Goal: Task Accomplishment & Management: Use online tool/utility

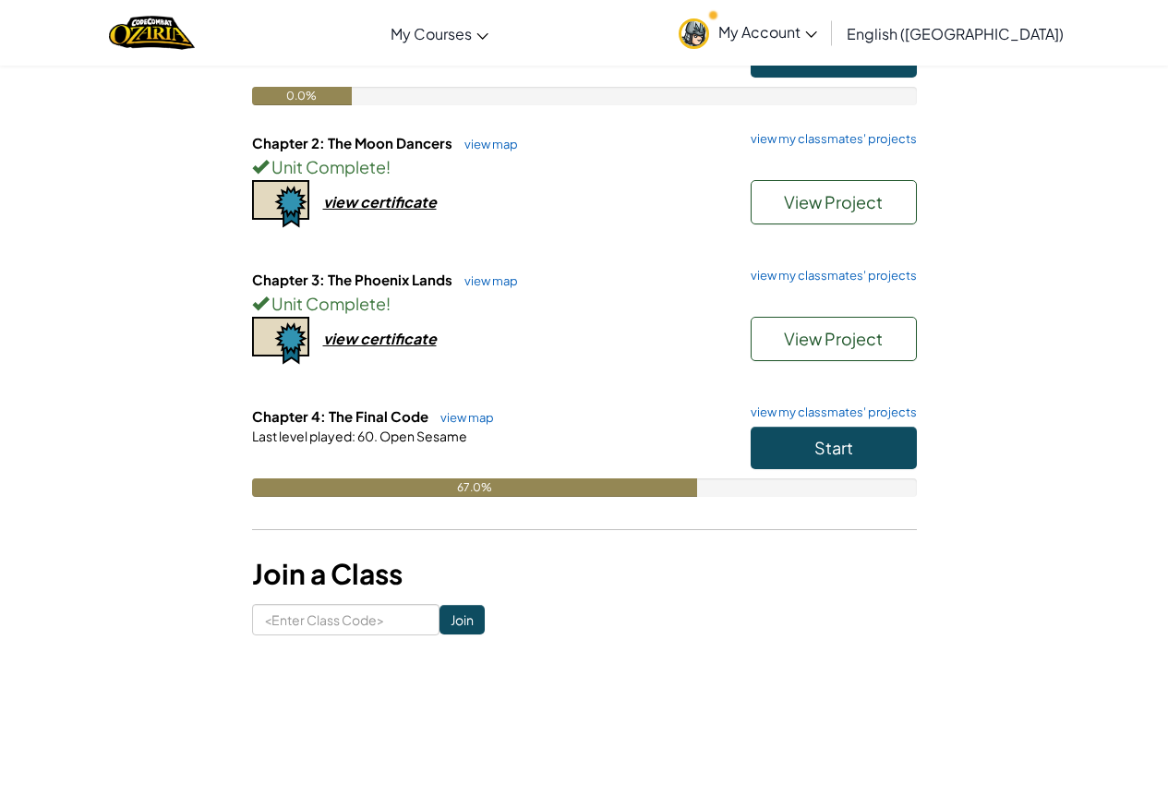
scroll to position [569, 0]
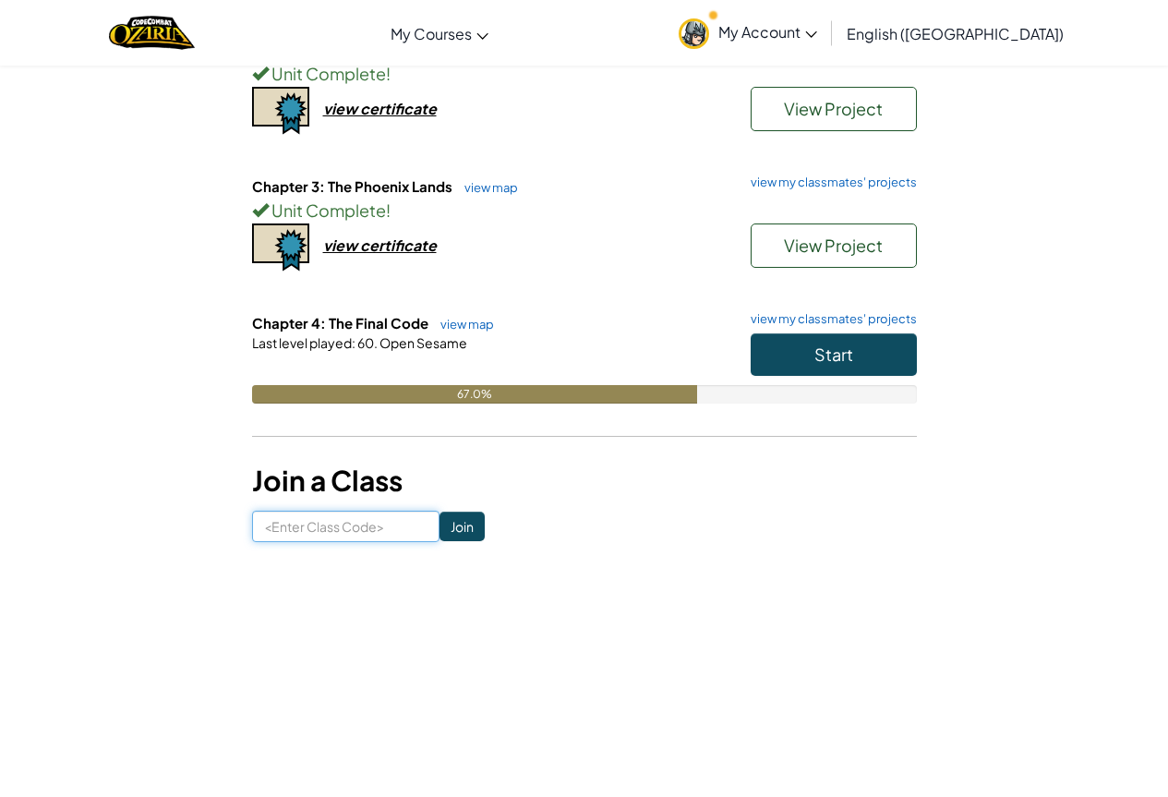
click at [357, 525] on input at bounding box center [345, 525] width 187 height 31
paste input "[URL][DOMAIN_NAME]"
type input "[URL][DOMAIN_NAME]"
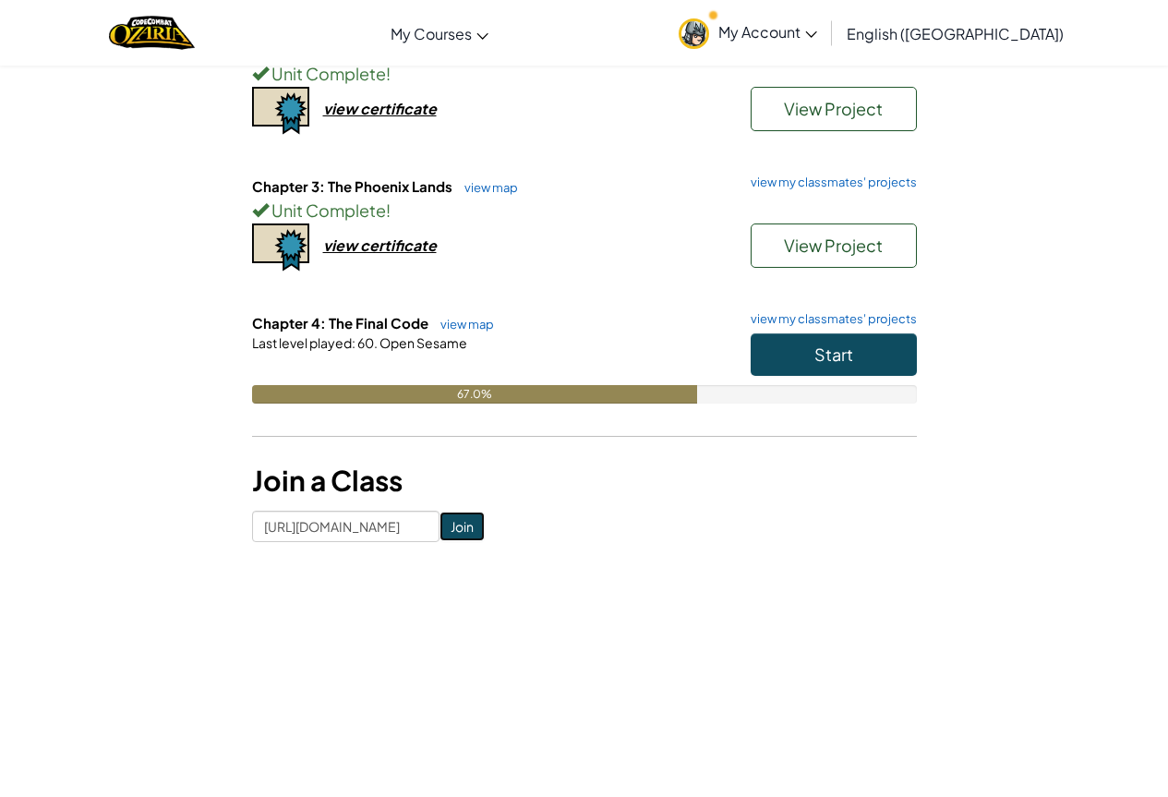
click at [448, 526] on input "Join" at bounding box center [461, 526] width 45 height 30
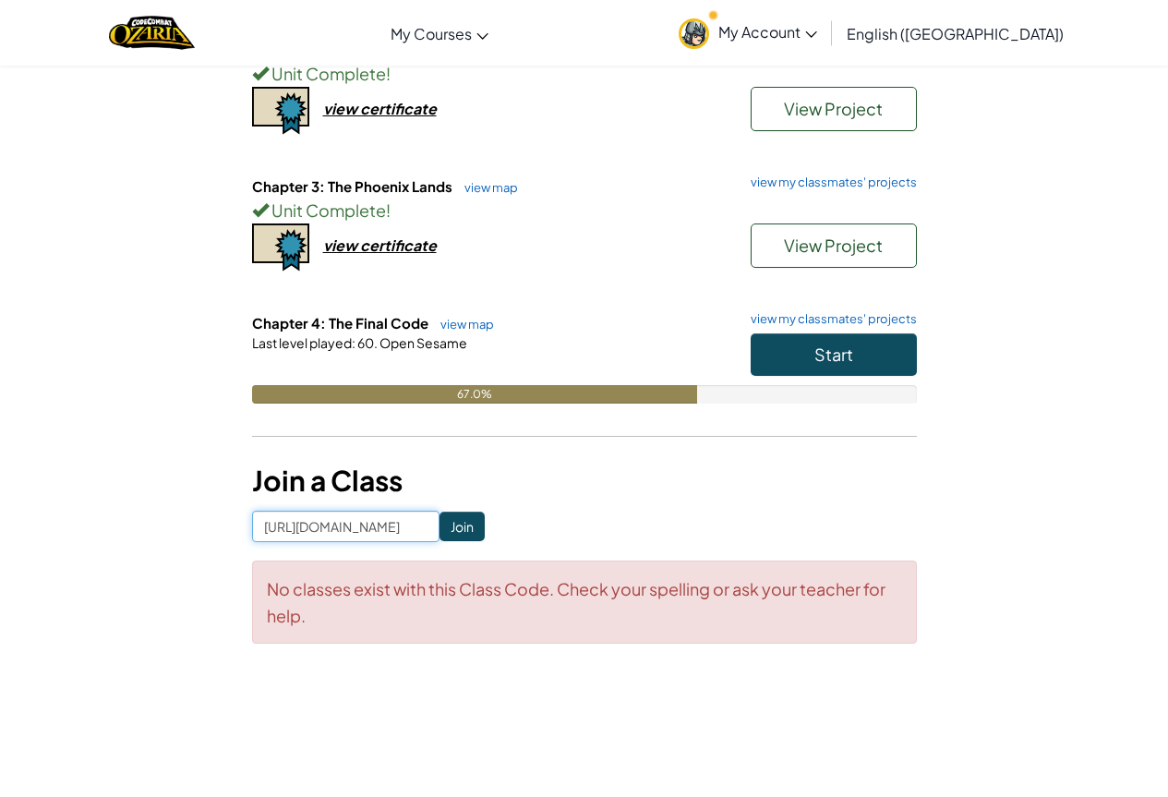
click at [387, 517] on input "[URL][DOMAIN_NAME]" at bounding box center [345, 525] width 187 height 31
type input "TableFlagSheep"
click input "Join" at bounding box center [461, 526] width 45 height 30
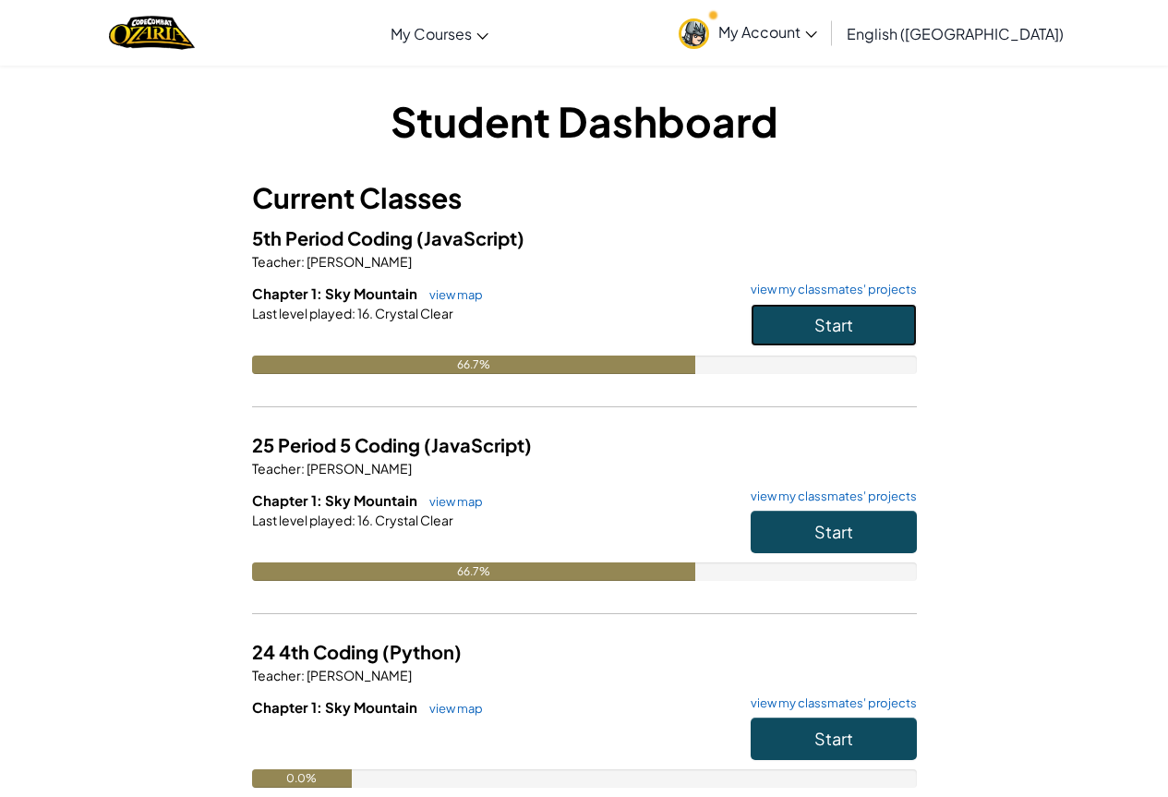
click at [820, 323] on span "Start" at bounding box center [833, 324] width 39 height 21
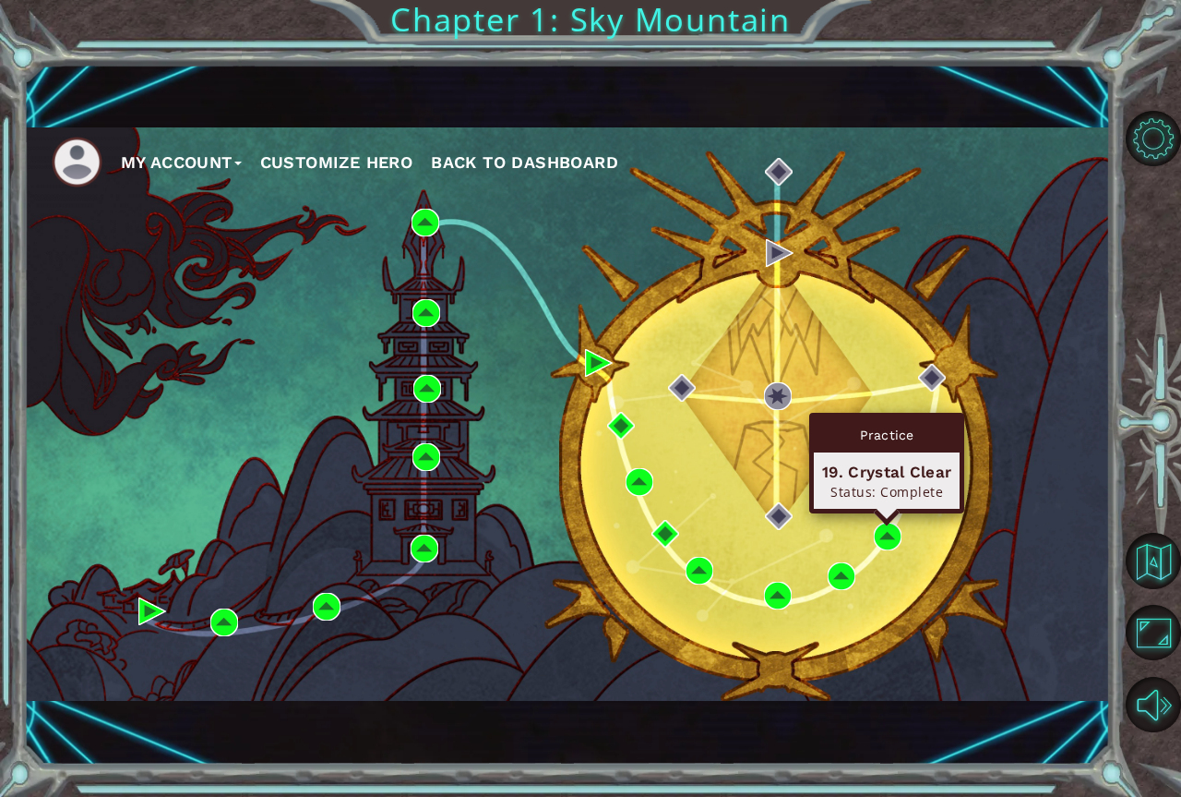
click at [904, 473] on div "19. Crystal Clear" at bounding box center [886, 472] width 129 height 22
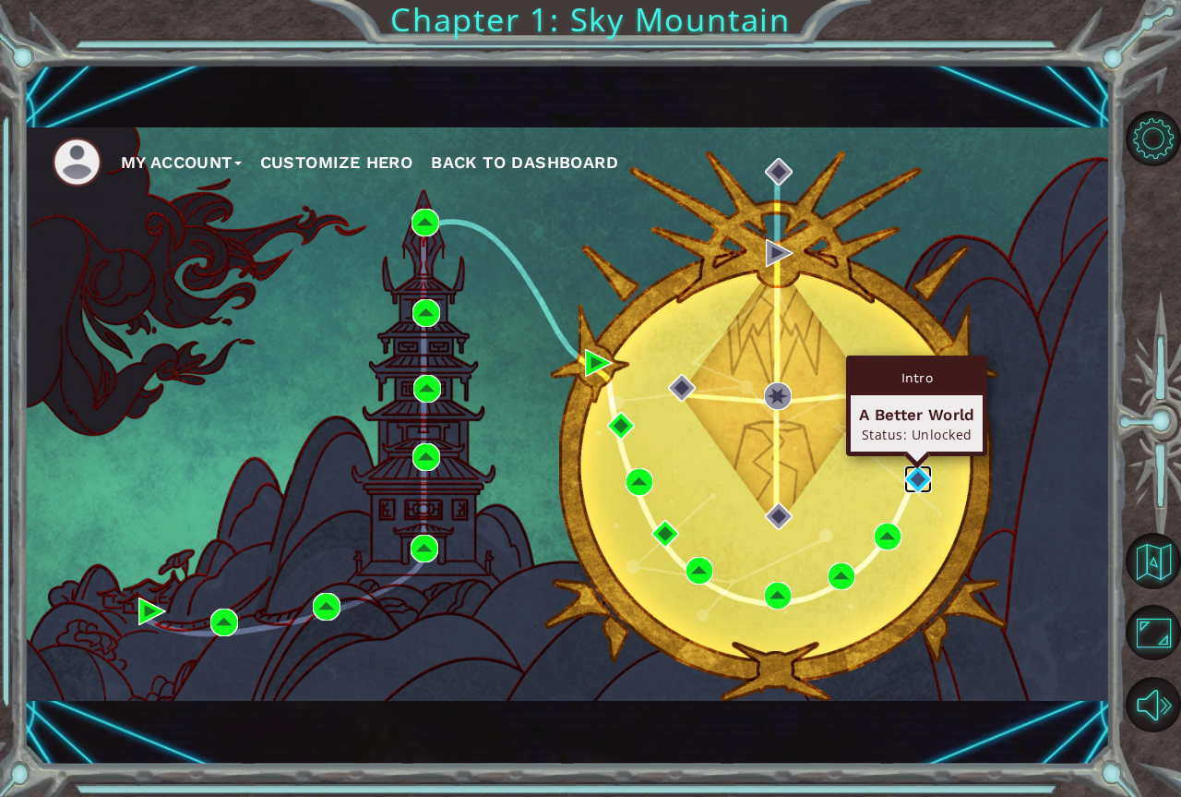
click at [919, 470] on img at bounding box center [919, 479] width 28 height 28
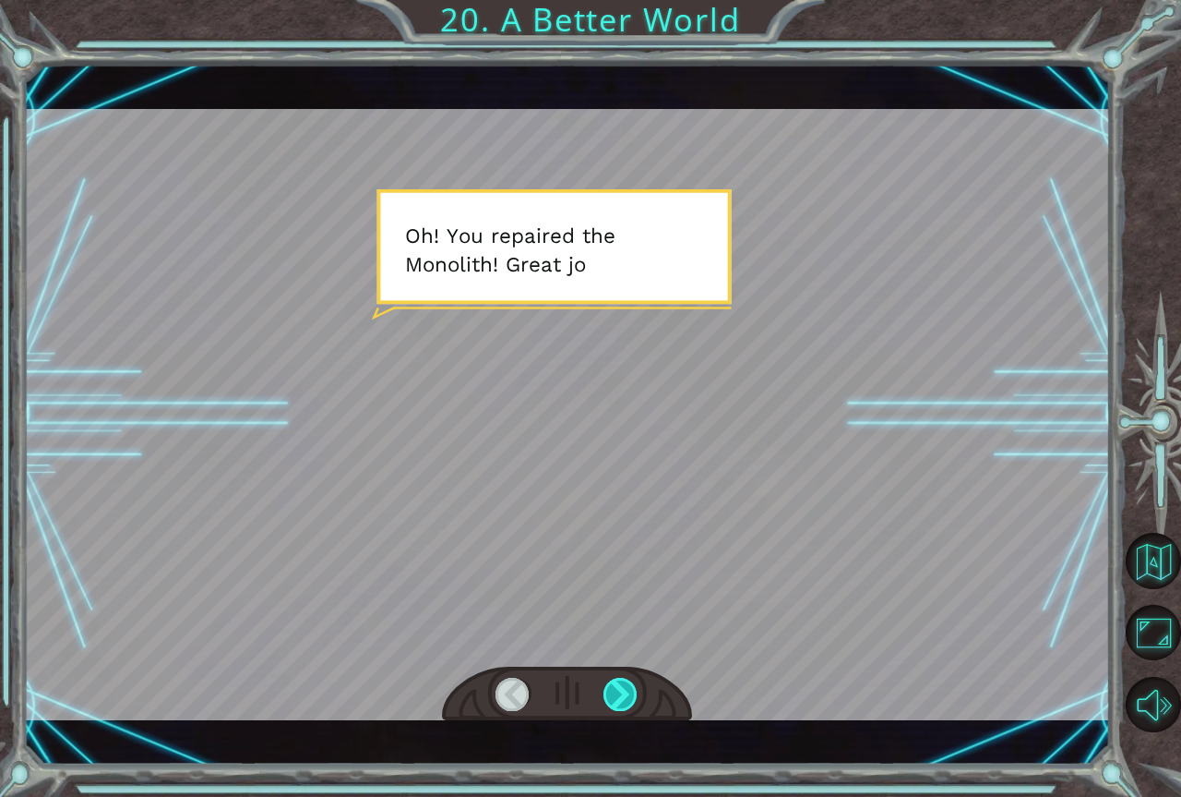
click at [637, 700] on div at bounding box center [621, 693] width 35 height 33
click at [636, 700] on div at bounding box center [621, 693] width 35 height 33
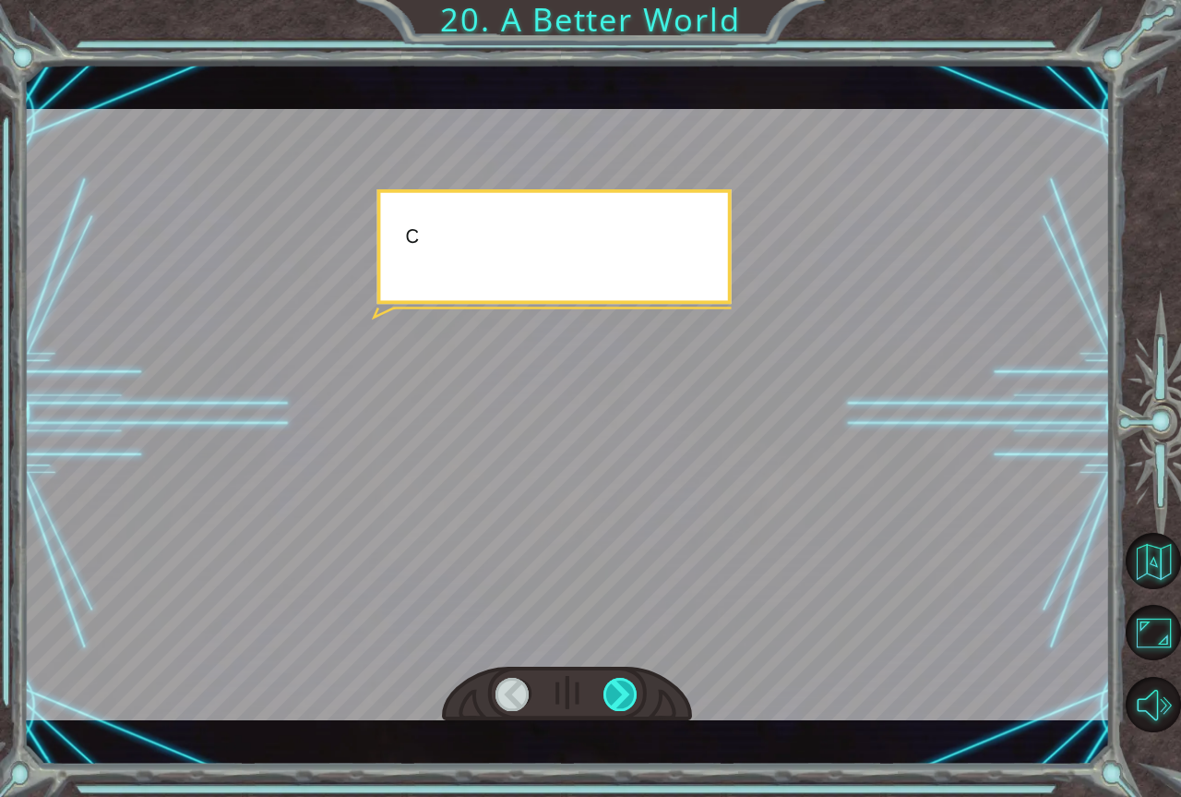
click at [636, 700] on div at bounding box center [621, 693] width 35 height 33
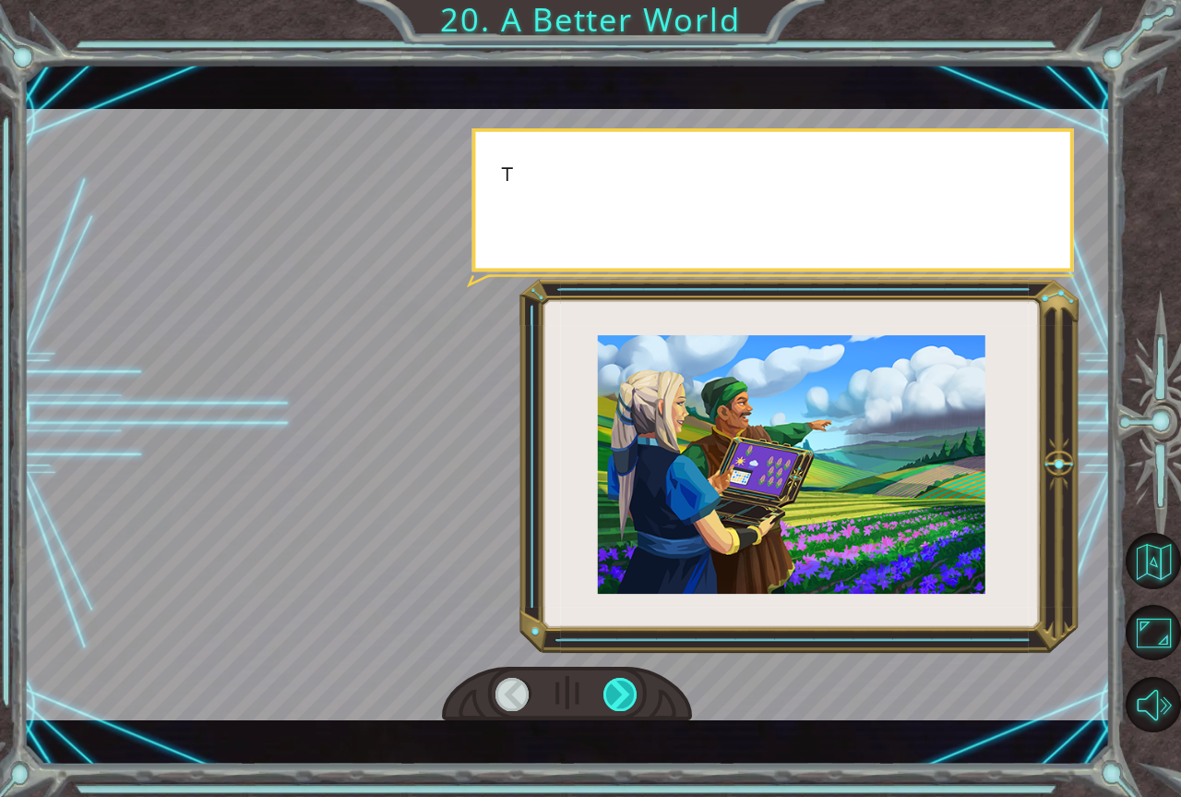
click at [636, 700] on div at bounding box center [621, 693] width 35 height 33
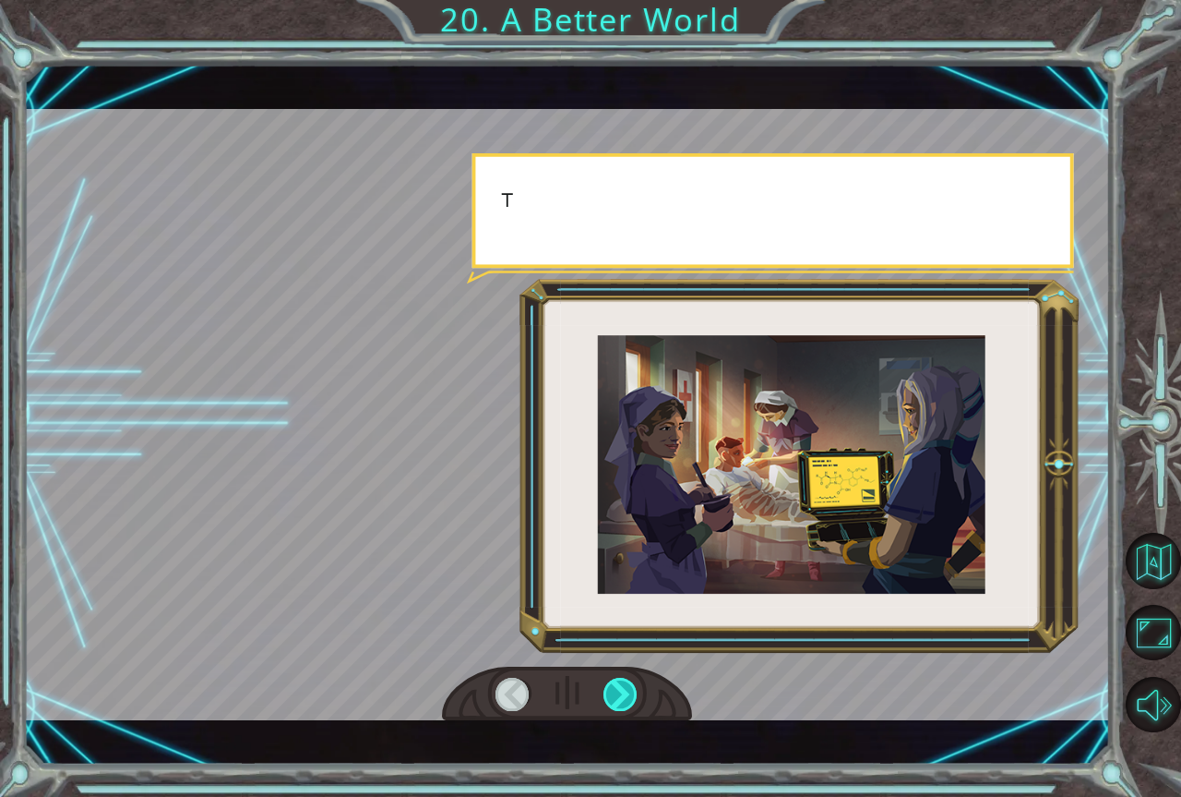
click at [636, 700] on div at bounding box center [621, 693] width 35 height 33
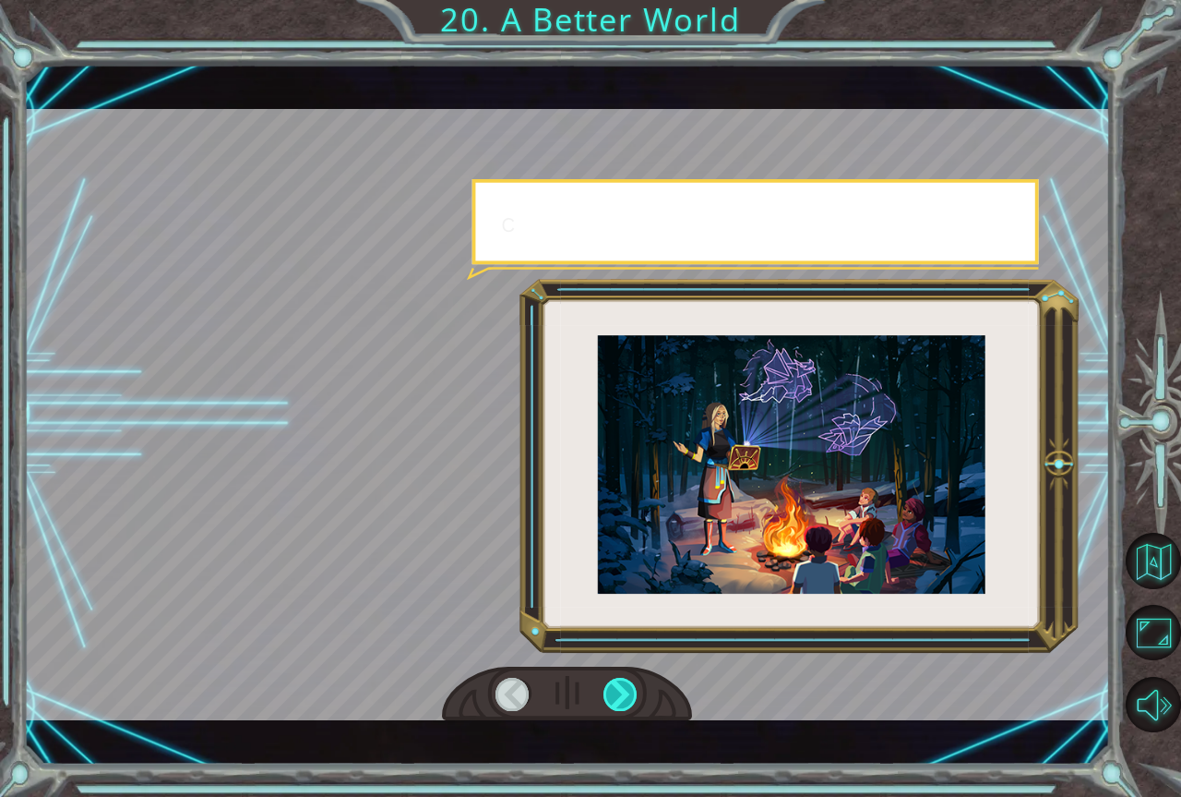
click at [636, 701] on div at bounding box center [621, 693] width 35 height 33
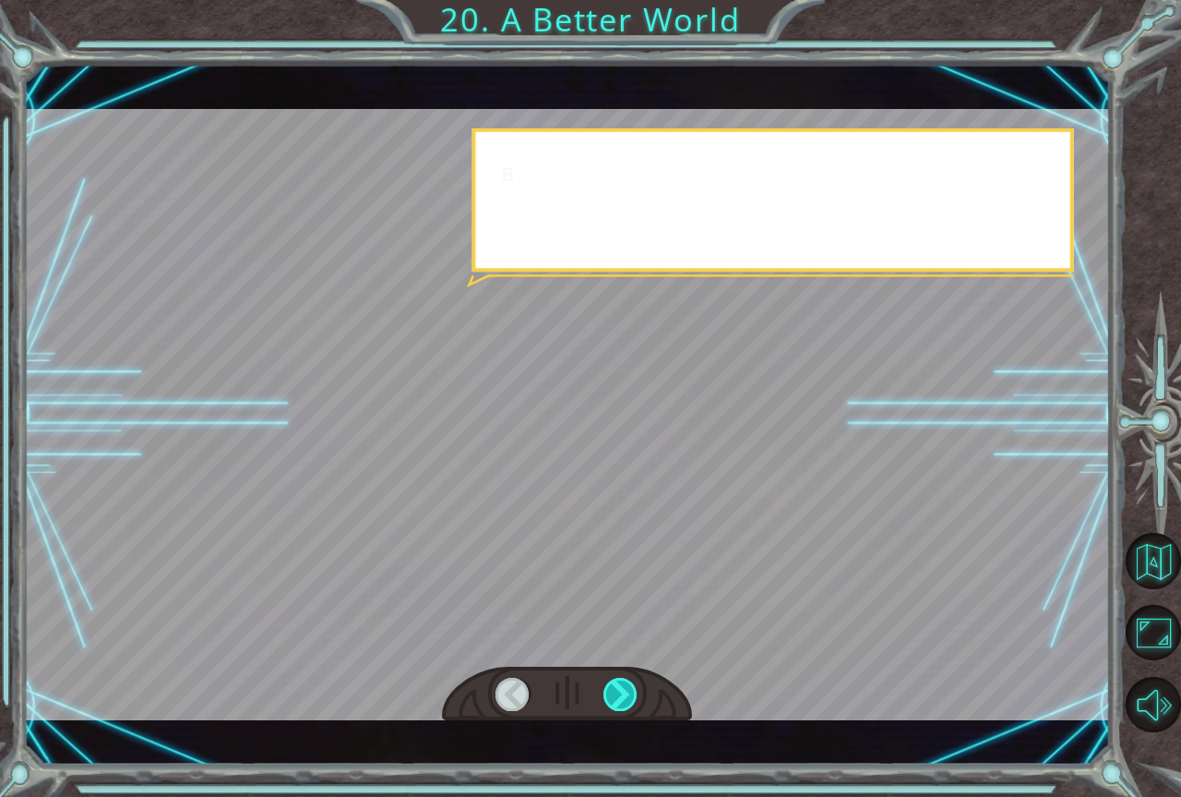
click at [636, 701] on div at bounding box center [621, 693] width 35 height 33
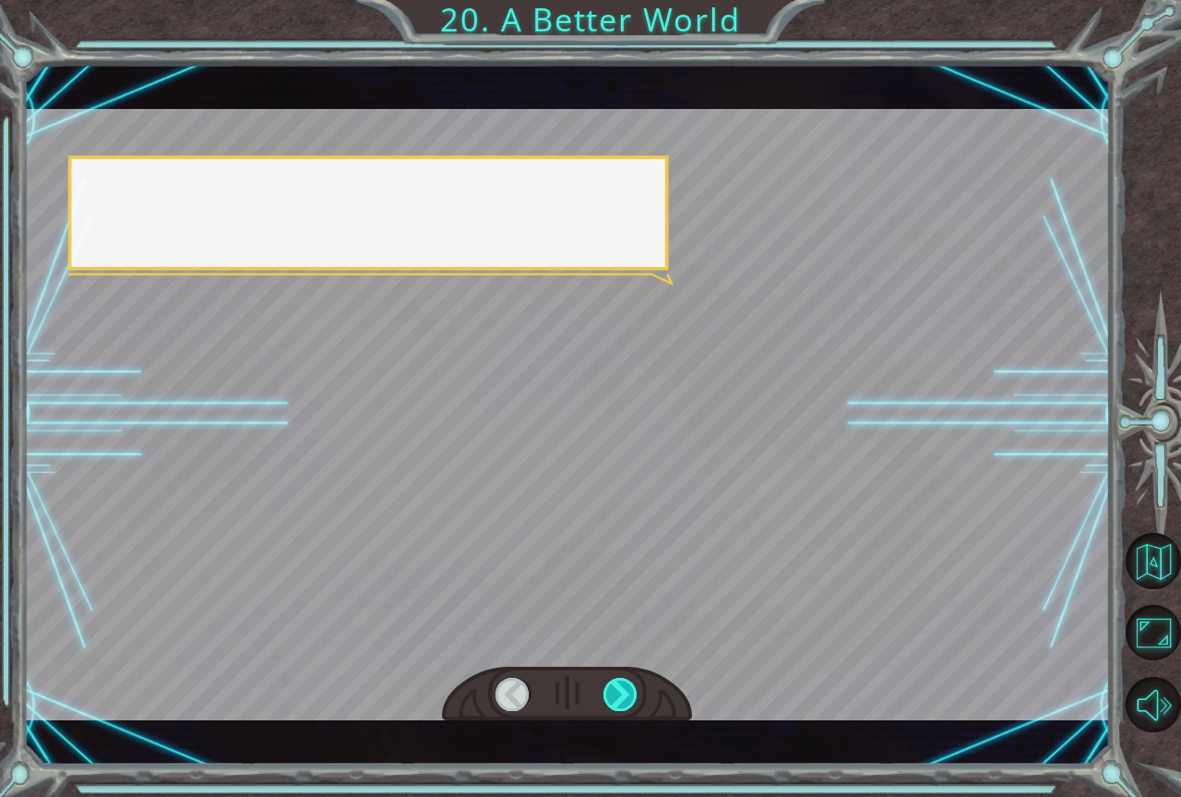
click at [636, 701] on div at bounding box center [621, 693] width 35 height 33
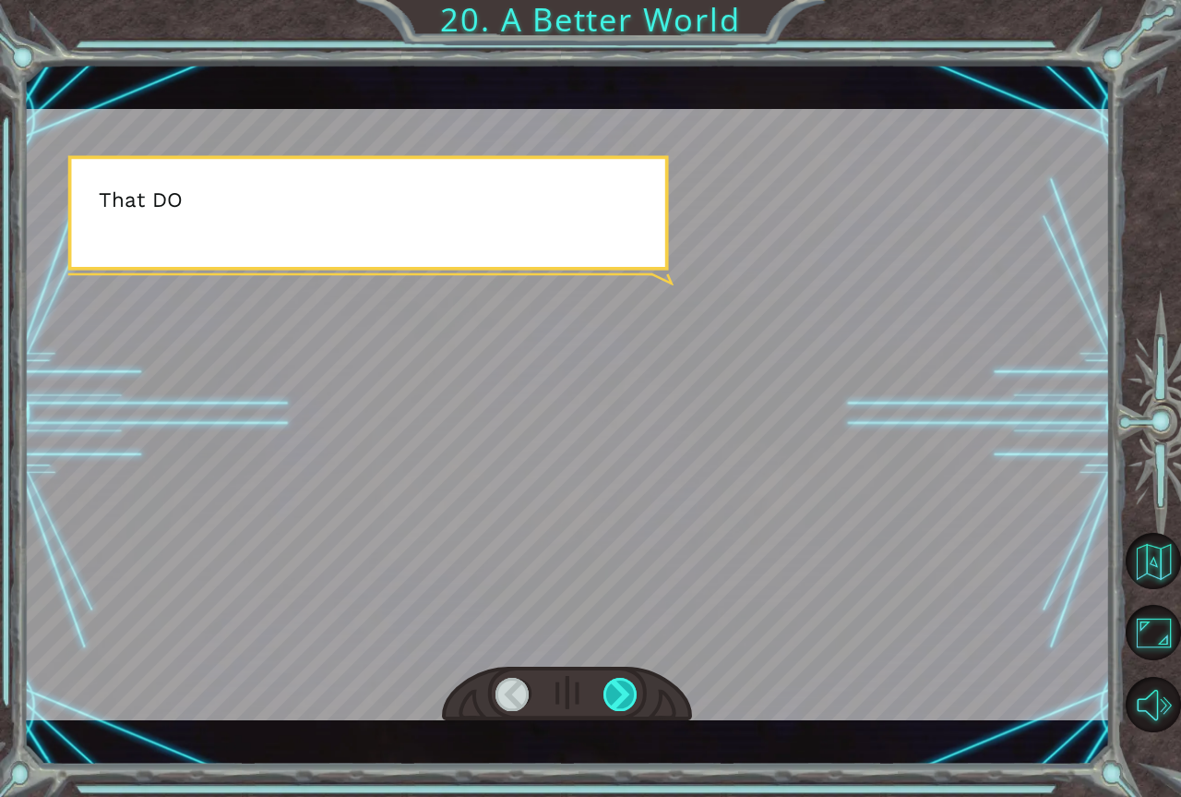
click at [636, 701] on div at bounding box center [621, 693] width 35 height 33
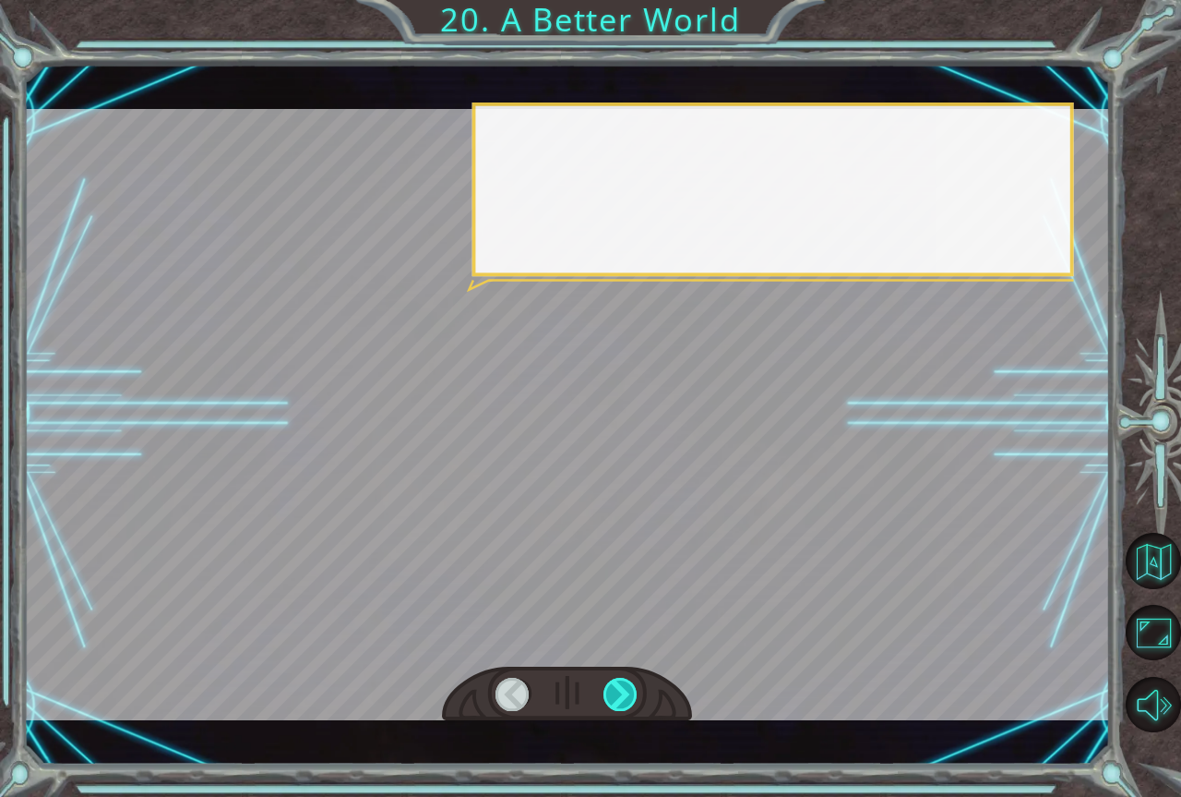
click at [636, 701] on div at bounding box center [621, 693] width 35 height 33
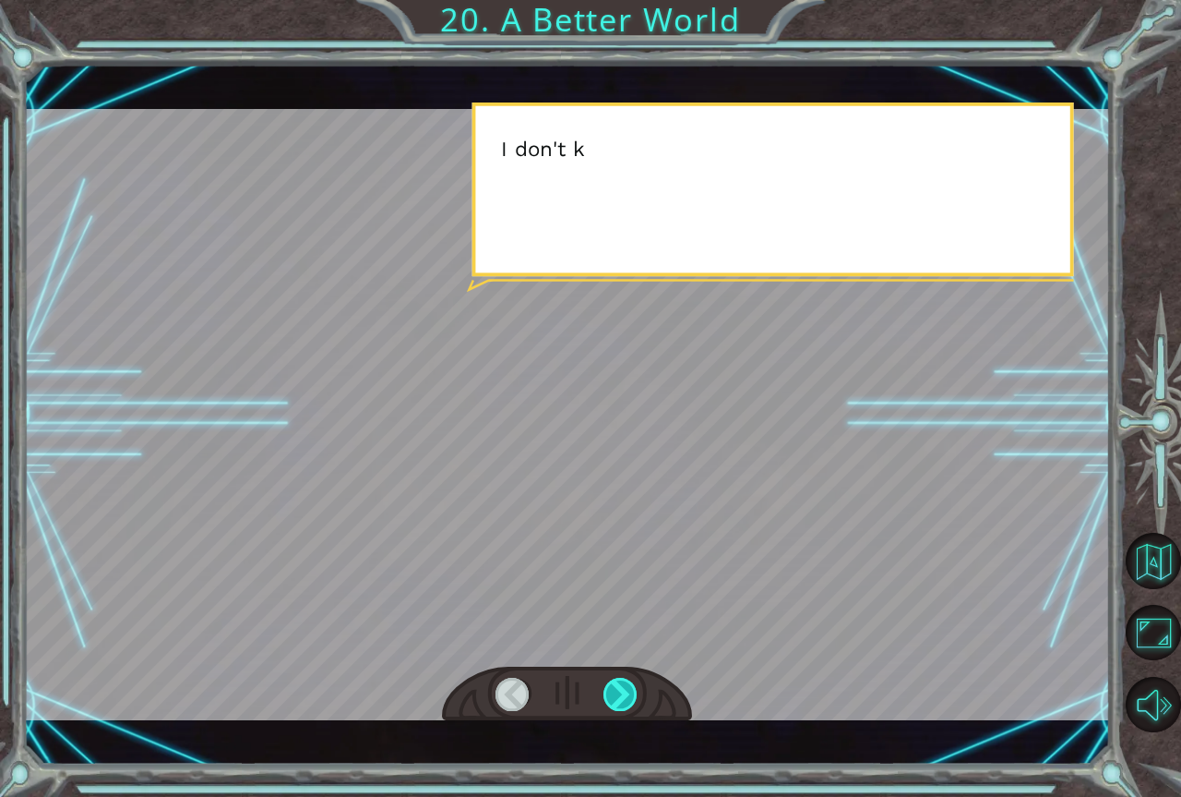
click at [636, 701] on div at bounding box center [621, 693] width 35 height 33
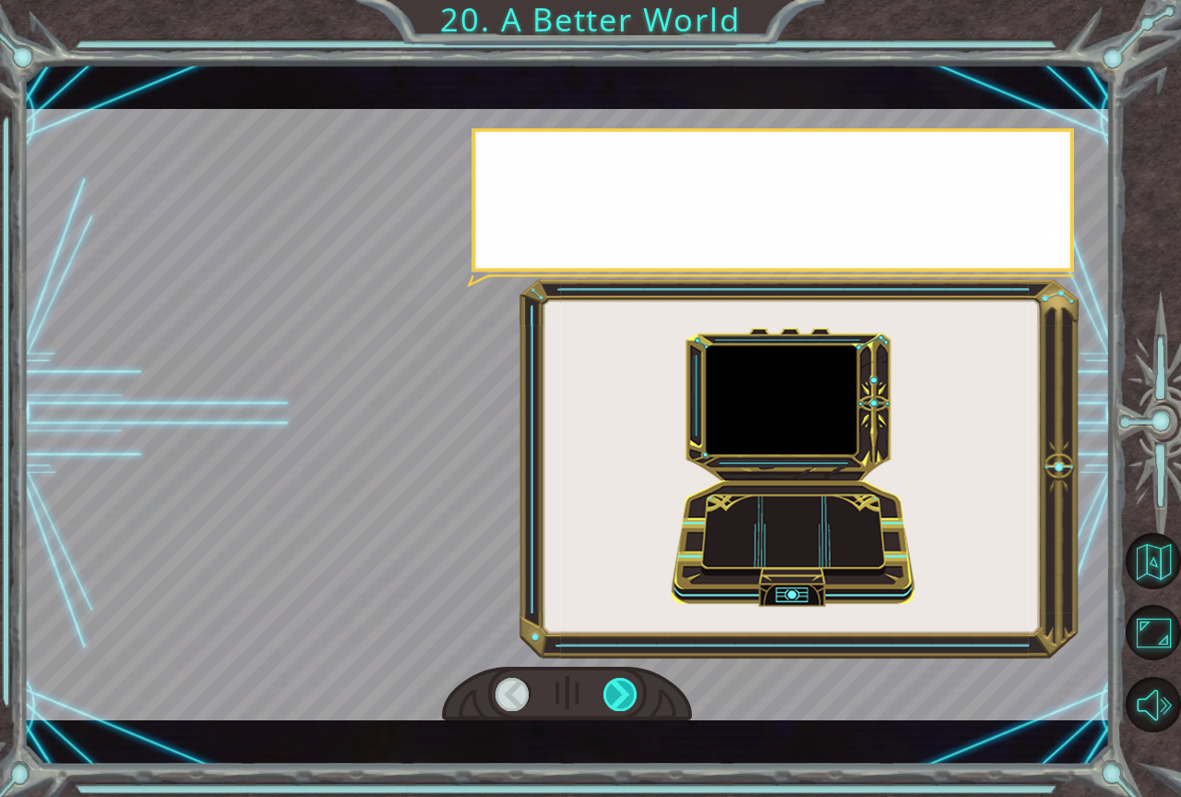
click at [636, 701] on div at bounding box center [621, 693] width 35 height 33
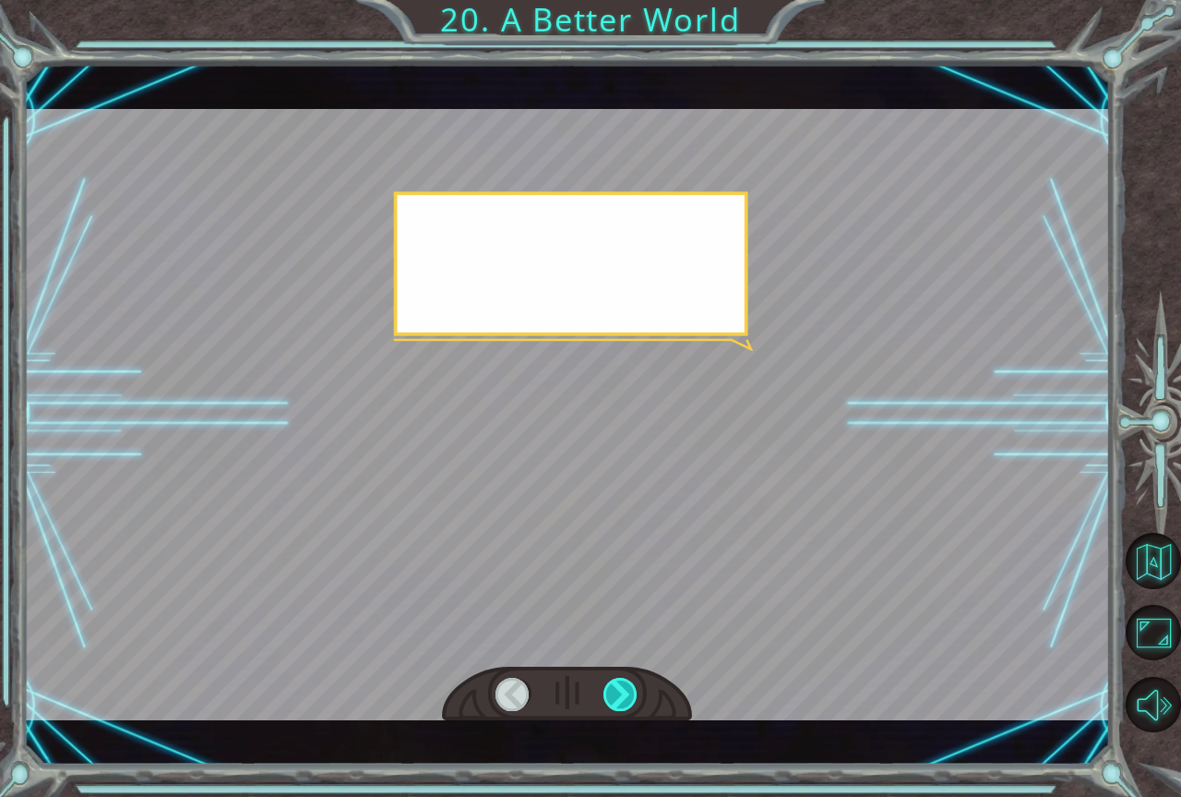
click at [636, 701] on div at bounding box center [621, 693] width 35 height 33
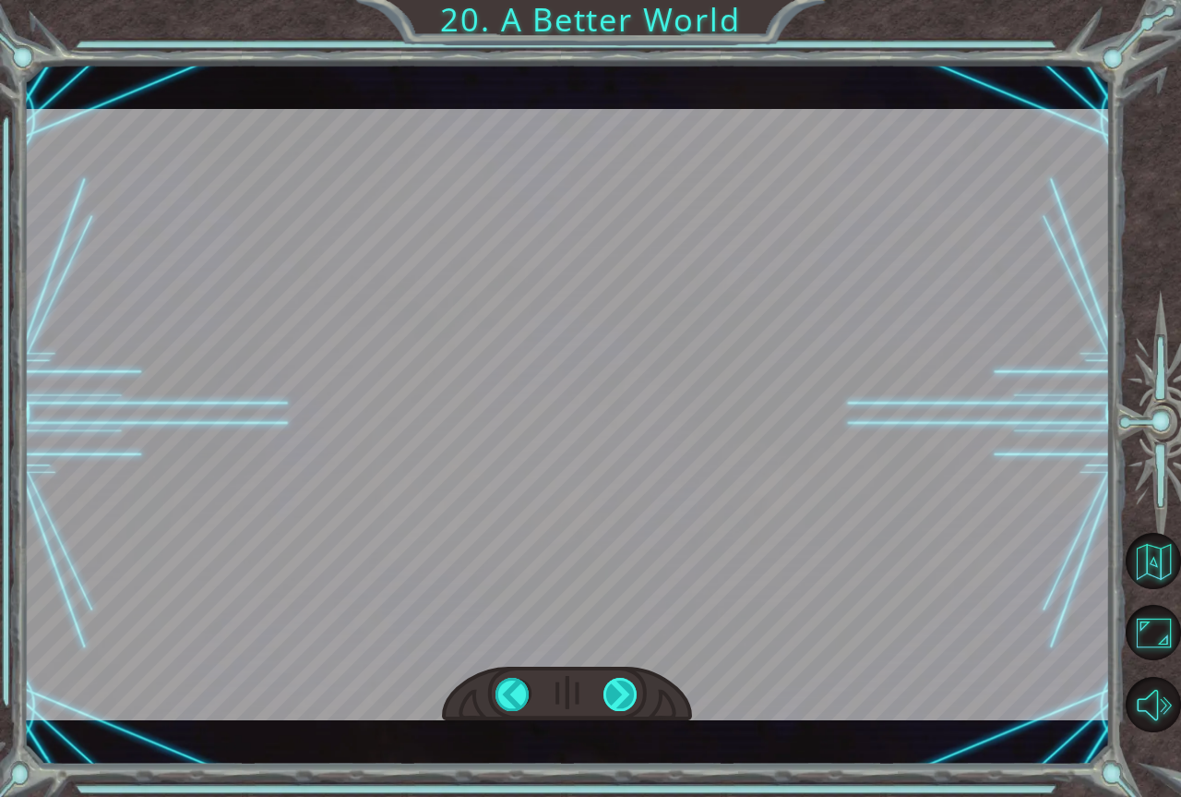
click at [636, 0] on div "O h ! Y o u r e p a i r e d t h e M o n o l i t h ! G r e a t j o b ! A n d i t…" at bounding box center [590, 0] width 1181 height 0
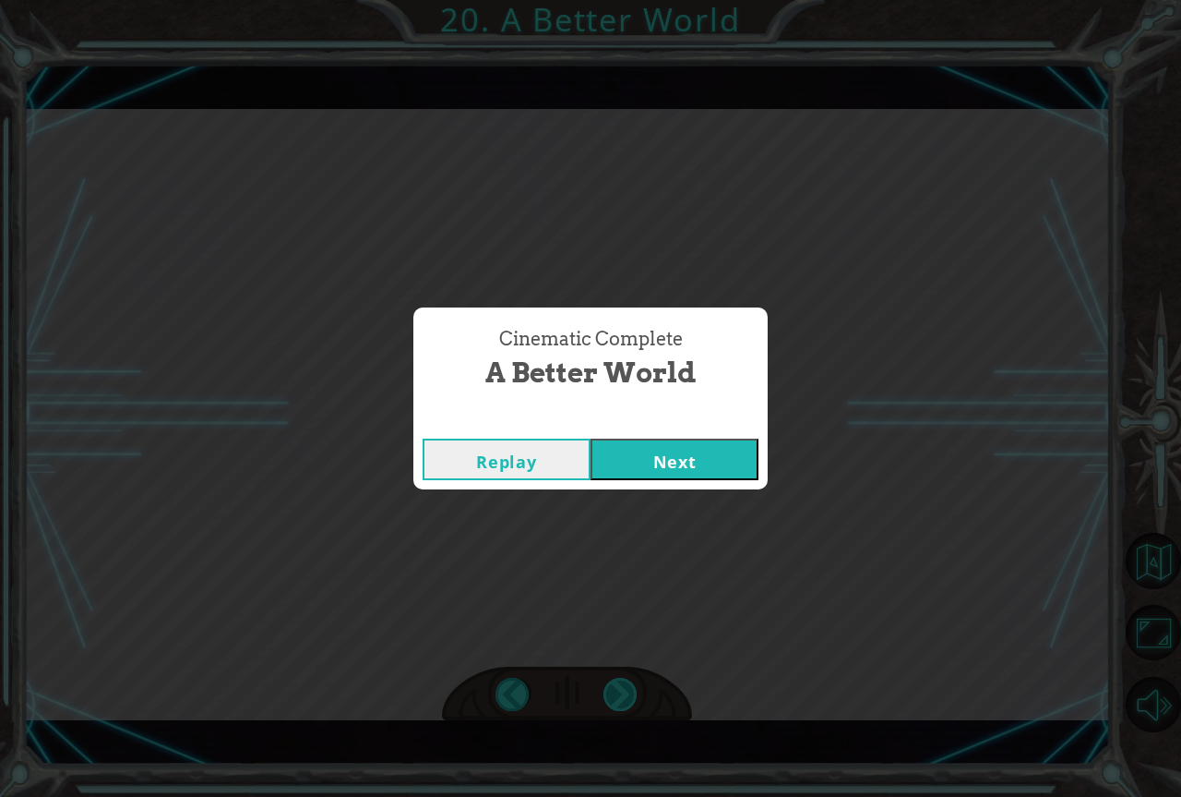
click at [636, 701] on div "Cinematic Complete A Better World Replay Next" at bounding box center [590, 398] width 1181 height 797
click at [712, 445] on button "Next" at bounding box center [675, 459] width 168 height 42
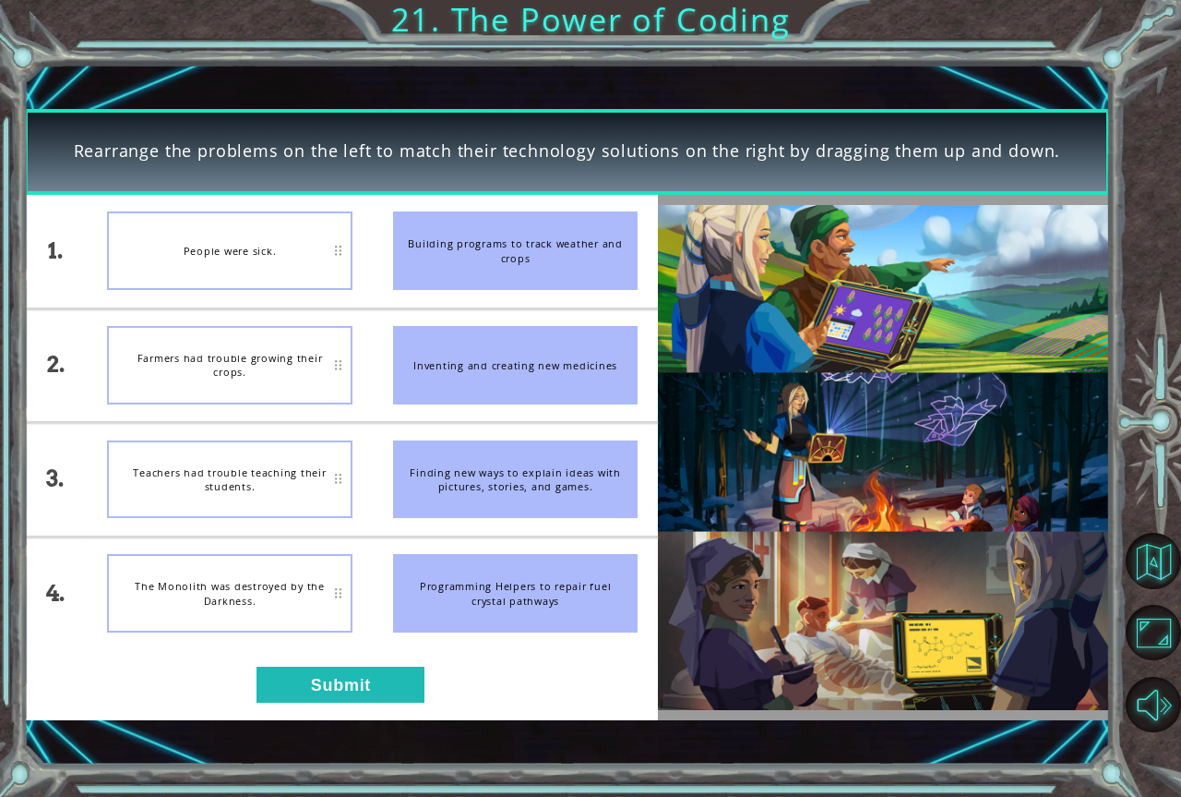
click at [1114, 494] on div "Rearrange the problems on the left to match their technology solutions on the r…" at bounding box center [590, 398] width 1181 height 797
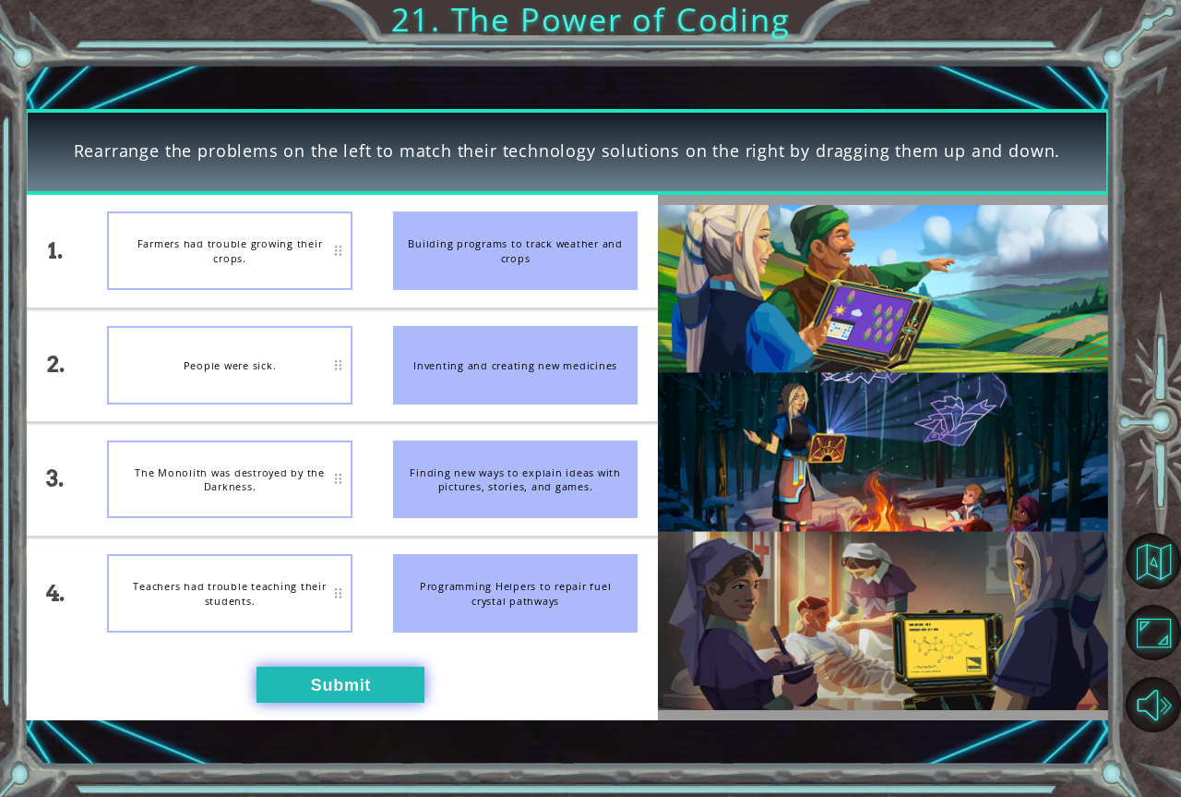
click at [338, 683] on button "Submit" at bounding box center [341, 684] width 168 height 36
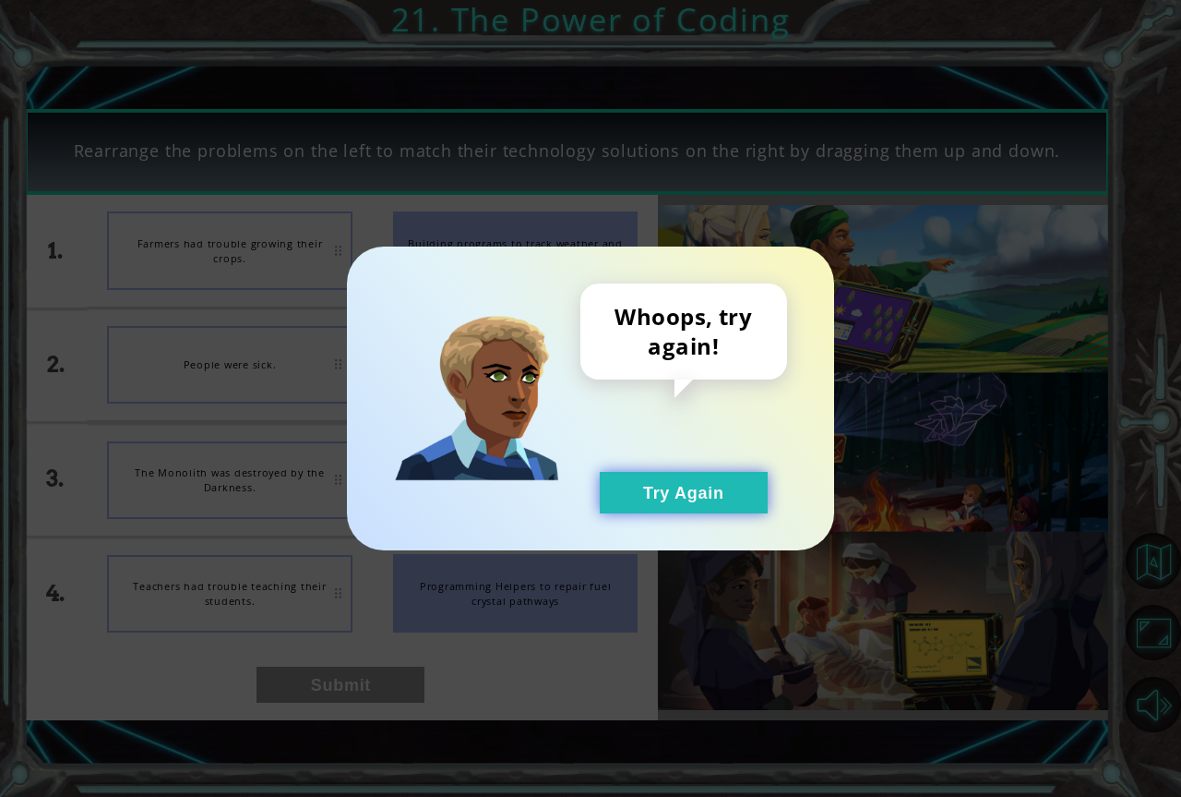
click at [677, 493] on button "Try Again" at bounding box center [684, 493] width 168 height 42
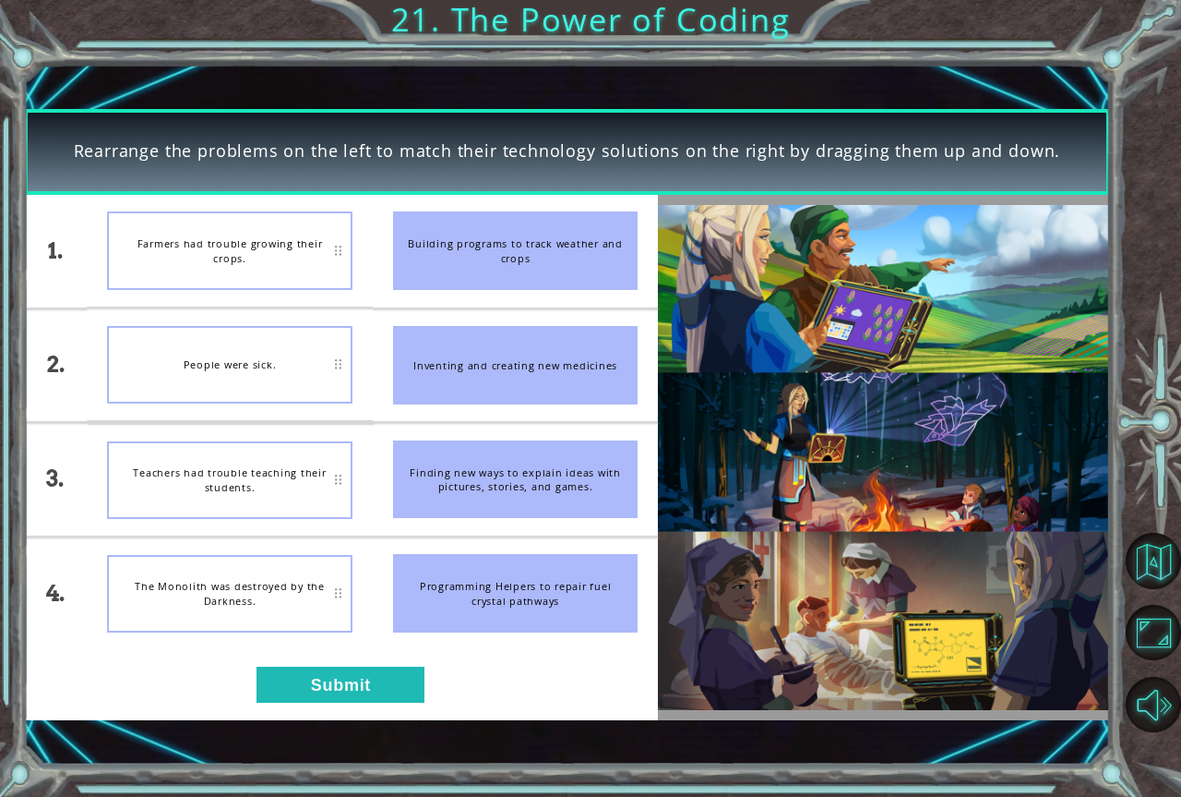
click at [262, 364] on div "People were sick." at bounding box center [229, 365] width 245 height 78
click at [330, 681] on button "Submit" at bounding box center [341, 684] width 168 height 36
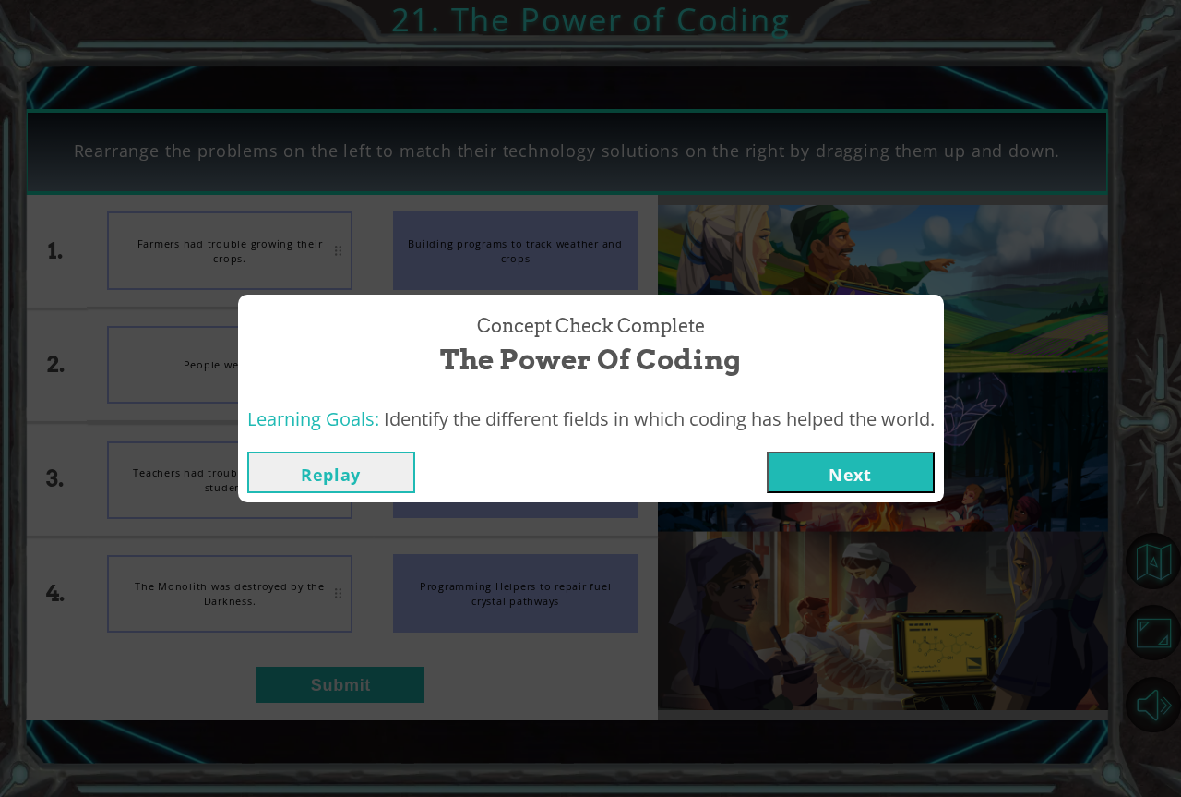
click at [882, 462] on button "Next" at bounding box center [851, 472] width 168 height 42
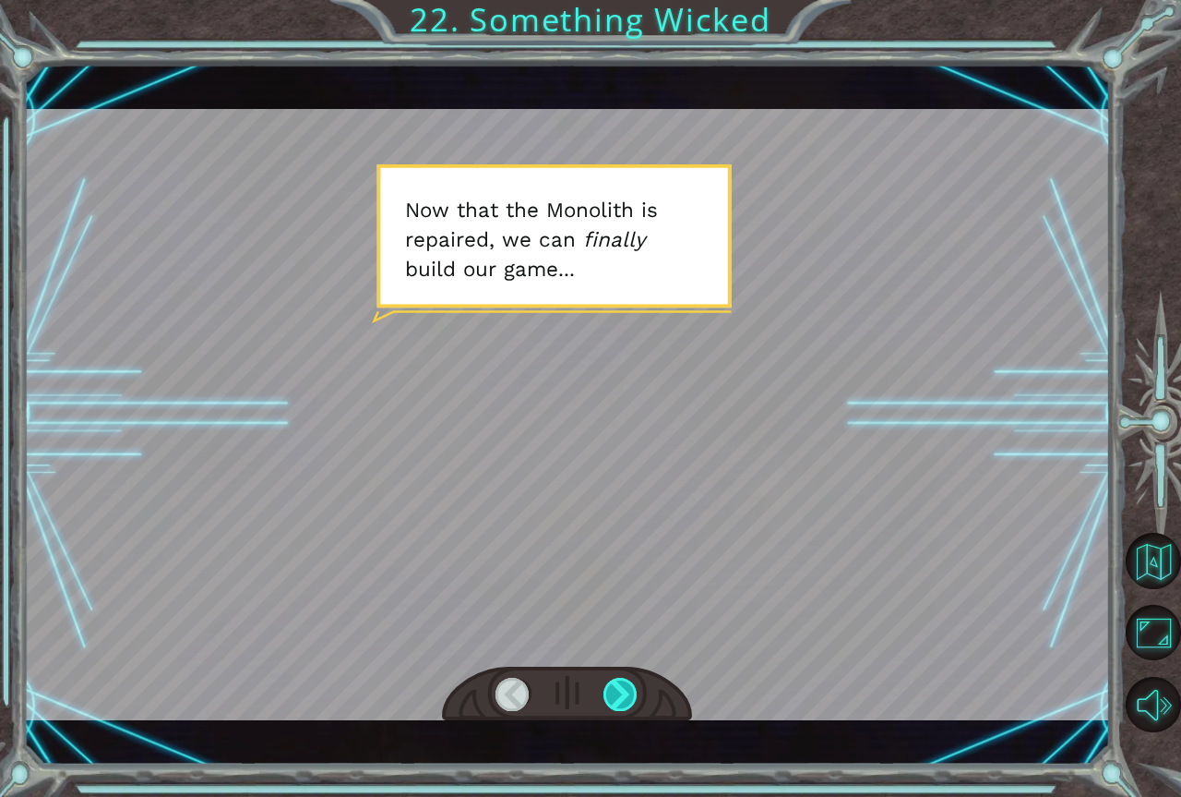
click at [617, 696] on div at bounding box center [621, 693] width 35 height 33
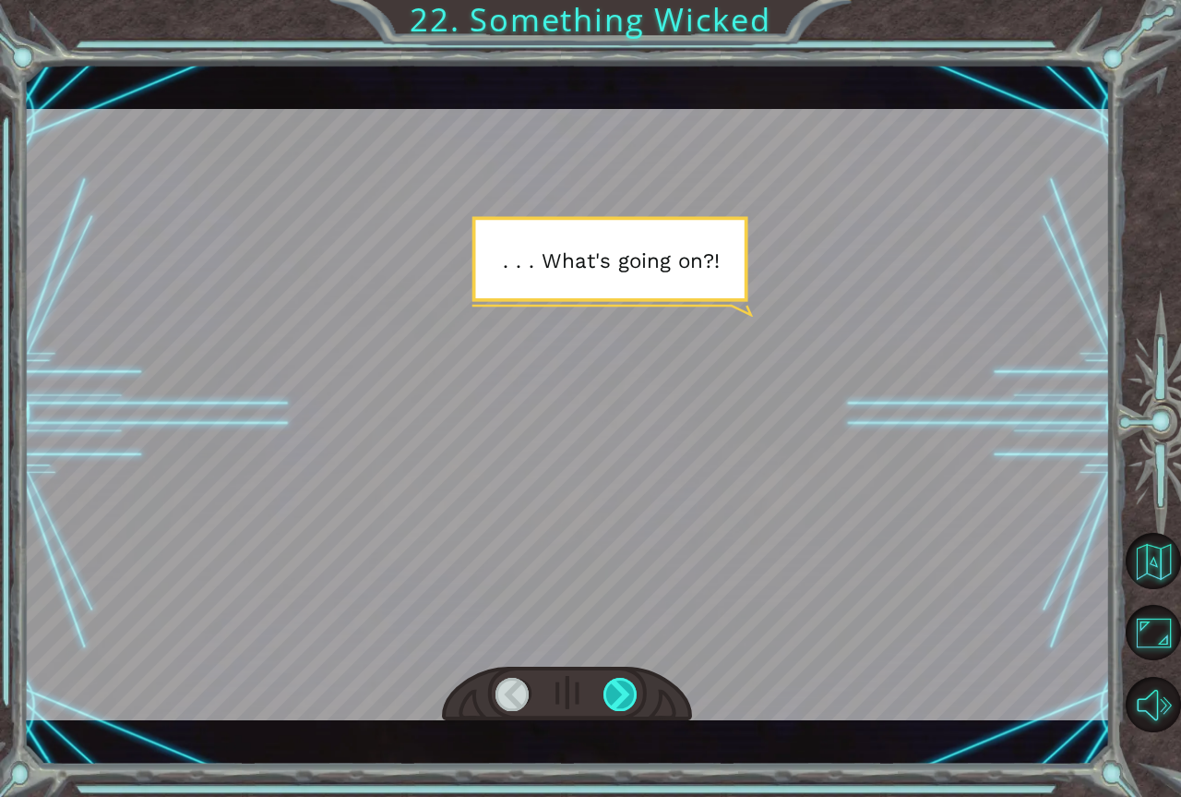
click at [625, 701] on div at bounding box center [621, 693] width 35 height 33
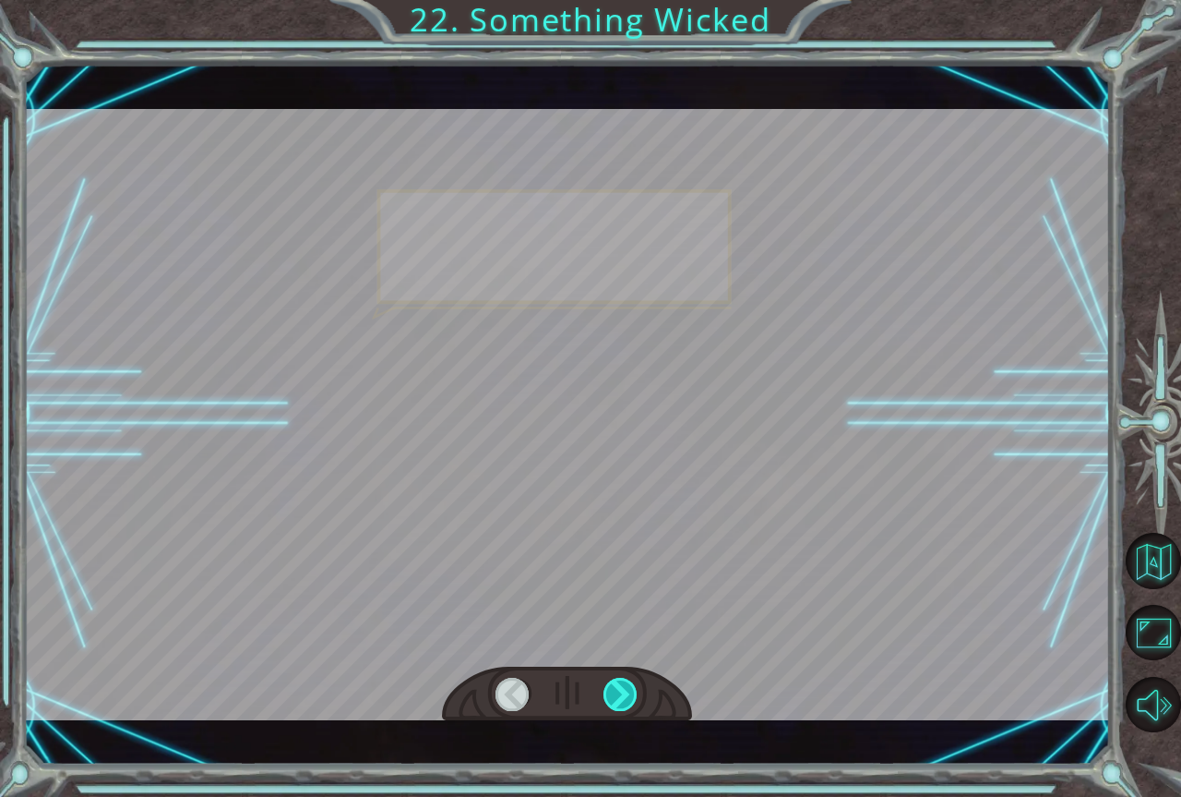
click at [623, 701] on div at bounding box center [621, 693] width 35 height 33
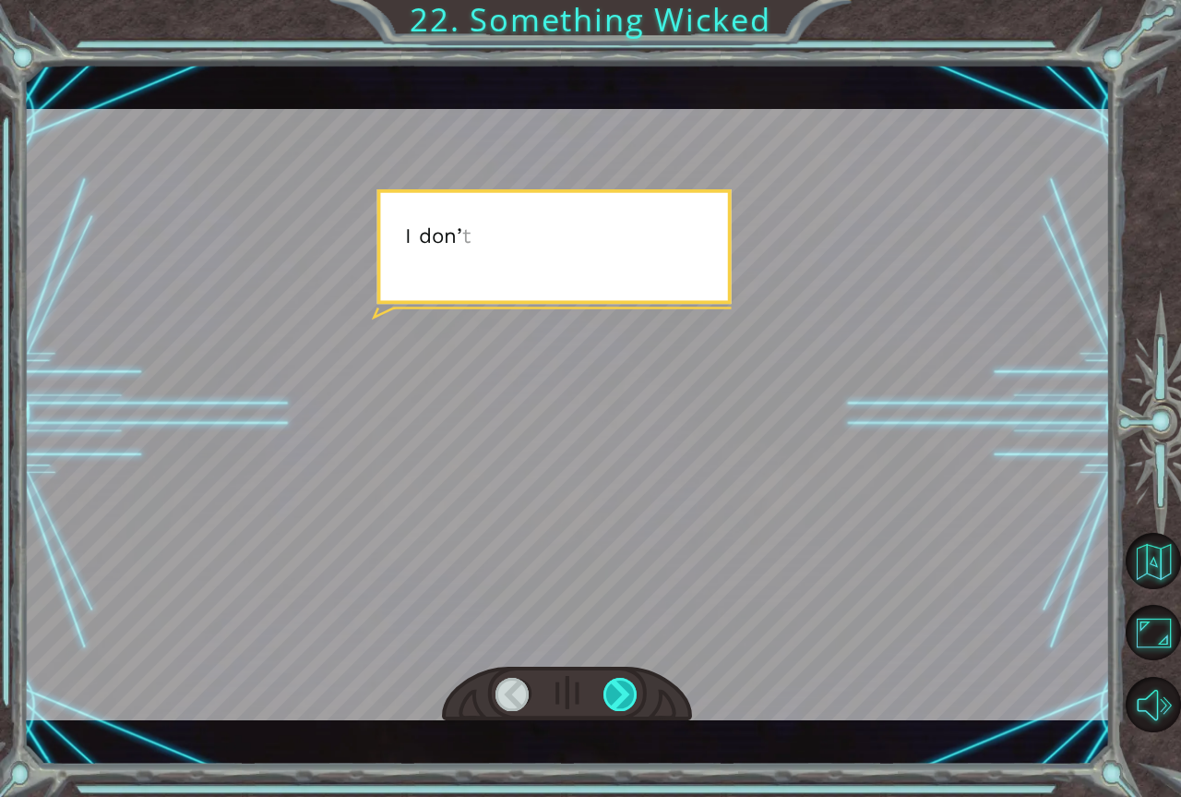
click at [622, 701] on div at bounding box center [621, 693] width 35 height 33
click at [621, 701] on div at bounding box center [621, 693] width 35 height 33
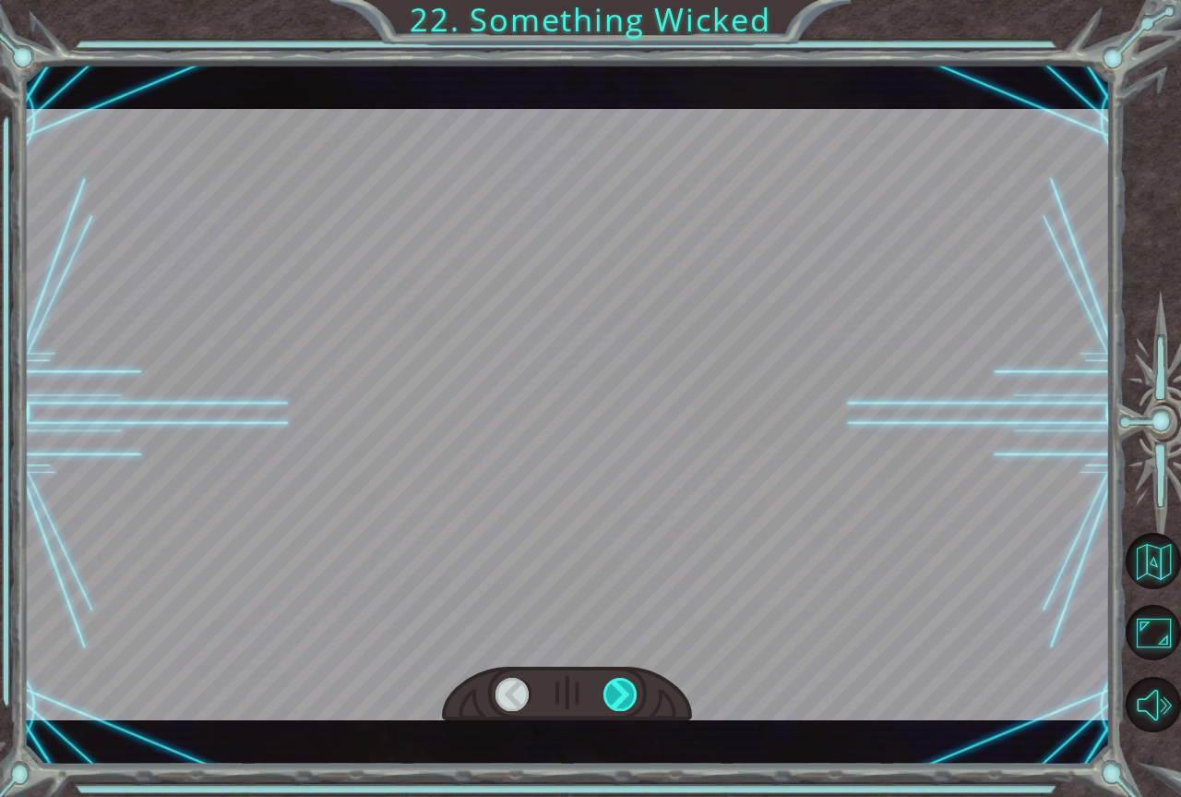
click at [621, 701] on div at bounding box center [621, 693] width 35 height 33
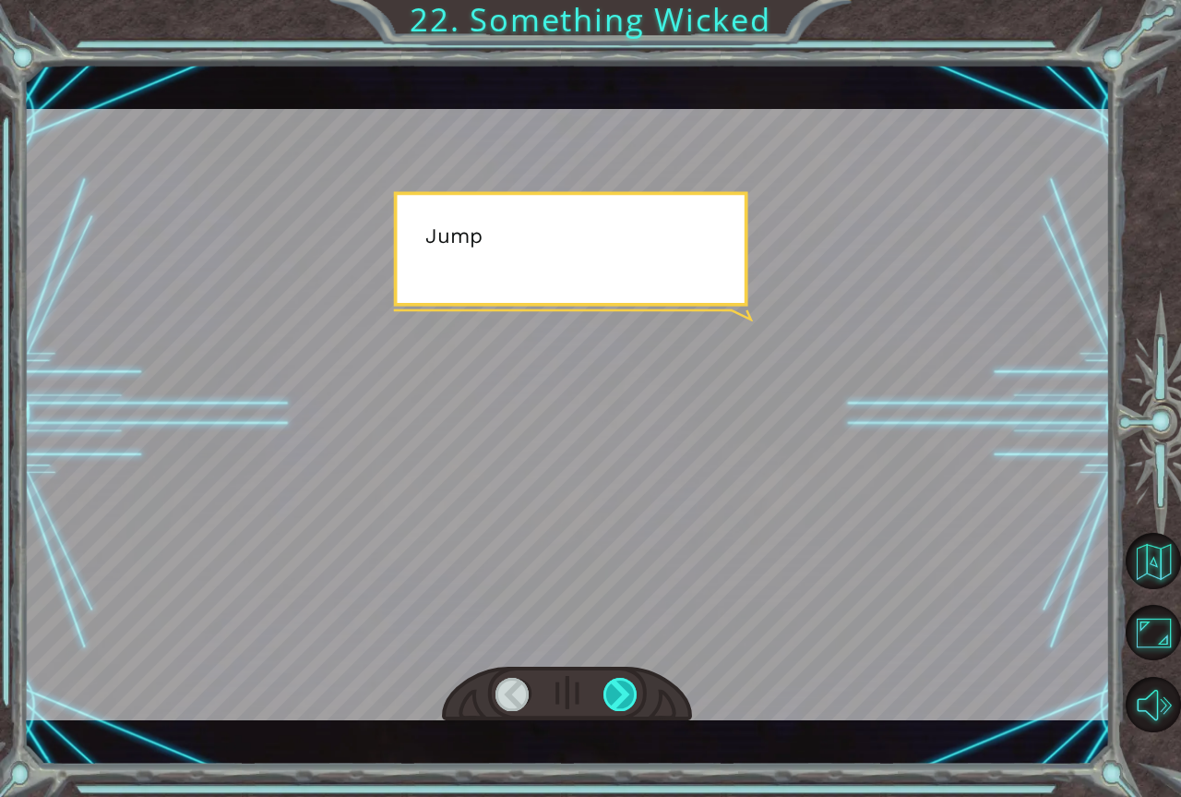
click at [621, 701] on div at bounding box center [621, 693] width 35 height 33
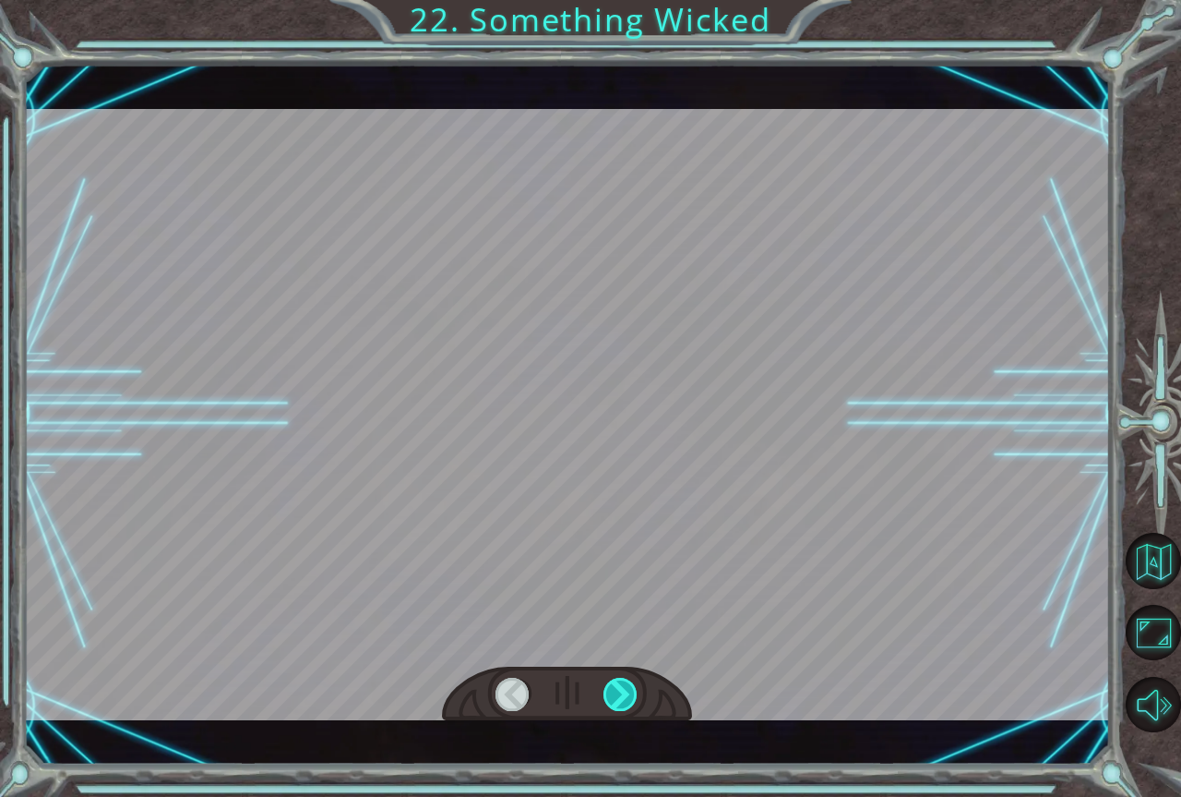
click at [621, 701] on div at bounding box center [621, 693] width 35 height 33
click at [622, 701] on div at bounding box center [621, 693] width 35 height 33
click at [623, 0] on div "Temporary Text N o w t h a t t h e M o n o l i t h i s r e p a i r e d , w e c …" at bounding box center [590, 0] width 1181 height 0
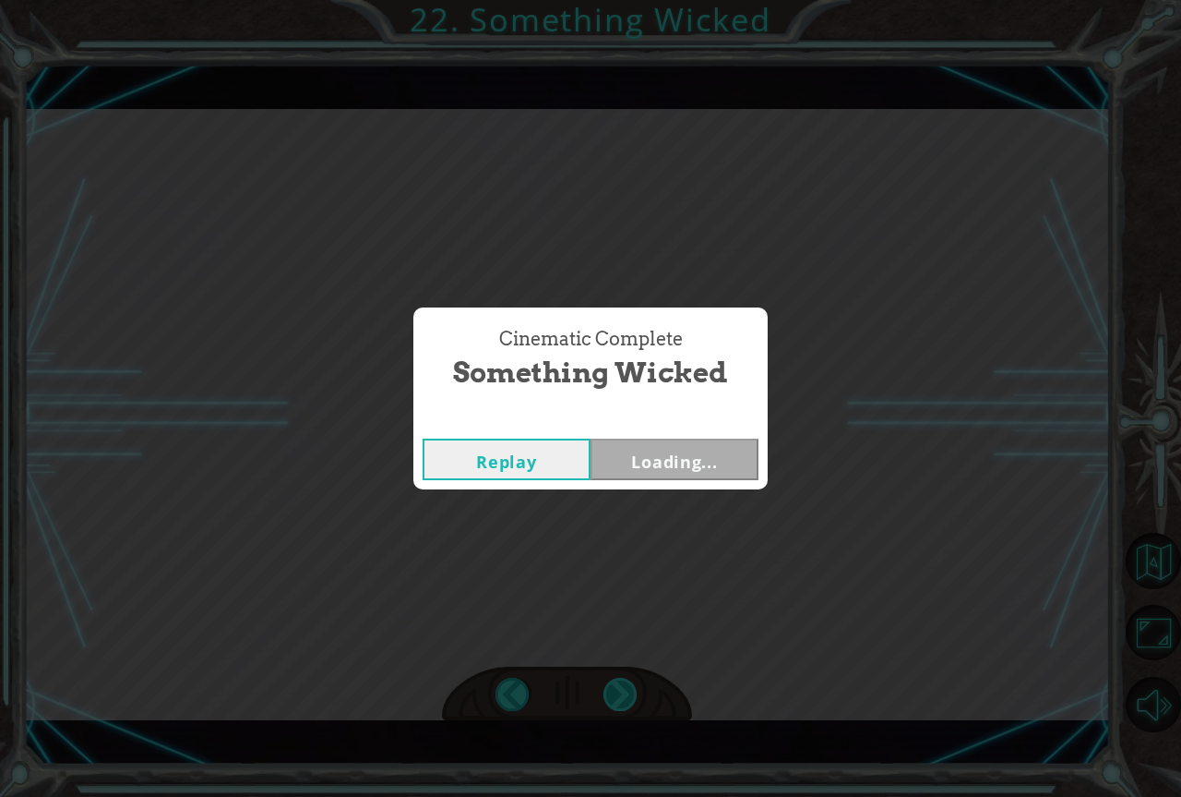
click at [623, 701] on div "Cinematic Complete Something Wicked Replay Loading..." at bounding box center [590, 398] width 1181 height 797
click at [625, 699] on div "Cinematic Complete Something Wicked Replay Loading..." at bounding box center [590, 398] width 1181 height 797
click at [736, 455] on button "Next" at bounding box center [675, 459] width 168 height 42
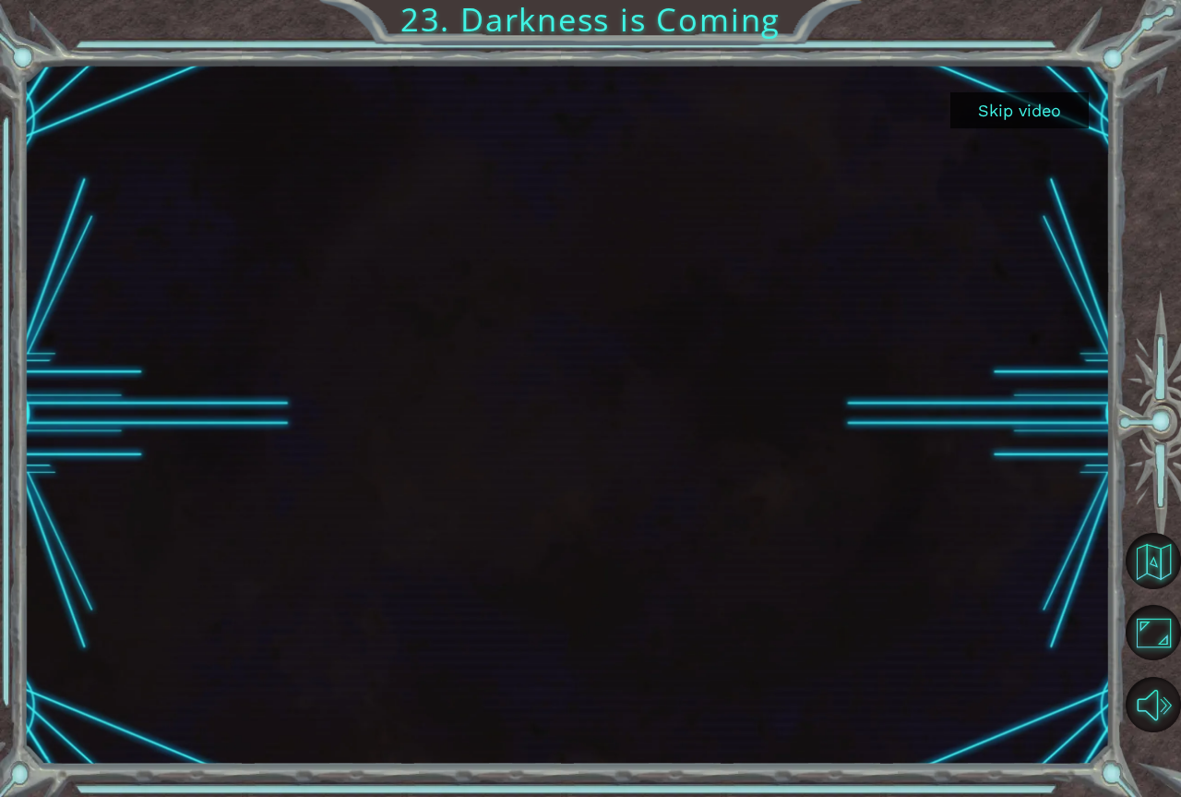
click at [1042, 121] on button "Skip video" at bounding box center [1020, 110] width 138 height 36
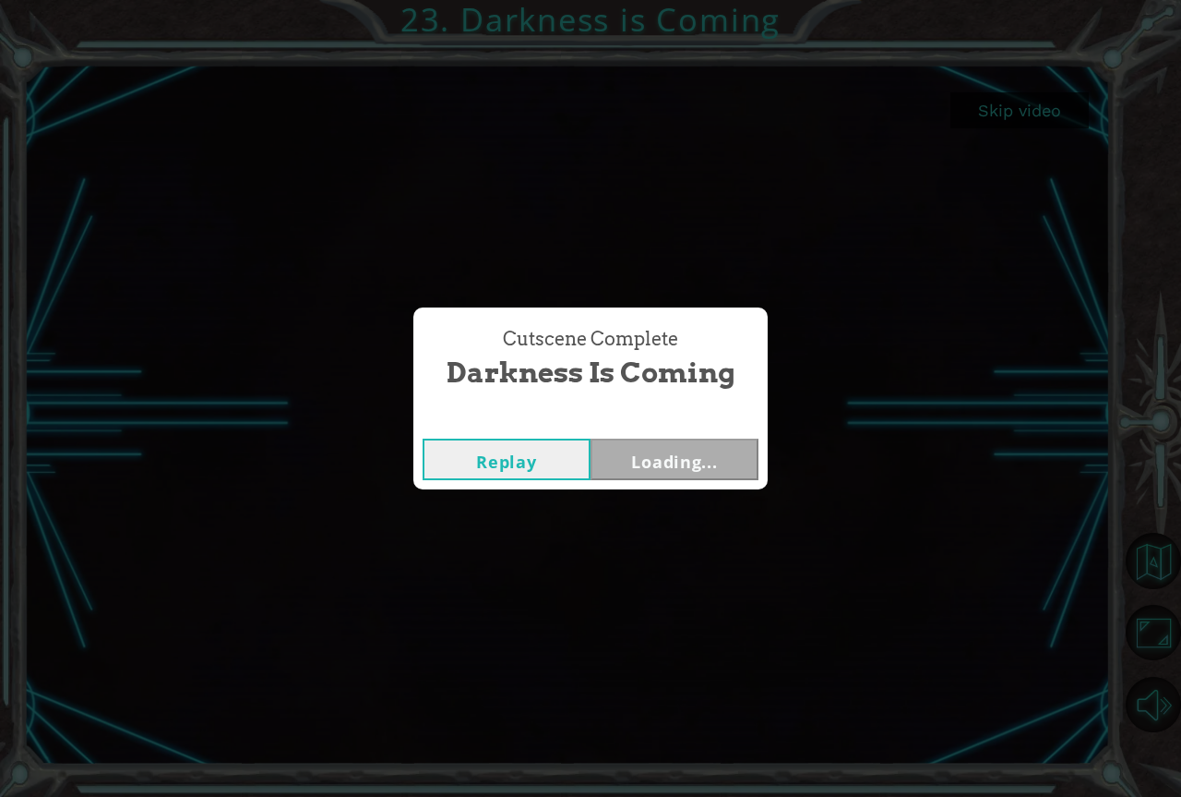
click at [1035, 112] on div "Cutscene Complete Darkness is Coming Replay Loading..." at bounding box center [590, 398] width 1181 height 797
click at [668, 467] on button "Next" at bounding box center [675, 459] width 168 height 42
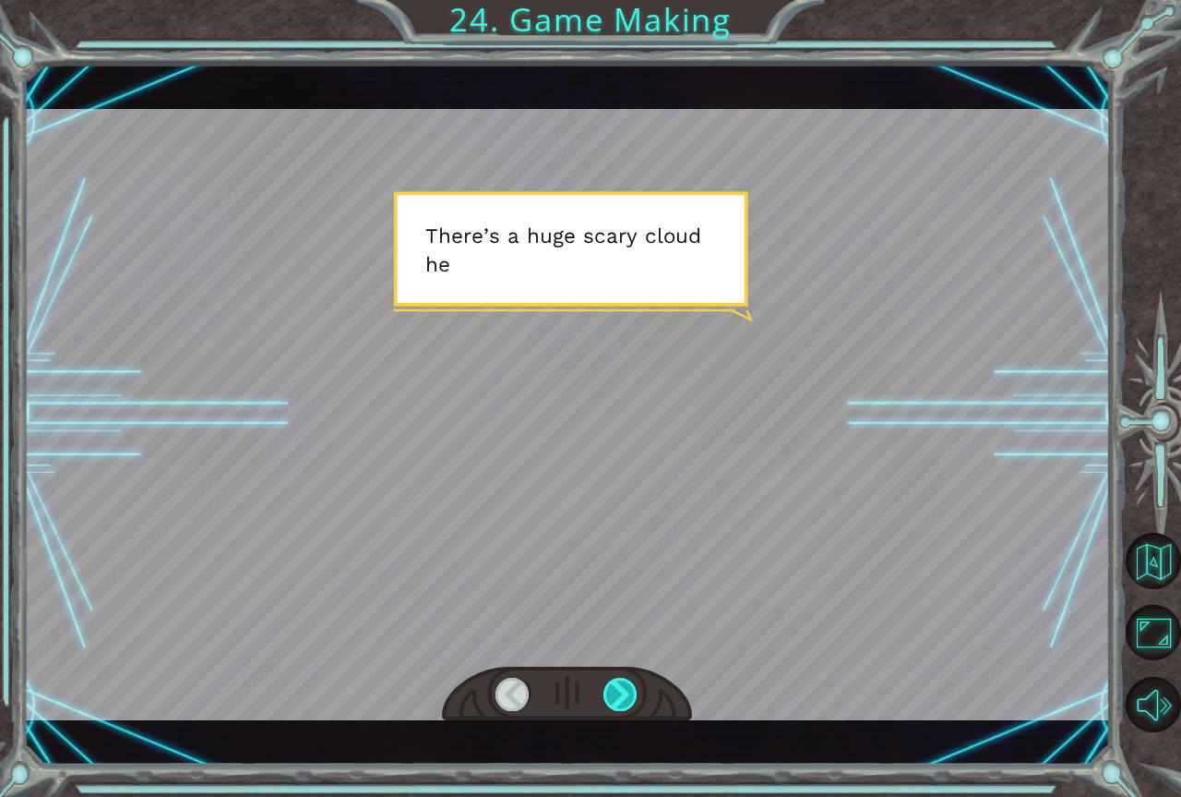
drag, startPoint x: 605, startPoint y: 653, endPoint x: 620, endPoint y: 680, distance: 31.0
click at [605, 648] on div at bounding box center [567, 414] width 1087 height 611
click at [619, 680] on div at bounding box center [621, 693] width 35 height 33
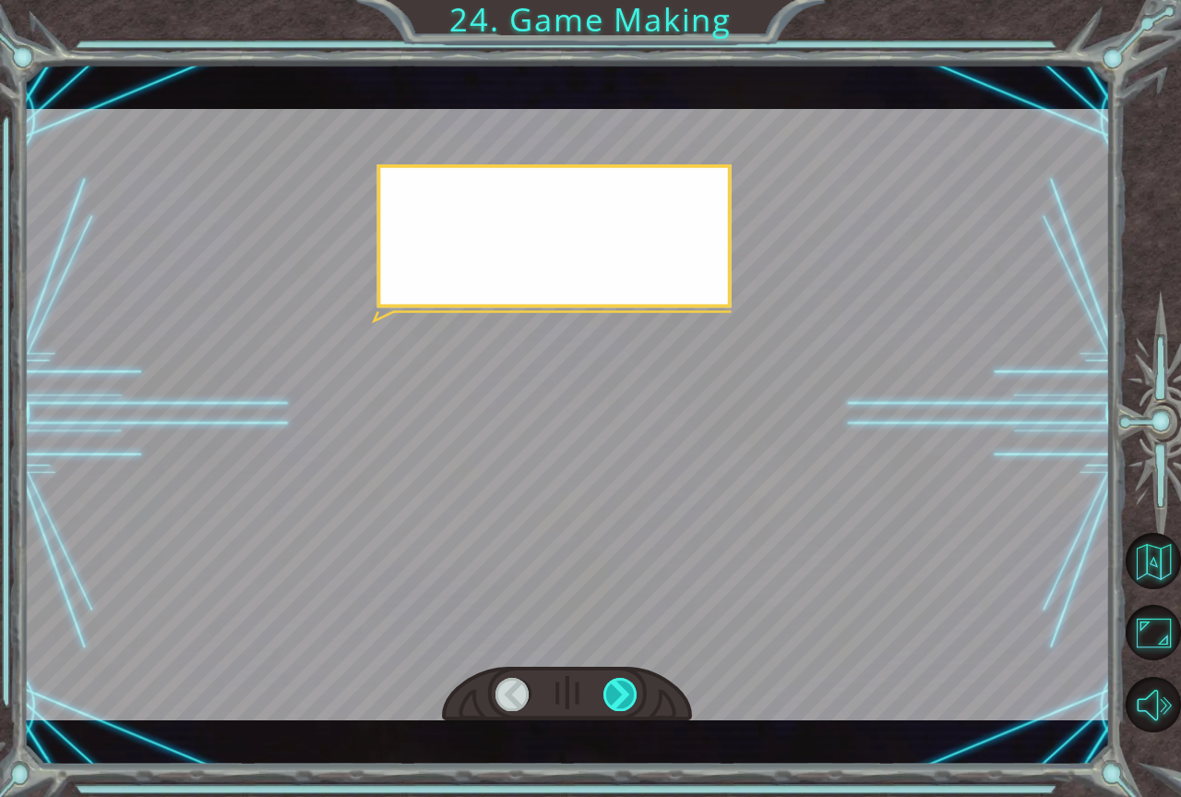
click at [617, 683] on div at bounding box center [621, 693] width 35 height 33
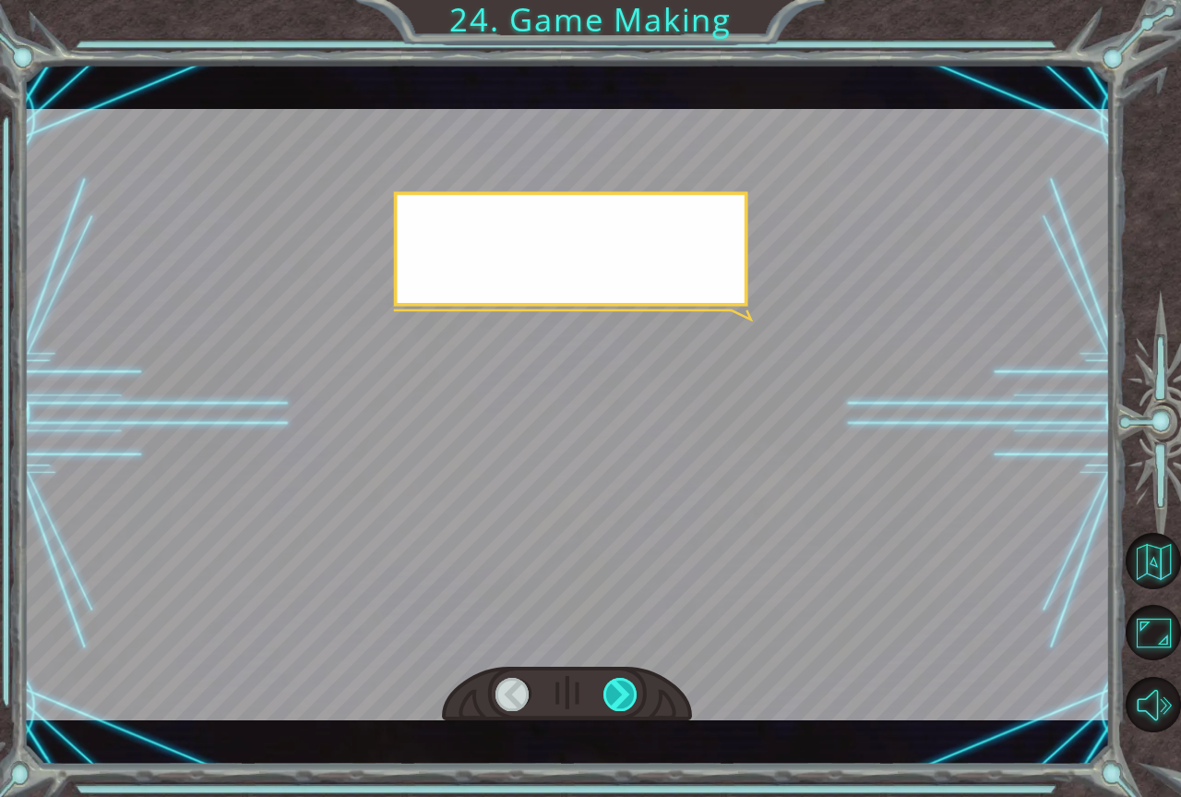
click at [618, 685] on div at bounding box center [621, 693] width 35 height 33
click at [619, 686] on div at bounding box center [621, 693] width 35 height 33
click at [619, 685] on div at bounding box center [621, 693] width 35 height 33
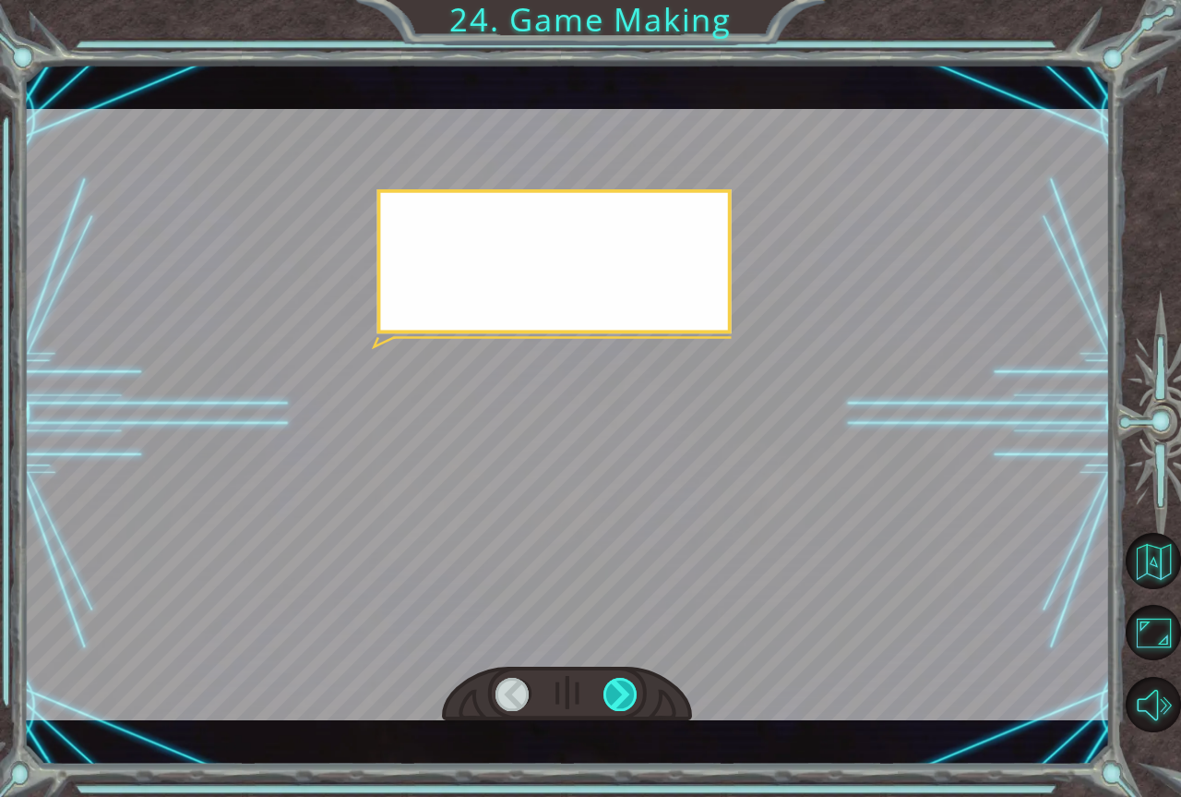
click at [620, 685] on div at bounding box center [621, 693] width 35 height 33
click at [621, 685] on div at bounding box center [621, 693] width 35 height 33
click at [626, 680] on div at bounding box center [621, 693] width 35 height 33
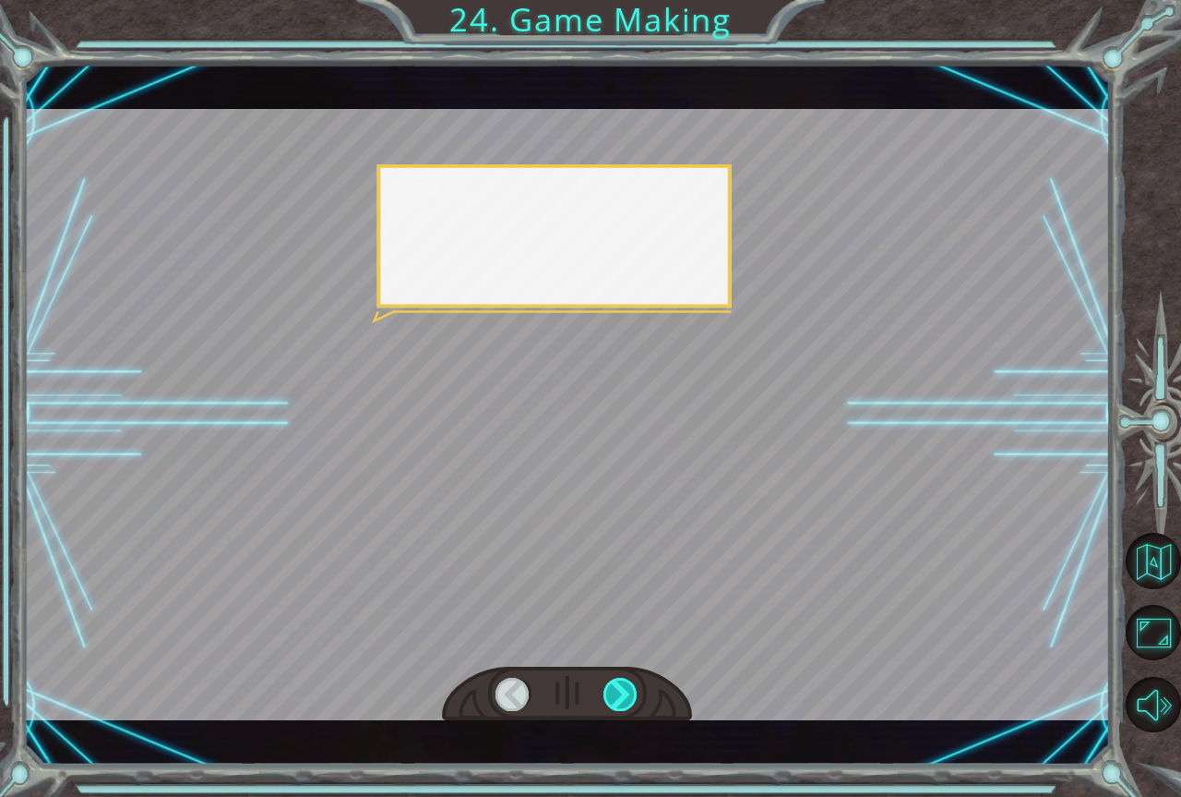
click at [628, 677] on div at bounding box center [621, 693] width 35 height 33
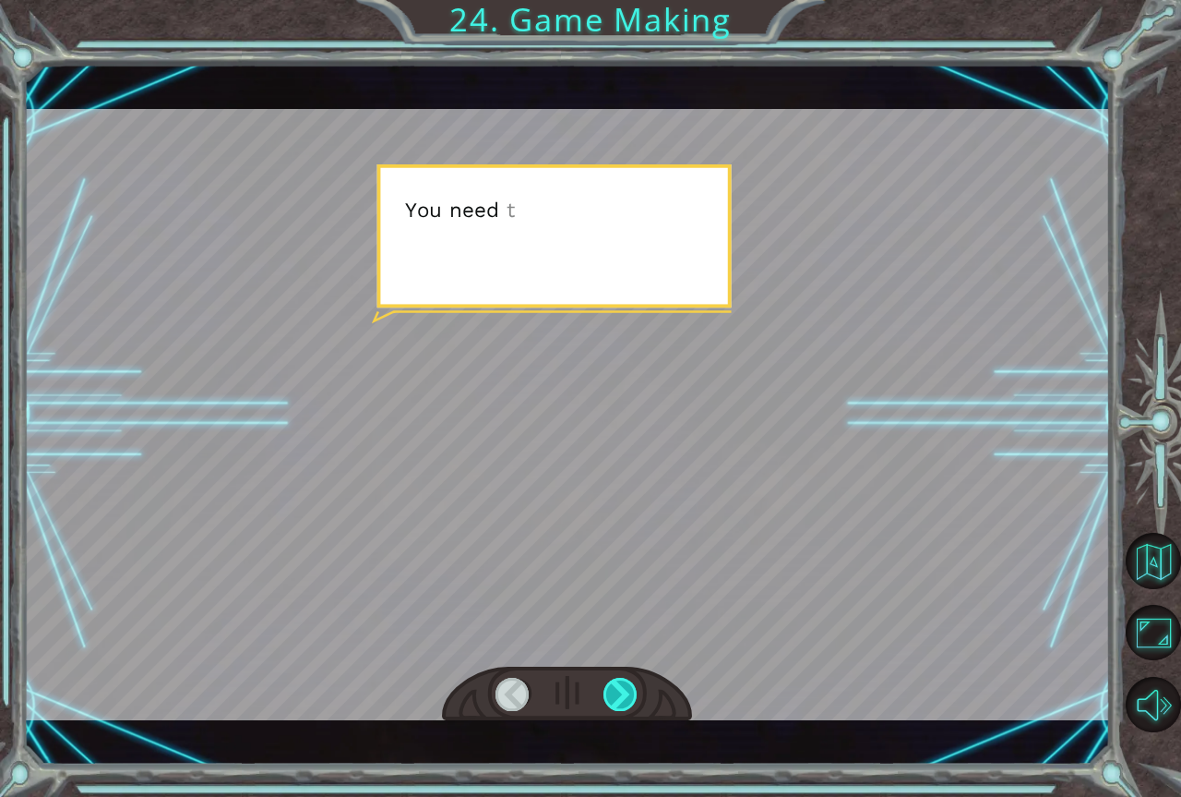
click at [628, 677] on div at bounding box center [621, 693] width 35 height 33
click at [626, 681] on div at bounding box center [621, 693] width 35 height 33
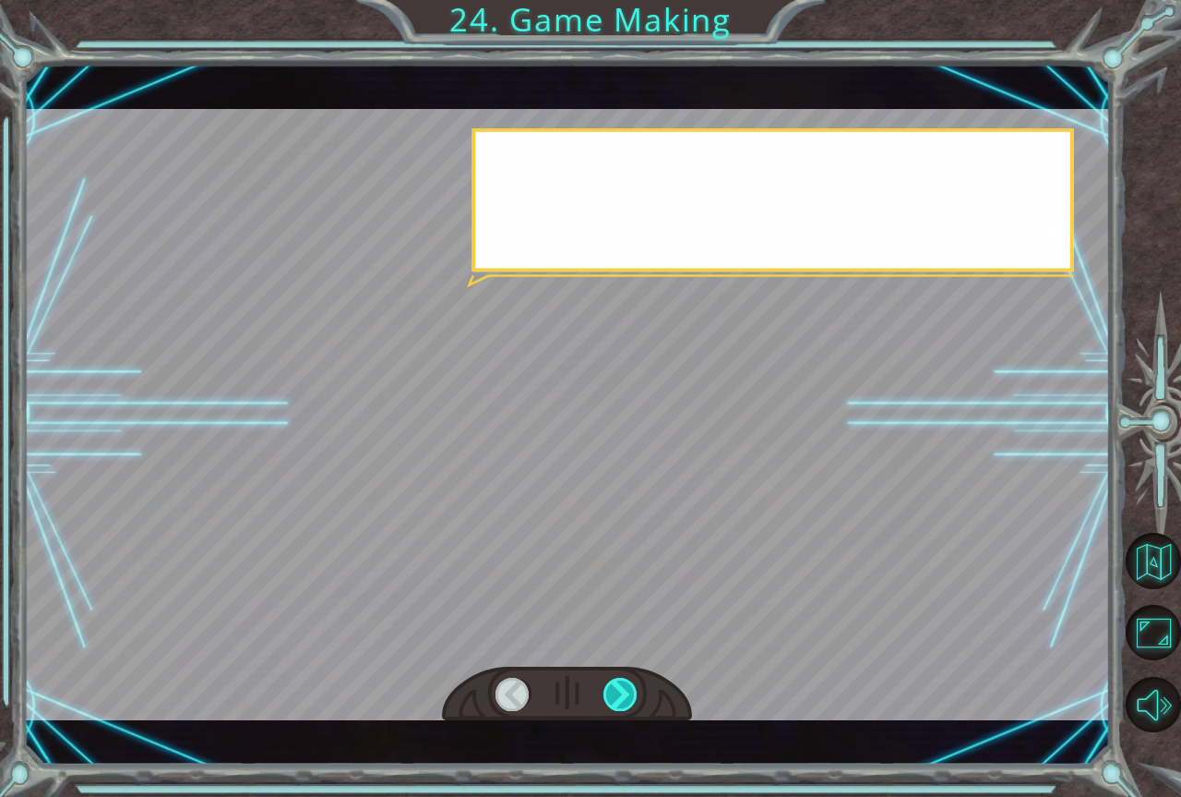
click at [626, 683] on div at bounding box center [621, 693] width 35 height 33
click at [625, 686] on div at bounding box center [621, 693] width 35 height 33
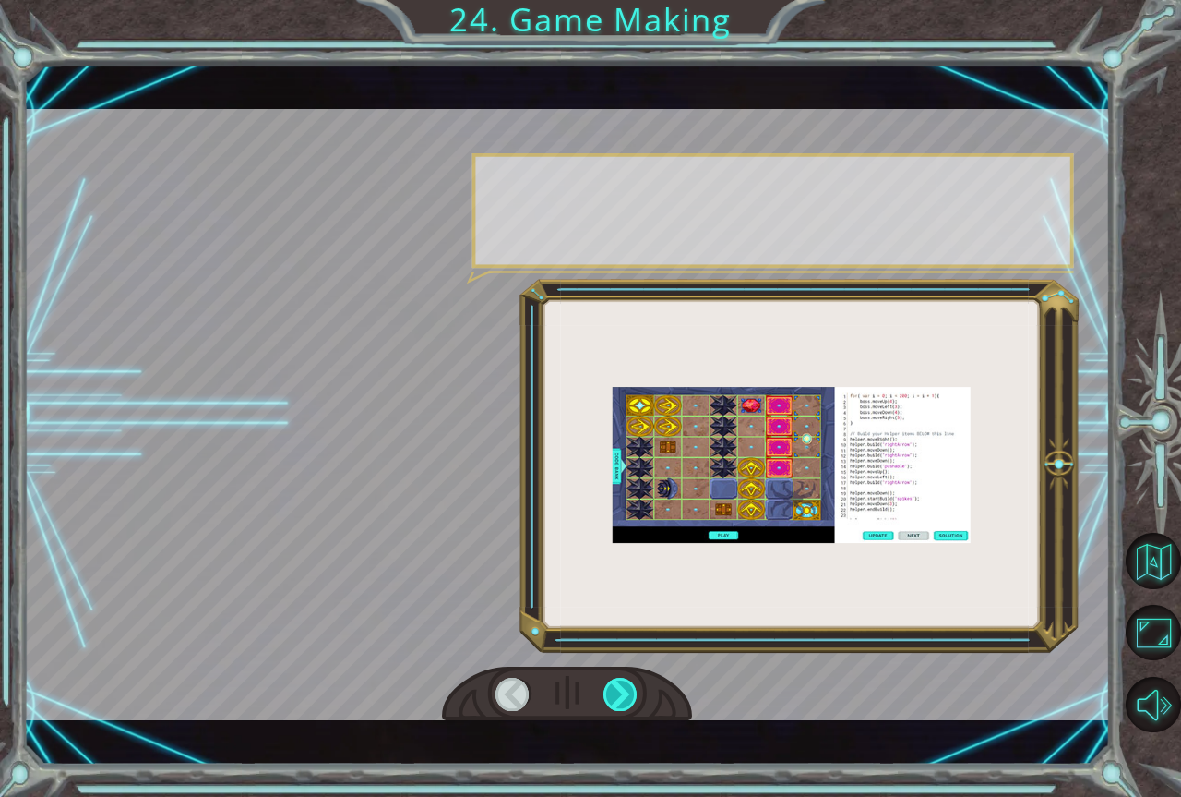
click at [629, 692] on div at bounding box center [621, 693] width 35 height 33
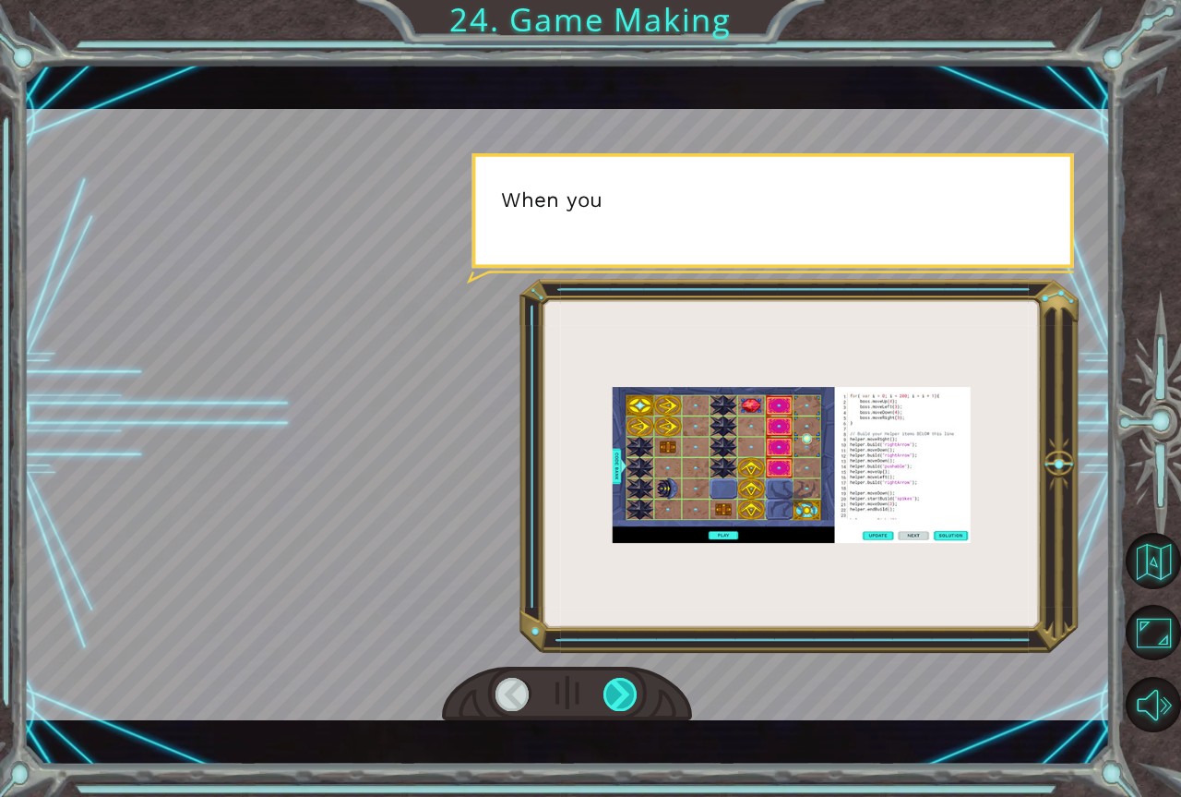
click at [634, 694] on div at bounding box center [621, 693] width 35 height 33
click at [631, 694] on div at bounding box center [621, 693] width 35 height 33
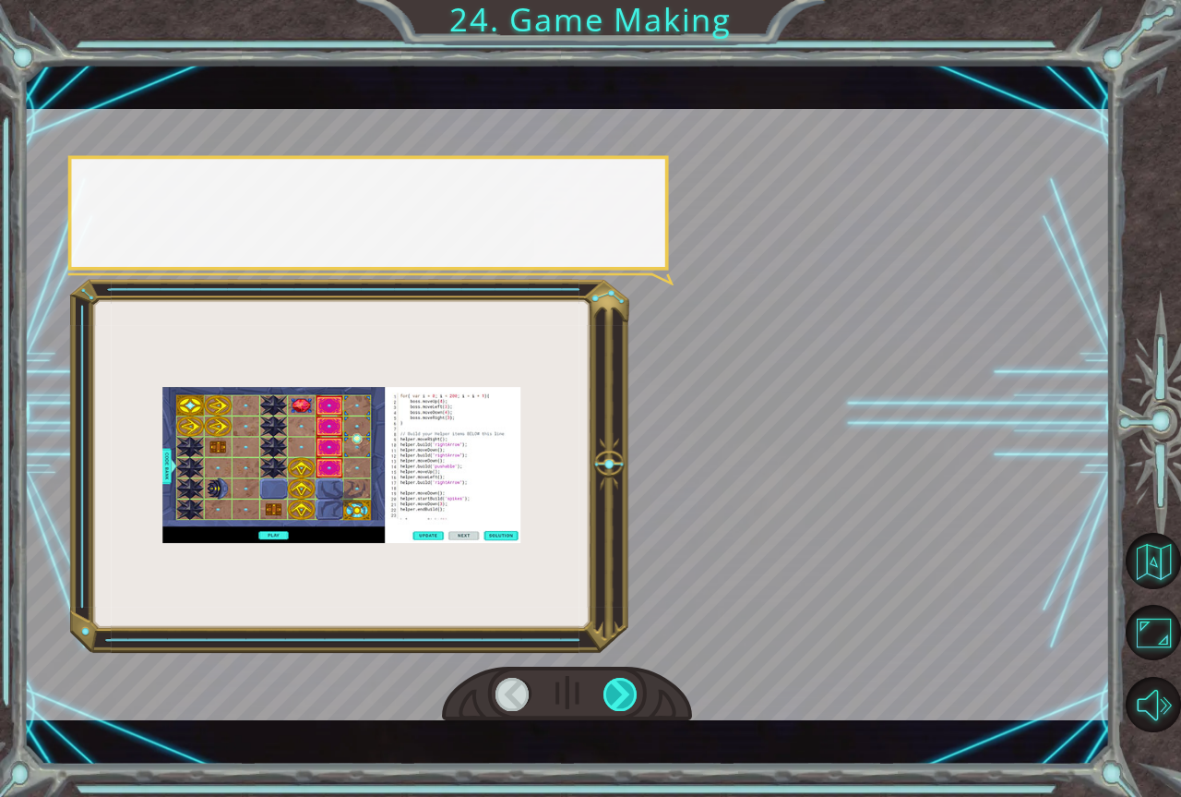
click at [631, 696] on div at bounding box center [621, 693] width 35 height 33
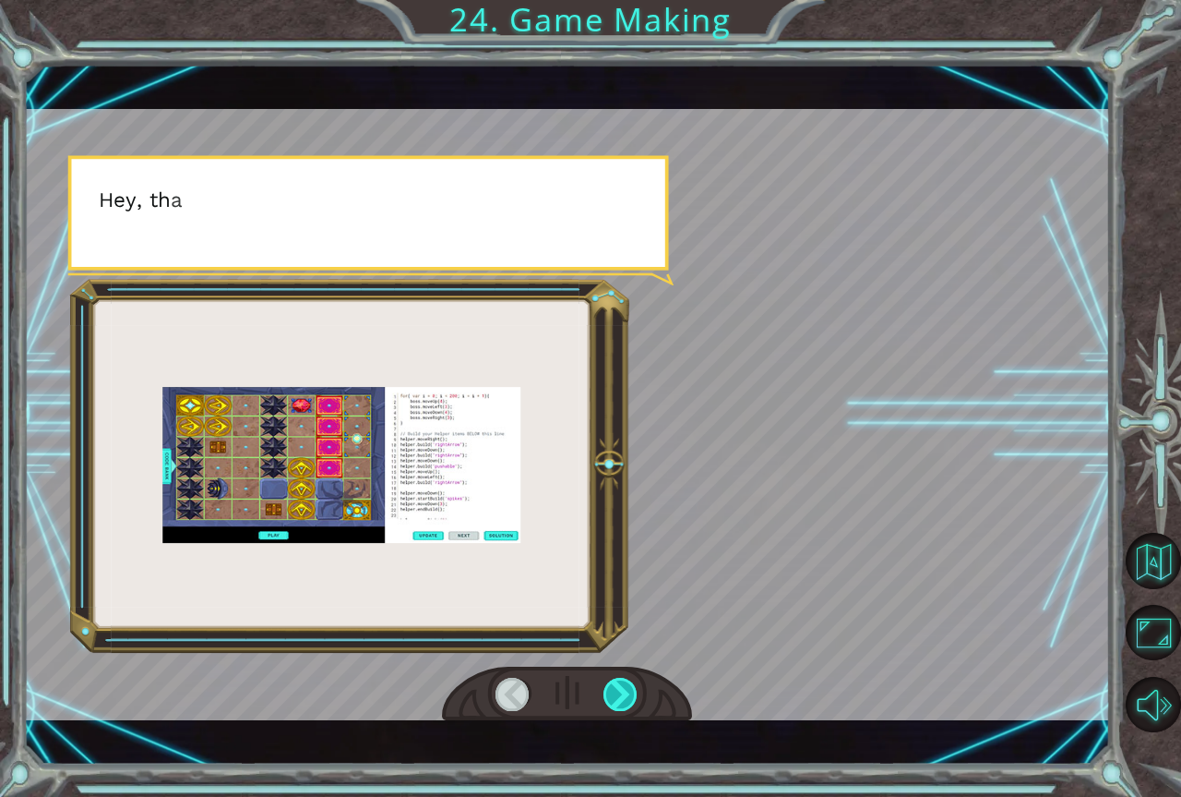
click at [632, 699] on div at bounding box center [621, 693] width 35 height 33
click at [629, 699] on div at bounding box center [621, 693] width 35 height 33
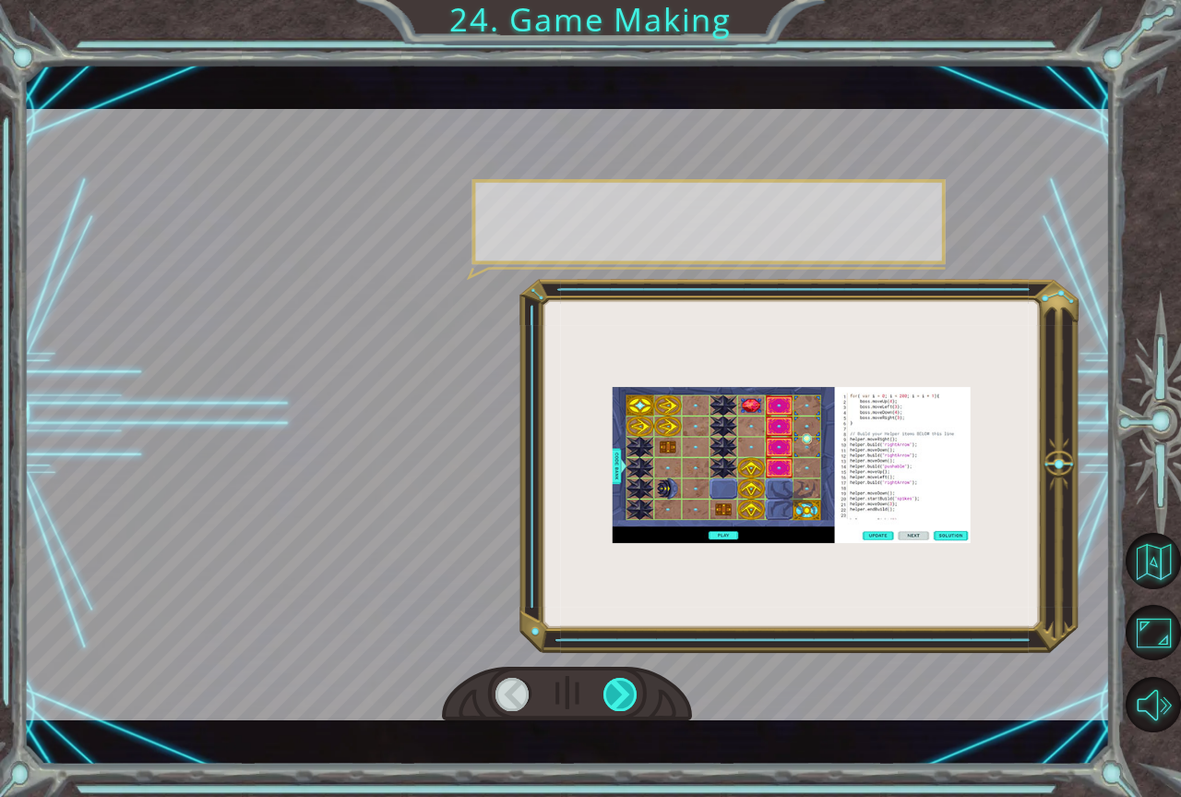
click at [629, 699] on div at bounding box center [621, 693] width 35 height 33
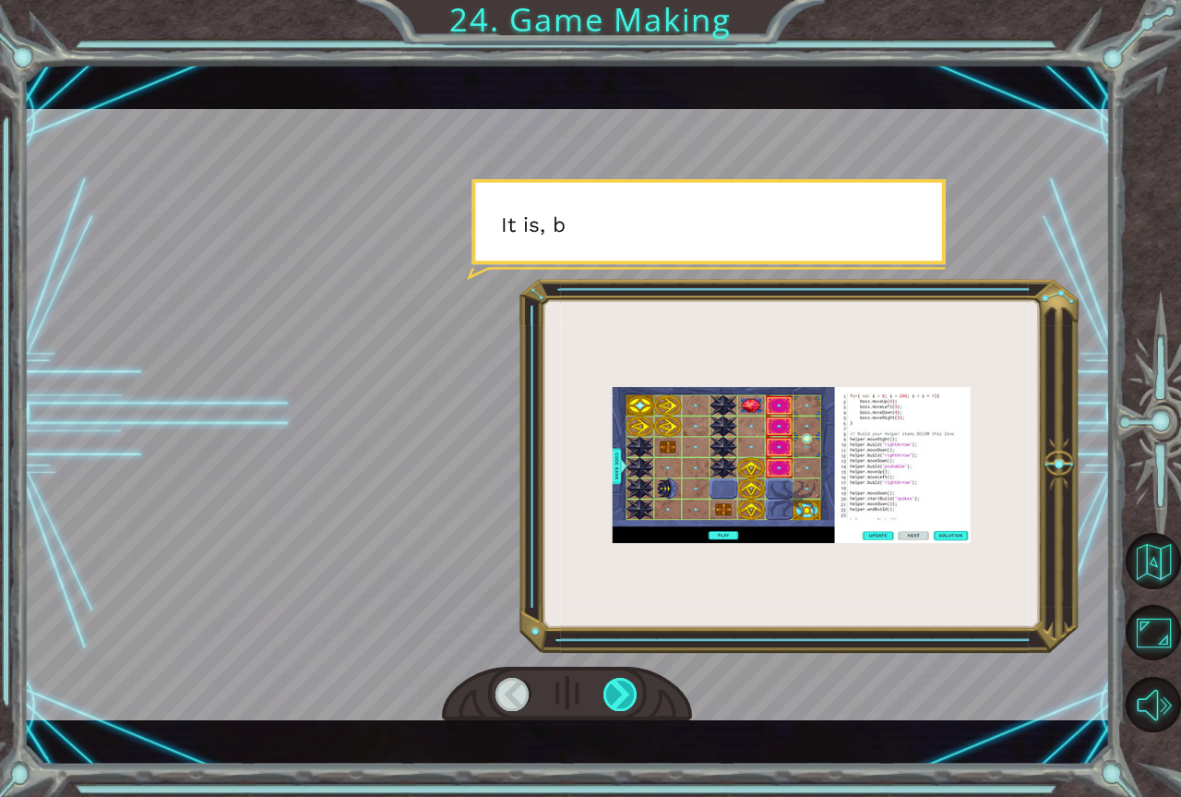
click at [629, 699] on div at bounding box center [621, 693] width 35 height 33
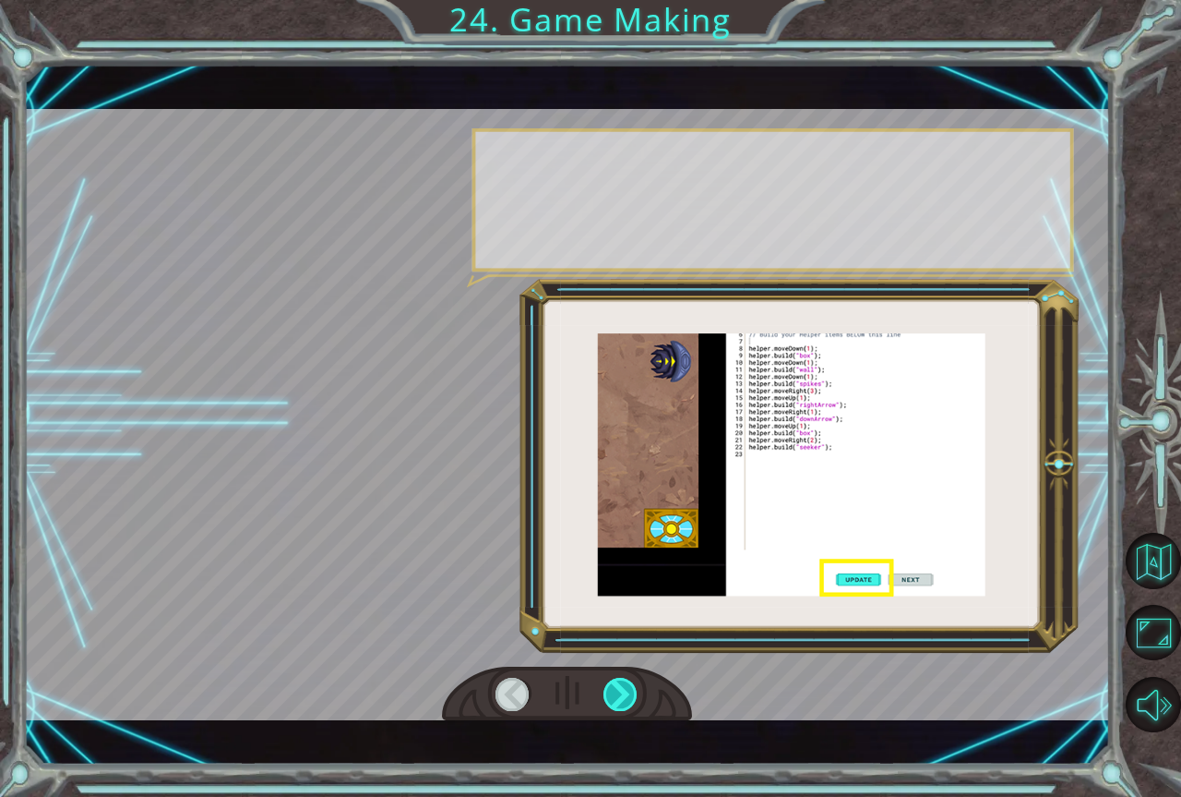
click at [629, 699] on div at bounding box center [621, 693] width 35 height 33
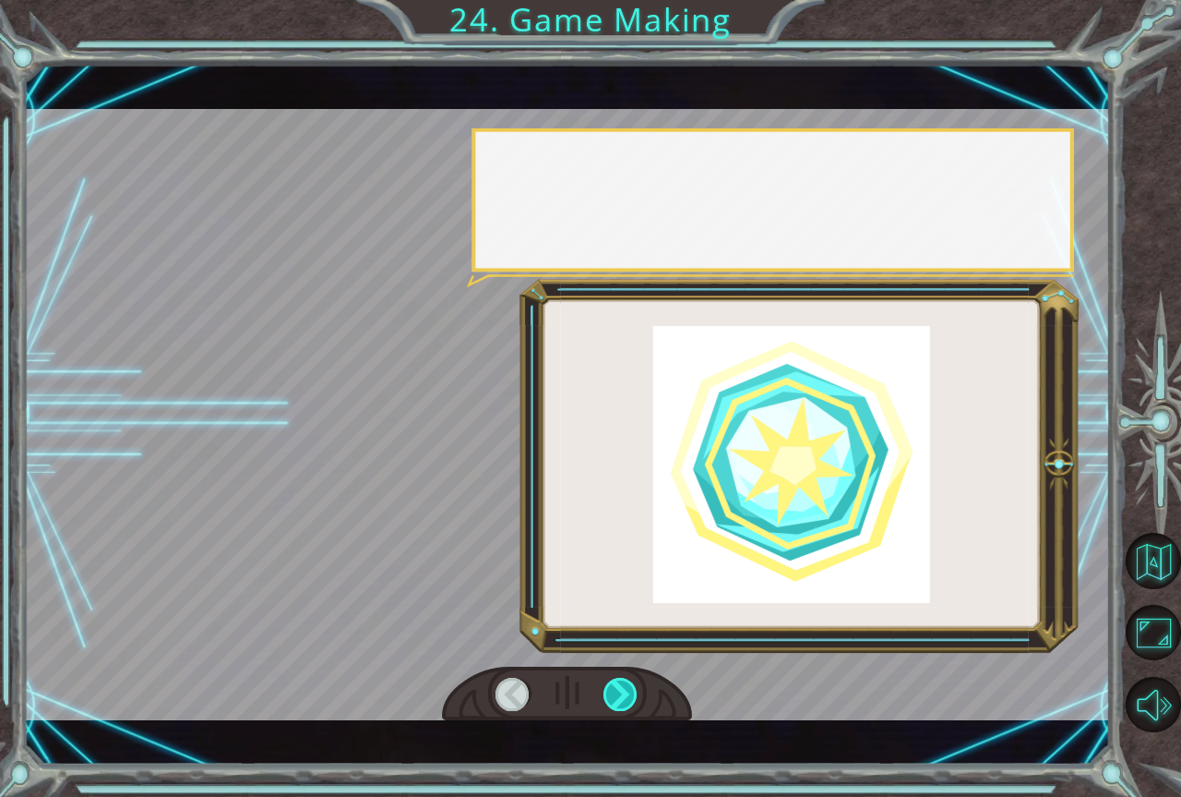
click at [629, 699] on div at bounding box center [621, 693] width 35 height 33
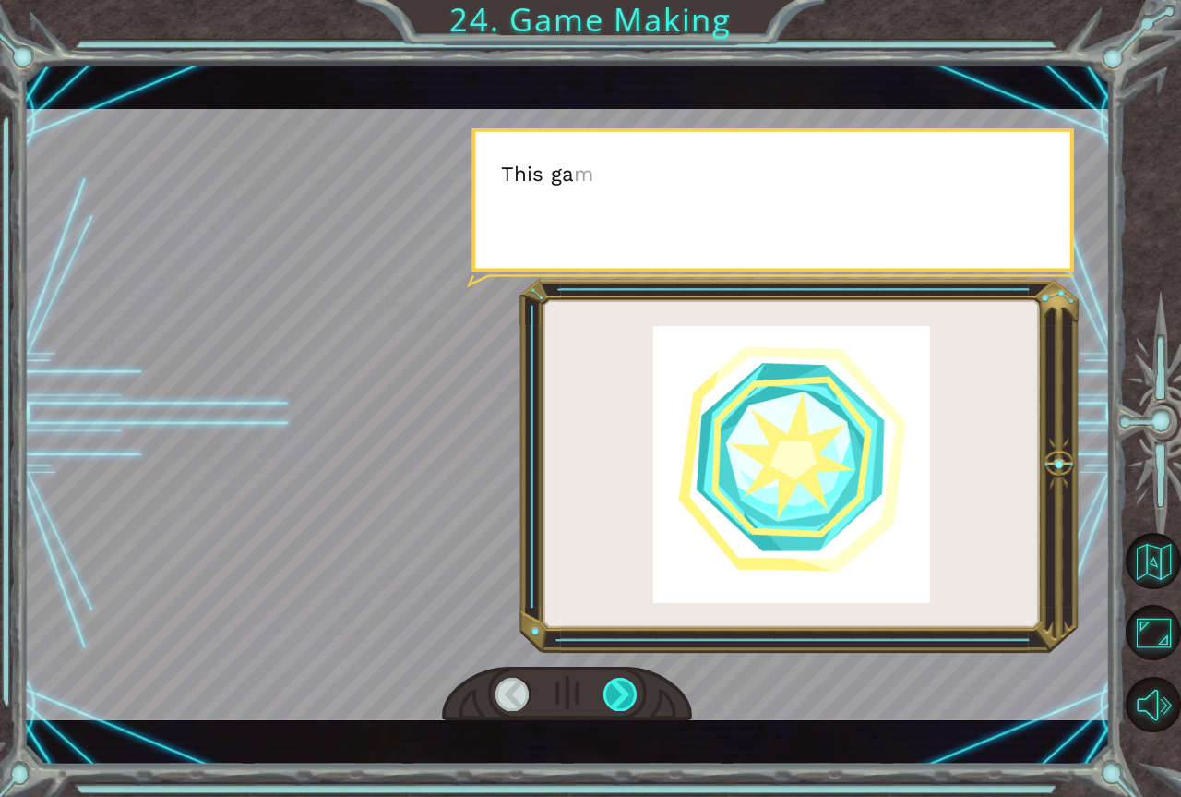
click at [629, 699] on div at bounding box center [621, 693] width 35 height 33
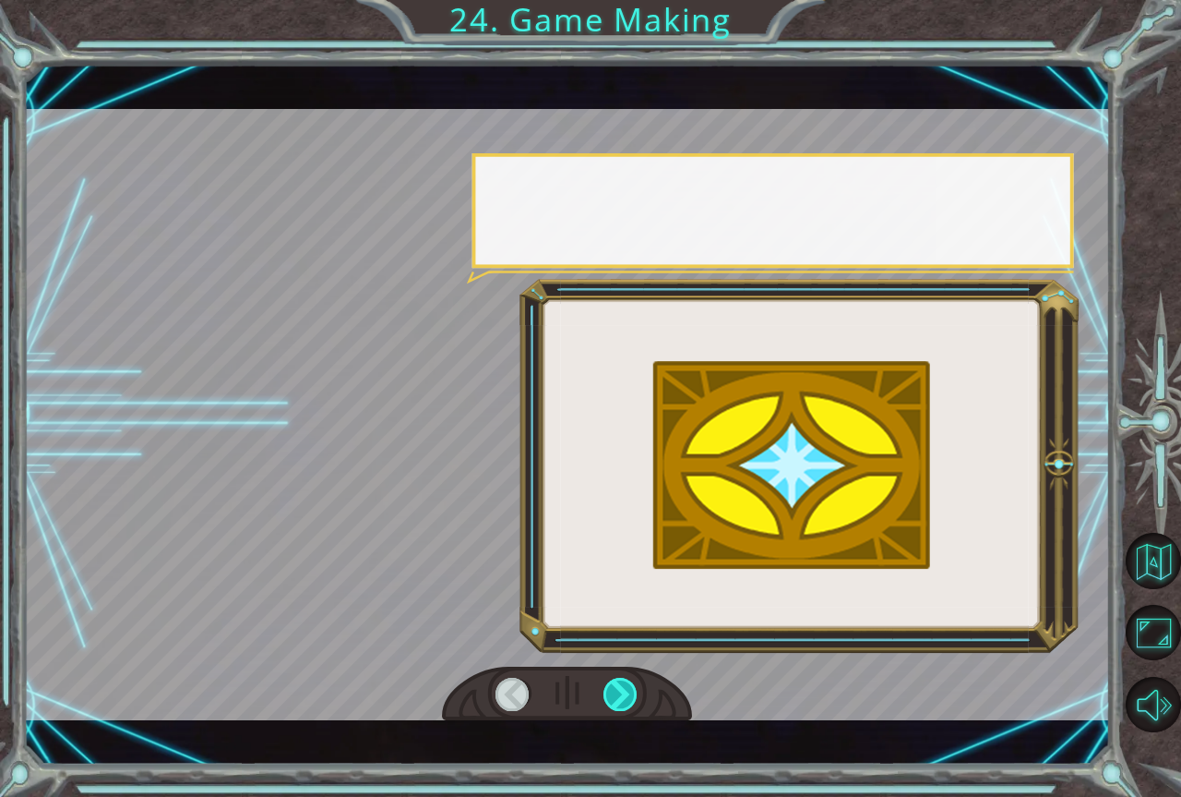
click at [629, 699] on div at bounding box center [621, 693] width 35 height 33
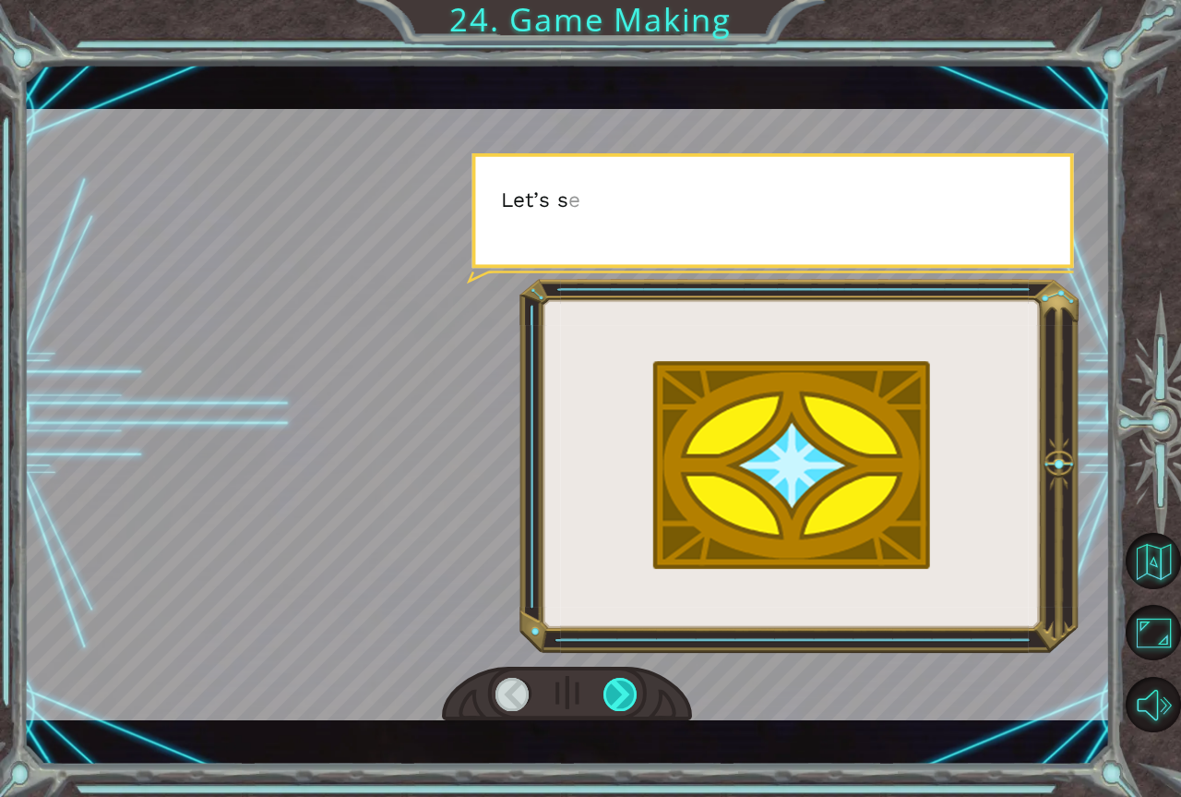
click at [629, 699] on div at bounding box center [621, 693] width 35 height 33
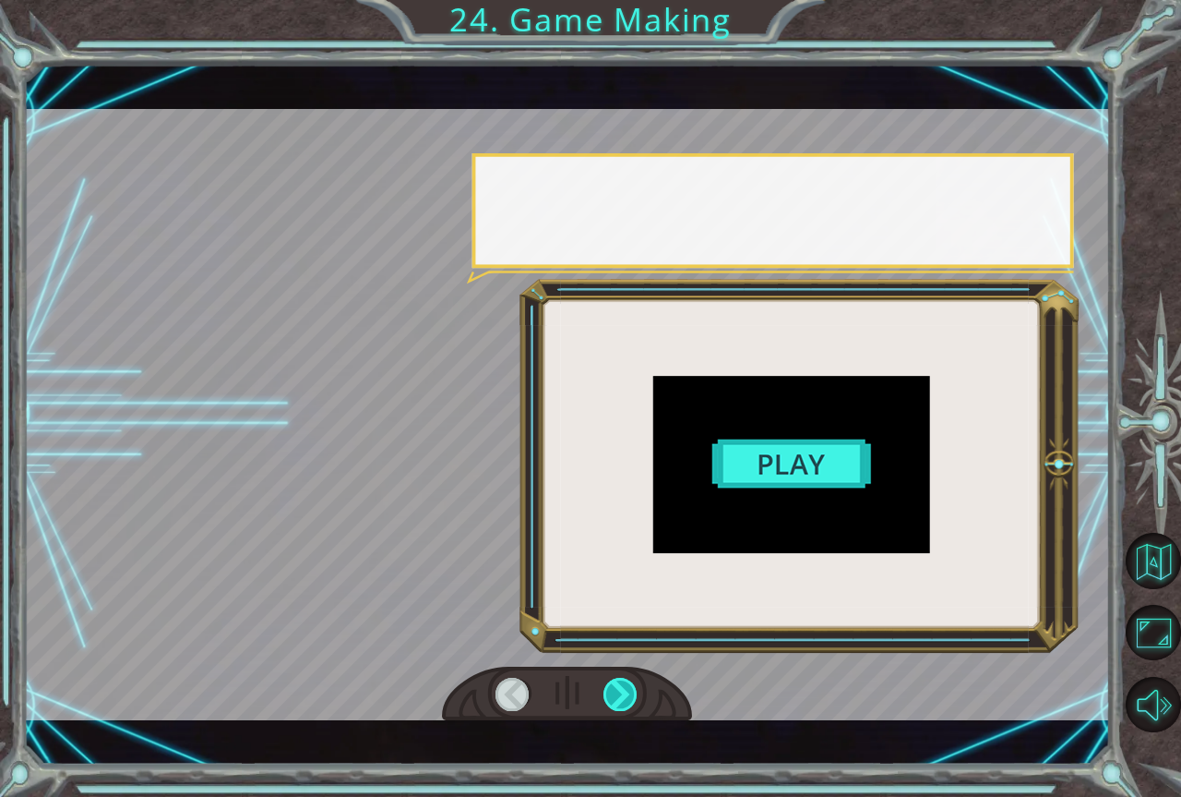
click at [629, 699] on div at bounding box center [621, 693] width 35 height 33
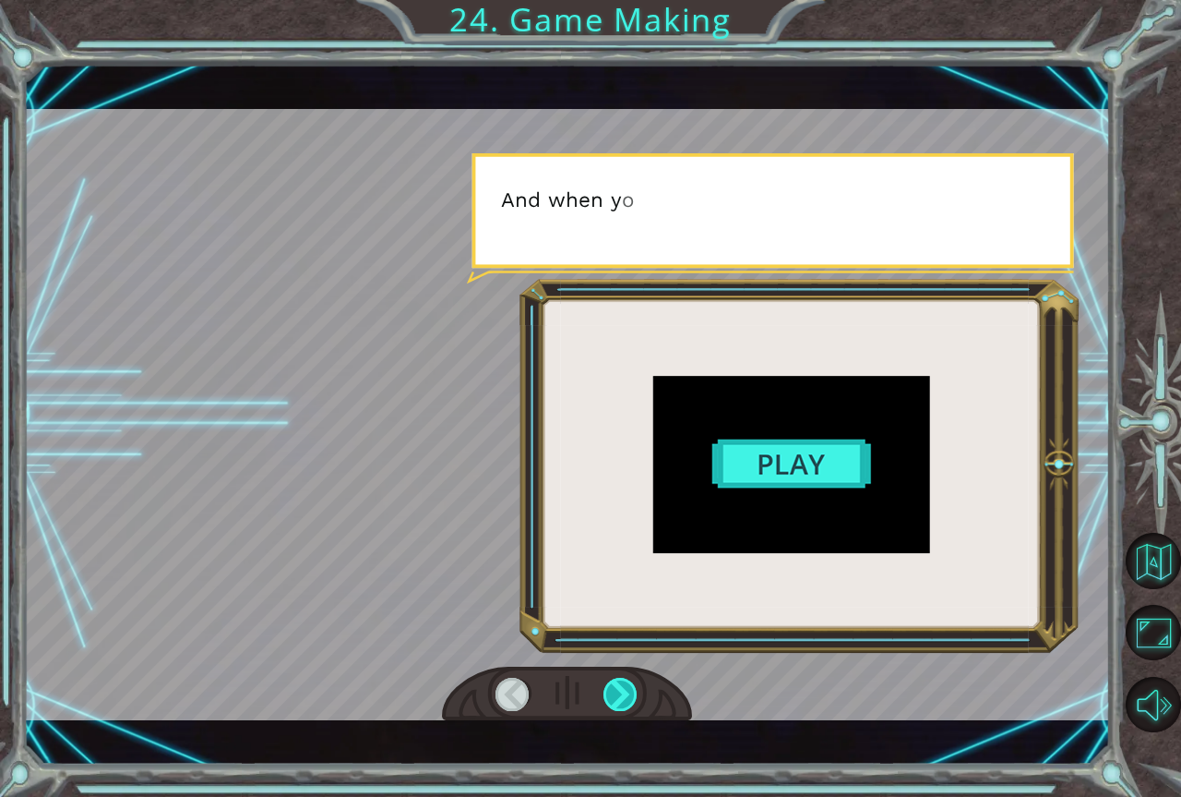
click at [629, 699] on div at bounding box center [621, 693] width 35 height 33
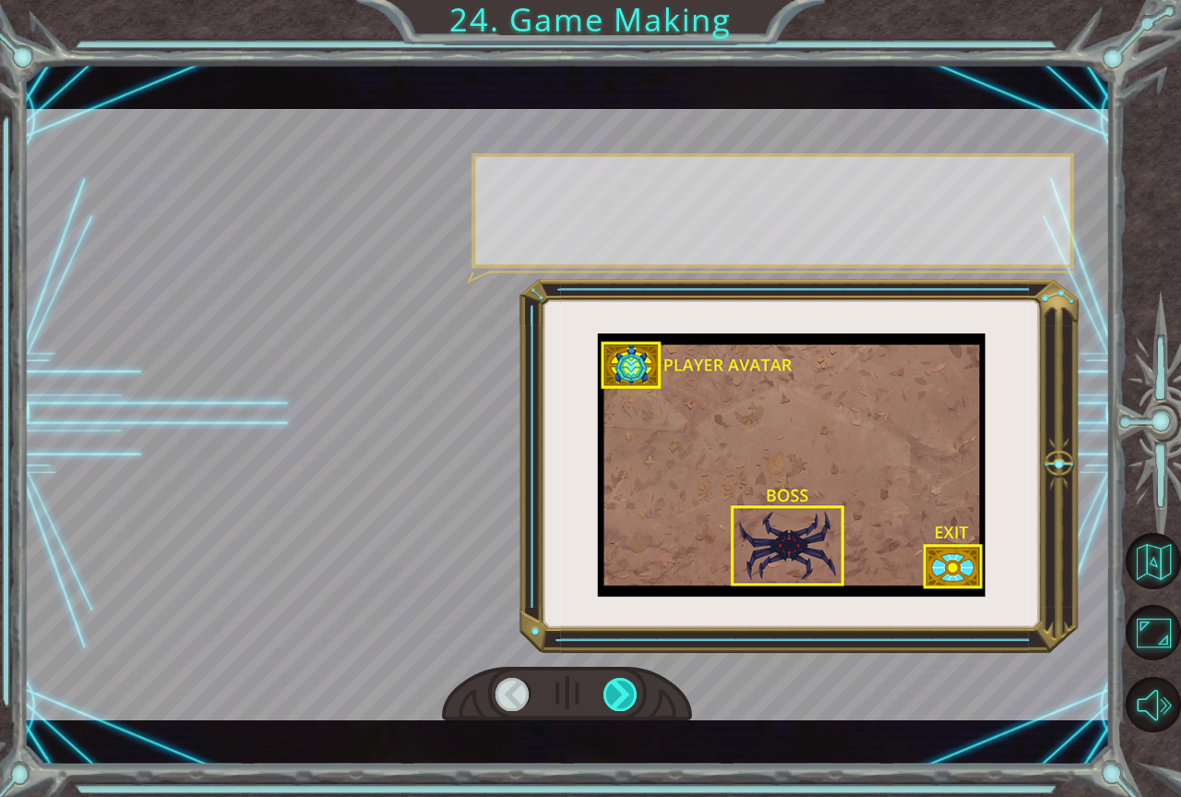
click at [631, 696] on div at bounding box center [621, 693] width 35 height 33
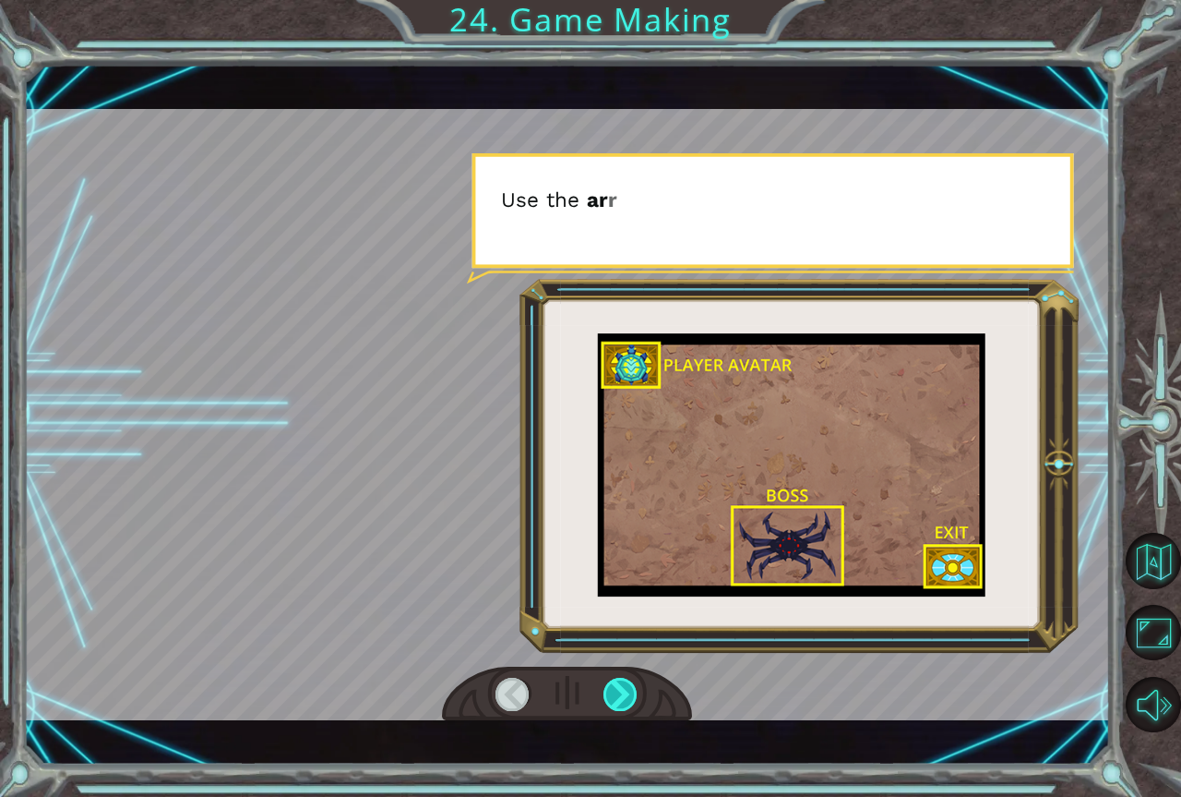
click at [631, 695] on div at bounding box center [621, 693] width 35 height 33
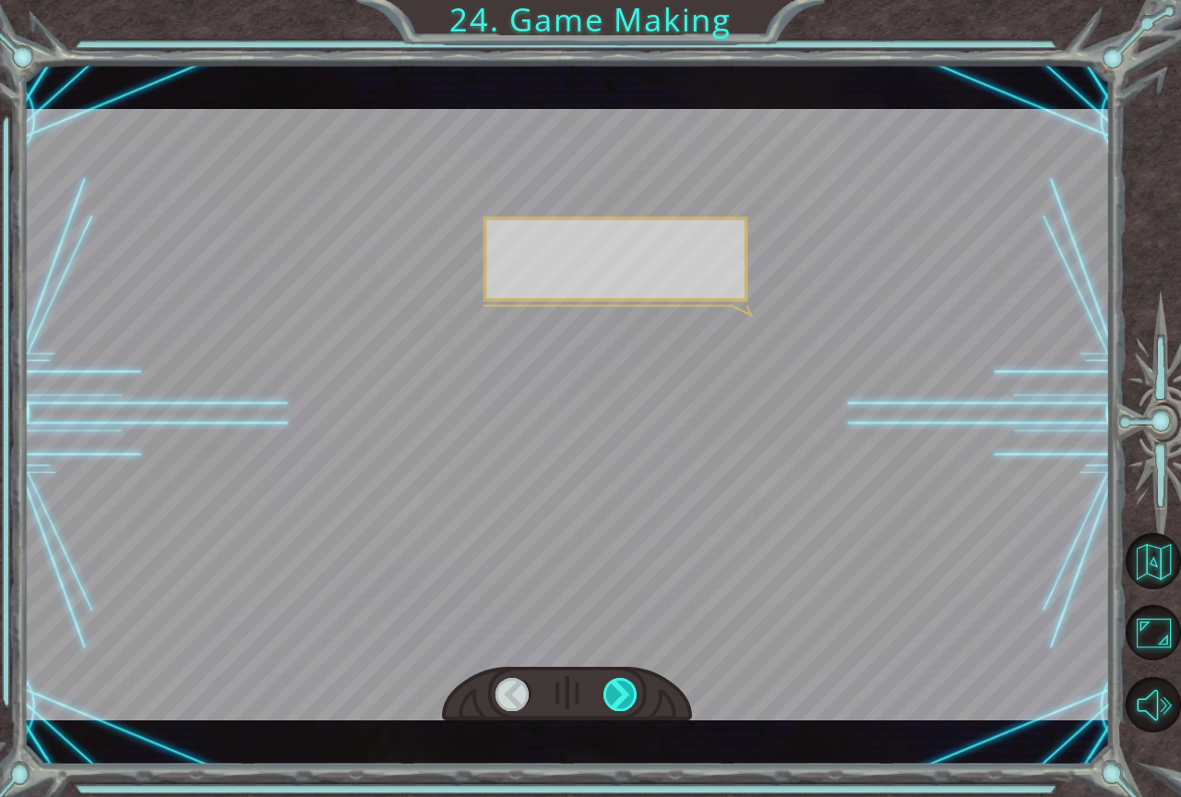
click at [631, 695] on div at bounding box center [621, 693] width 35 height 33
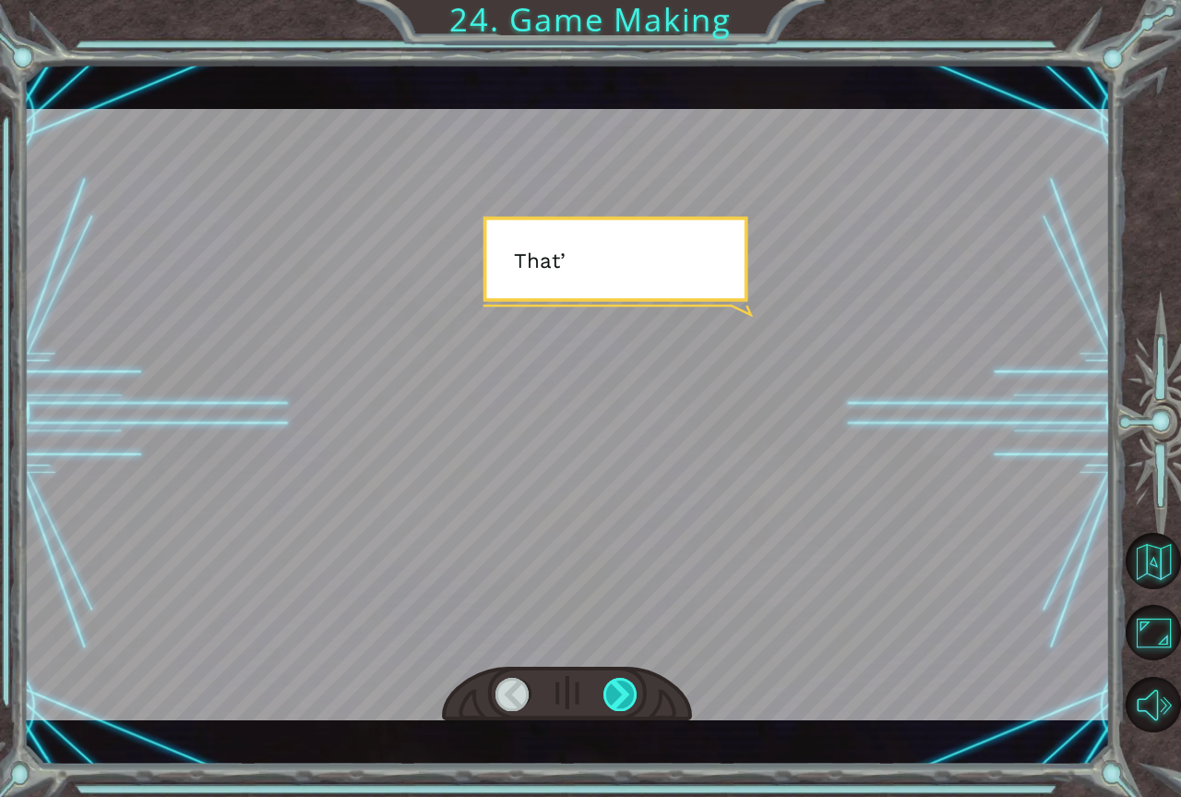
click at [632, 695] on div at bounding box center [621, 693] width 35 height 33
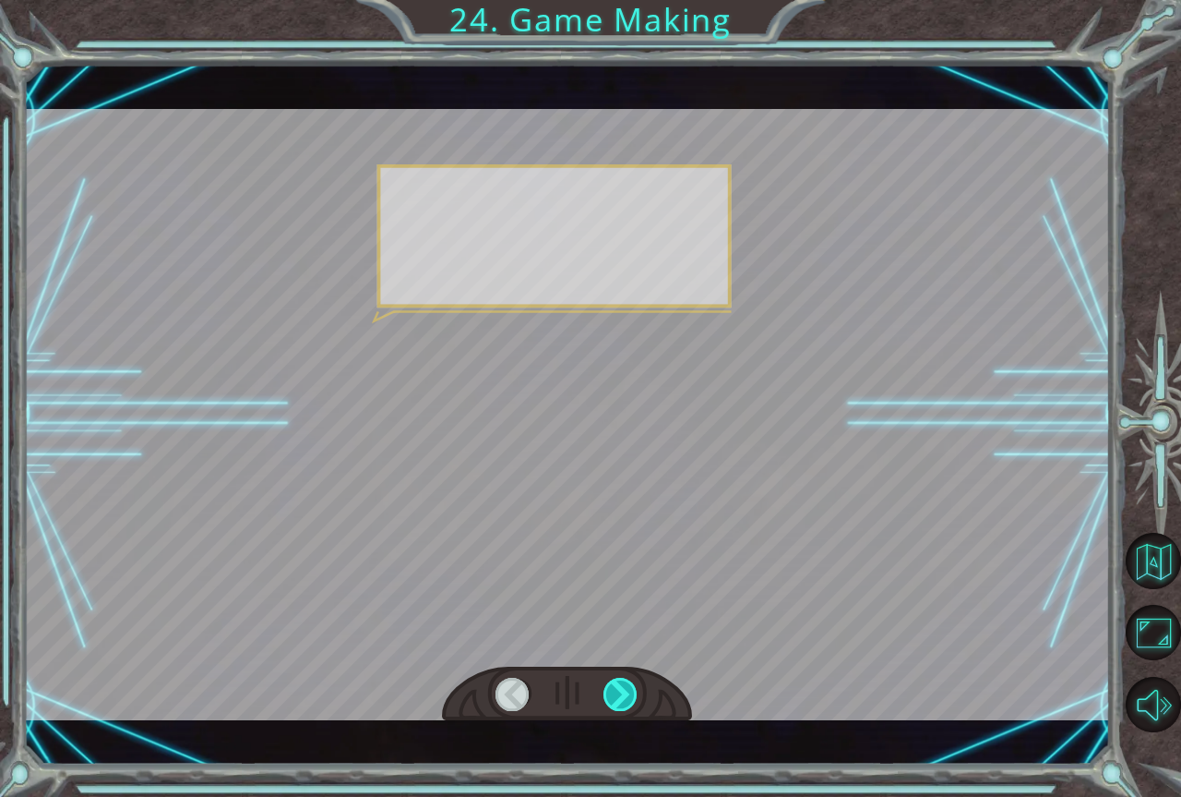
click at [625, 695] on div at bounding box center [621, 693] width 35 height 33
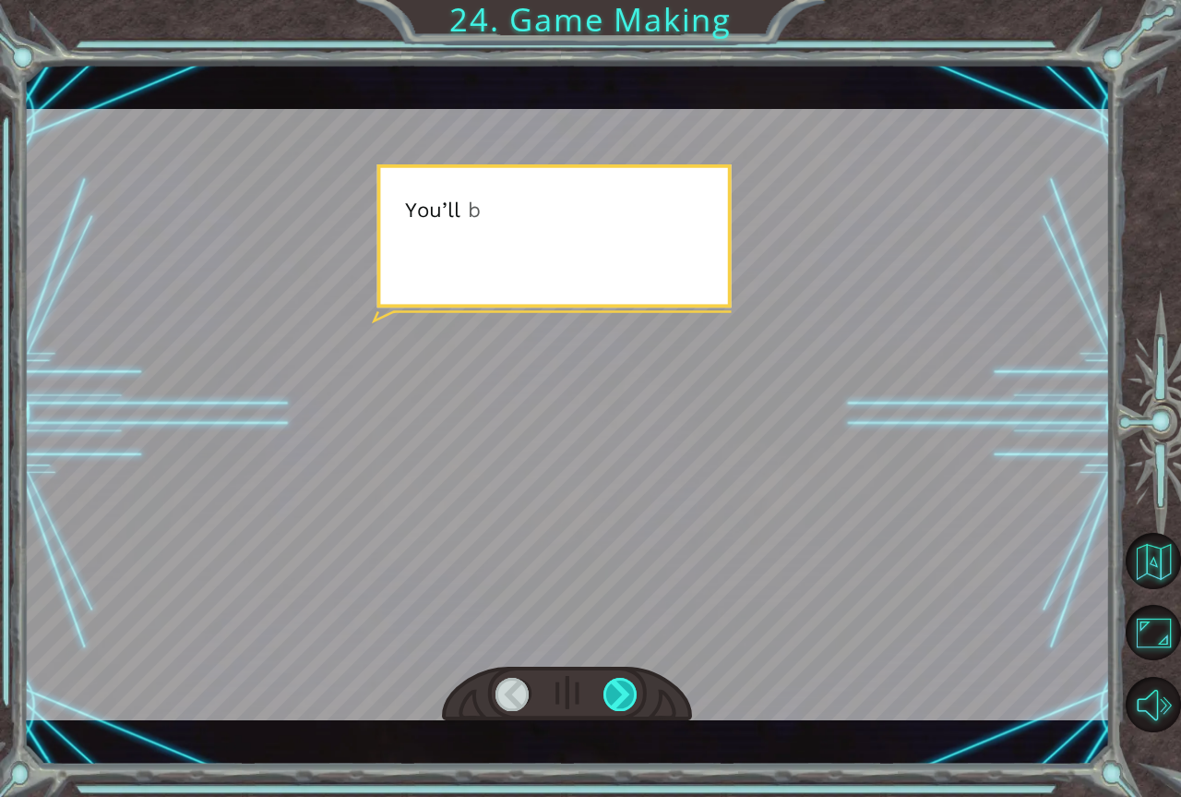
click at [625, 695] on div at bounding box center [621, 693] width 35 height 33
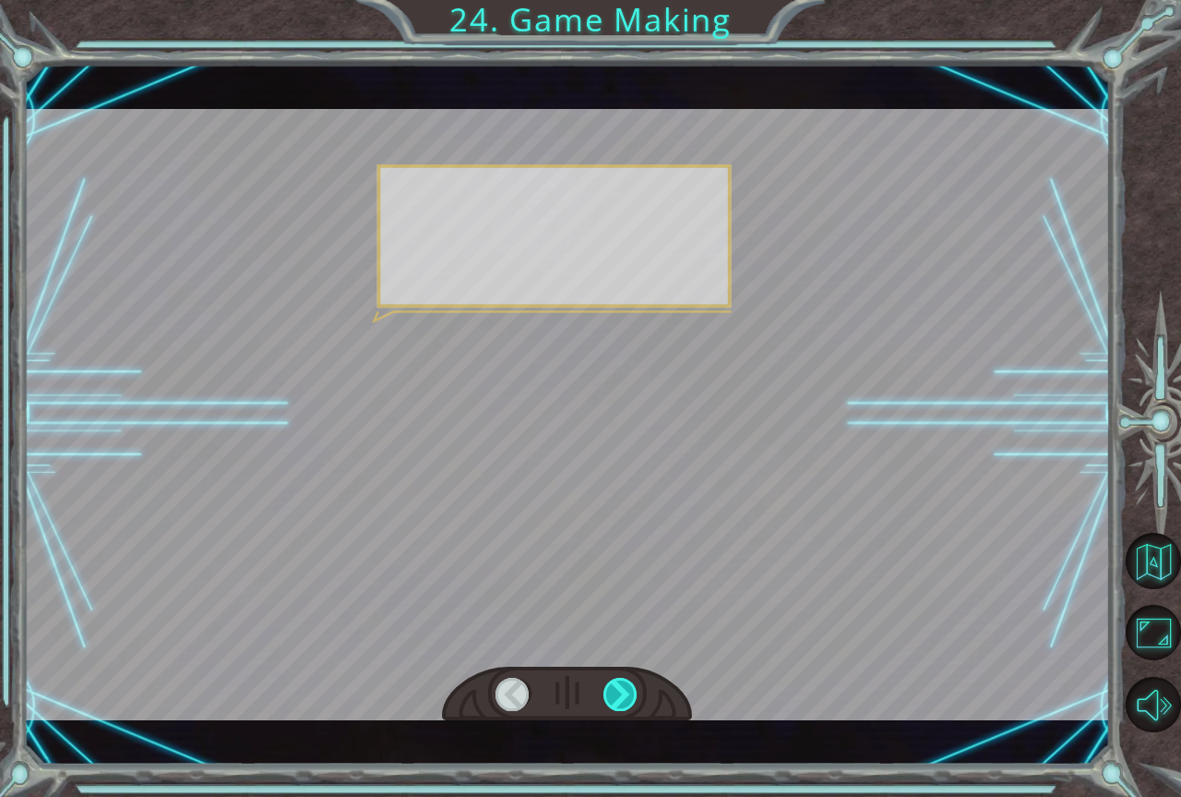
click at [625, 695] on div at bounding box center [621, 693] width 35 height 33
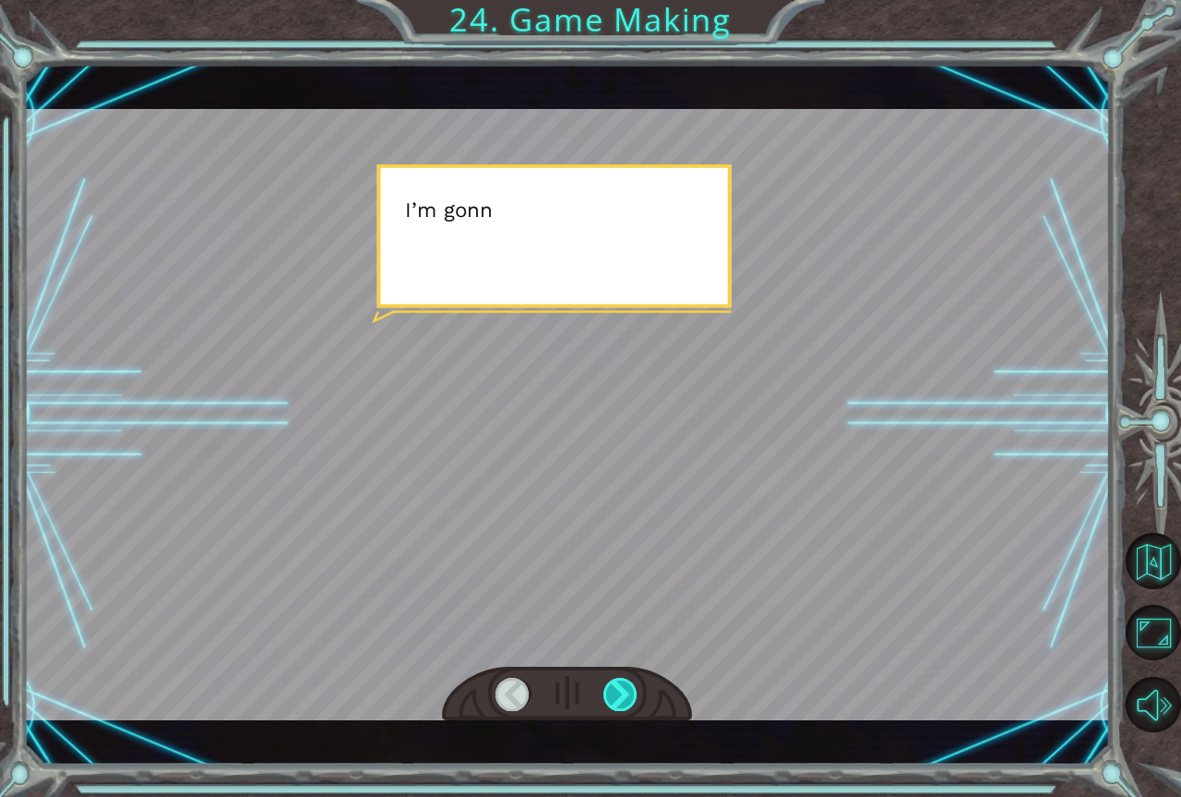
click at [625, 695] on div at bounding box center [621, 693] width 35 height 33
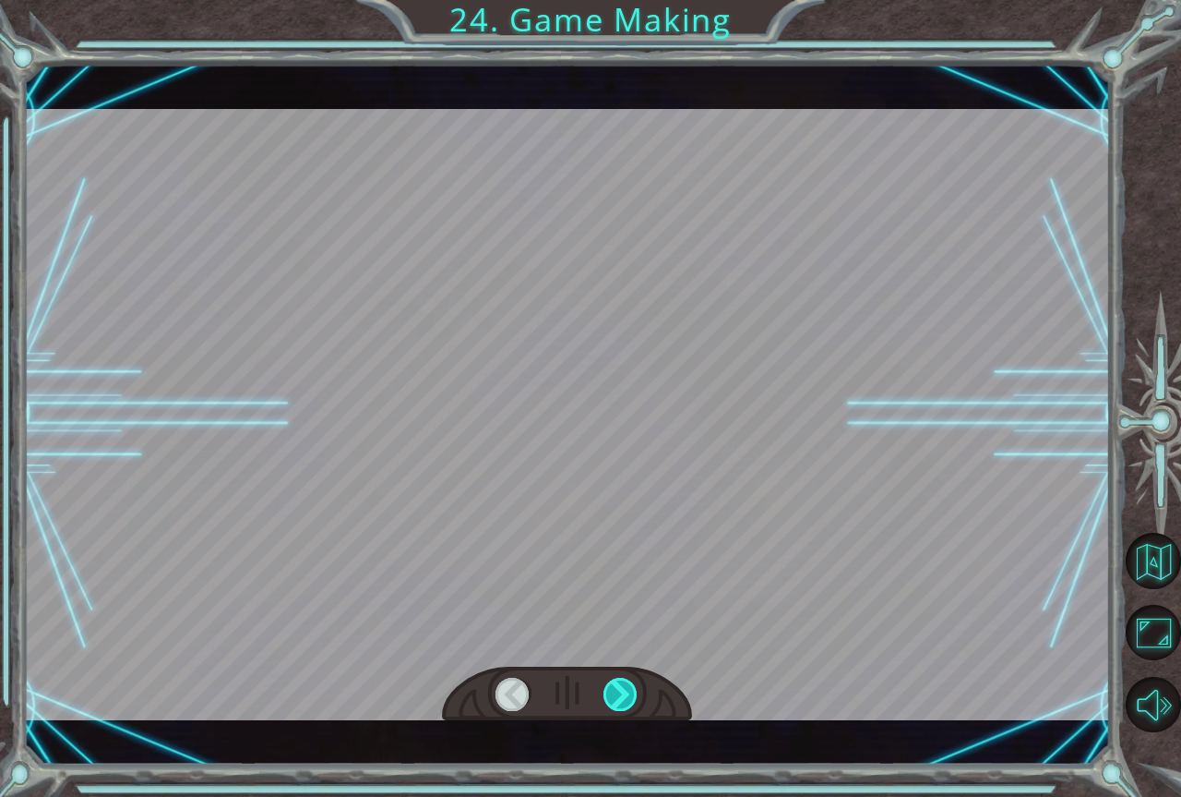
click at [625, 695] on div at bounding box center [621, 693] width 35 height 33
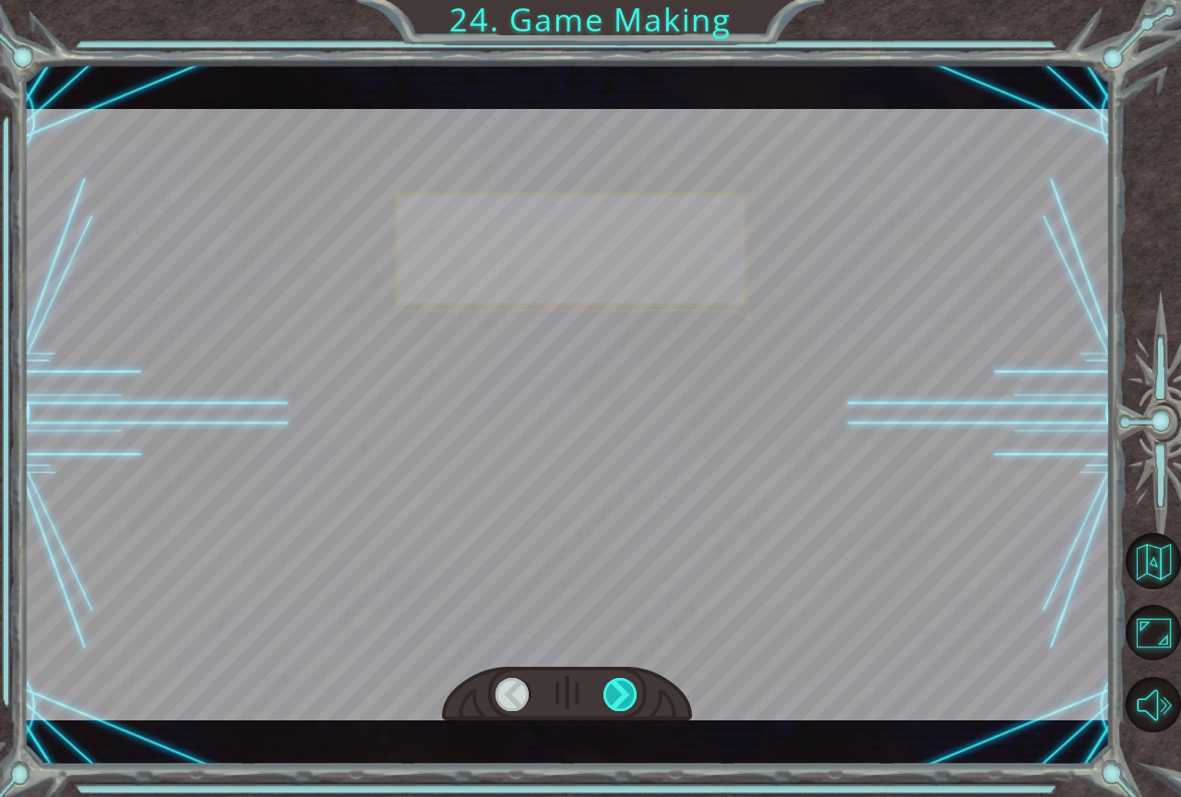
click at [625, 695] on div at bounding box center [621, 693] width 35 height 33
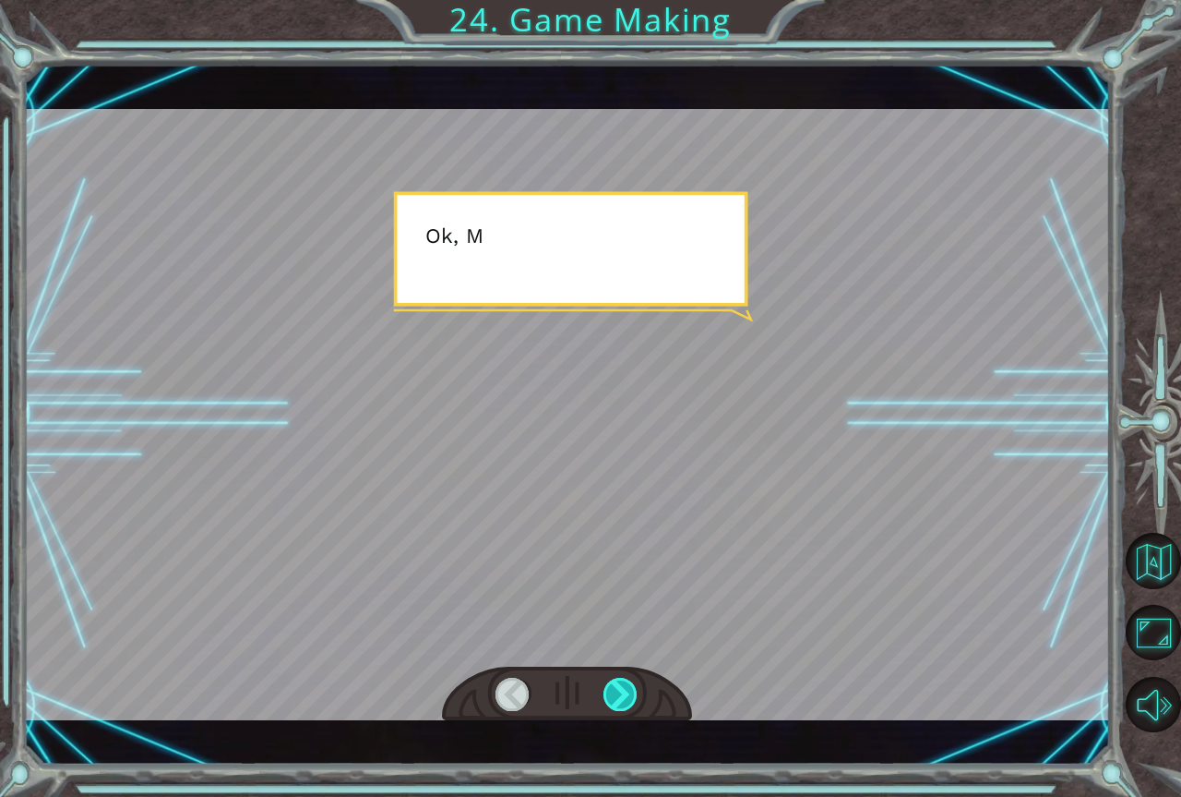
click at [625, 695] on div at bounding box center [621, 693] width 35 height 33
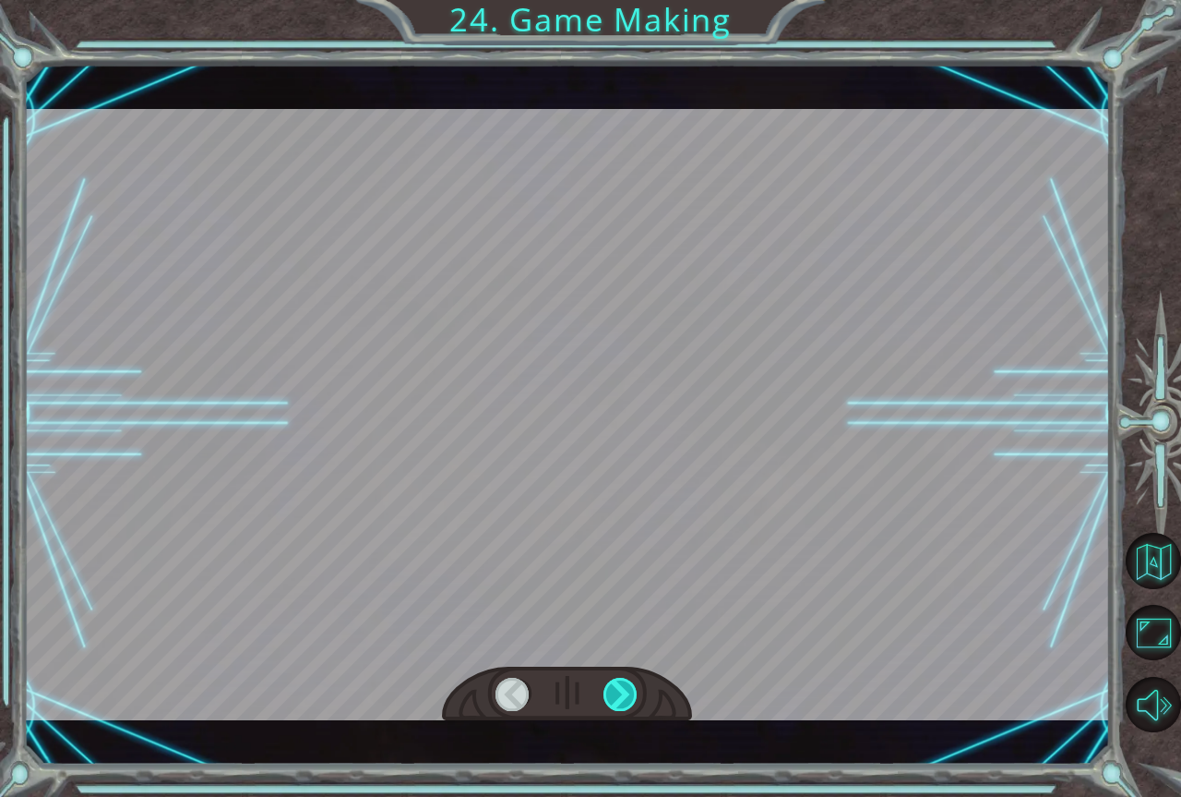
click at [625, 695] on div at bounding box center [621, 693] width 35 height 33
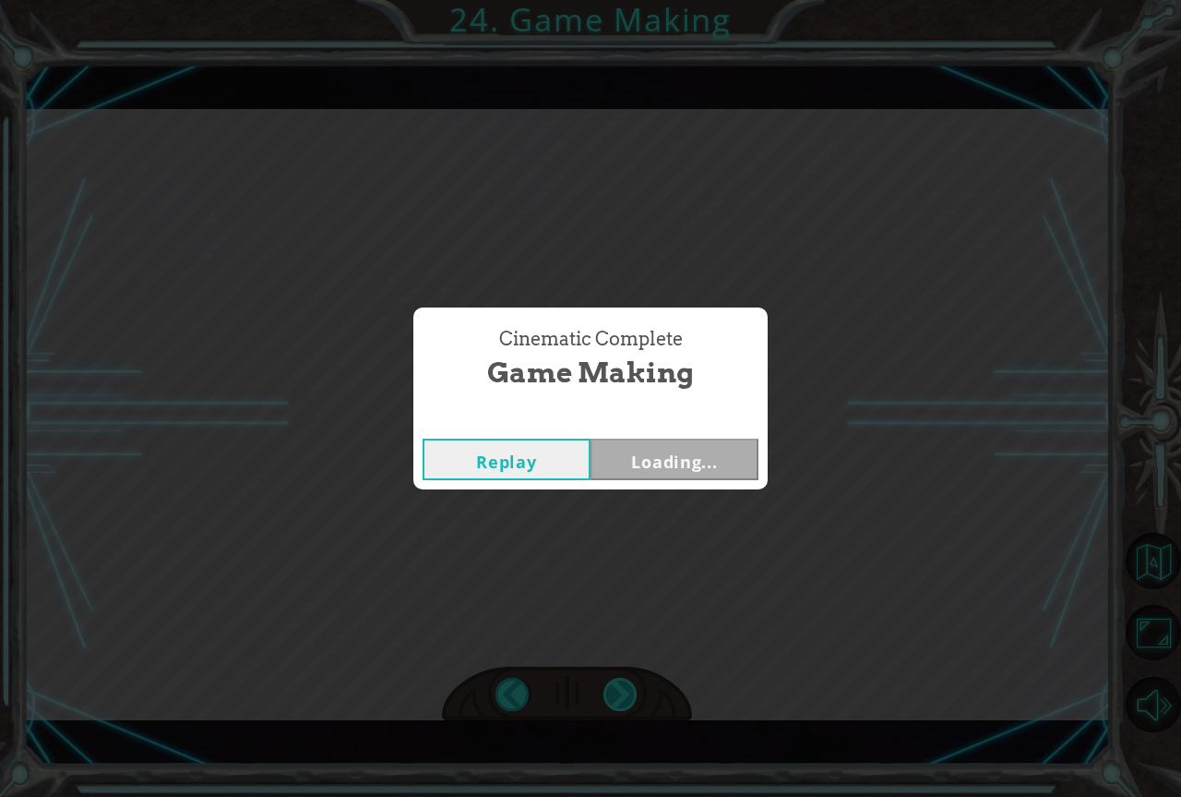
click at [625, 695] on div "Cinematic Complete Game Making Replay Loading..." at bounding box center [590, 398] width 1181 height 797
click at [664, 473] on button "Next" at bounding box center [675, 459] width 168 height 42
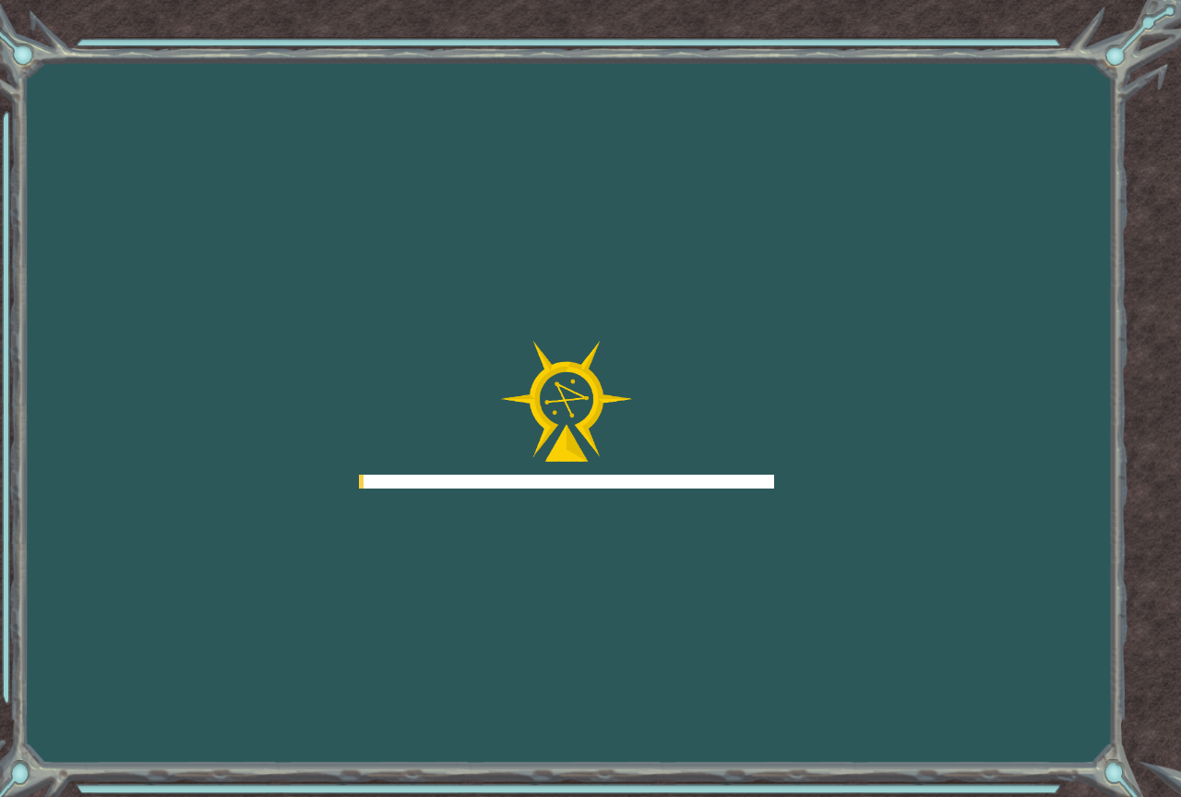
click at [661, 466] on div at bounding box center [566, 415] width 415 height 148
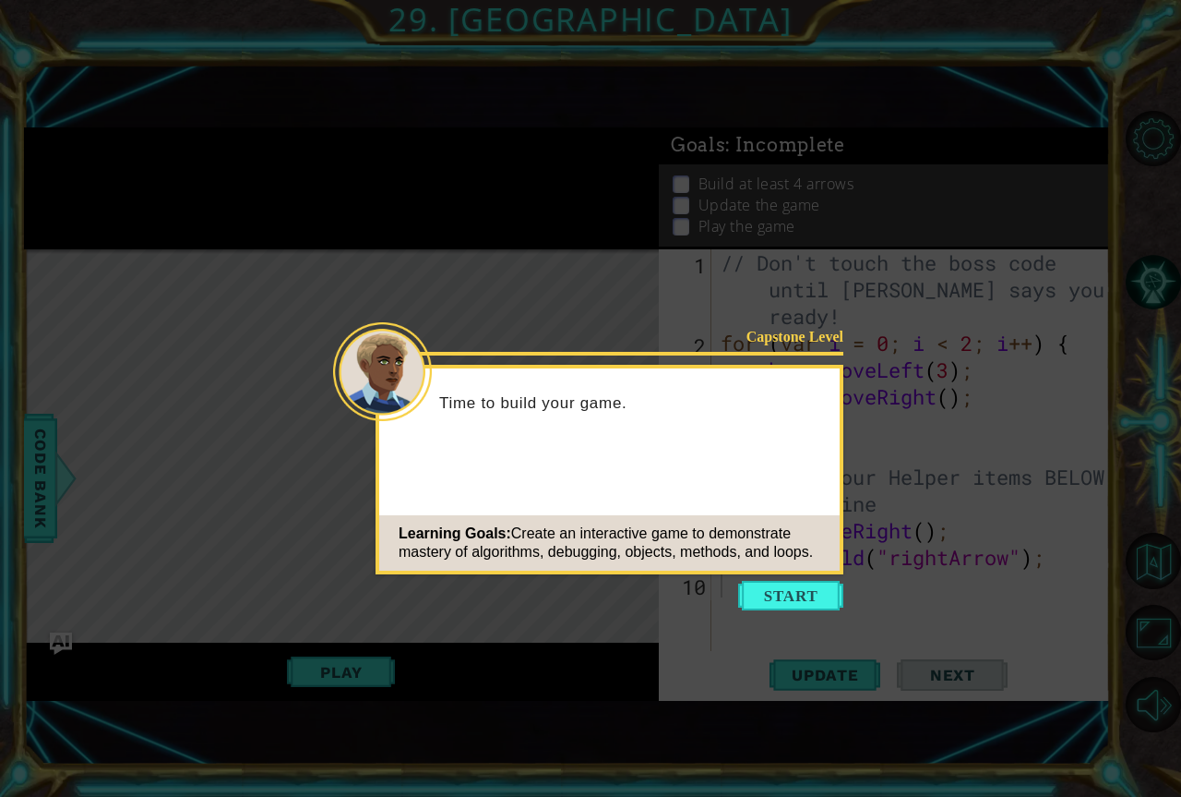
click at [820, 571] on div "Capstone Level Time to build your game. Learning Goals: Create an interactive g…" at bounding box center [610, 470] width 468 height 210
click at [806, 581] on body "1 ההההההההההההההההההההההההההההההההההההההההההההההההההההההההההההההההההההההההההההה…" at bounding box center [590, 398] width 1181 height 797
click at [804, 581] on button "Start" at bounding box center [790, 596] width 105 height 30
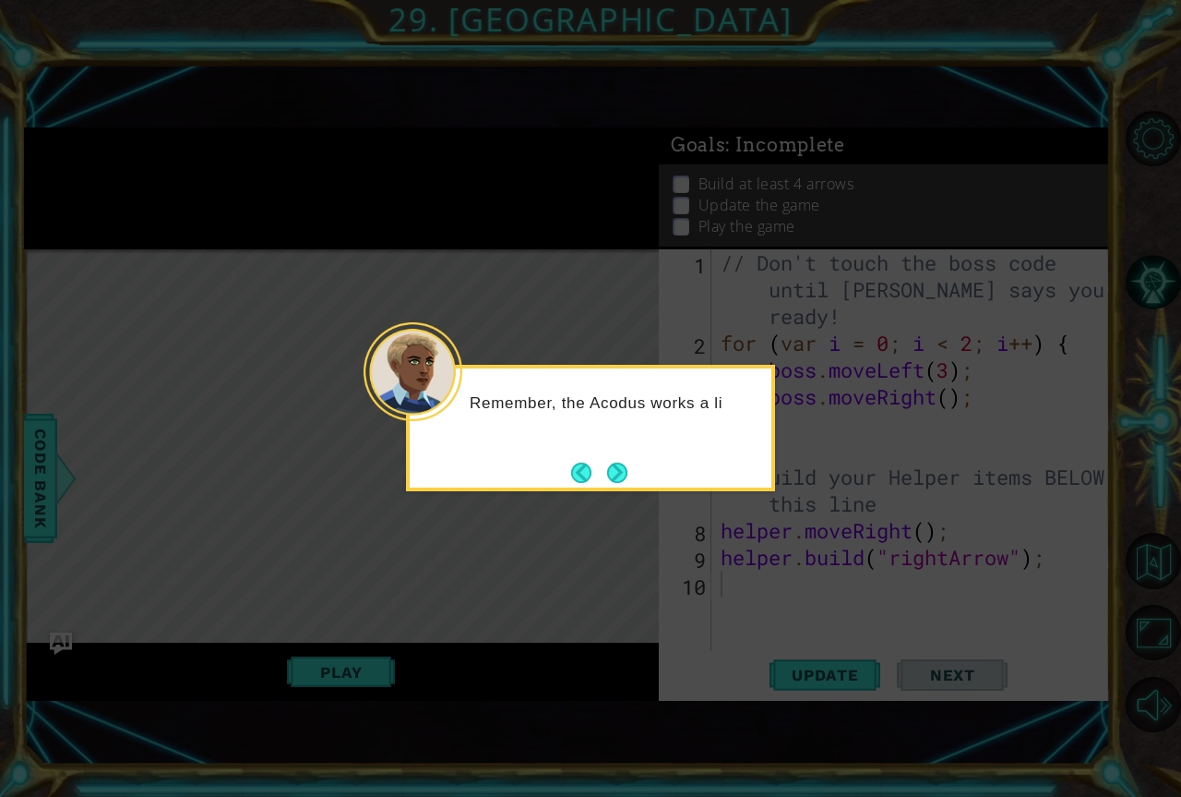
click at [626, 482] on button "Next" at bounding box center [617, 472] width 20 height 20
click at [625, 482] on icon at bounding box center [590, 398] width 1181 height 797
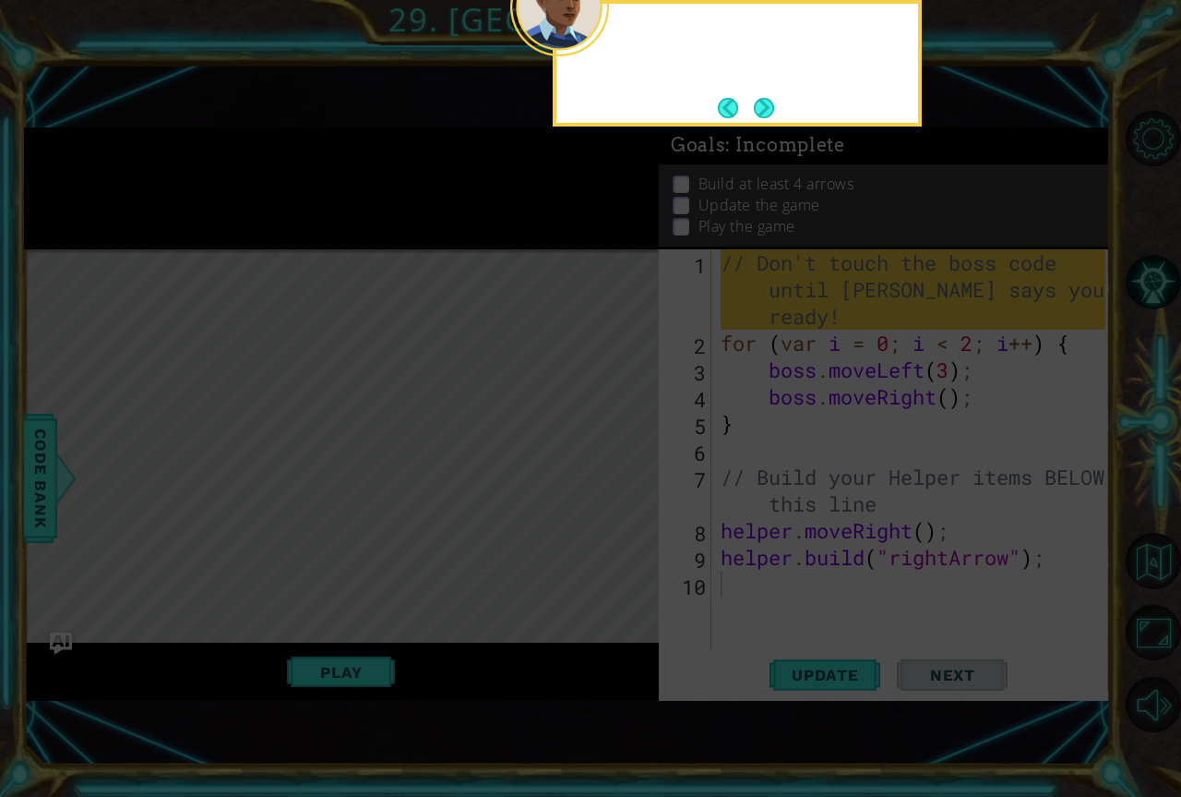
click at [625, 482] on icon at bounding box center [590, 208] width 1181 height 1178
click at [771, 104] on button "Next" at bounding box center [764, 108] width 20 height 20
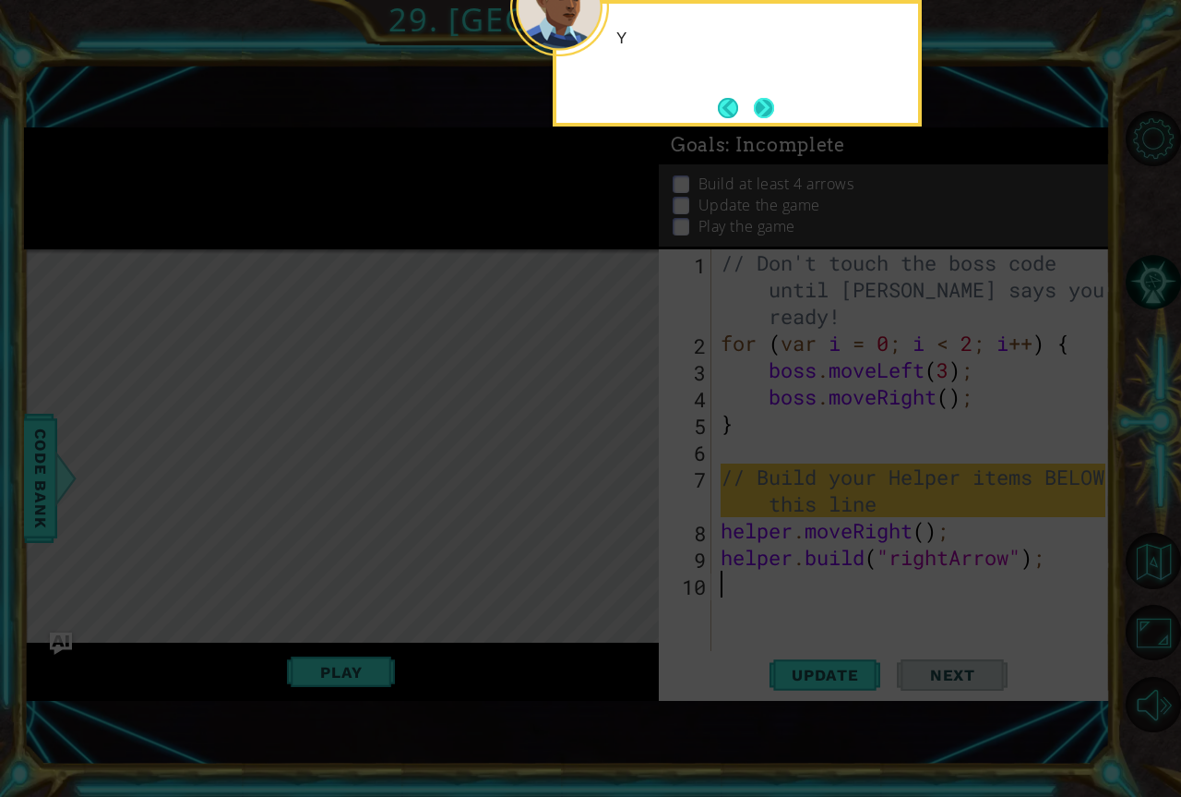
click at [755, 117] on button "Next" at bounding box center [764, 108] width 20 height 20
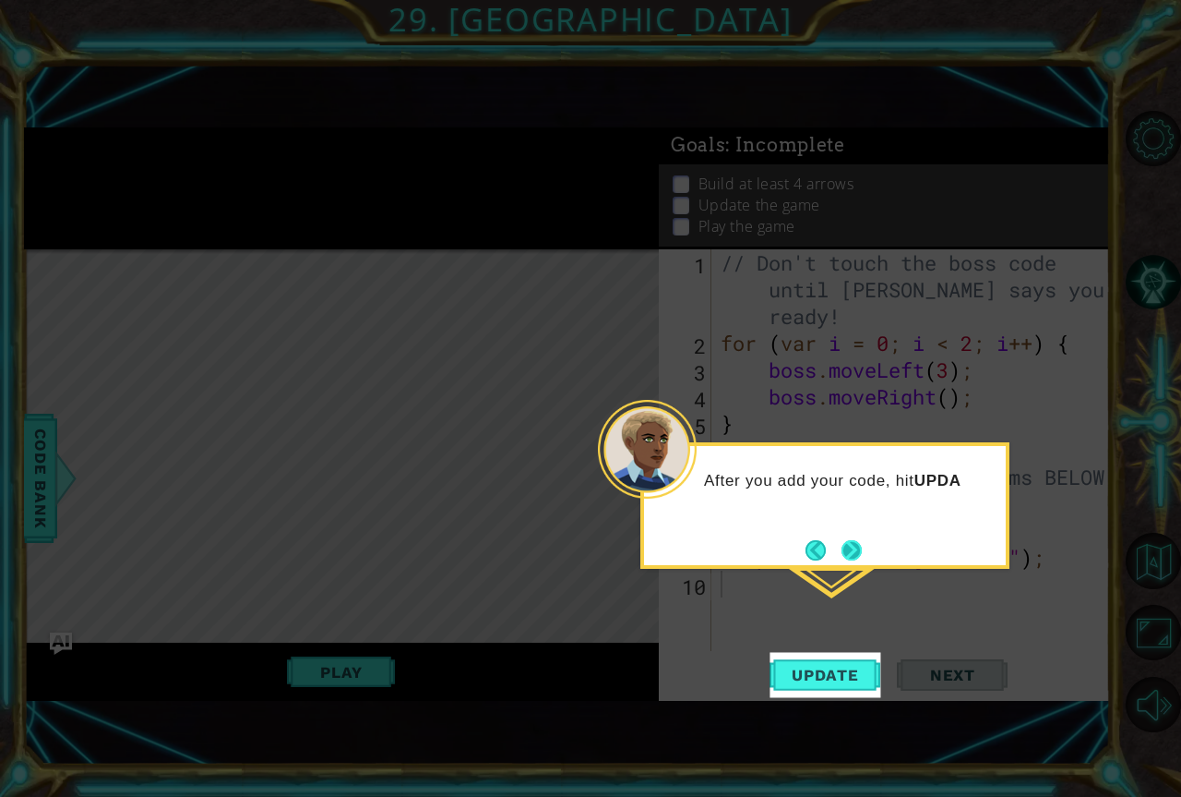
click at [848, 555] on button "Next" at bounding box center [852, 550] width 20 height 20
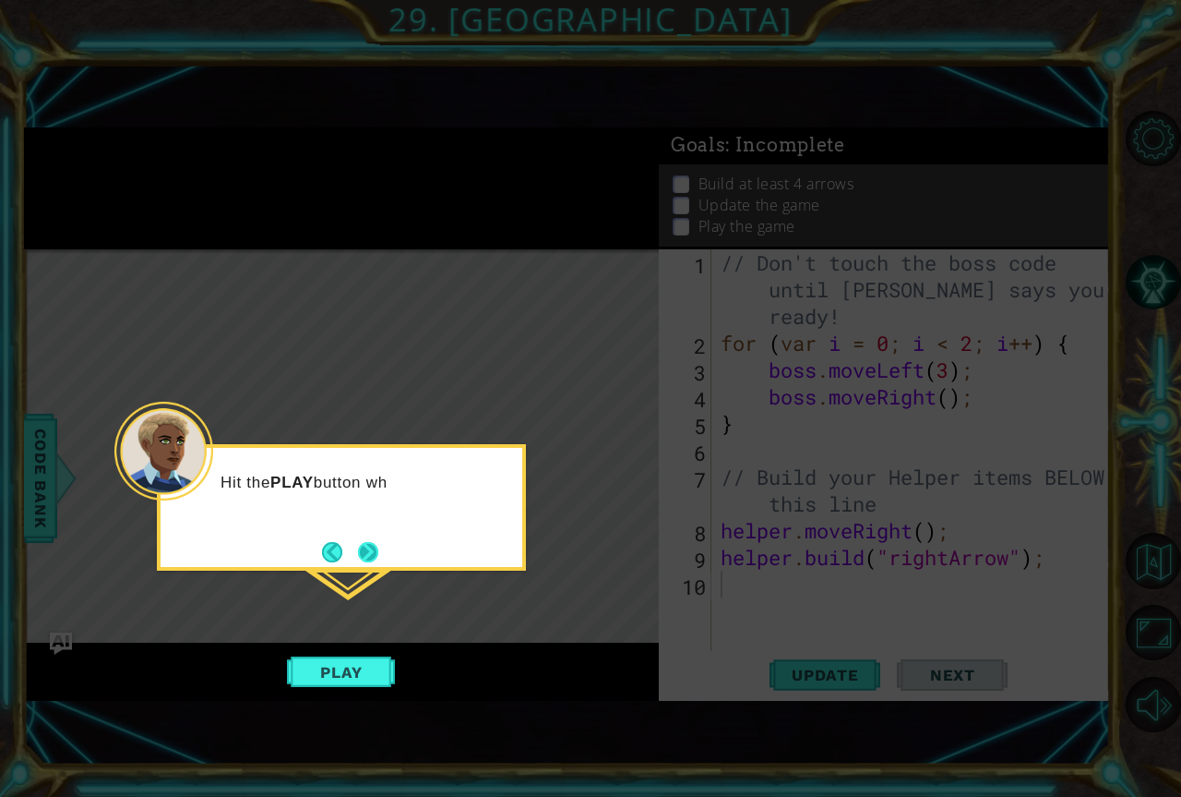
click at [378, 548] on button "Next" at bounding box center [368, 552] width 20 height 20
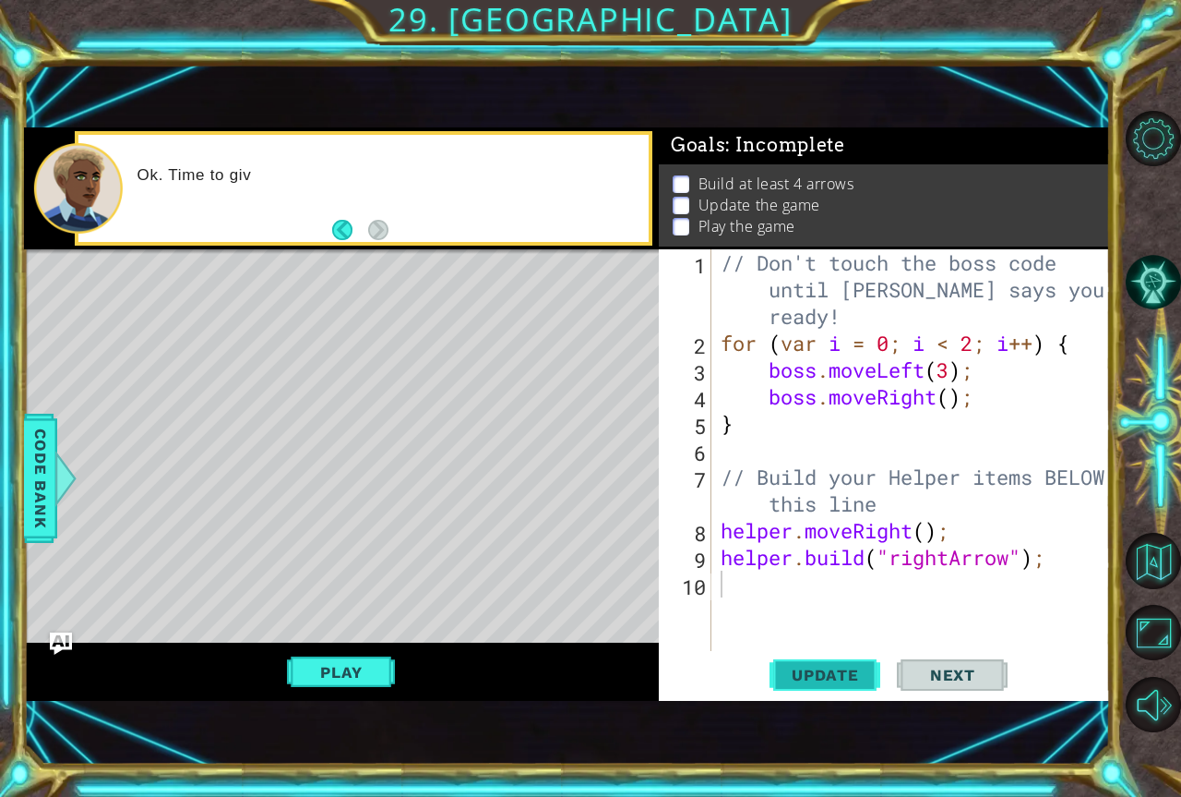
click at [830, 665] on span "Update" at bounding box center [825, 674] width 104 height 18
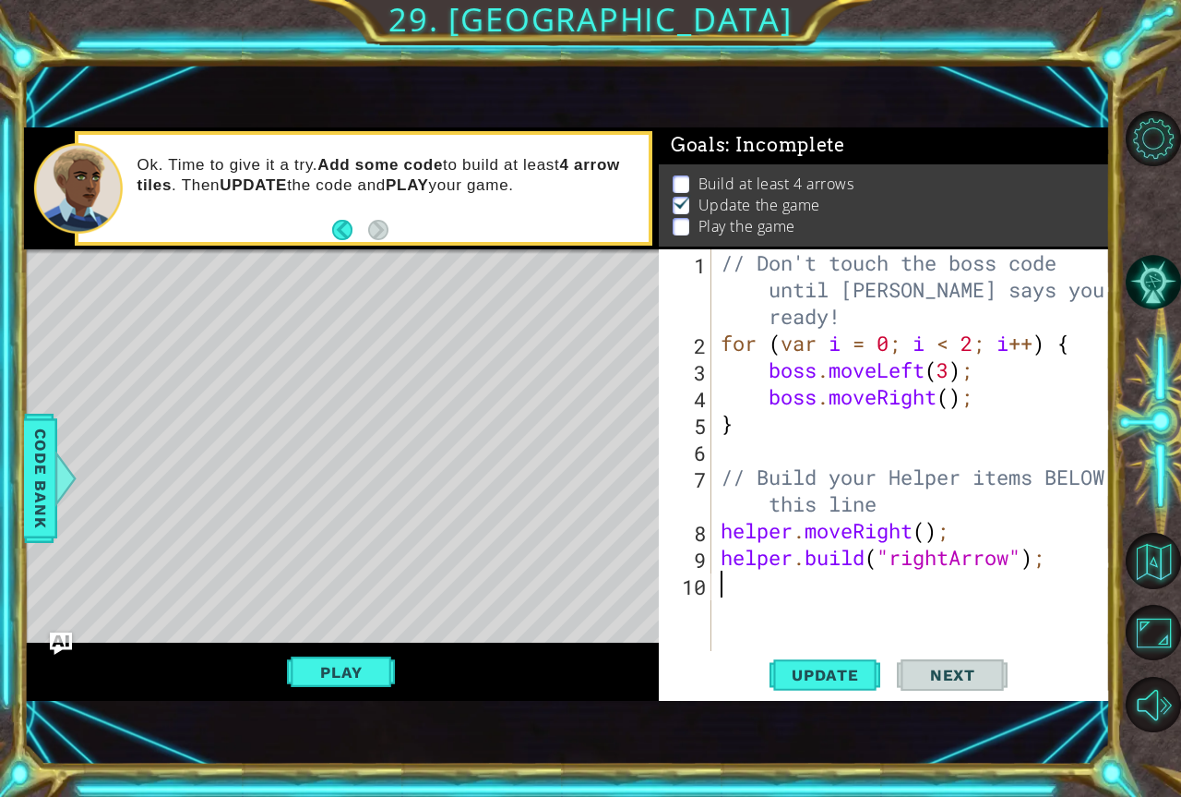
type textarea "r"
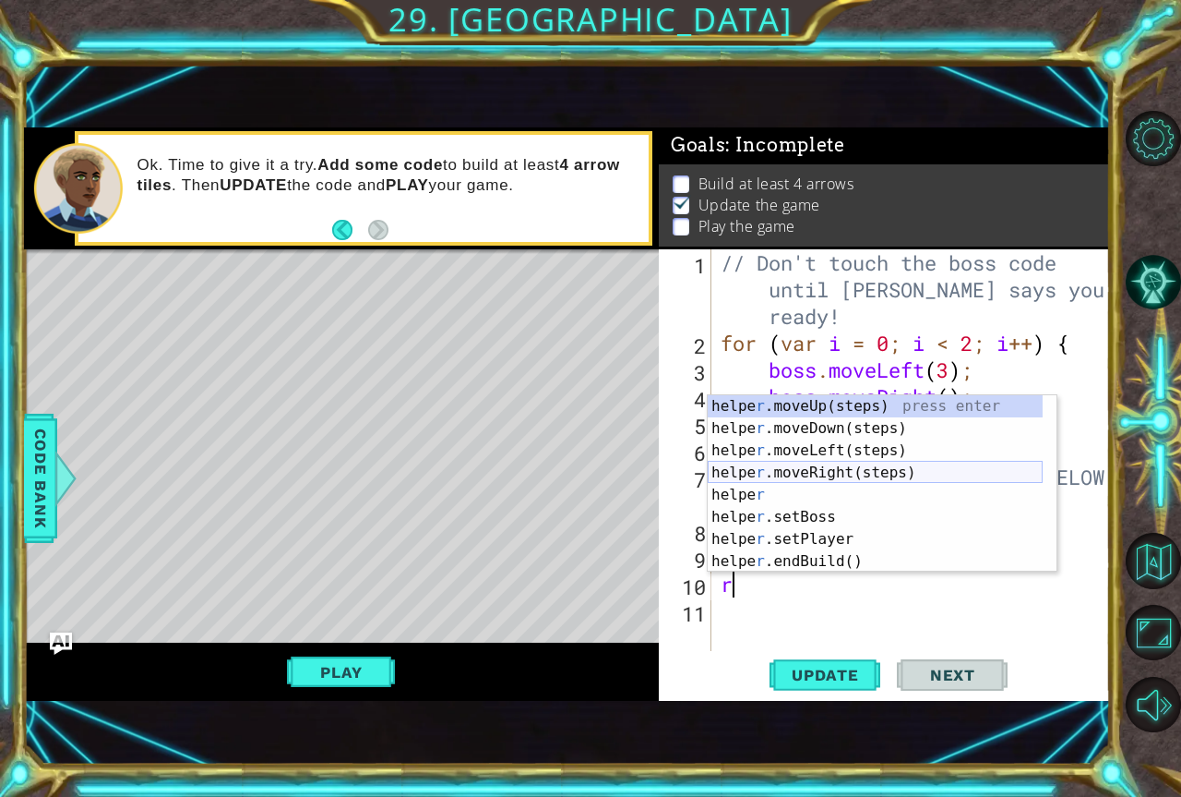
click at [802, 467] on div "helpe r .moveUp(steps) press enter helpe r .moveDown(steps) press enter helpe r…" at bounding box center [875, 506] width 335 height 222
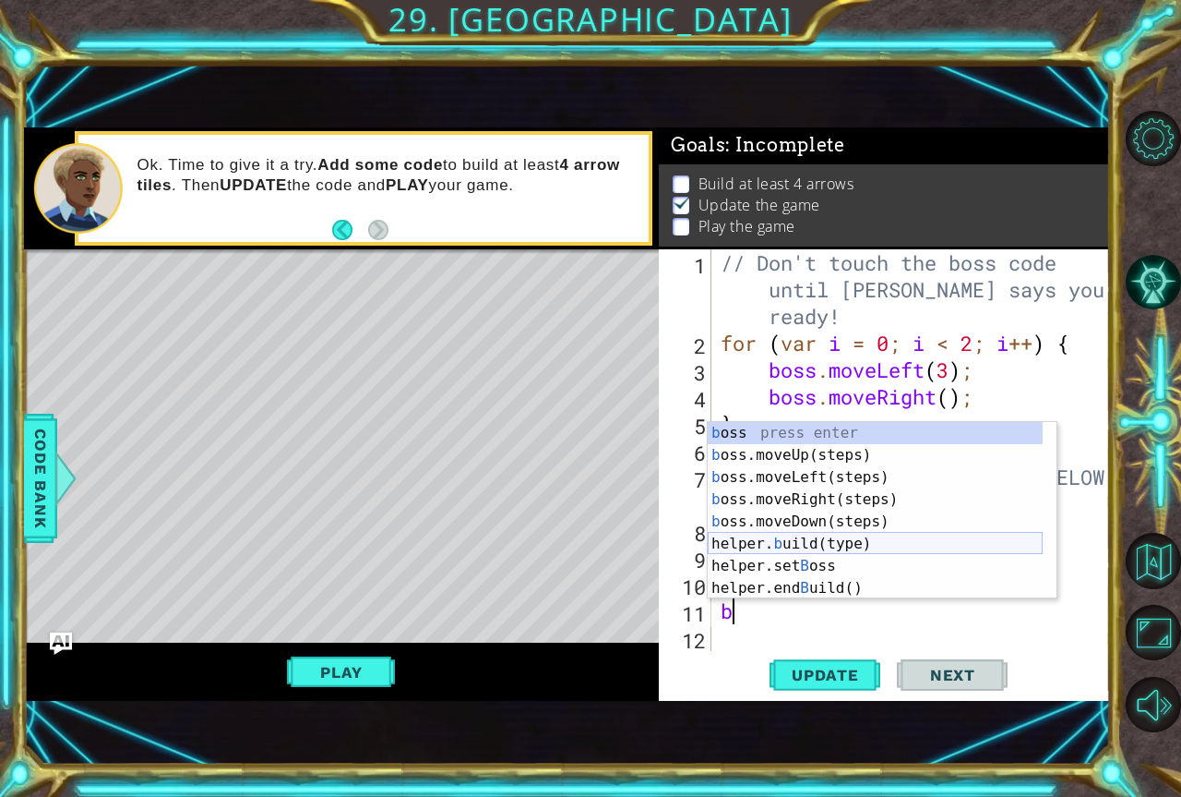
click at [815, 541] on div "b oss press enter b oss.moveUp(steps) press enter b oss.moveLeft(steps) press e…" at bounding box center [875, 533] width 335 height 222
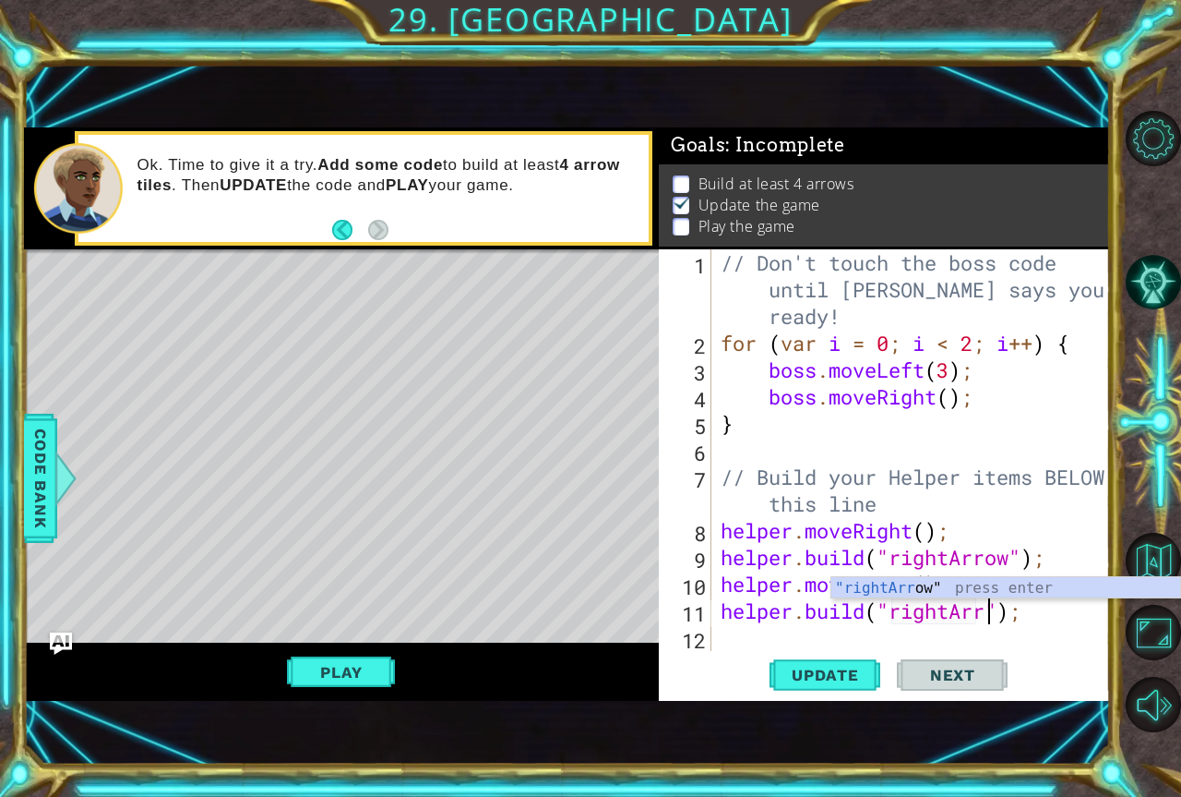
scroll to position [0, 13]
click at [842, 671] on span "Update" at bounding box center [825, 674] width 104 height 18
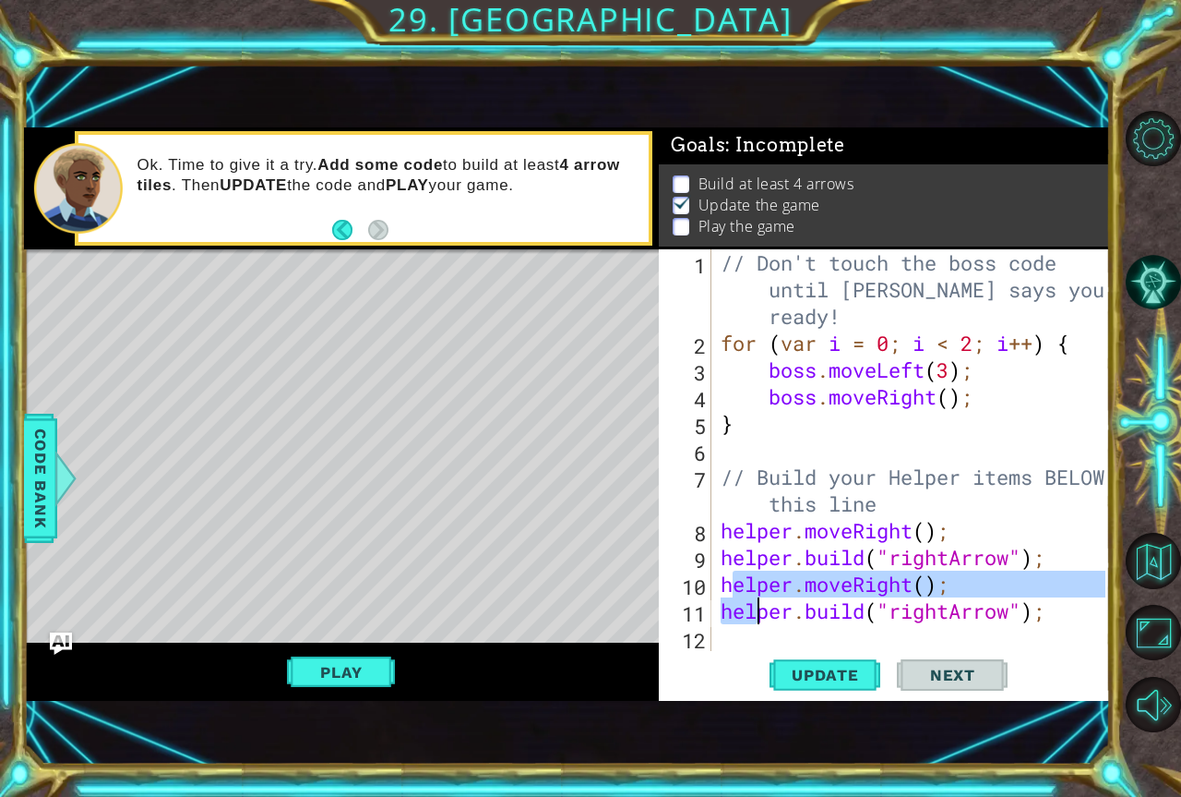
drag, startPoint x: 728, startPoint y: 586, endPoint x: 757, endPoint y: 605, distance: 34.1
click at [757, 605] on div "// Don't touch the boss code until Vega says you're ready! for ( var i = 0 ; i …" at bounding box center [916, 503] width 398 height 509
click at [750, 654] on div "Update Next" at bounding box center [889, 675] width 451 height 45
drag, startPoint x: 724, startPoint y: 586, endPoint x: 1059, endPoint y: 617, distance: 336.5
click at [1060, 617] on div "// Don't touch the boss code until Vega says you're ready! for ( var i = 0 ; i …" at bounding box center [916, 503] width 398 height 509
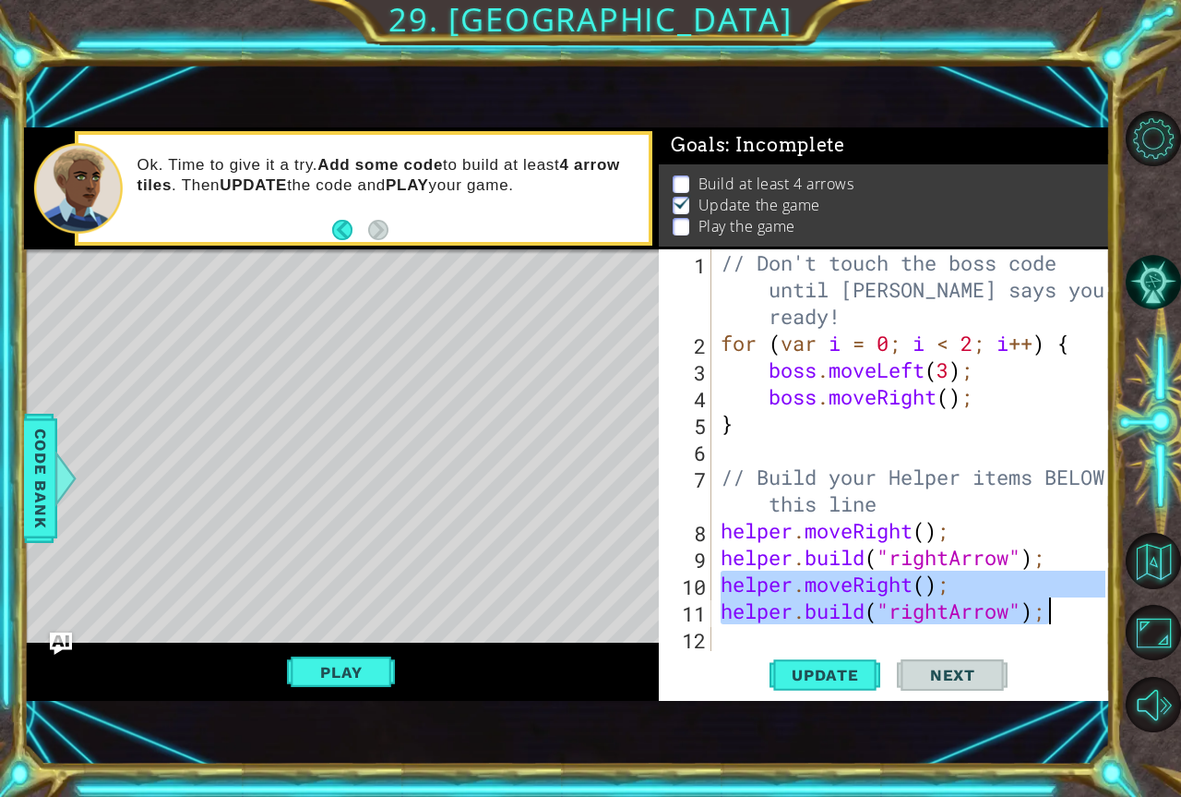
type textarea "helper.moveRight(); helper.build("rightArrow");"
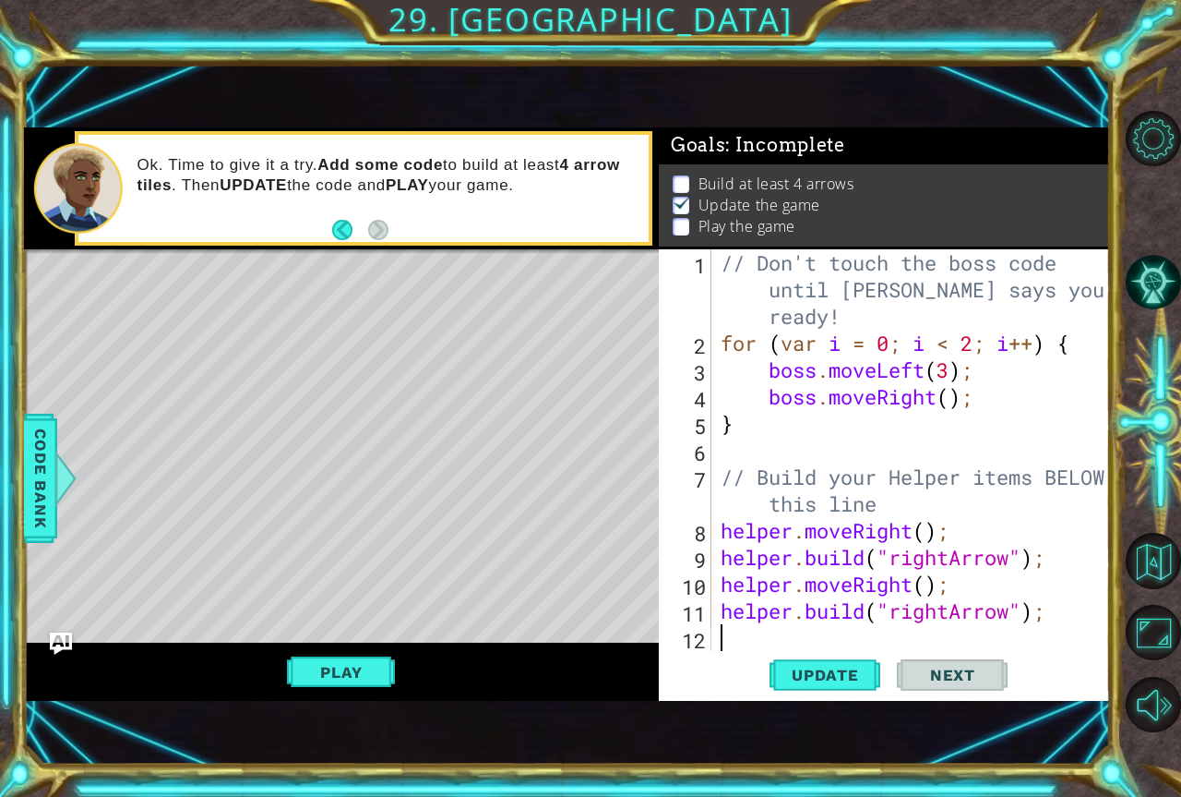
click at [742, 648] on div "// Don't touch the boss code until Vega says you're ready! for ( var i = 0 ; i …" at bounding box center [916, 503] width 398 height 509
paste textarea "helper.build("rightArrow");"
type textarea "helper.build("rightArrow");"
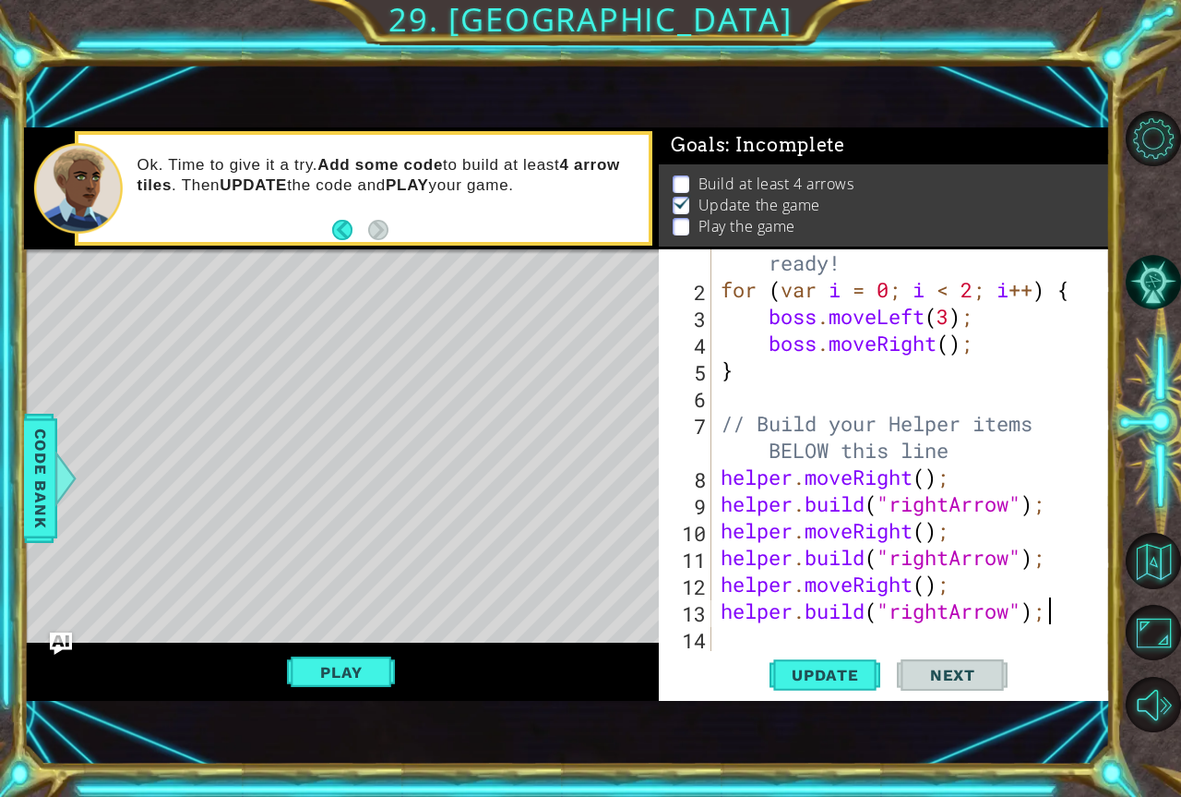
scroll to position [54, 0]
click at [742, 648] on div "// Don't touch the boss code until Vega says you're ready! for ( var i = 0 ; i …" at bounding box center [909, 450] width 384 height 509
paste textarea "helper.build("rightArrow");"
type textarea "helper.build("rightArrow");"
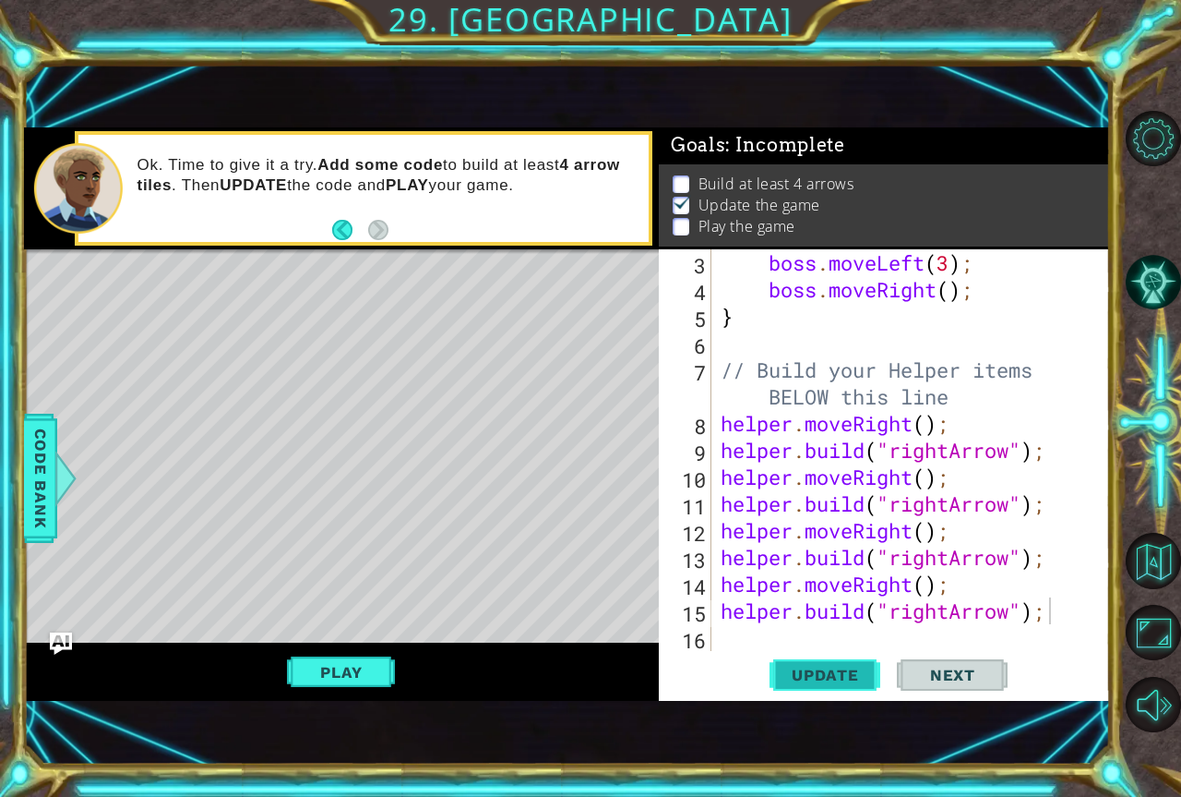
click at [827, 673] on span "Update" at bounding box center [825, 674] width 104 height 18
click at [342, 660] on button "Play" at bounding box center [341, 671] width 108 height 35
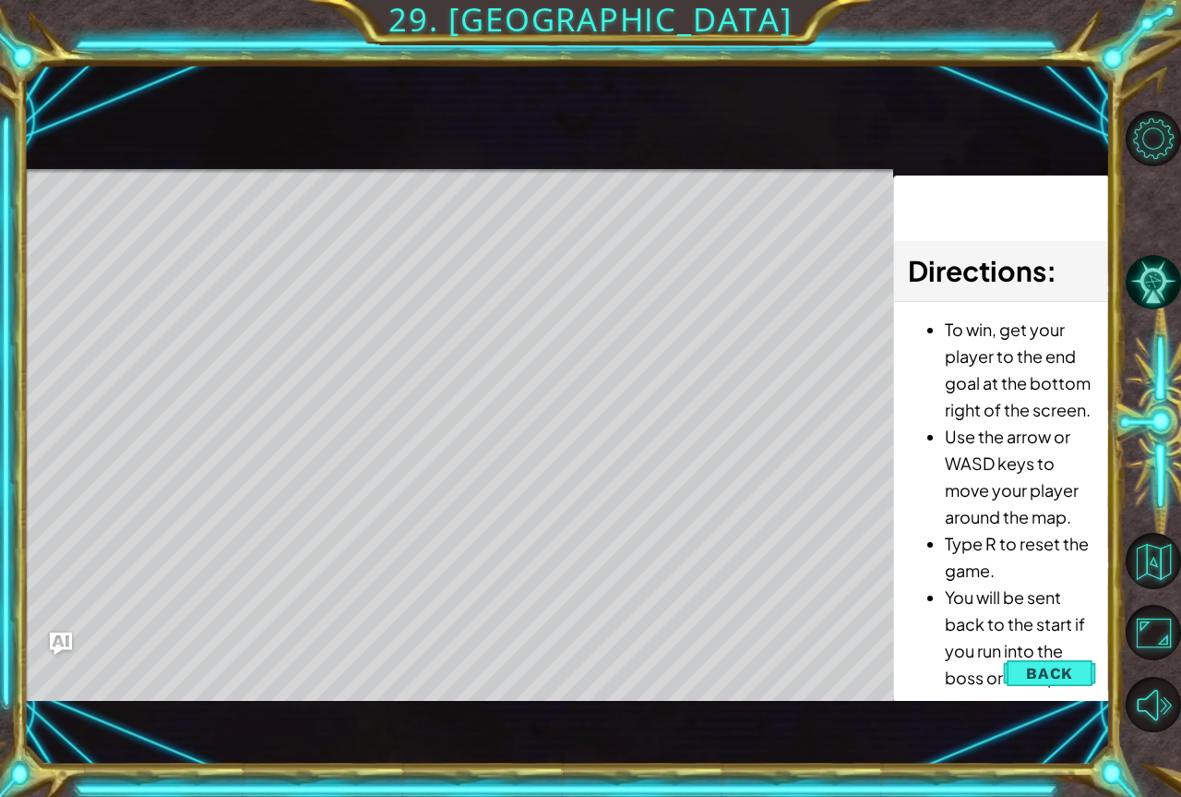
click at [1049, 650] on li "You will be sent back to the start if you run into the boss or into spikes." at bounding box center [1020, 636] width 151 height 107
click at [1061, 664] on span "Back" at bounding box center [1049, 673] width 47 height 18
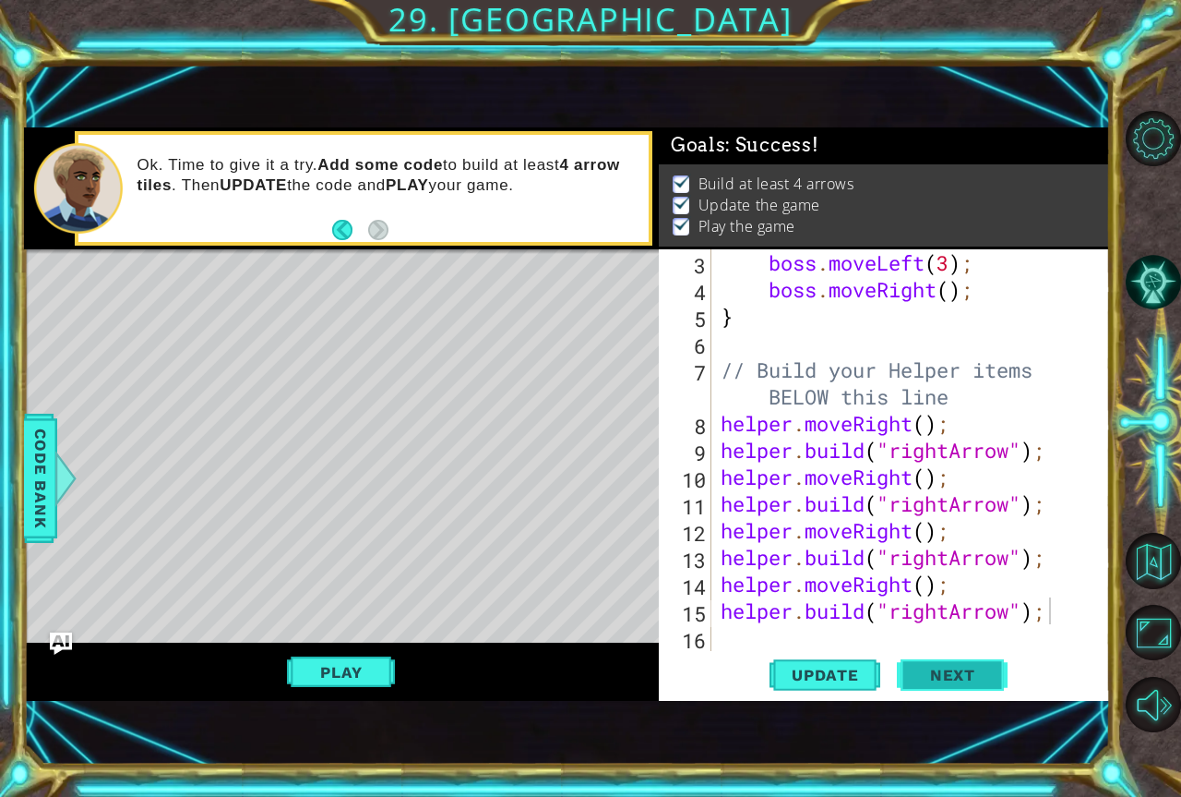
click at [949, 670] on span "Next" at bounding box center [953, 674] width 82 height 18
click at [943, 675] on body "1 ההההההההההההההההההההההההההההההההההההההההההההההההההההההההההההההההההההההההההההה…" at bounding box center [590, 398] width 1181 height 797
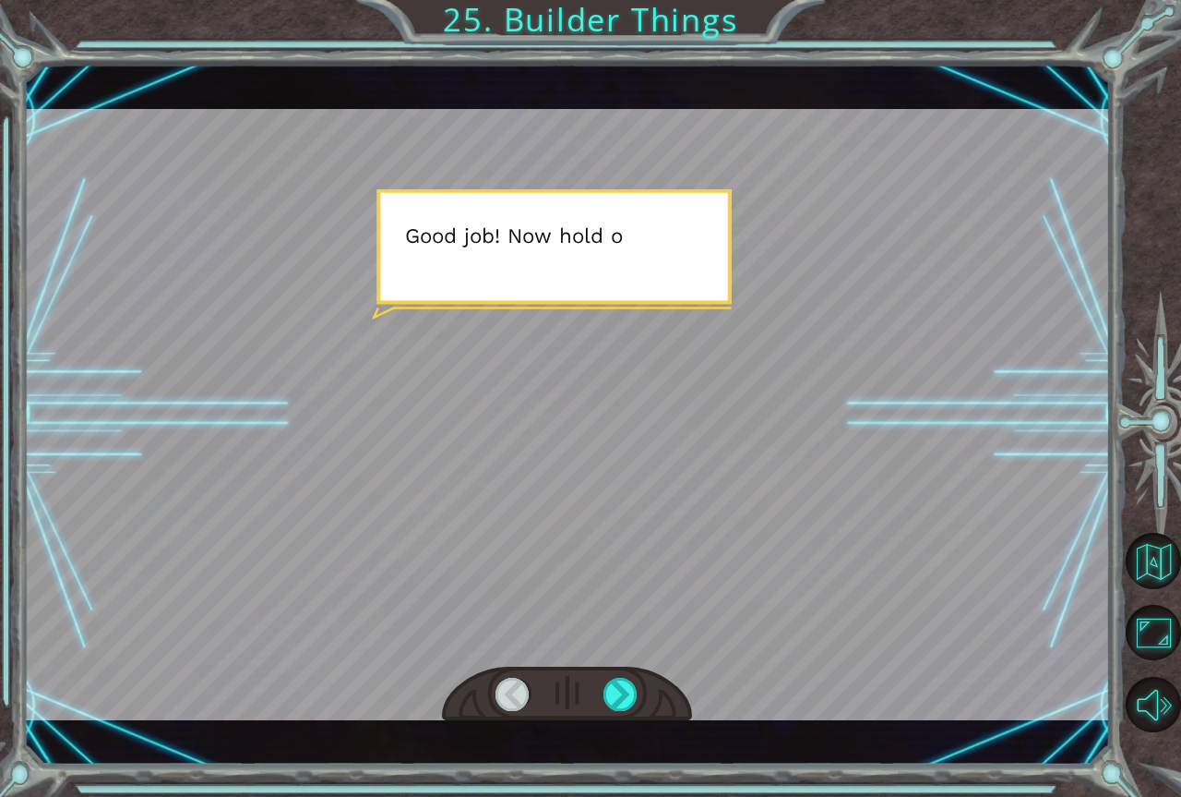
click at [642, 698] on div at bounding box center [567, 693] width 250 height 55
drag, startPoint x: 642, startPoint y: 698, endPoint x: 627, endPoint y: 698, distance: 15.7
click at [640, 698] on div at bounding box center [567, 693] width 250 height 55
click at [627, 698] on div at bounding box center [621, 693] width 35 height 33
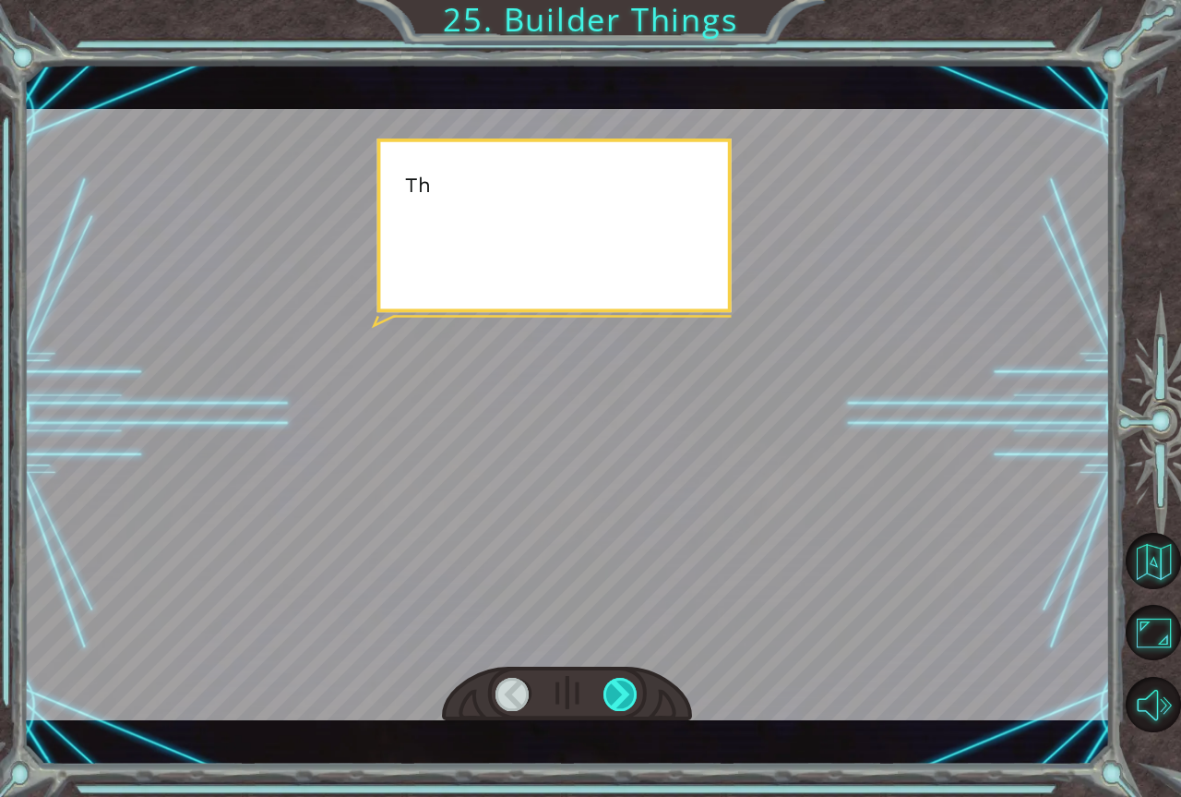
click at [627, 698] on div at bounding box center [621, 693] width 35 height 33
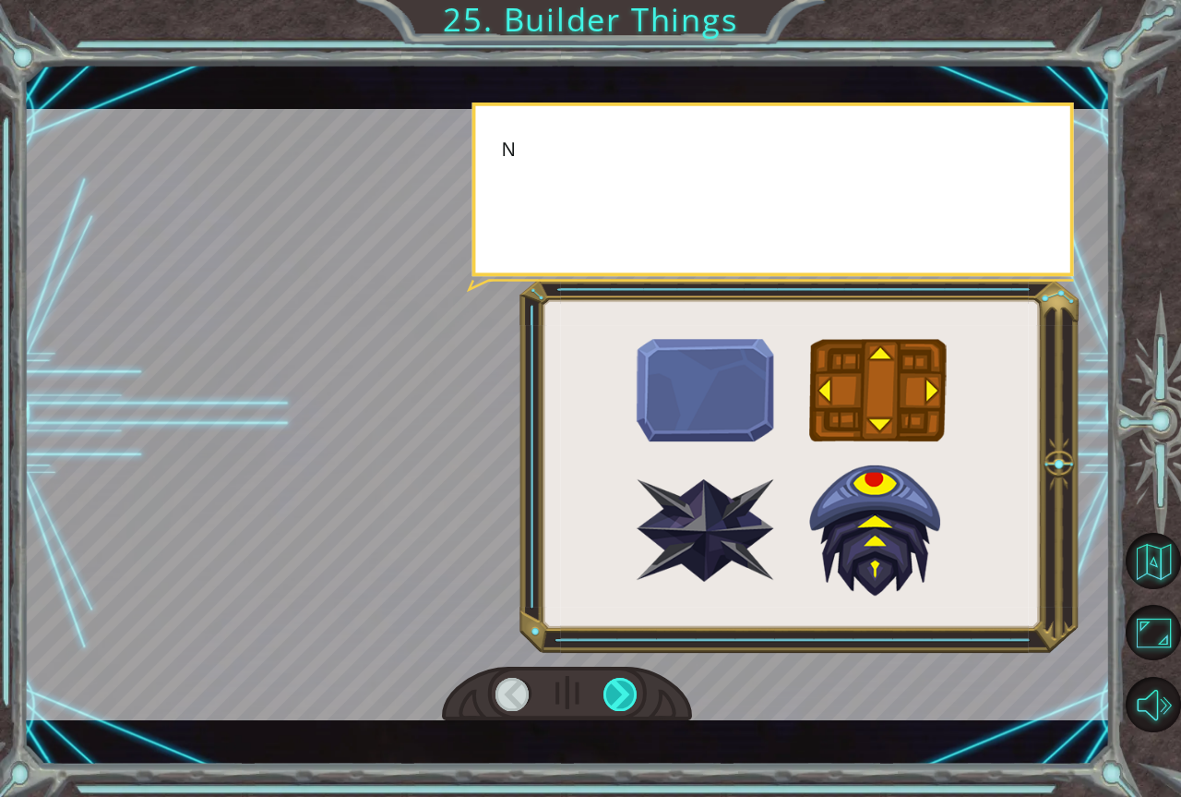
click at [627, 698] on div at bounding box center [621, 693] width 35 height 33
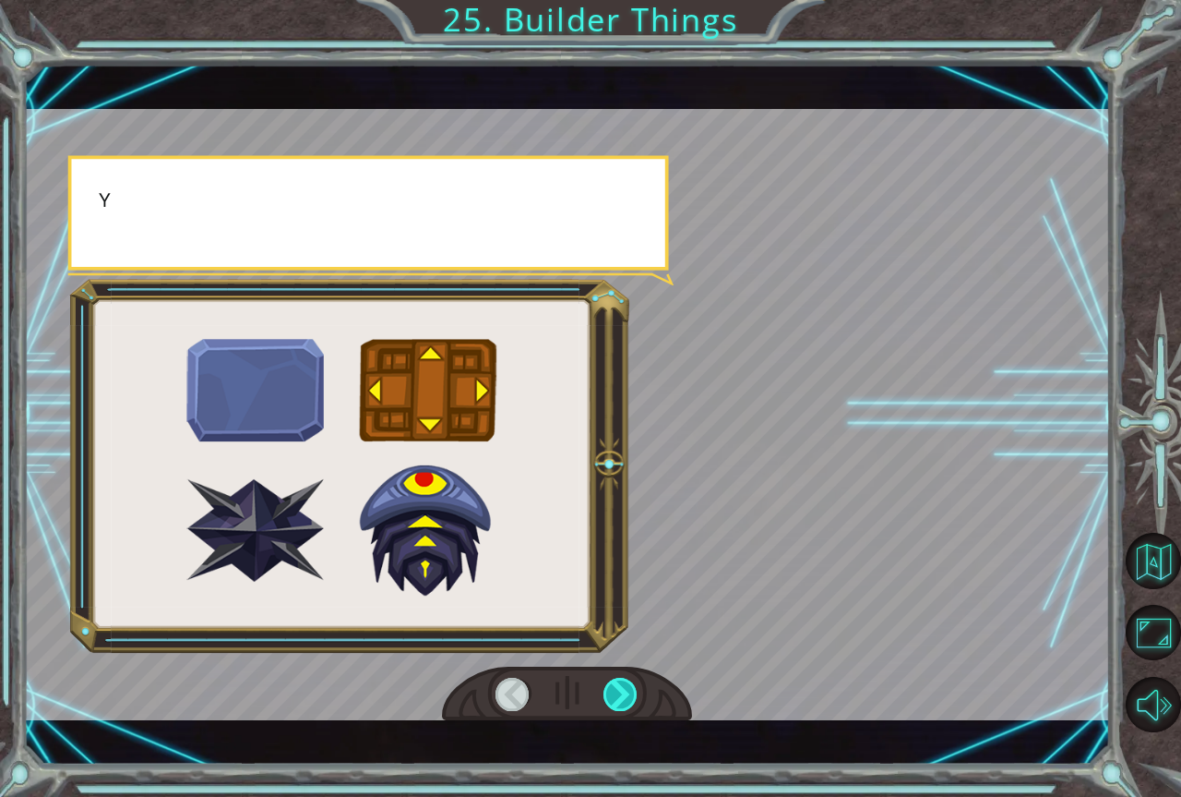
click at [631, 697] on div at bounding box center [621, 693] width 35 height 33
click at [629, 698] on div at bounding box center [621, 693] width 35 height 33
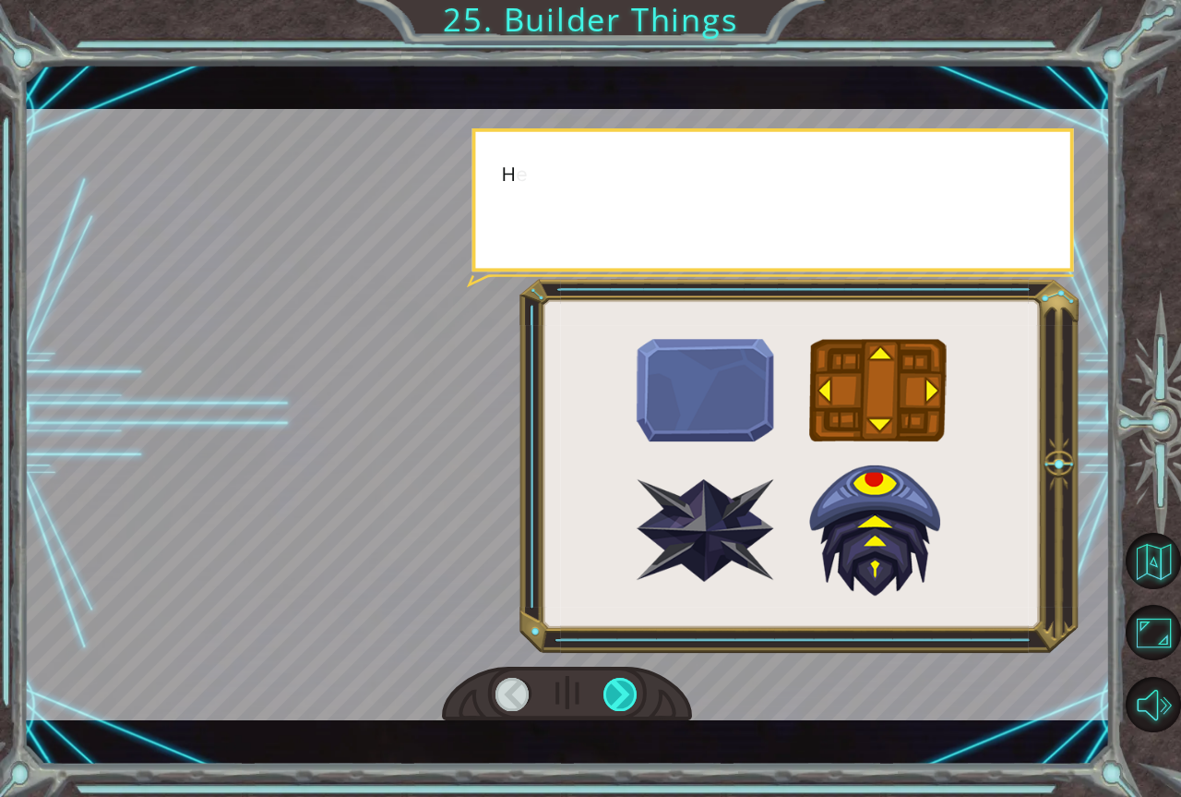
click at [624, 698] on div at bounding box center [621, 693] width 35 height 33
click at [626, 699] on div at bounding box center [621, 693] width 35 height 33
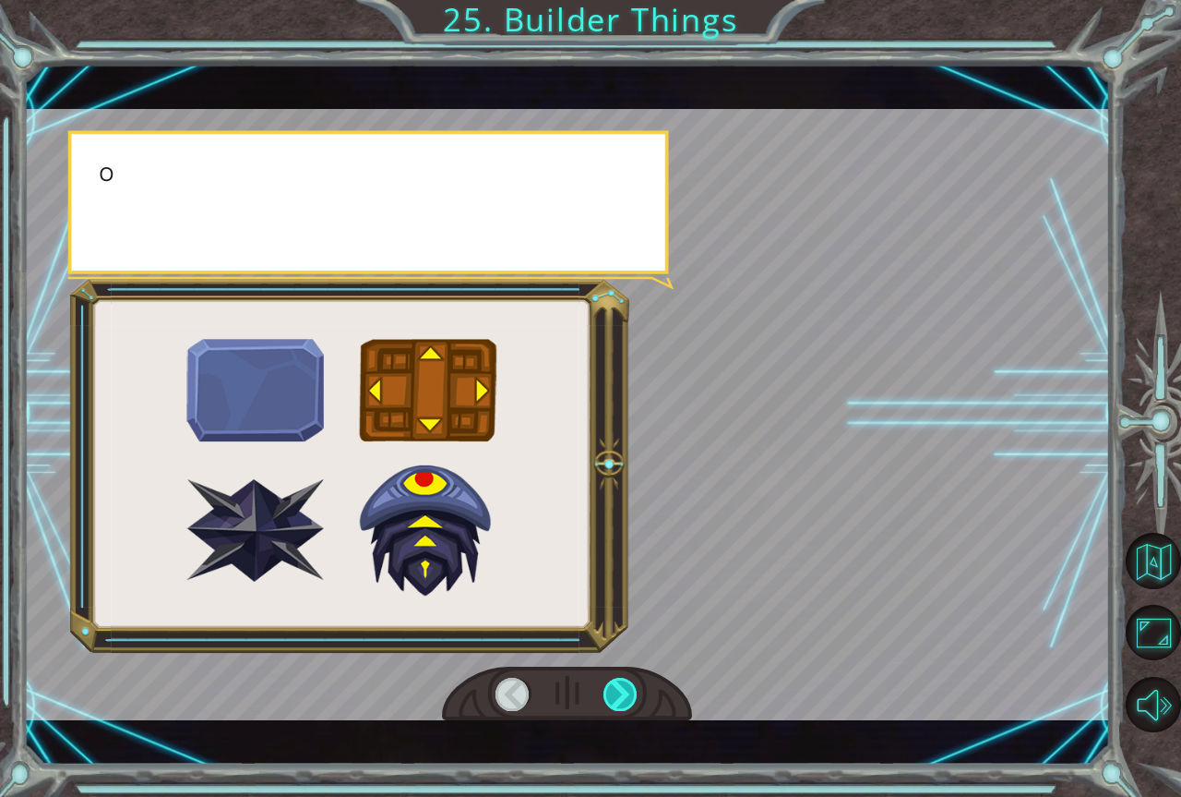
click at [626, 699] on div at bounding box center [621, 693] width 35 height 33
click at [627, 699] on div at bounding box center [621, 693] width 35 height 33
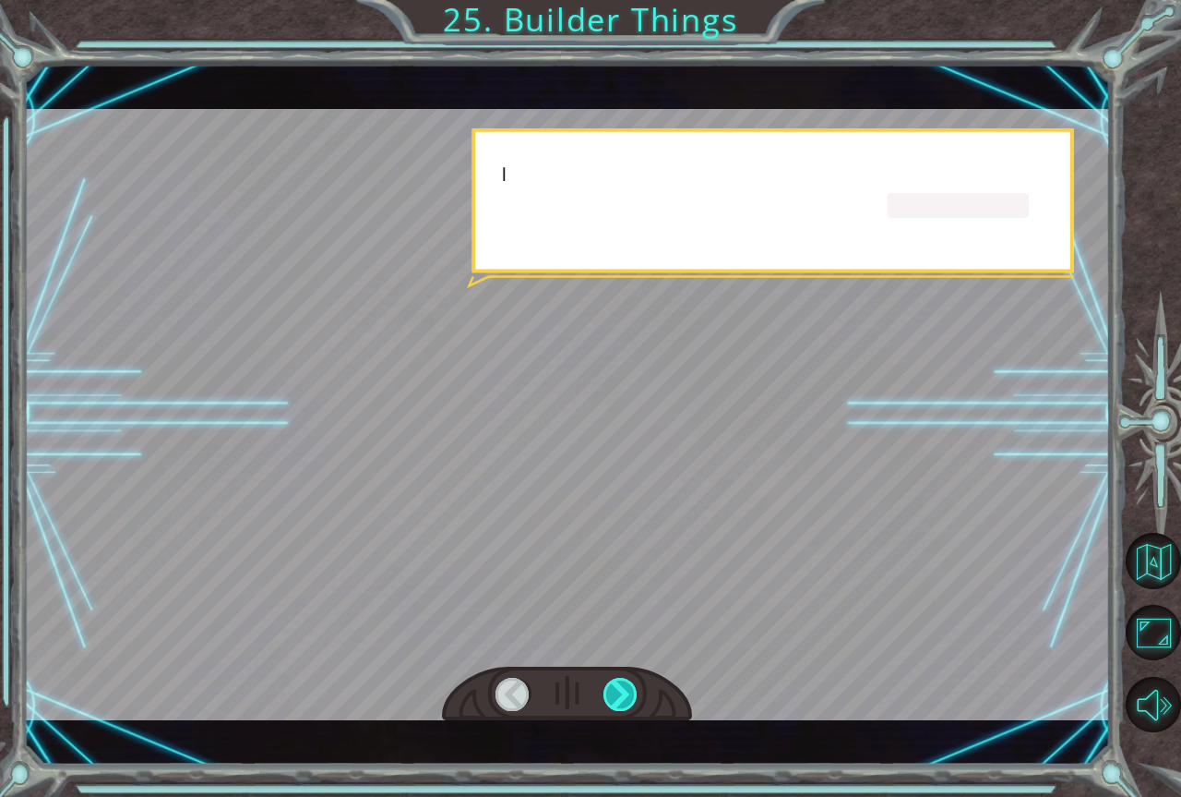
click at [625, 699] on div at bounding box center [621, 693] width 35 height 33
click at [625, 700] on div at bounding box center [621, 693] width 35 height 33
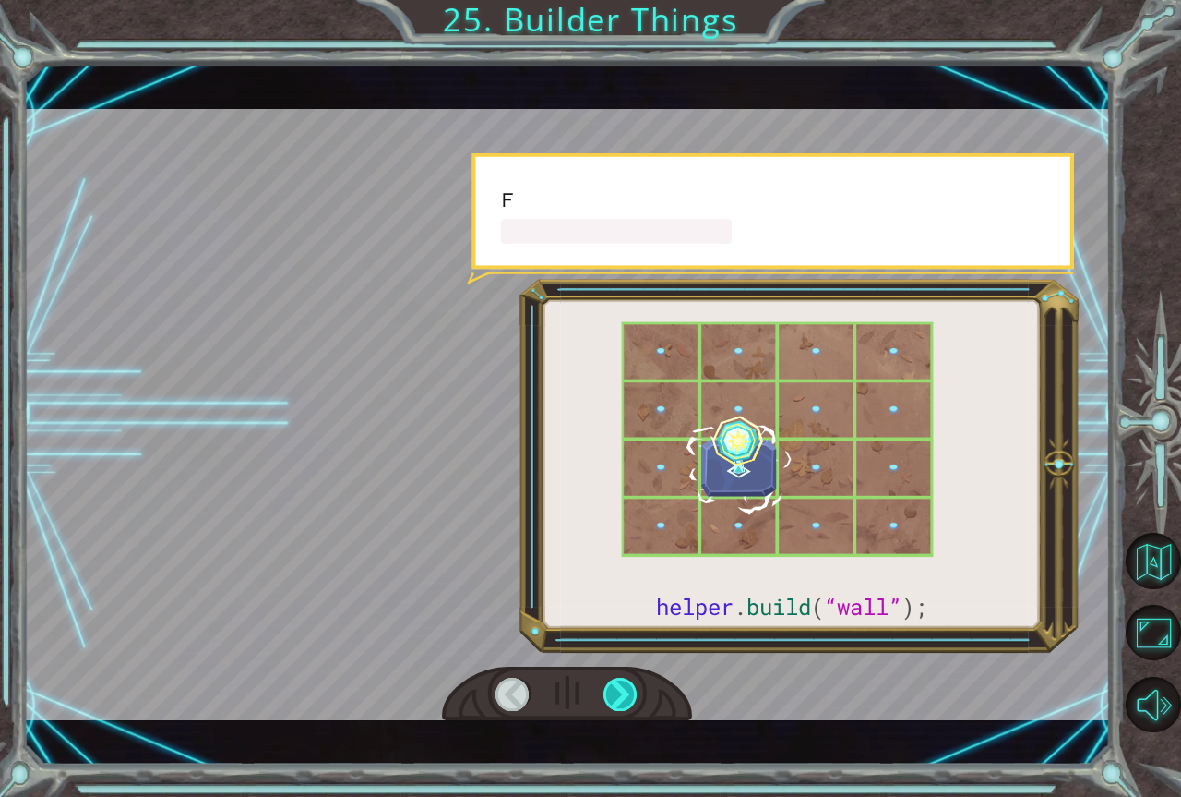
click at [625, 700] on div at bounding box center [621, 693] width 35 height 33
click at [627, 702] on div at bounding box center [621, 693] width 35 height 33
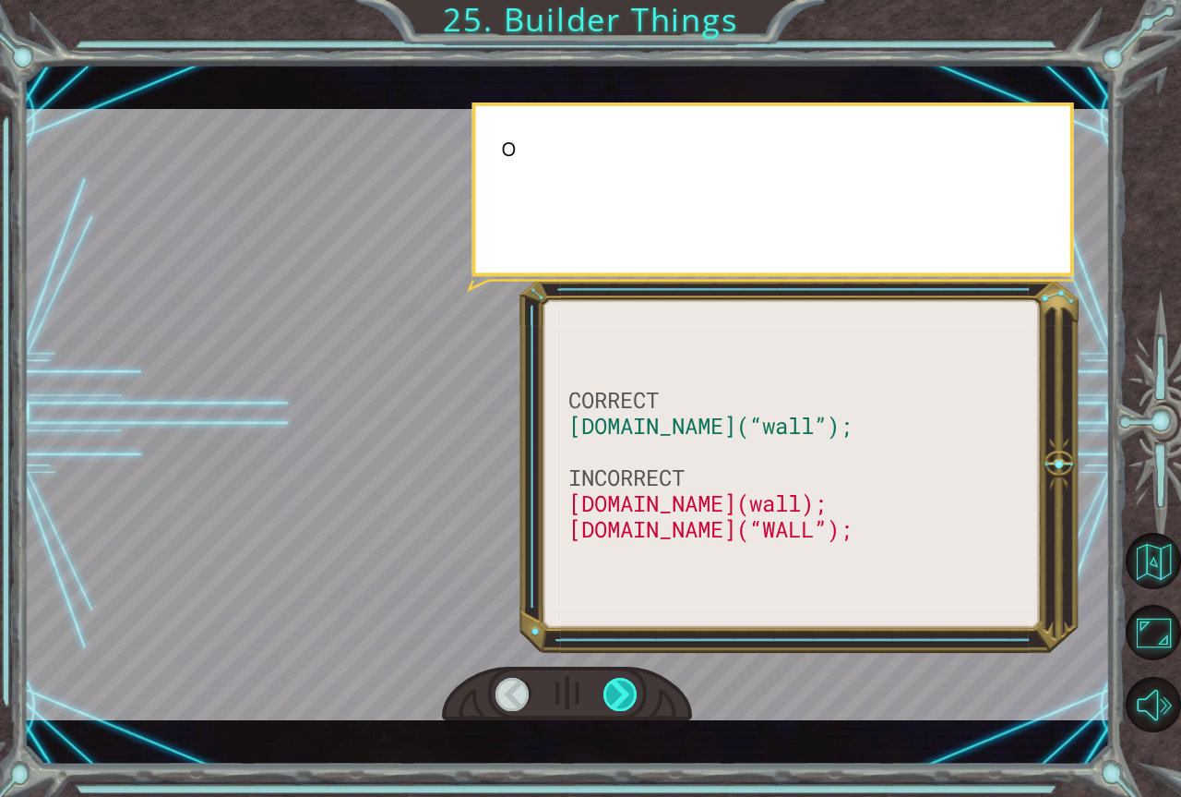
click at [627, 702] on div at bounding box center [621, 693] width 35 height 33
click at [629, 702] on div at bounding box center [621, 693] width 35 height 33
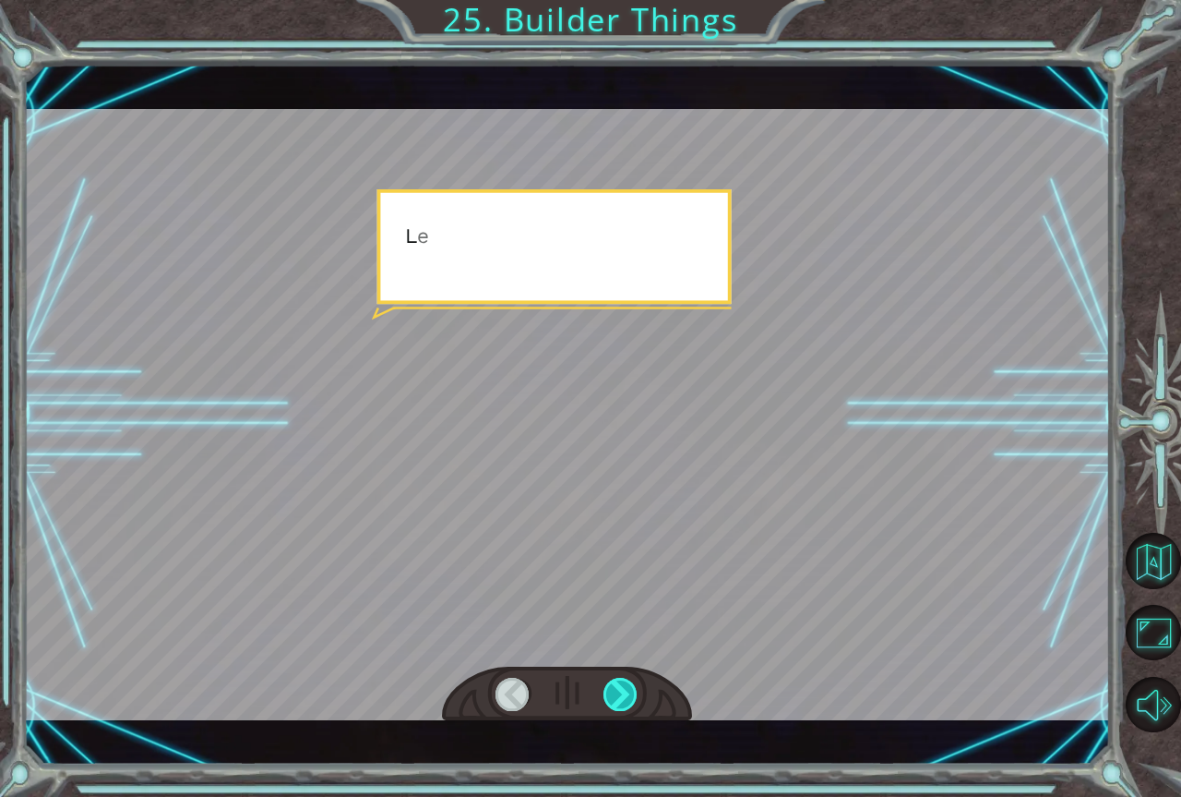
click at [629, 702] on div at bounding box center [621, 693] width 35 height 33
click at [632, 692] on div at bounding box center [621, 693] width 35 height 33
click at [630, 703] on div at bounding box center [621, 693] width 35 height 33
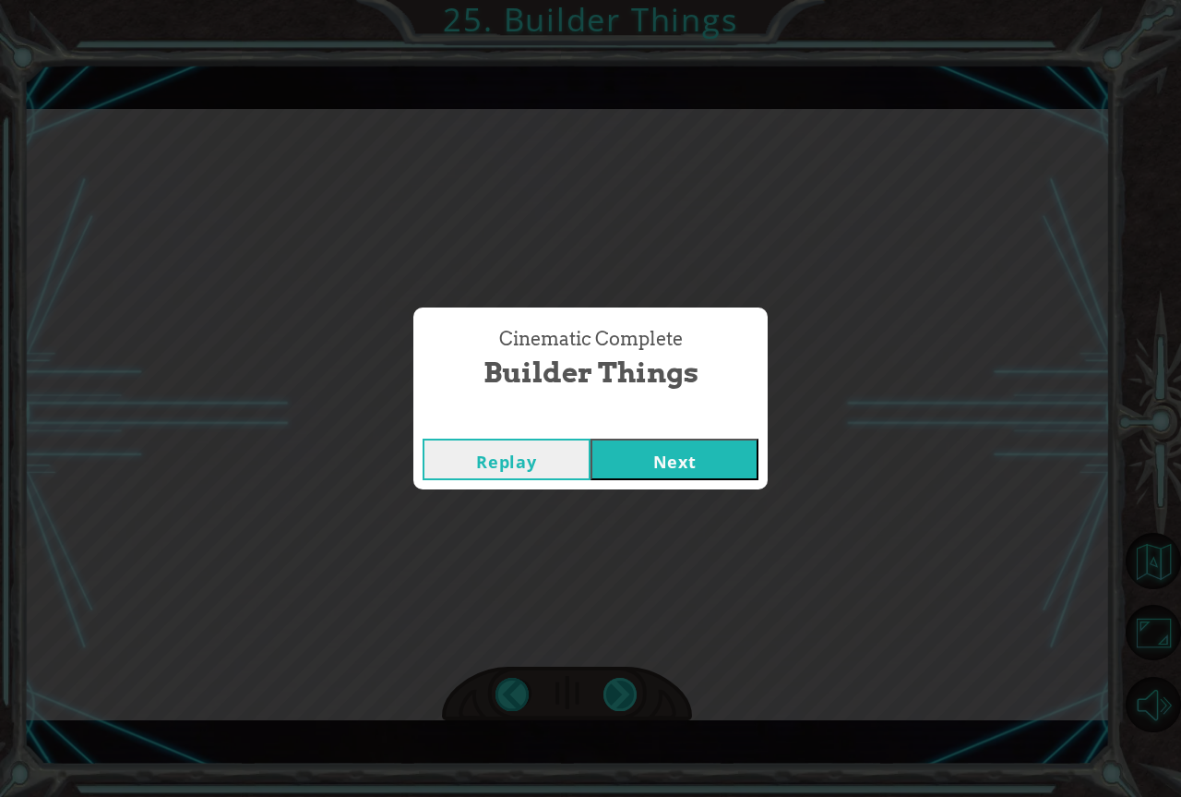
click at [627, 702] on div "Cinematic Complete Builder Things Replay Next" at bounding box center [590, 398] width 1181 height 797
click at [620, 689] on div "Cinematic Complete Builder Things Replay Next" at bounding box center [590, 398] width 1181 height 797
click at [702, 453] on button "Next" at bounding box center [675, 459] width 168 height 42
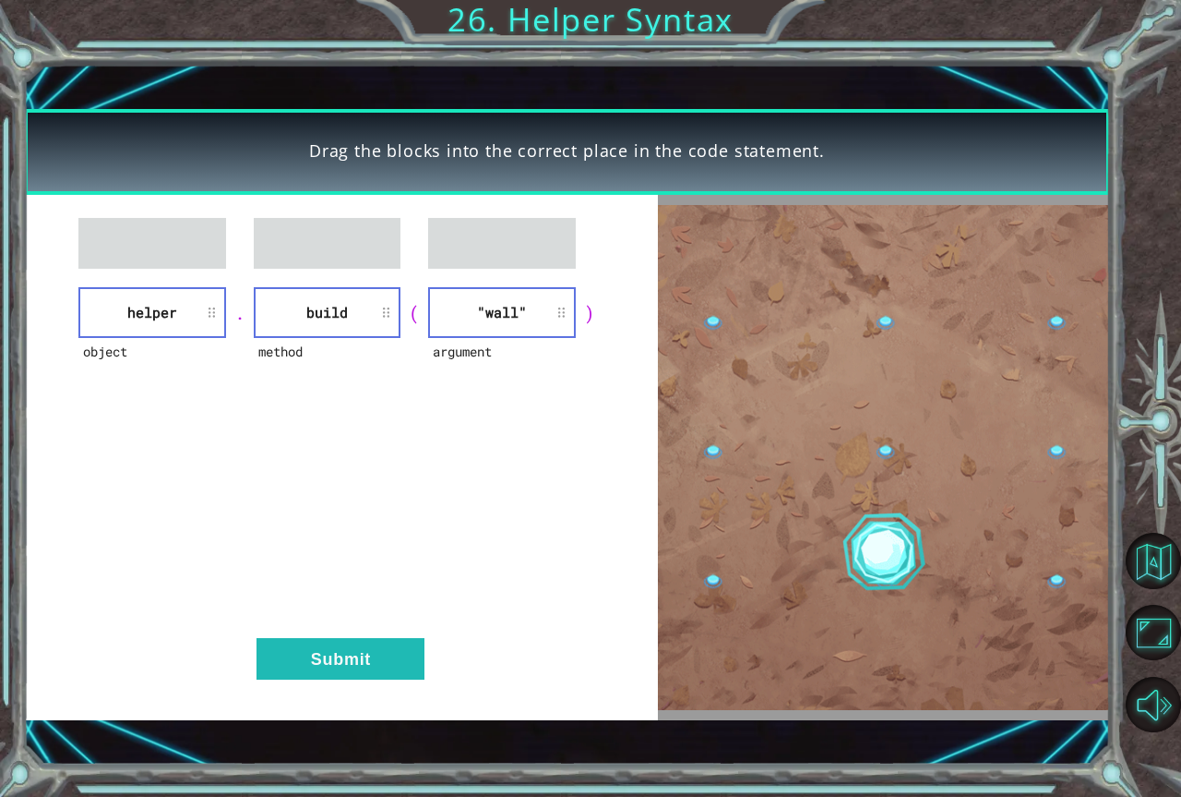
click at [174, 306] on li "helper" at bounding box center [151, 312] width 147 height 51
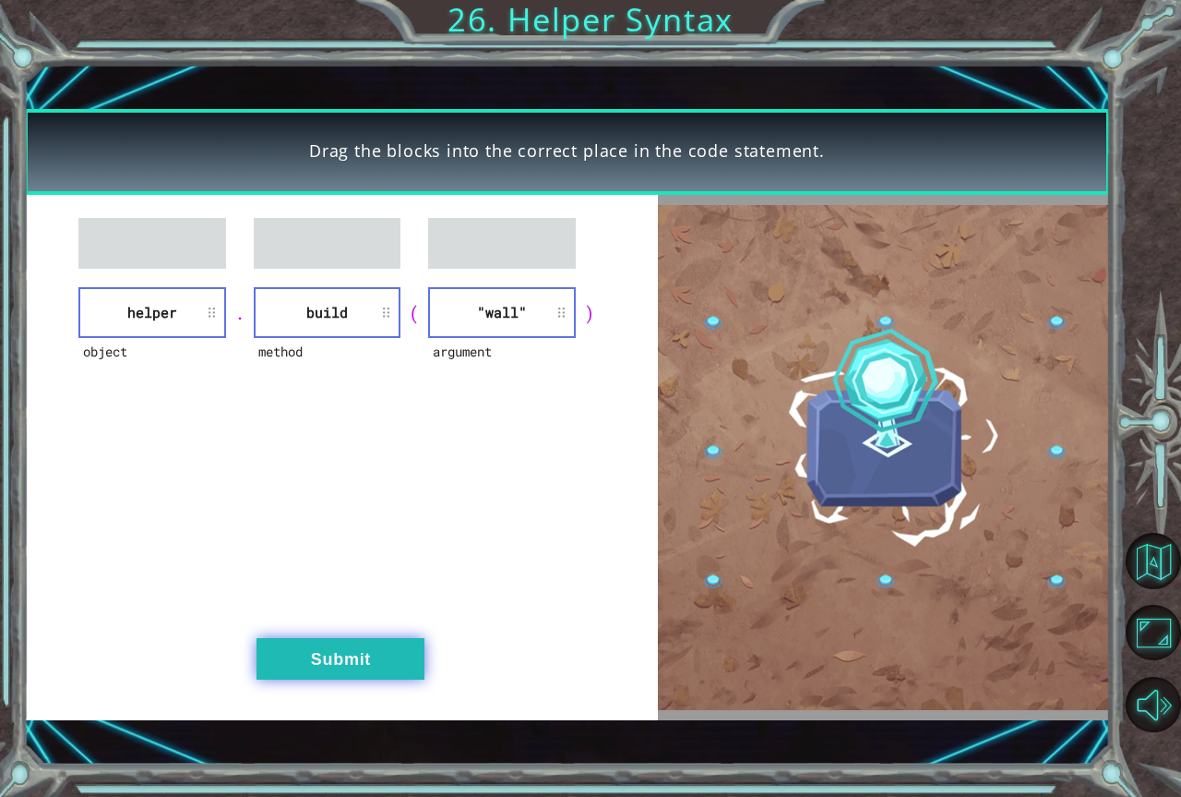
click at [387, 642] on button "Submit" at bounding box center [341, 659] width 168 height 42
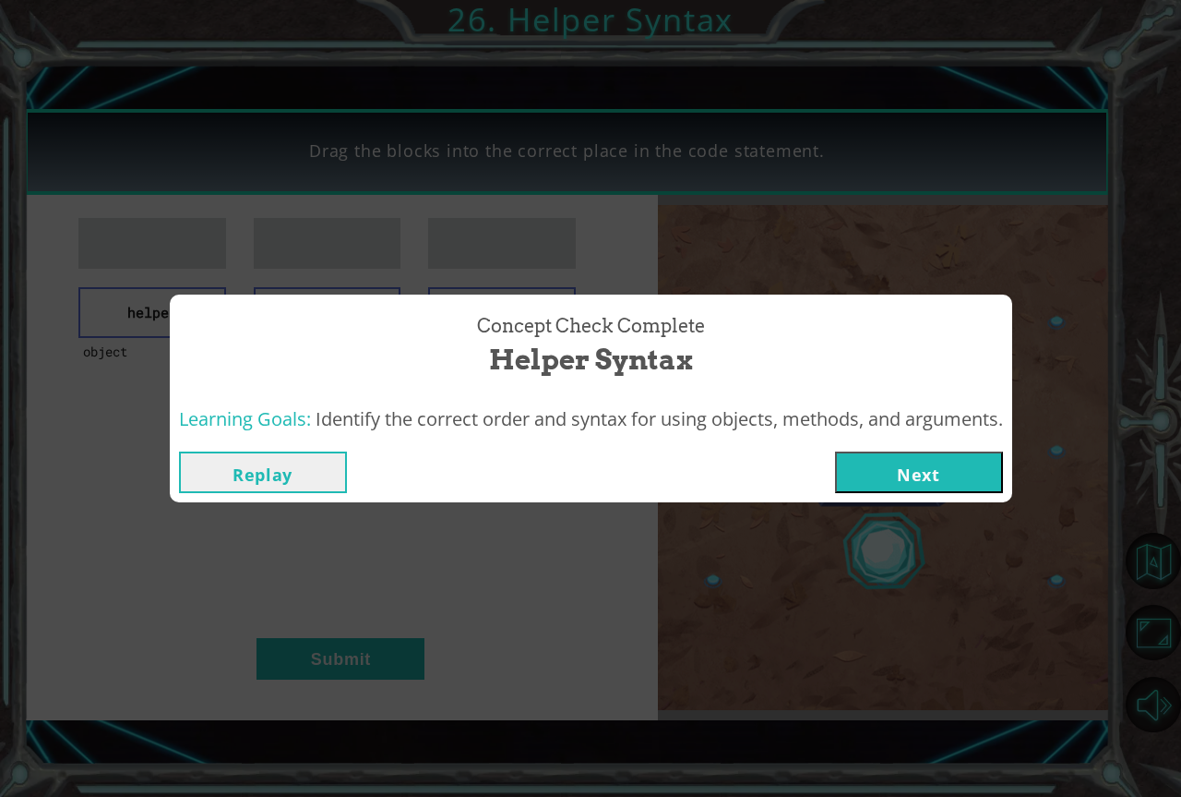
click at [939, 472] on button "Next" at bounding box center [919, 472] width 168 height 42
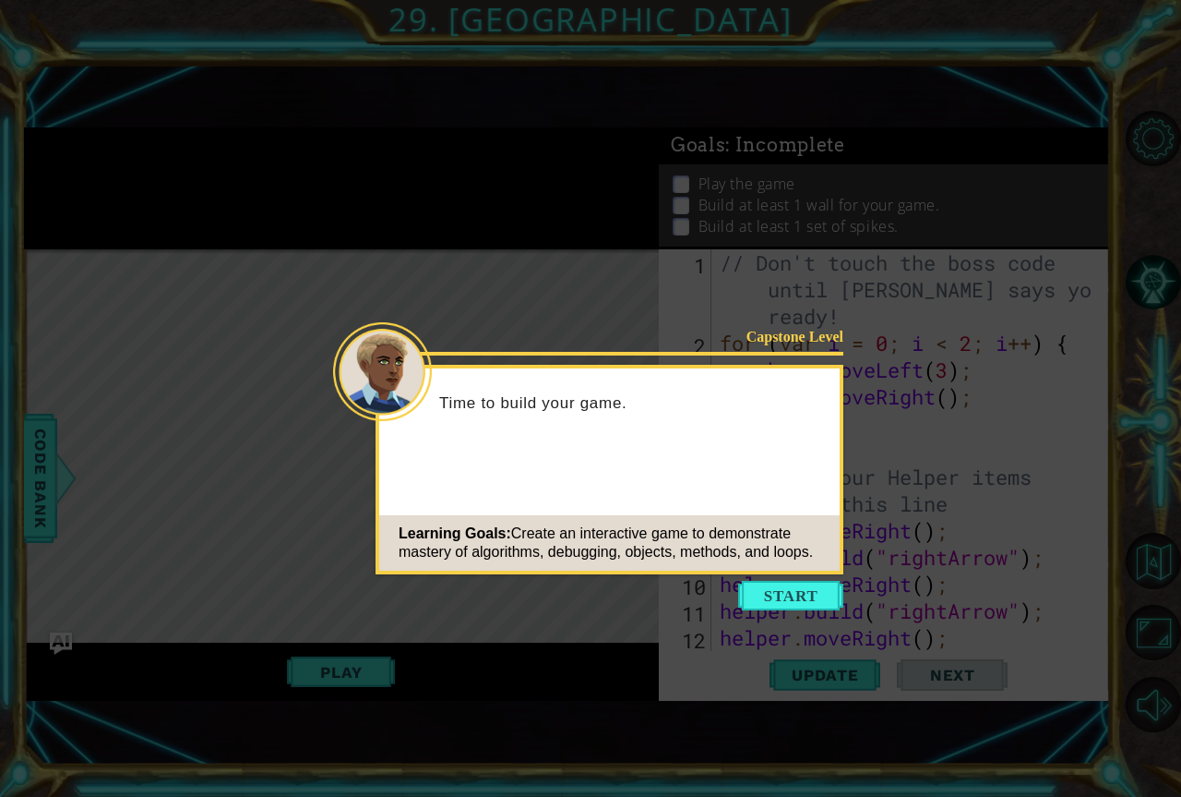
scroll to position [107, 0]
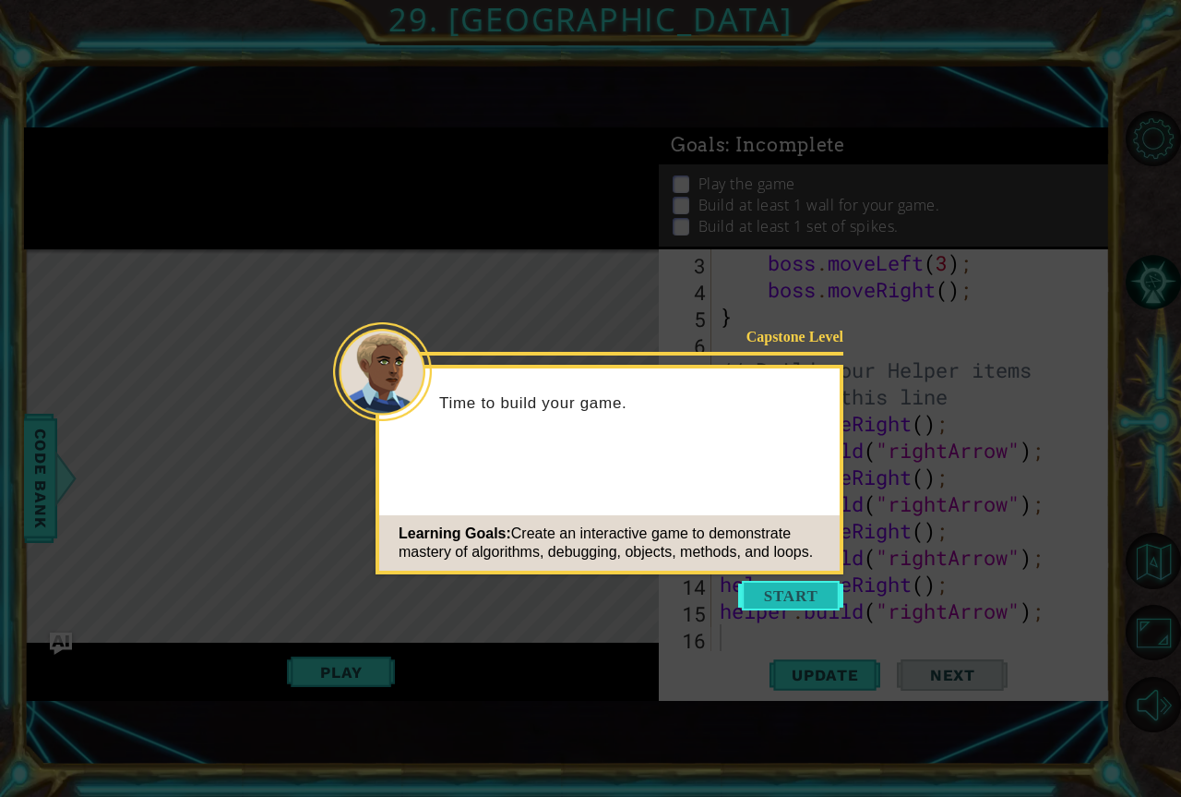
click at [804, 607] on button "Start" at bounding box center [790, 596] width 105 height 30
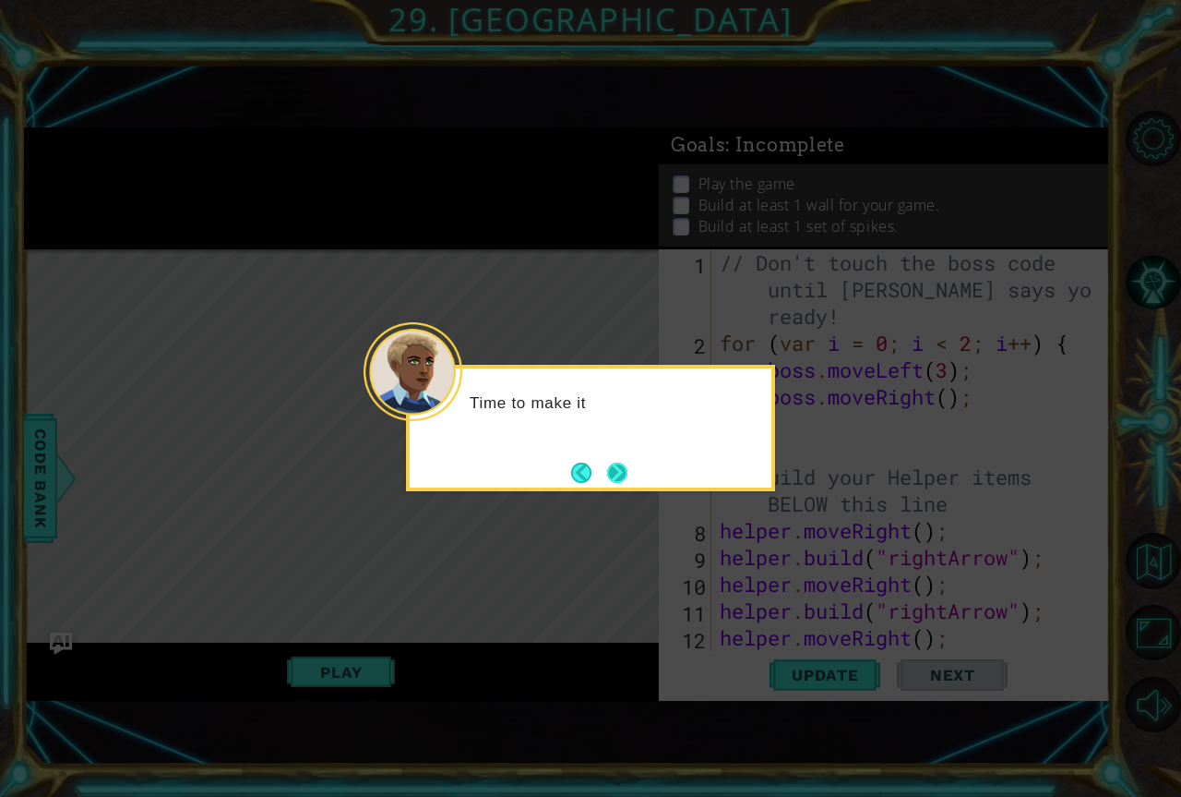
click at [624, 467] on button "Next" at bounding box center [617, 472] width 20 height 20
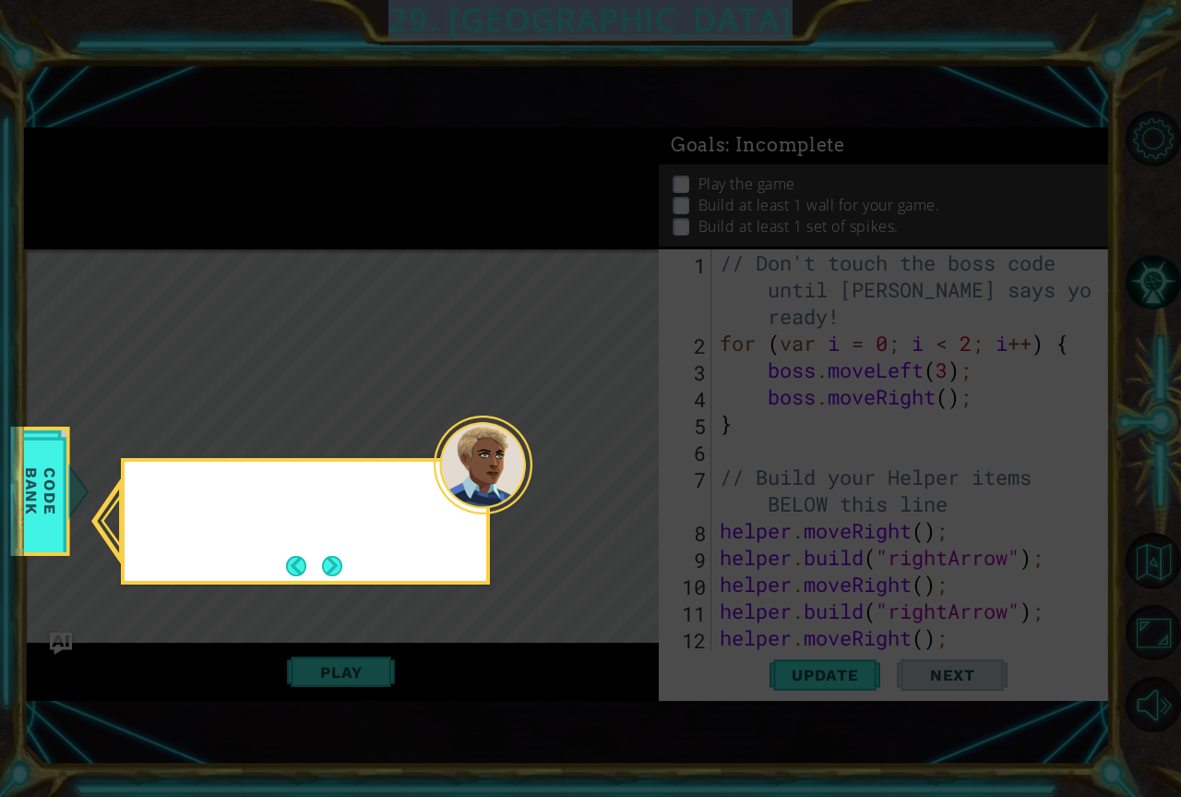
click at [624, 467] on icon at bounding box center [590, 398] width 1181 height 797
click at [329, 575] on button "Next" at bounding box center [332, 566] width 20 height 20
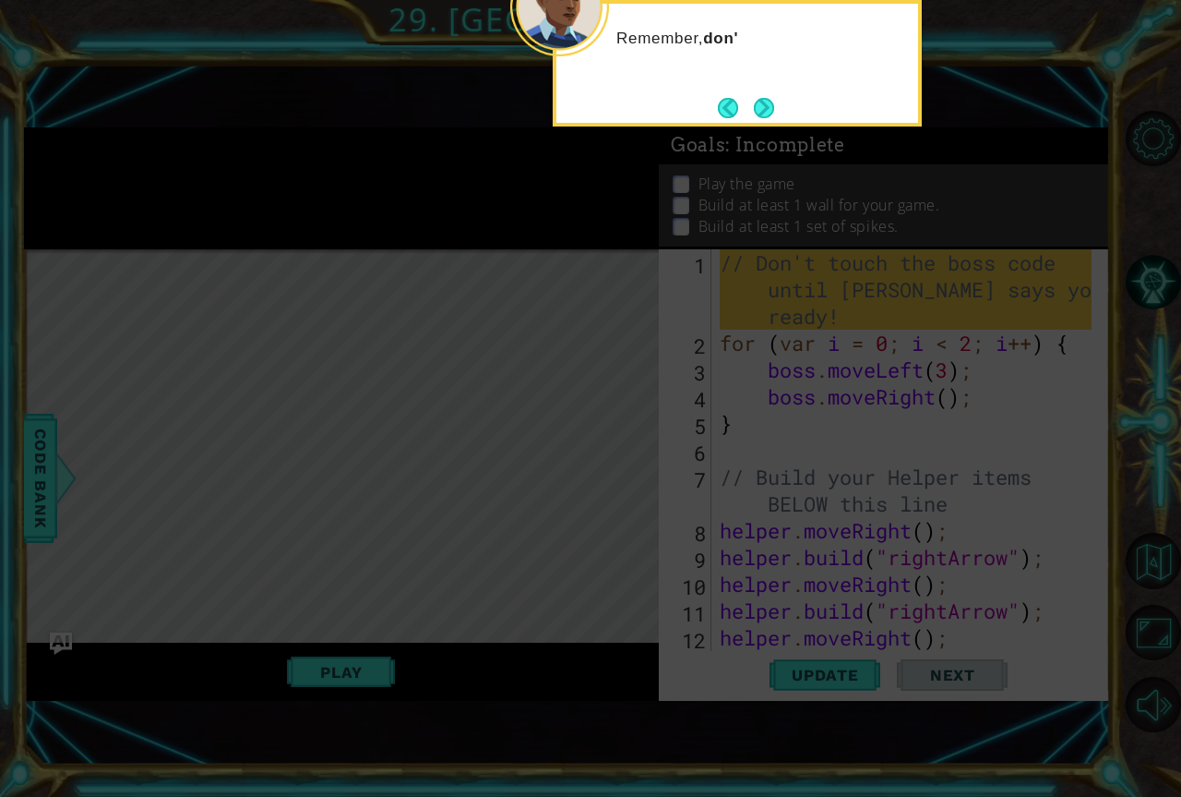
click at [763, 102] on button "Next" at bounding box center [764, 108] width 20 height 20
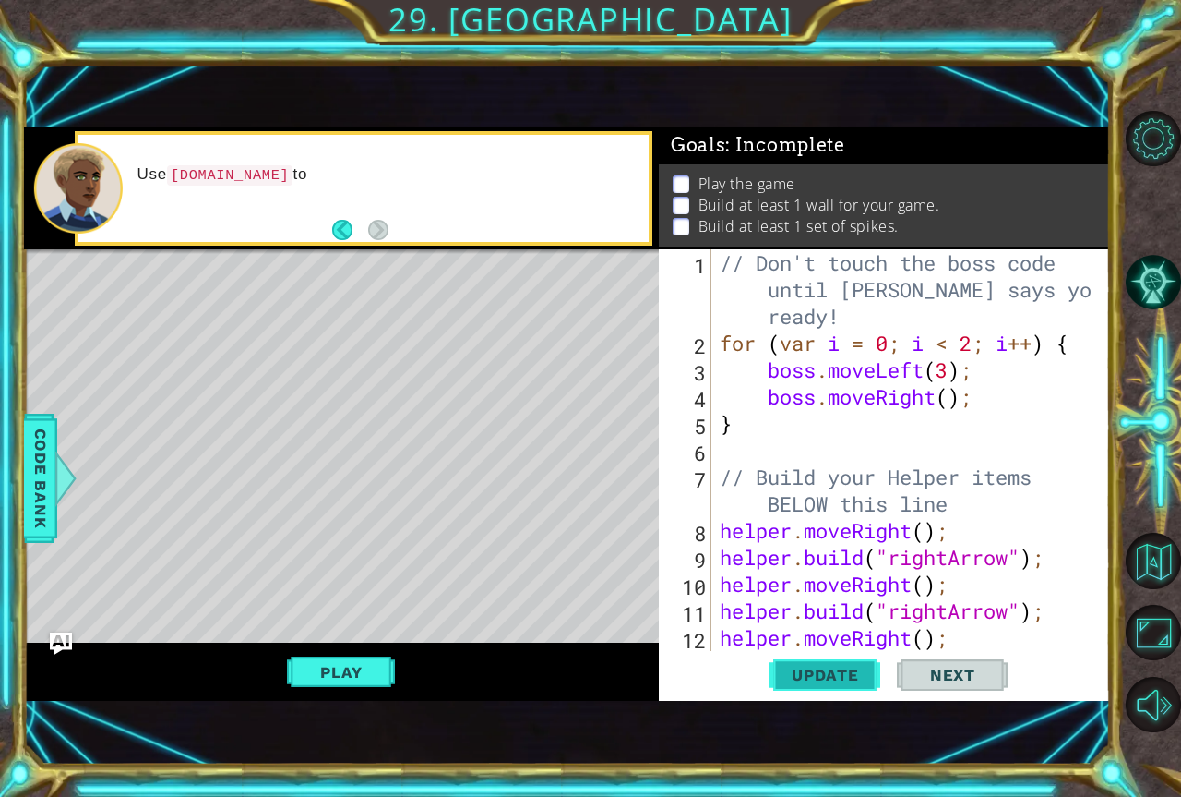
drag, startPoint x: 805, startPoint y: 653, endPoint x: 822, endPoint y: 666, distance: 22.3
click at [806, 653] on div "1 2 3 4 5 6 7 8 9 10 11 12 13 // Don't touch the boss code until Vega says you'…" at bounding box center [884, 474] width 451 height 451
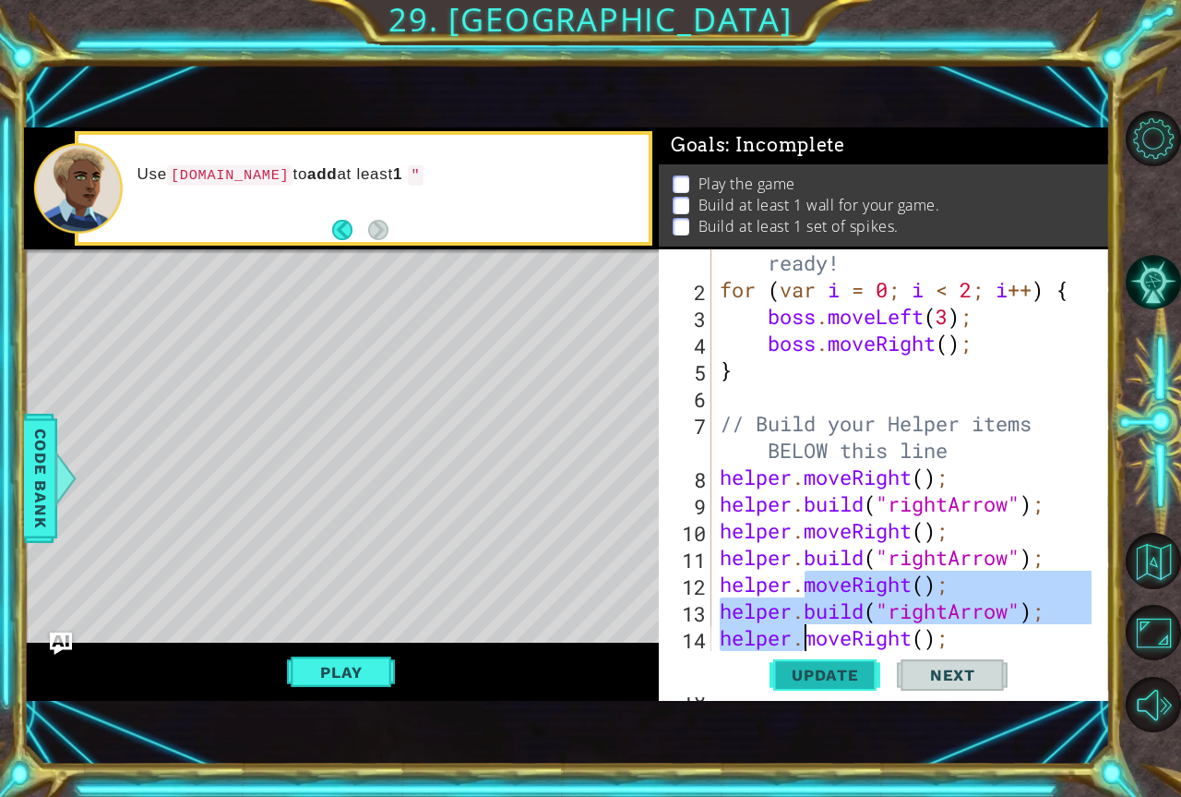
click at [830, 680] on span "Update" at bounding box center [825, 674] width 104 height 18
type textarea "helper.moveRight();"
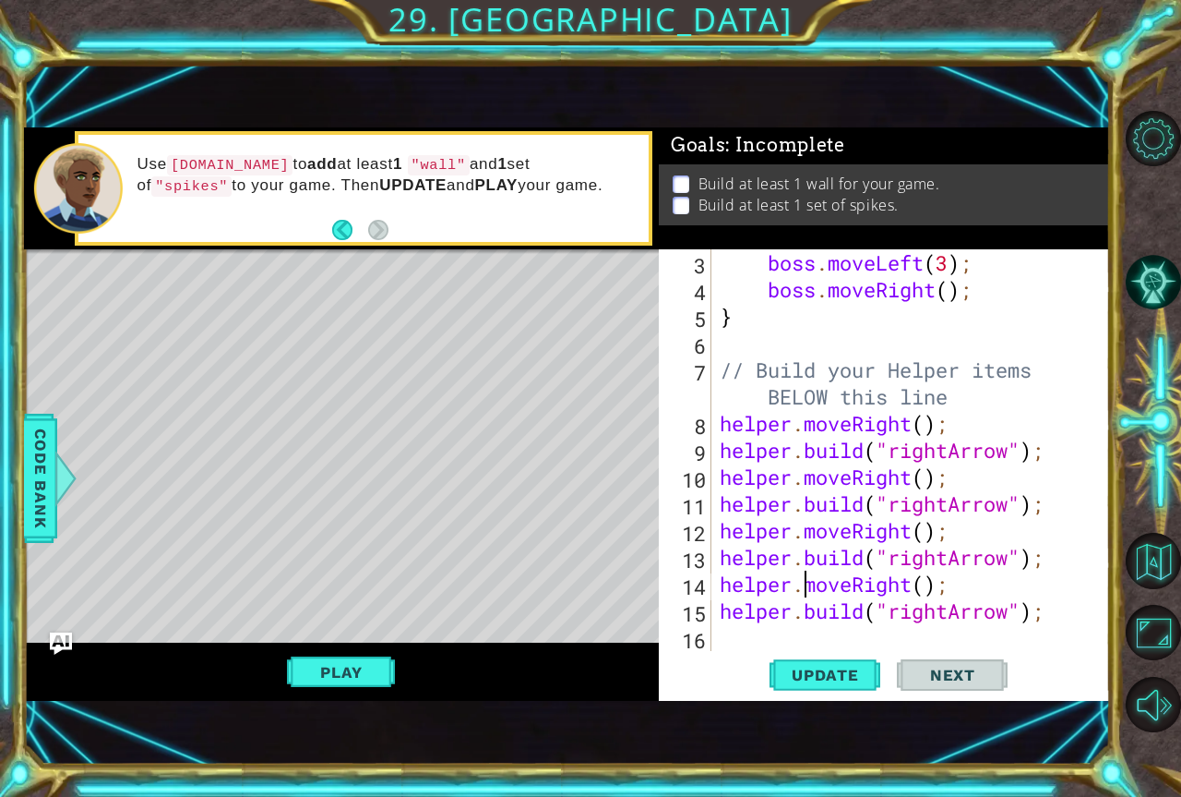
scroll to position [107, 0]
click at [763, 636] on div "boss . moveLeft ( 3 ) ; boss . moveRight ( ) ; } // Build your Helper items BEL…" at bounding box center [908, 476] width 385 height 455
type textarea "h"
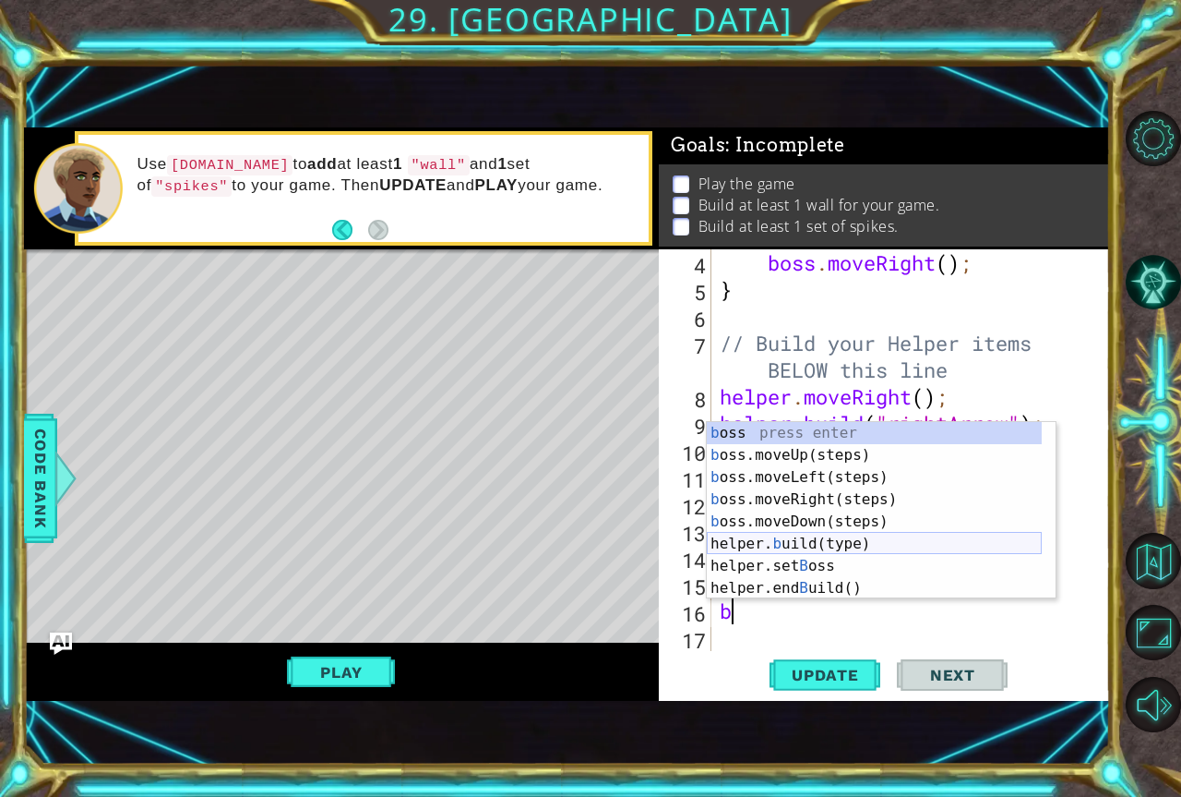
click at [856, 546] on div "b oss press enter b oss.moveUp(steps) press enter b oss.moveLeft(steps) press e…" at bounding box center [874, 533] width 335 height 222
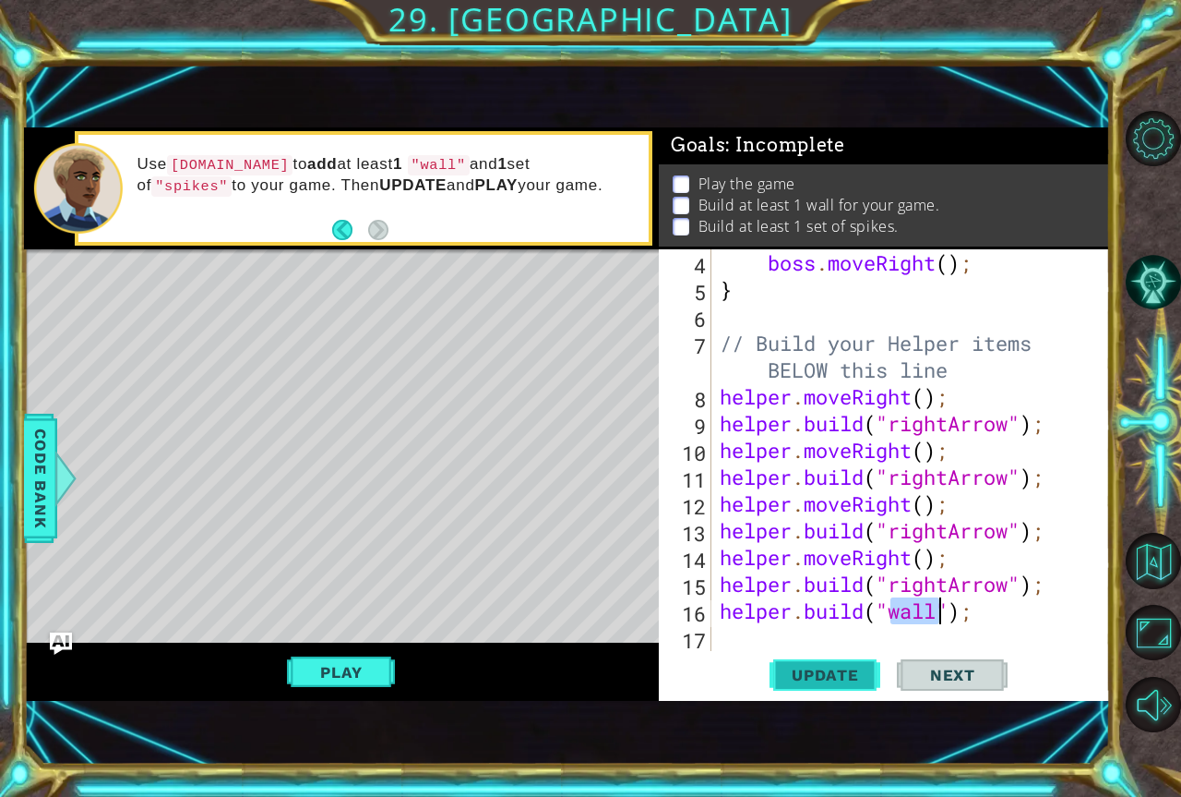
type textarea "helper.build("wall");"
click at [773, 653] on button "Update" at bounding box center [825, 675] width 111 height 45
click at [773, 641] on div "boss . moveRight ( ) ; } // Build your Helper items BELOW this line helper . mo…" at bounding box center [908, 476] width 385 height 455
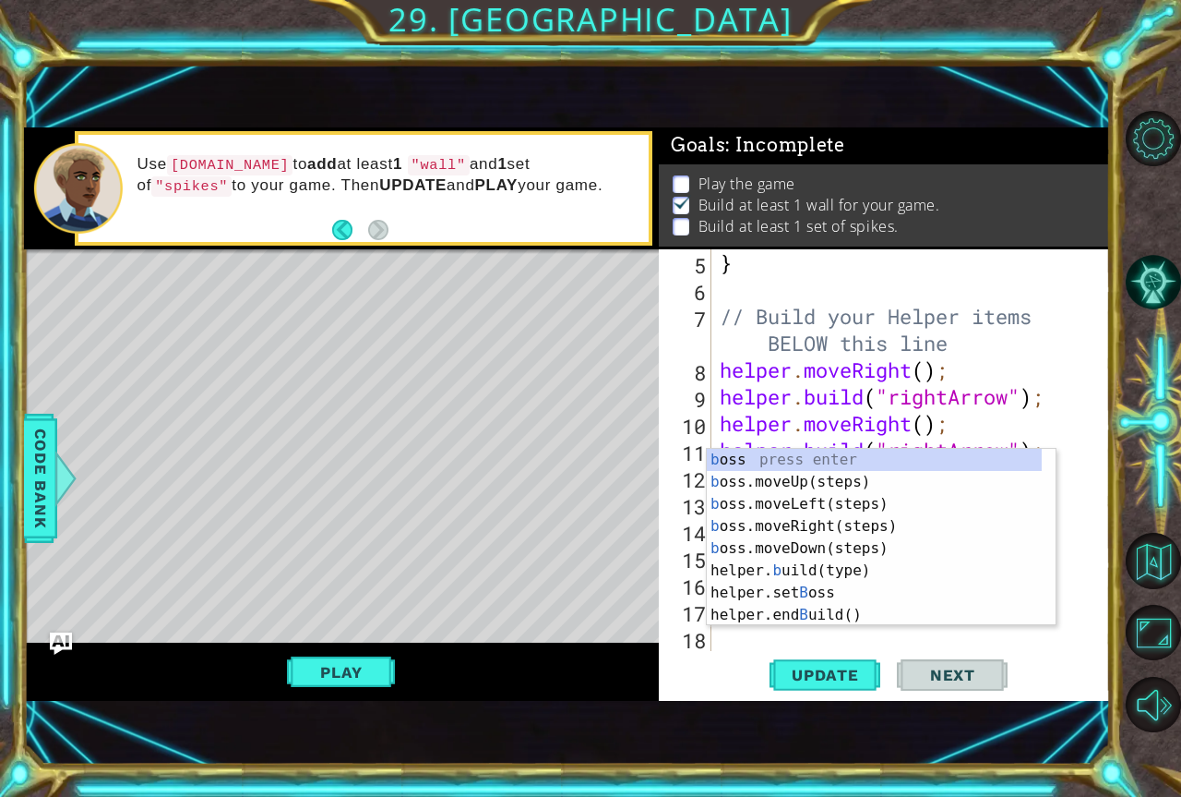
scroll to position [161, 0]
click at [794, 569] on div "b oss press enter b oss.moveUp(steps) press enter b oss.moveLeft(steps) press e…" at bounding box center [874, 560] width 335 height 222
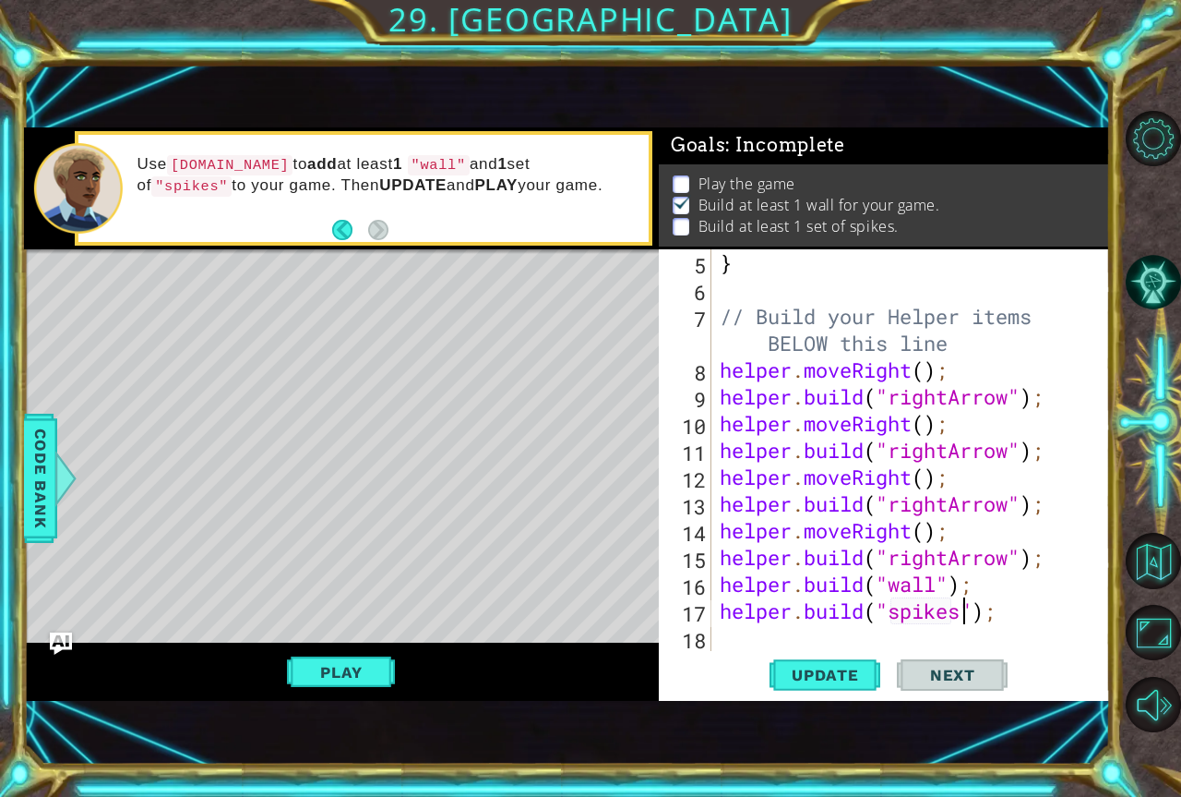
scroll to position [0, 11]
click at [845, 673] on span "Update" at bounding box center [825, 674] width 104 height 18
click at [367, 656] on button "Play" at bounding box center [341, 671] width 108 height 35
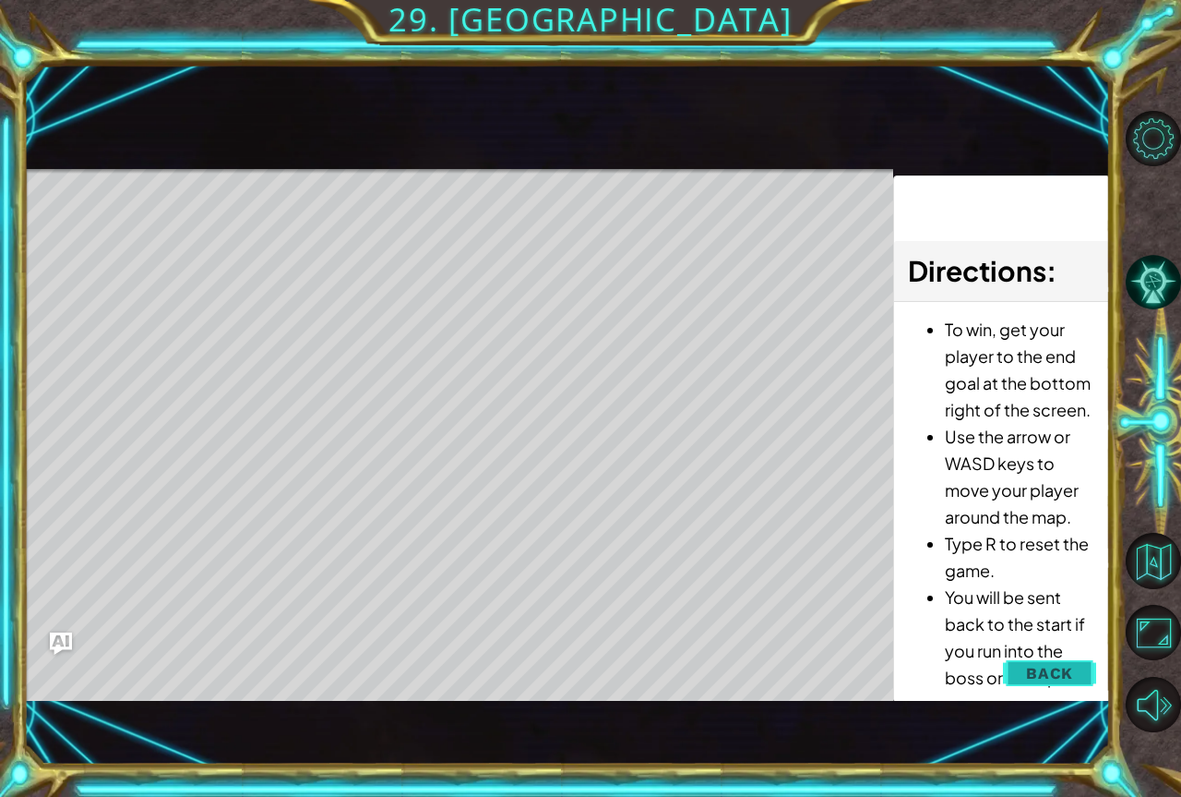
click at [1076, 667] on button "Back" at bounding box center [1049, 672] width 93 height 37
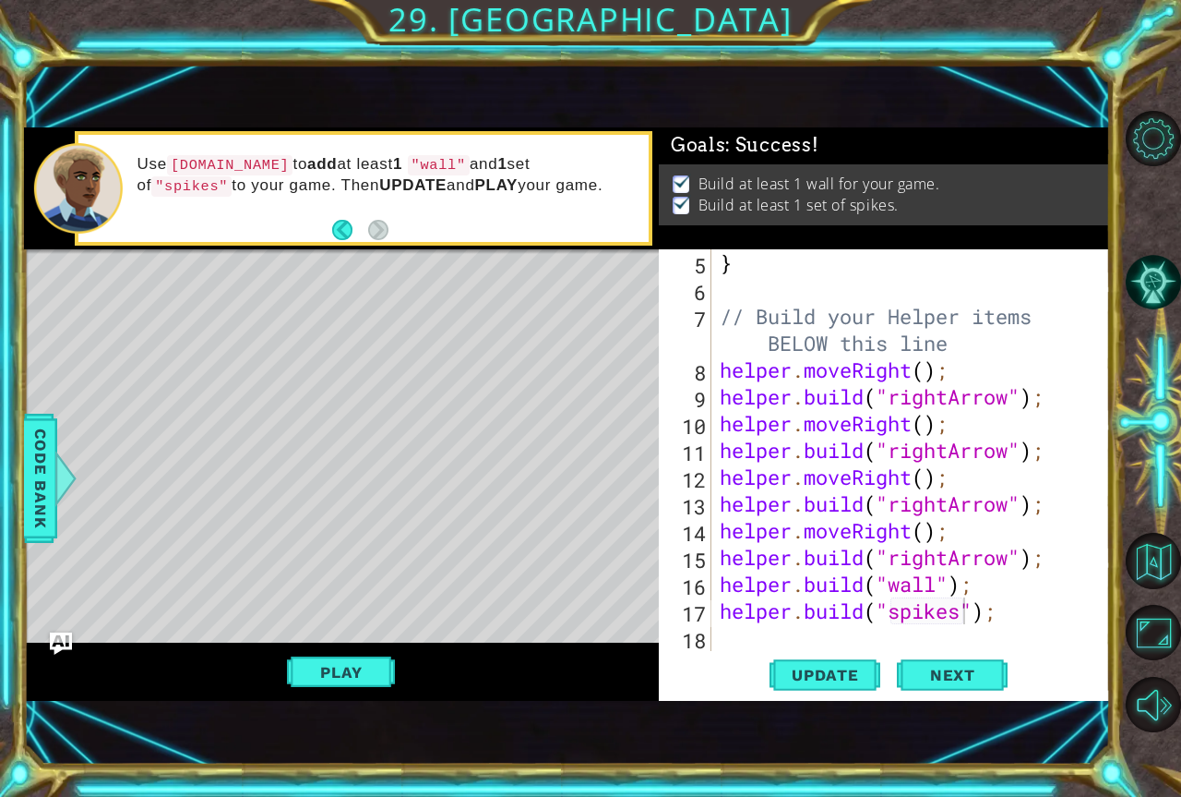
scroll to position [0, 0]
click at [923, 670] on span "Next" at bounding box center [953, 674] width 82 height 18
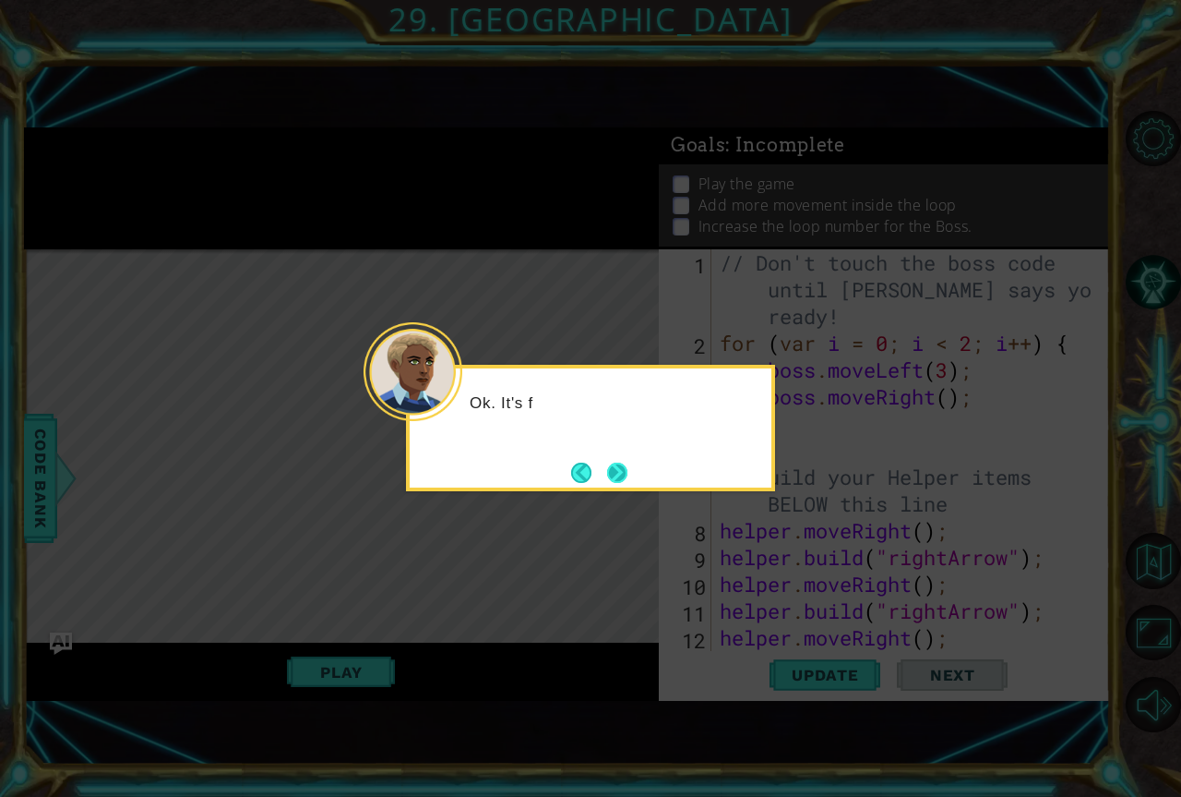
click at [623, 471] on button "Next" at bounding box center [617, 472] width 20 height 20
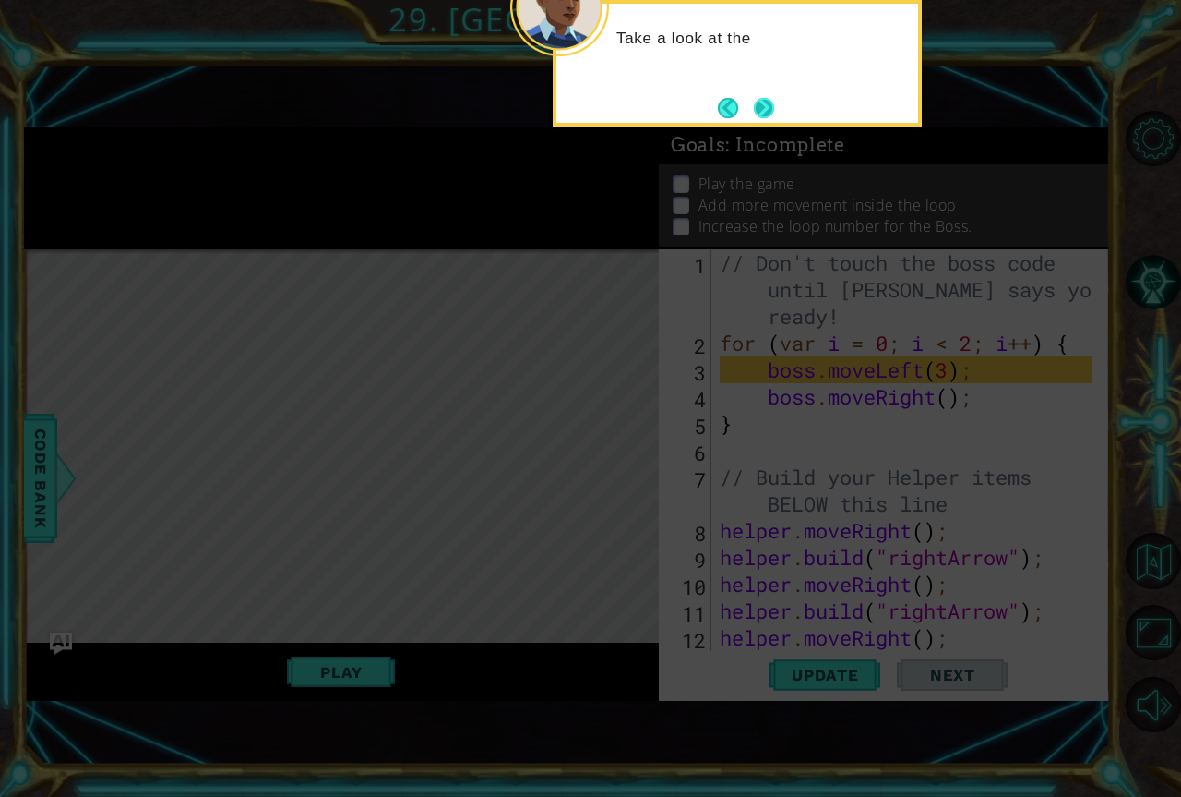
click at [761, 102] on button "Next" at bounding box center [764, 108] width 20 height 20
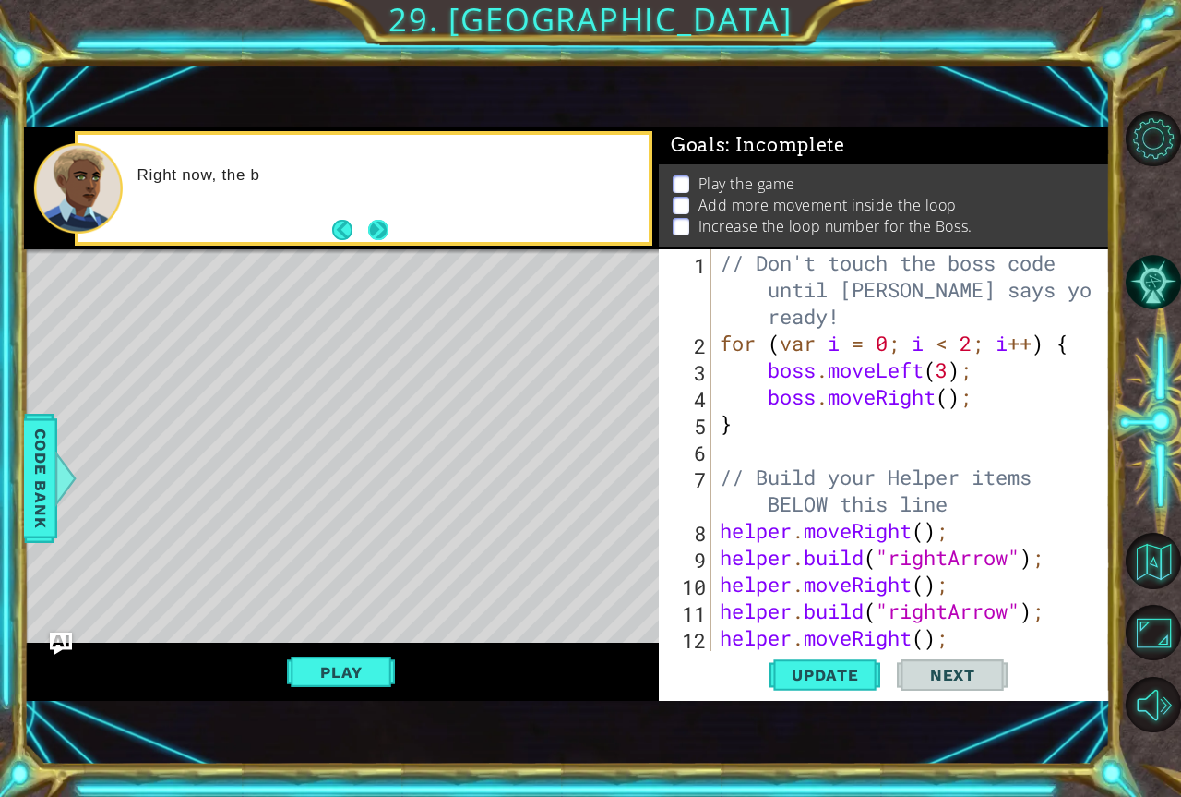
click at [376, 238] on button "Next" at bounding box center [378, 230] width 20 height 20
click at [818, 684] on button "Update" at bounding box center [825, 675] width 111 height 45
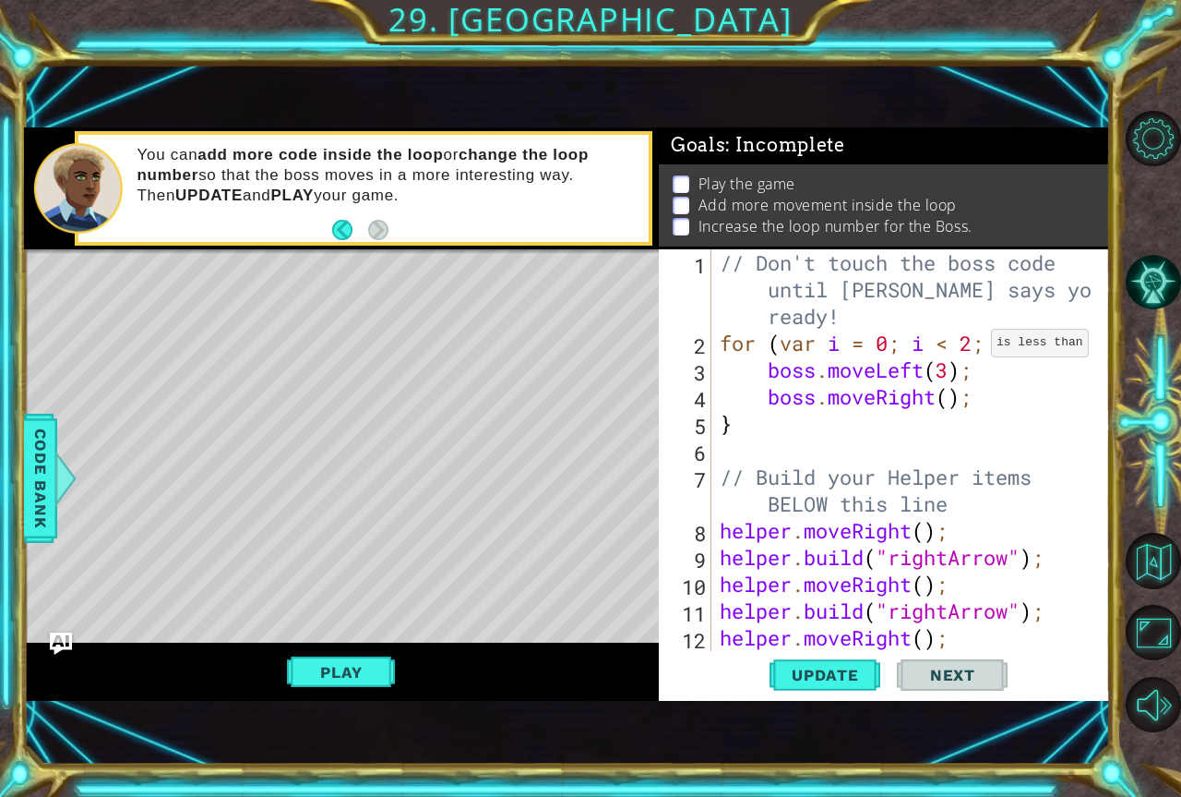
click at [975, 347] on div "// Don't touch the boss code until Vega says you're ready! for ( var i = 0 ; i …" at bounding box center [908, 503] width 385 height 509
click at [835, 674] on span "Update" at bounding box center [825, 674] width 104 height 18
click at [893, 343] on div "// Don't touch the boss code until Vega says you're ready! for ( var i = 0 ; i …" at bounding box center [908, 503] width 385 height 509
click at [857, 683] on span "Update" at bounding box center [825, 674] width 104 height 18
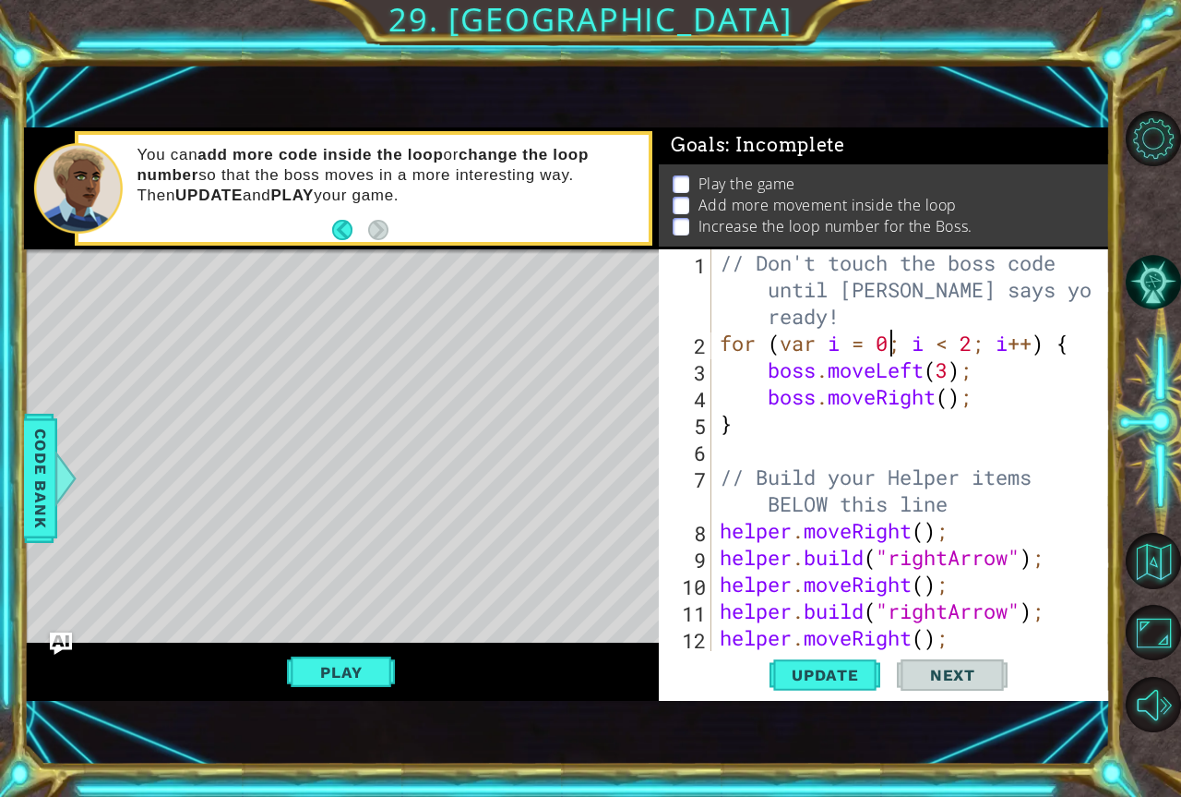
click at [952, 379] on div "// Don't touch the boss code until Vega says you're ready! for ( var i = 0 ; i …" at bounding box center [908, 503] width 385 height 509
click at [840, 655] on button "Update" at bounding box center [825, 675] width 111 height 45
click at [817, 677] on span "Update" at bounding box center [825, 674] width 104 height 18
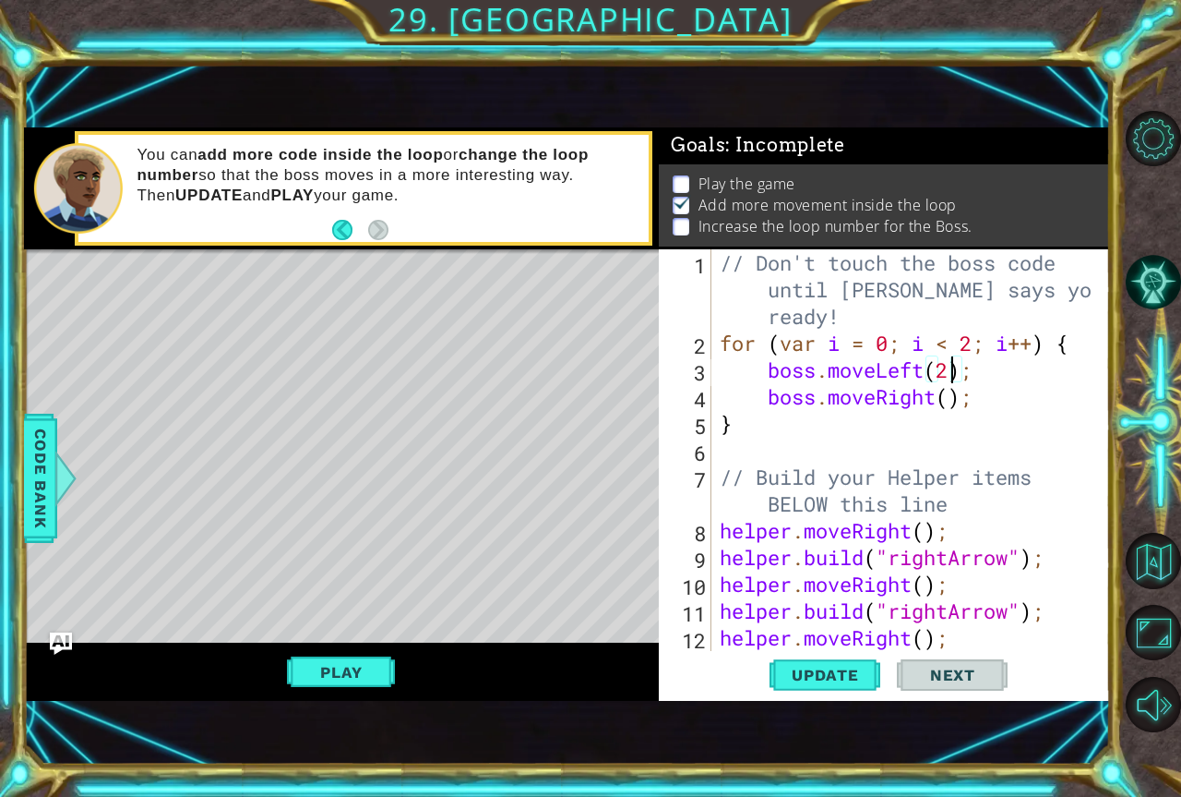
click at [385, 679] on button "Play" at bounding box center [341, 671] width 108 height 35
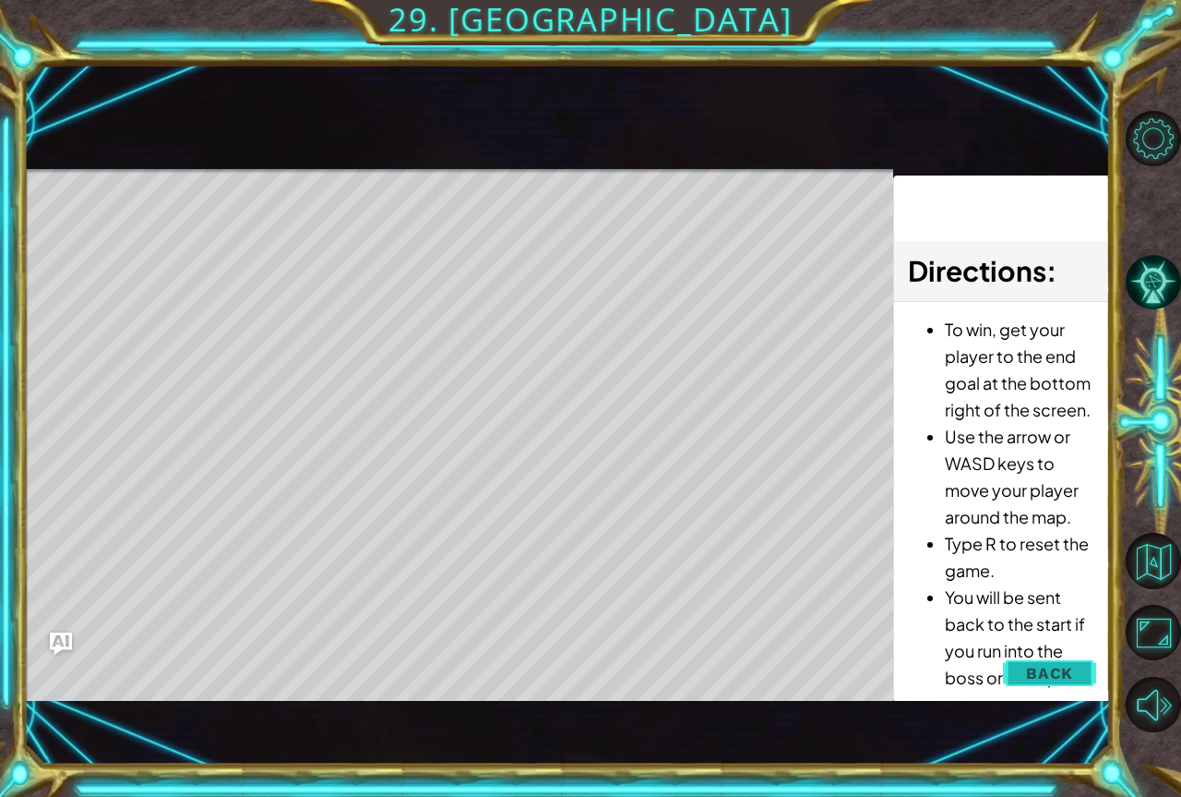
click at [1065, 679] on span "Back" at bounding box center [1049, 673] width 47 height 18
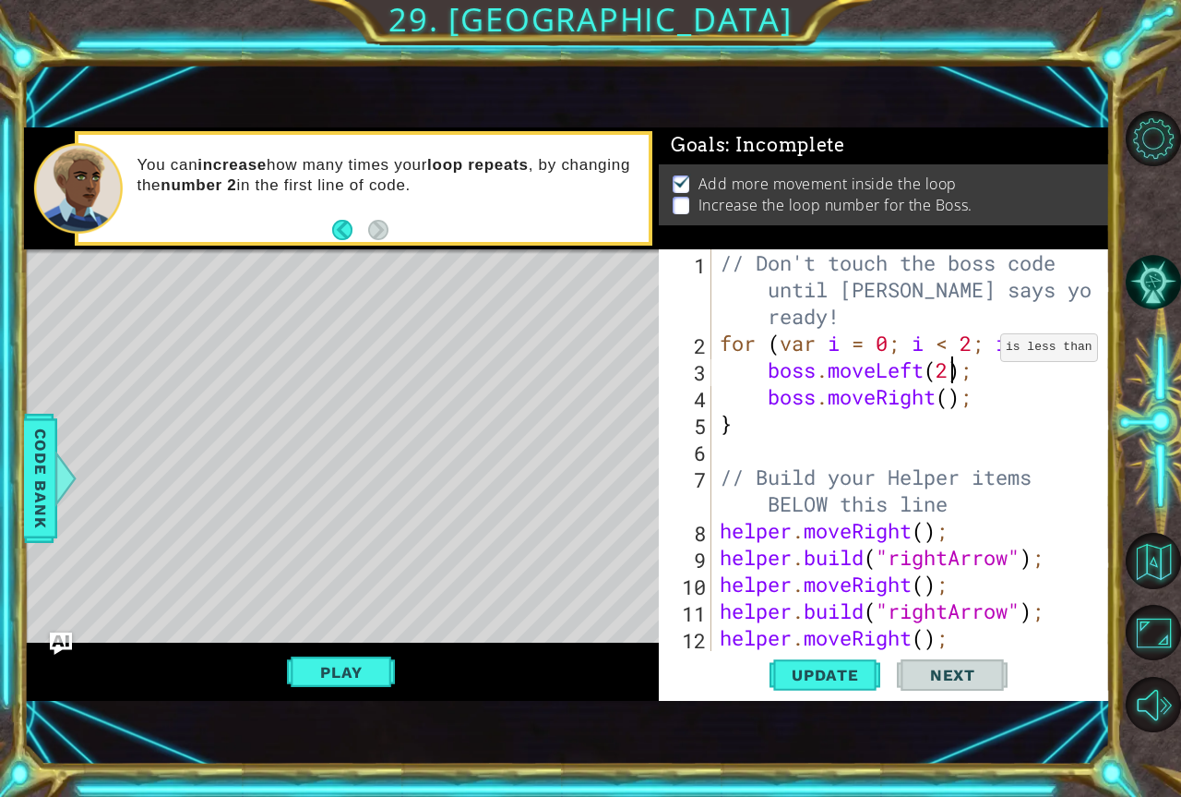
click at [984, 352] on div "// Don't touch the boss code until Vega says you're ready! for ( var i = 0 ; i …" at bounding box center [908, 503] width 385 height 509
click at [975, 351] on div "// Don't touch the boss code until Vega says you're ready! for ( var i = 0 ; i …" at bounding box center [908, 503] width 385 height 509
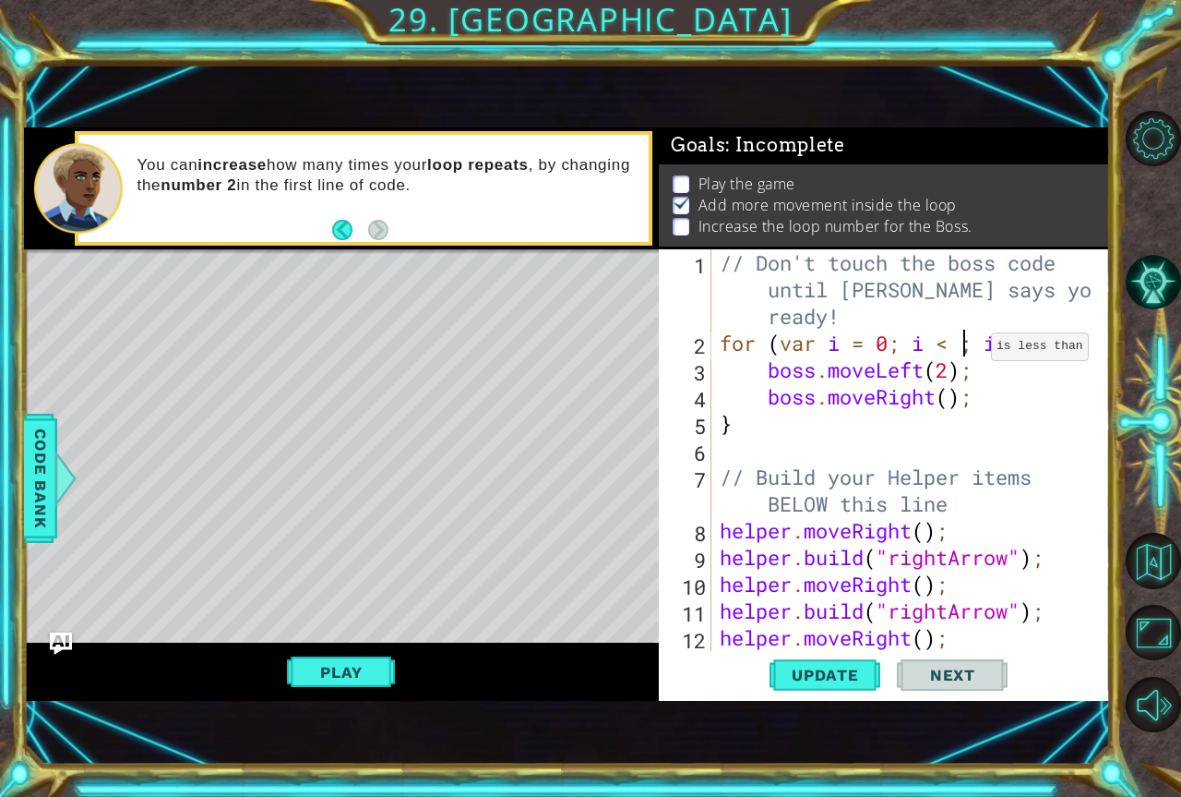
scroll to position [0, 11]
click at [857, 678] on span "Update" at bounding box center [825, 674] width 104 height 18
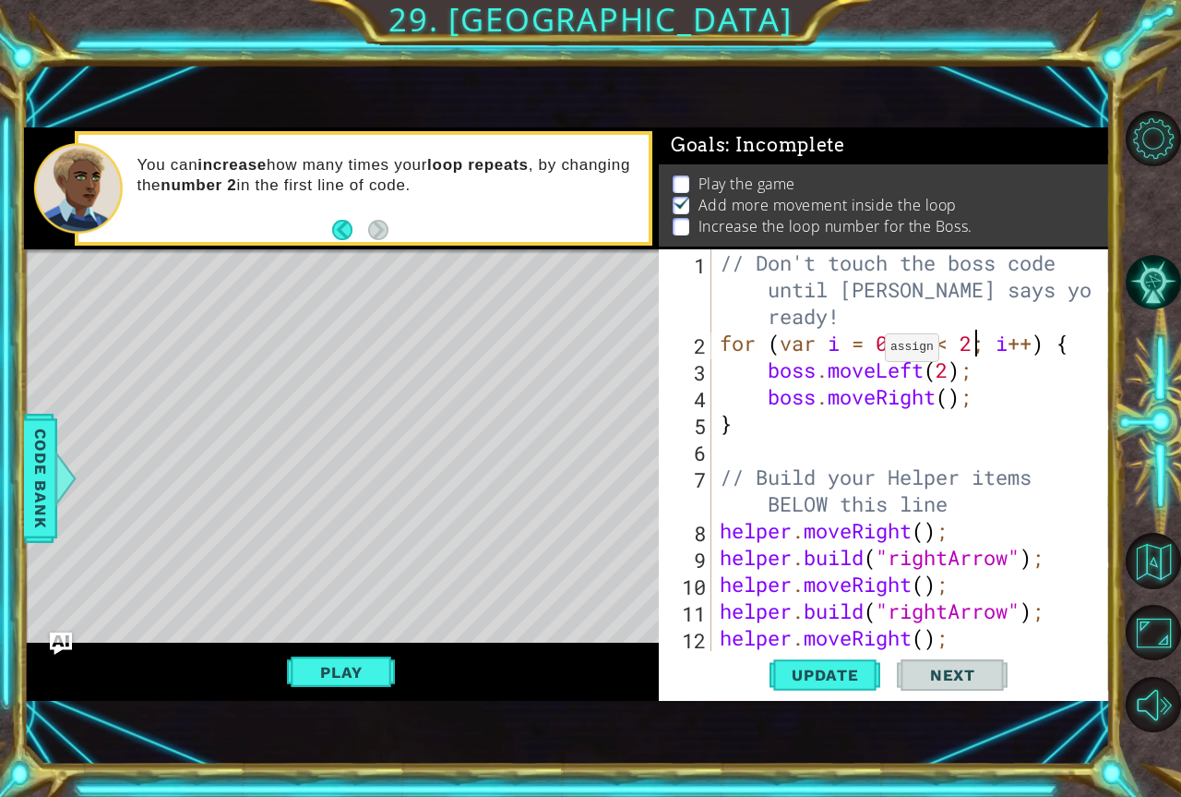
click at [869, 352] on div "// Don't touch the boss code until Vega says you're ready! for ( var i = 0 ; i …" at bounding box center [908, 503] width 385 height 509
click at [845, 677] on span "Update" at bounding box center [825, 674] width 104 height 18
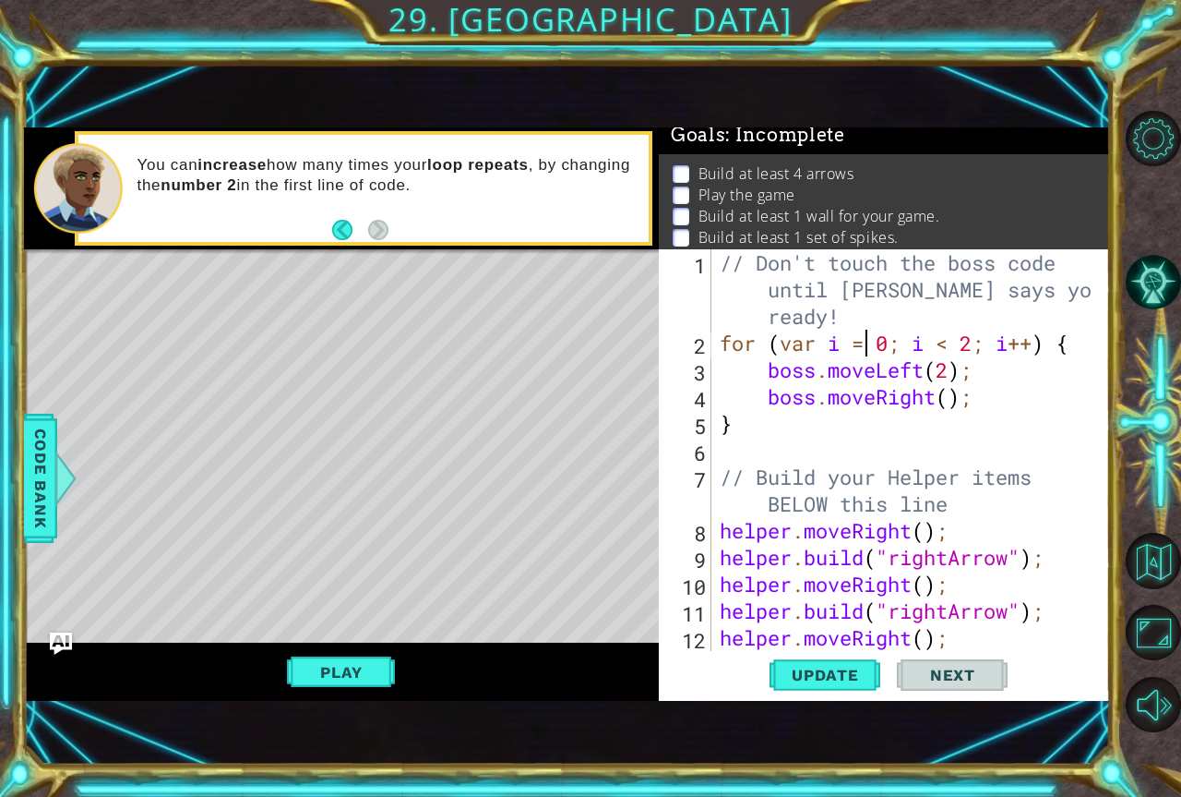
click at [848, 698] on div "for (var i = 0; i < 2; i++) { 1 2 3 4 5 6 7 8 9 10 11 12 13 // Don't touch the …" at bounding box center [884, 474] width 451 height 451
click at [845, 689] on button "Update" at bounding box center [825, 675] width 111 height 45
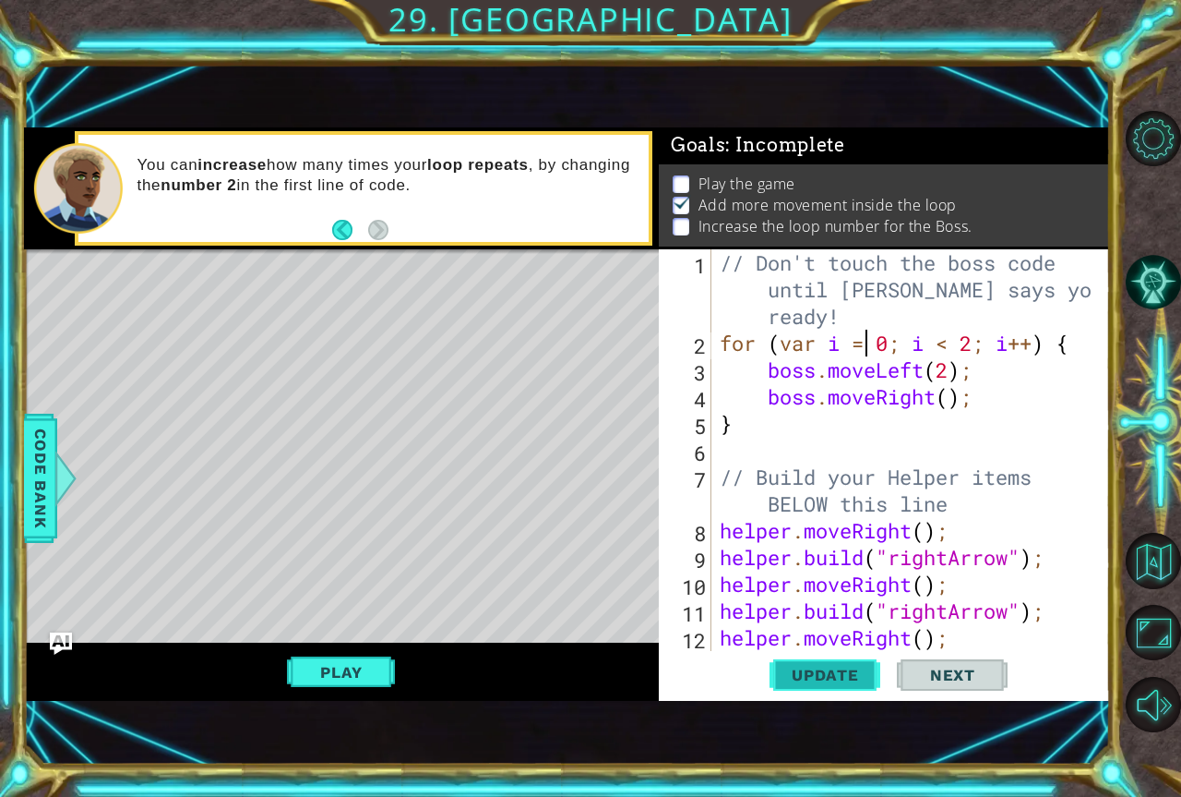
scroll to position [20, 0]
click at [956, 378] on div "// Don't touch the boss code until Vega says you're ready! for ( var i = 0 ; i …" at bounding box center [908, 503] width 385 height 509
click at [820, 677] on span "Update" at bounding box center [825, 674] width 104 height 18
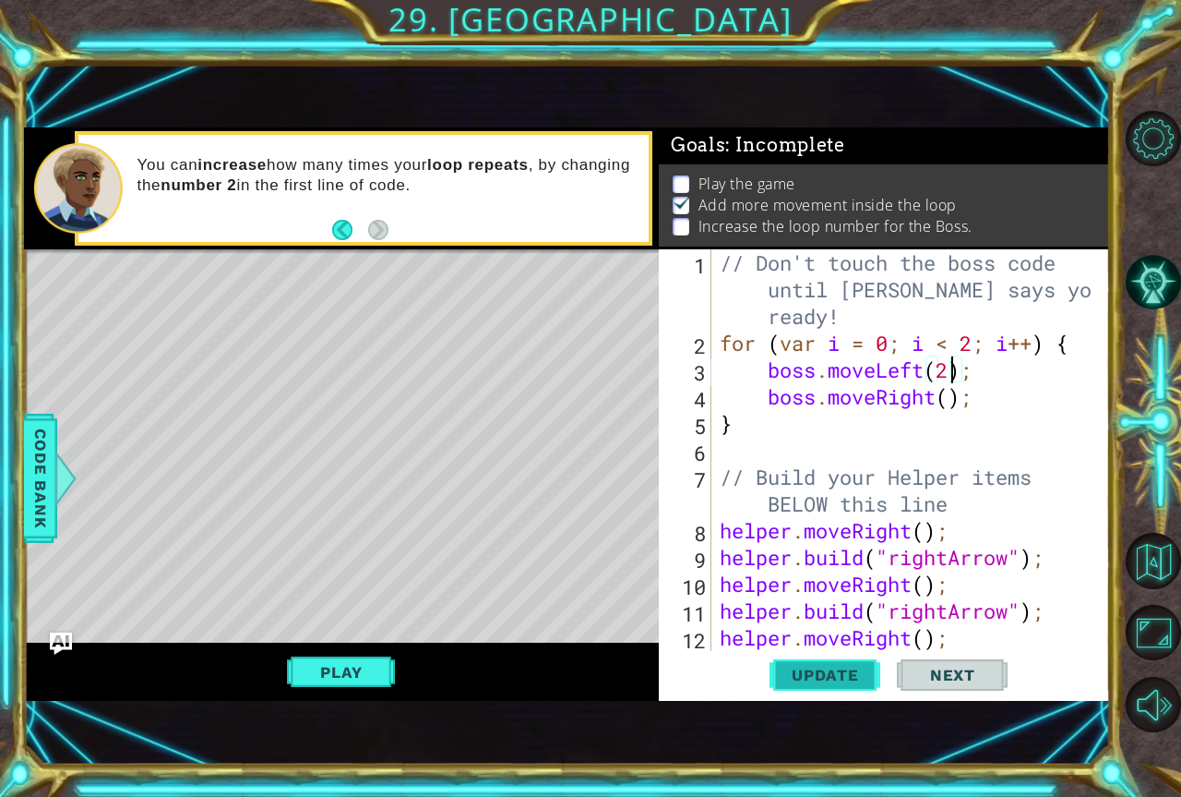
click at [849, 659] on button "Update" at bounding box center [825, 675] width 111 height 45
click at [1035, 352] on div "// Don't touch the boss code until Vega says you're ready! for ( var i = 0 ; i …" at bounding box center [908, 503] width 385 height 509
click at [818, 676] on span "Update" at bounding box center [825, 674] width 104 height 18
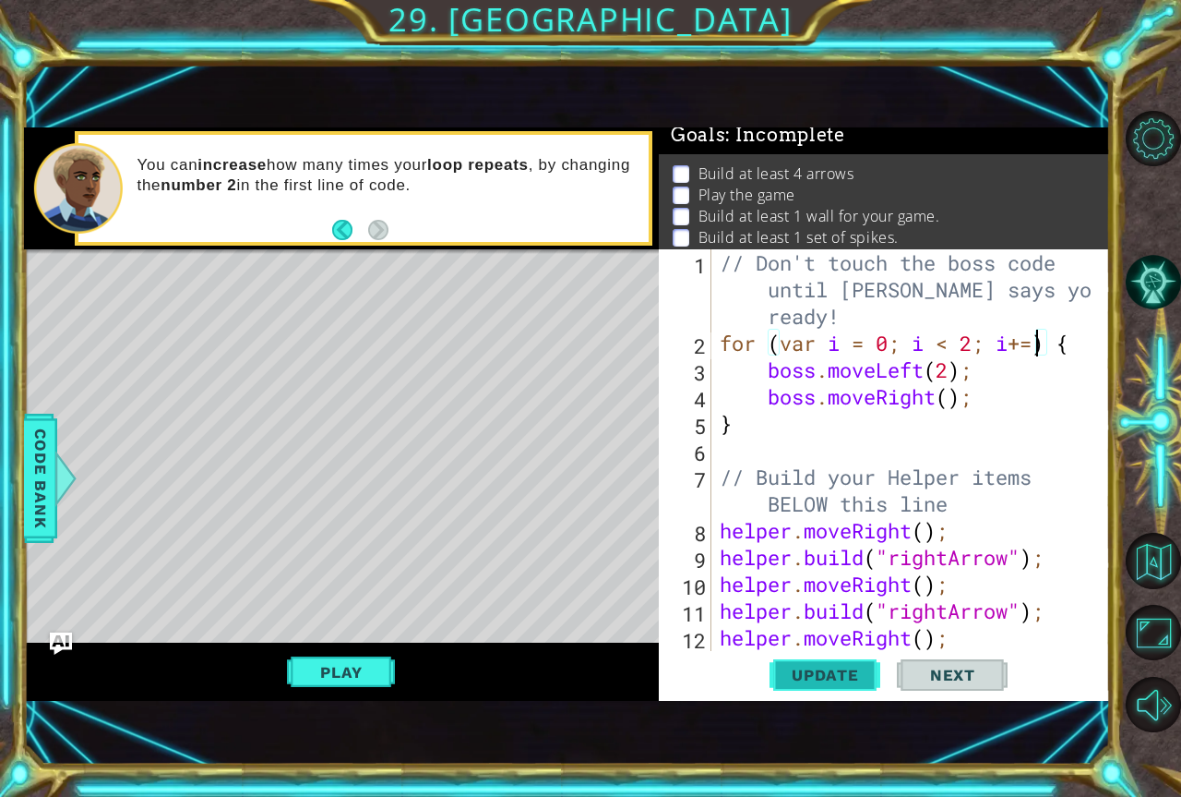
scroll to position [0, 14]
click at [818, 673] on span "Update" at bounding box center [825, 674] width 104 height 18
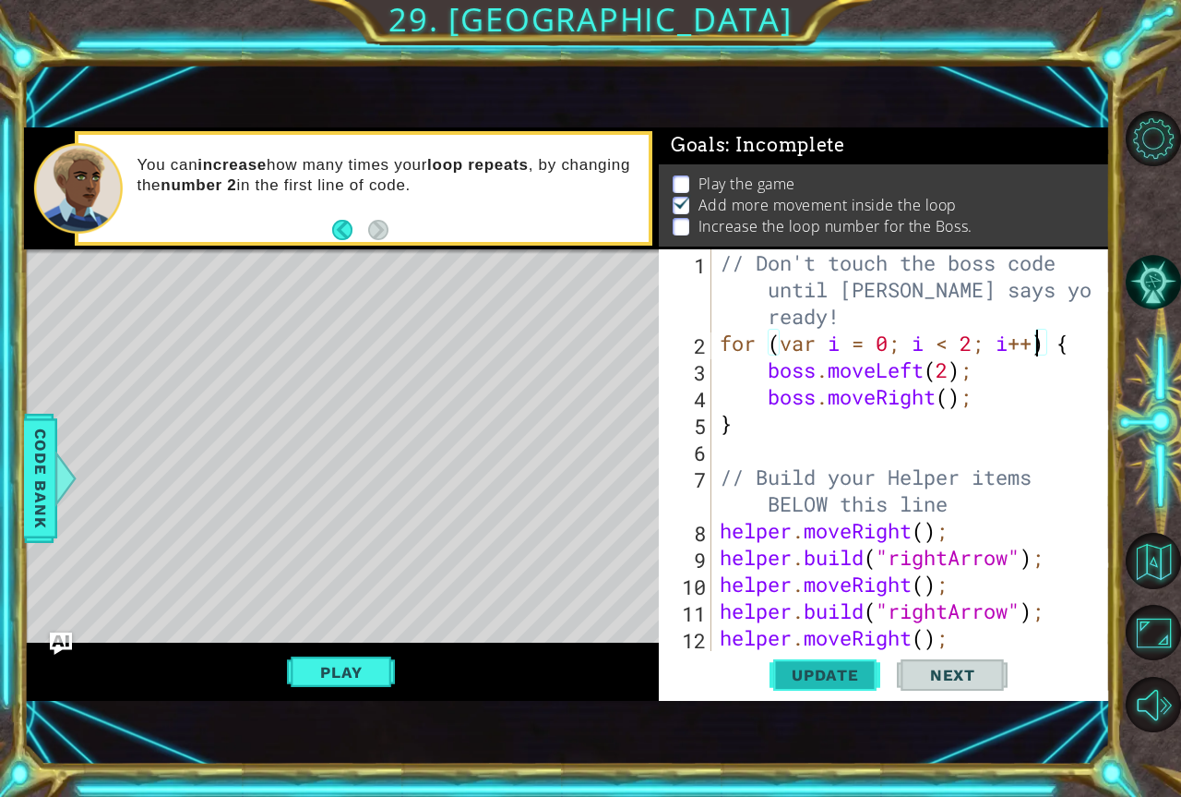
scroll to position [20, 0]
click at [54, 481] on div at bounding box center [65, 477] width 23 height 55
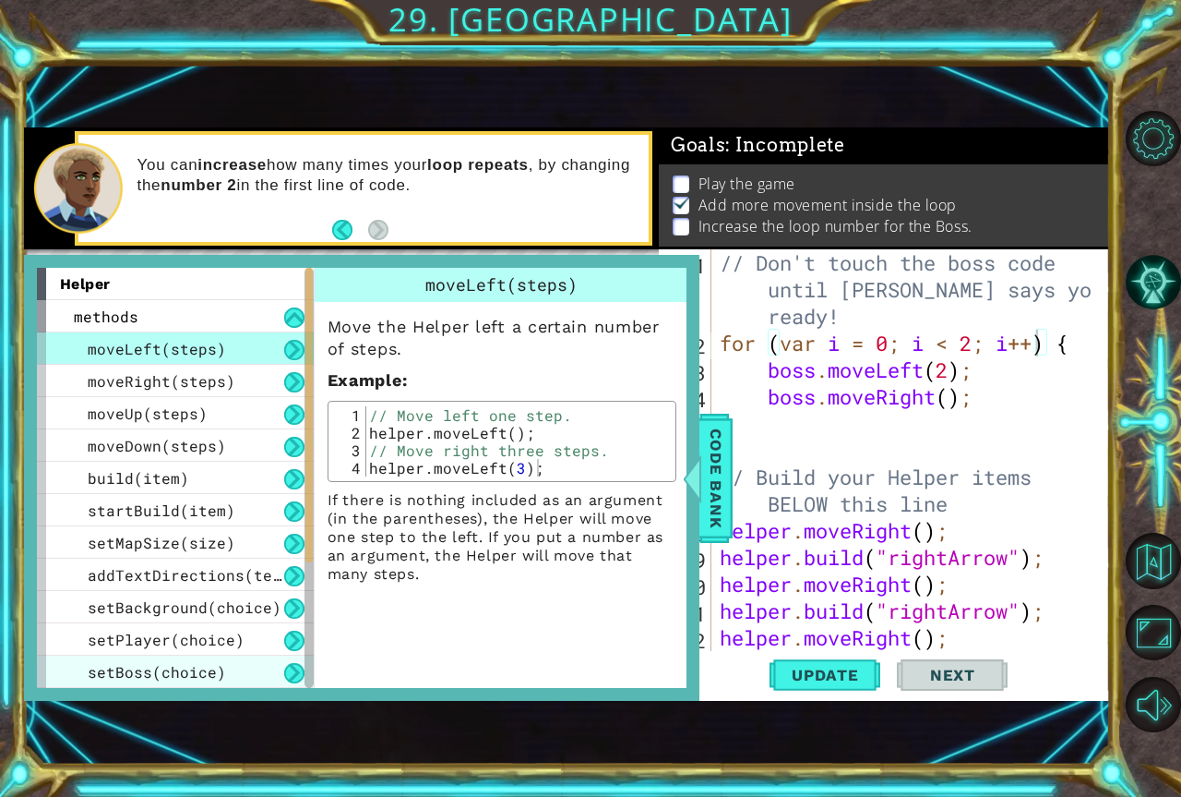
scroll to position [185, 0]
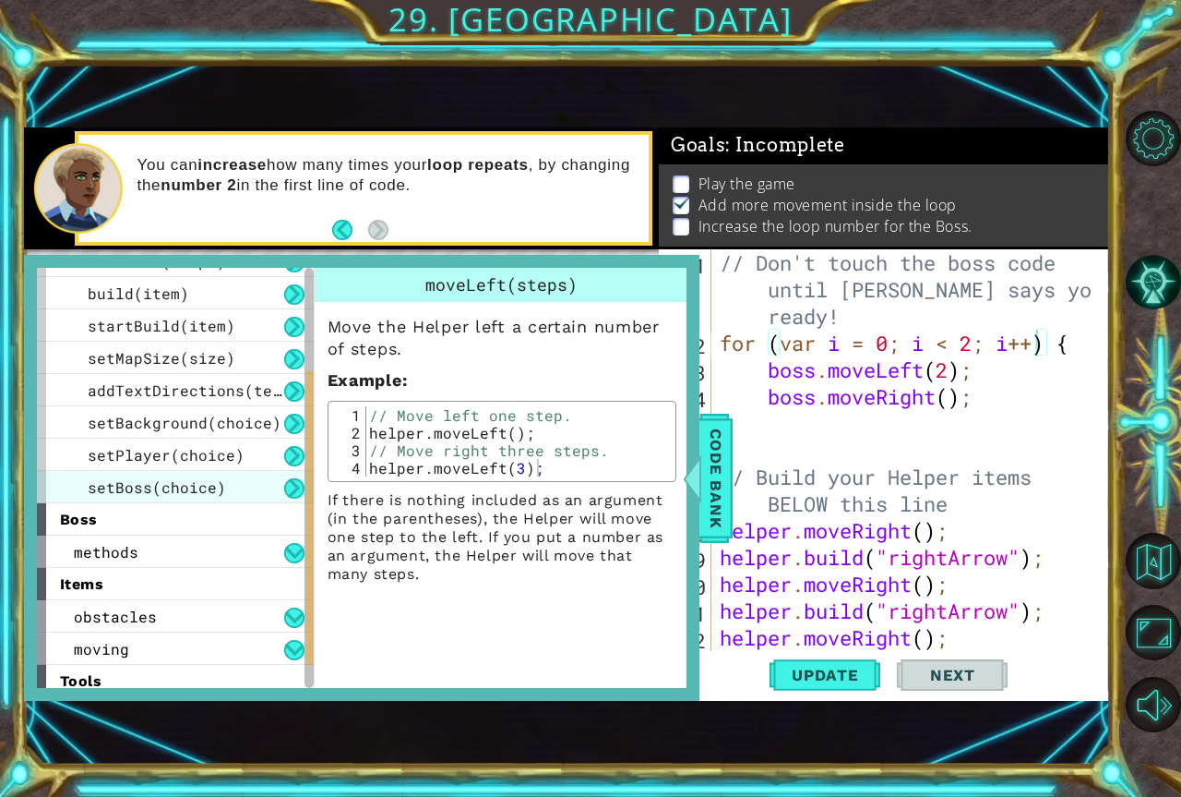
click at [220, 493] on span "setBoss(choice)" at bounding box center [157, 486] width 138 height 19
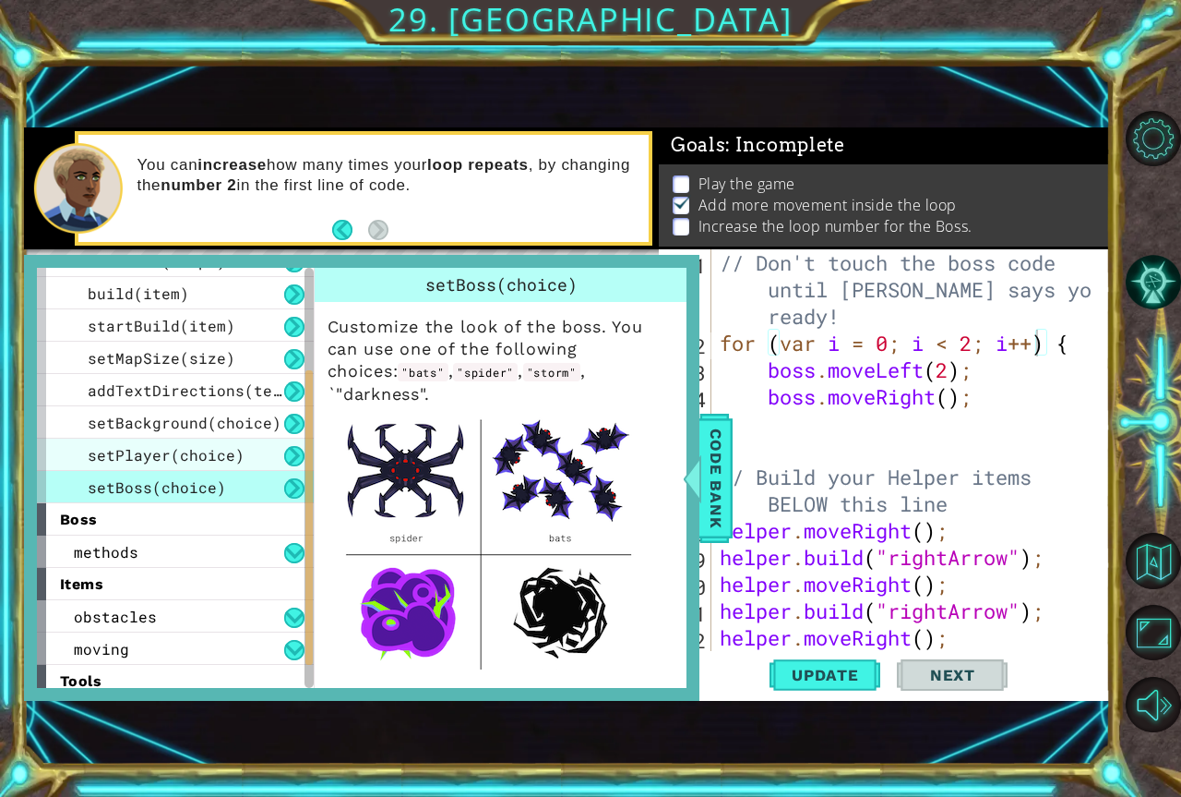
click at [199, 461] on span "setPlayer(choice)" at bounding box center [166, 454] width 157 height 19
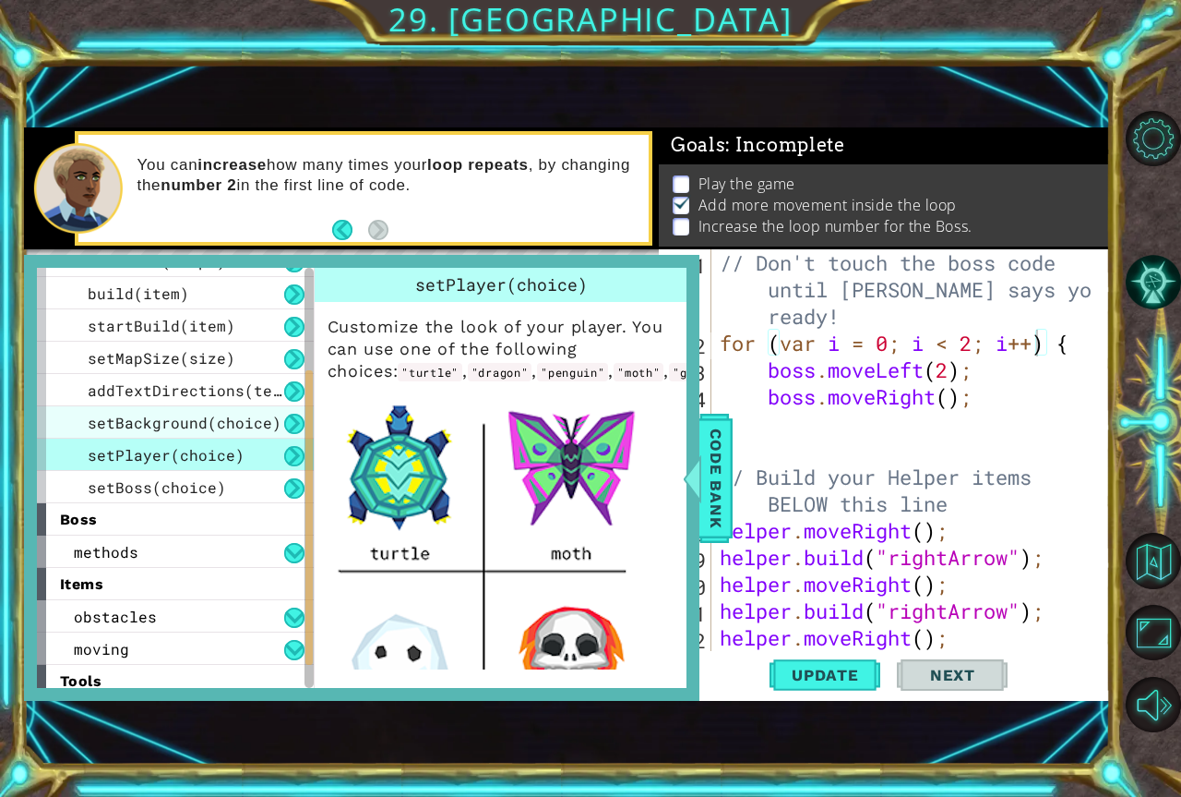
click at [186, 420] on span "setBackground(choice)" at bounding box center [185, 422] width 194 height 19
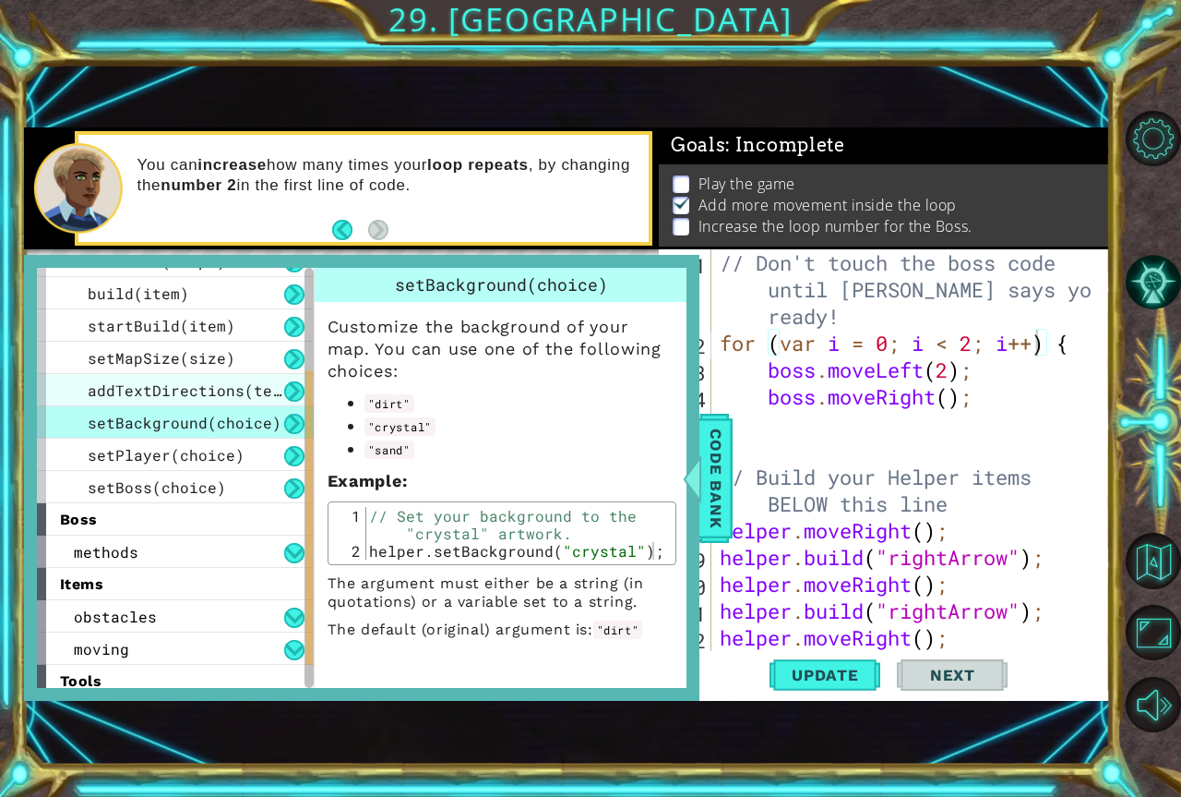
click at [186, 393] on span "addTextDirections(text)" at bounding box center [194, 389] width 212 height 19
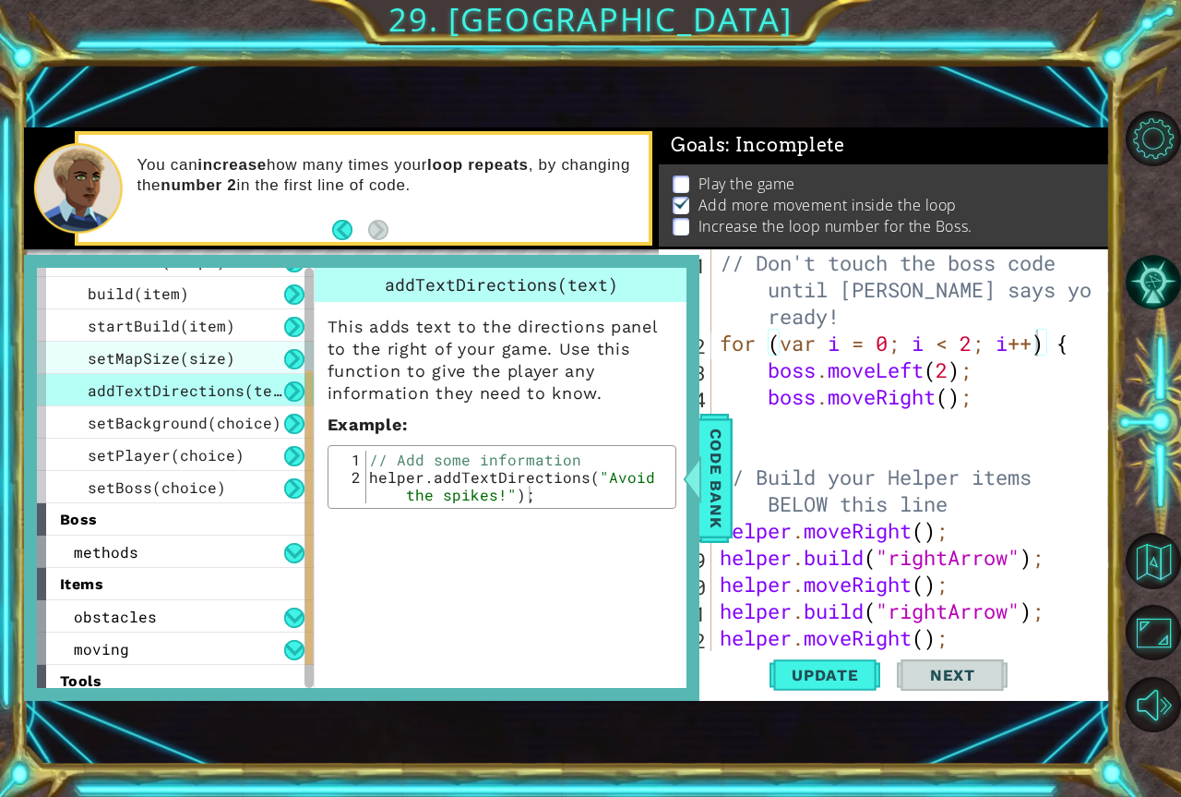
click at [175, 358] on span "setMapSize(size)" at bounding box center [162, 357] width 148 height 19
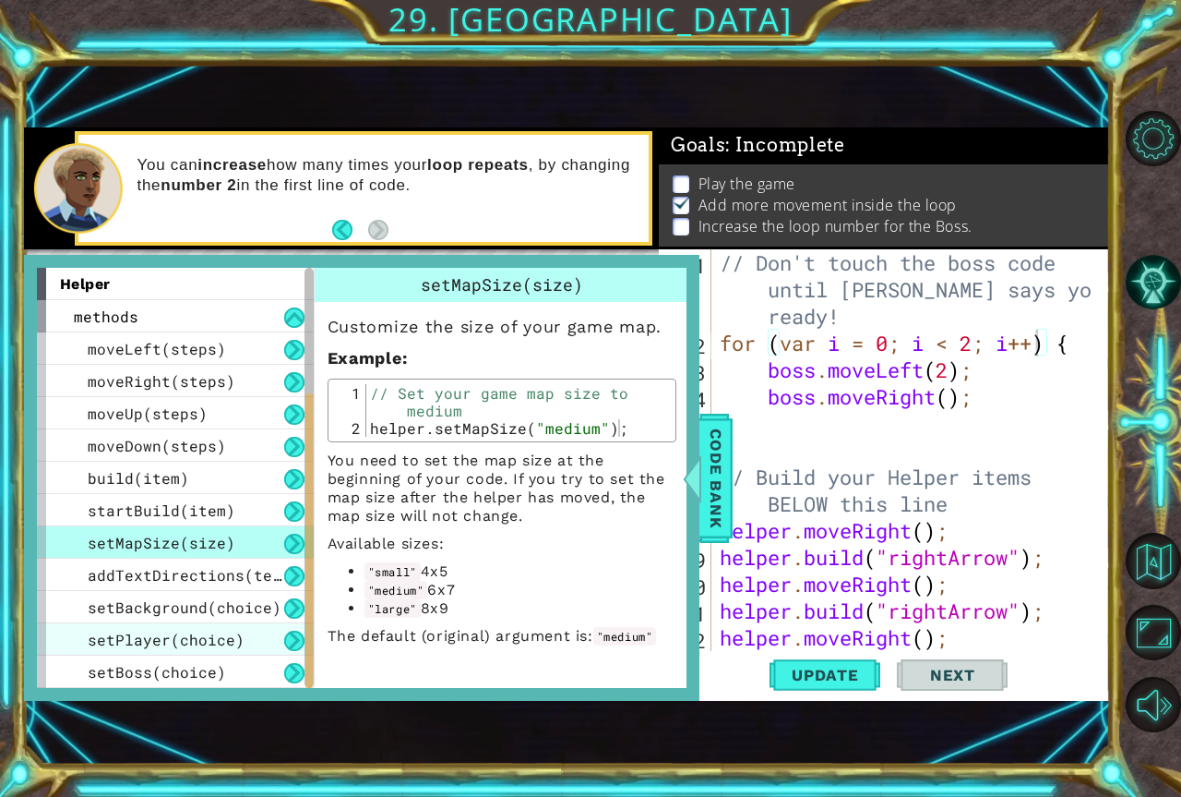
scroll to position [226, 0]
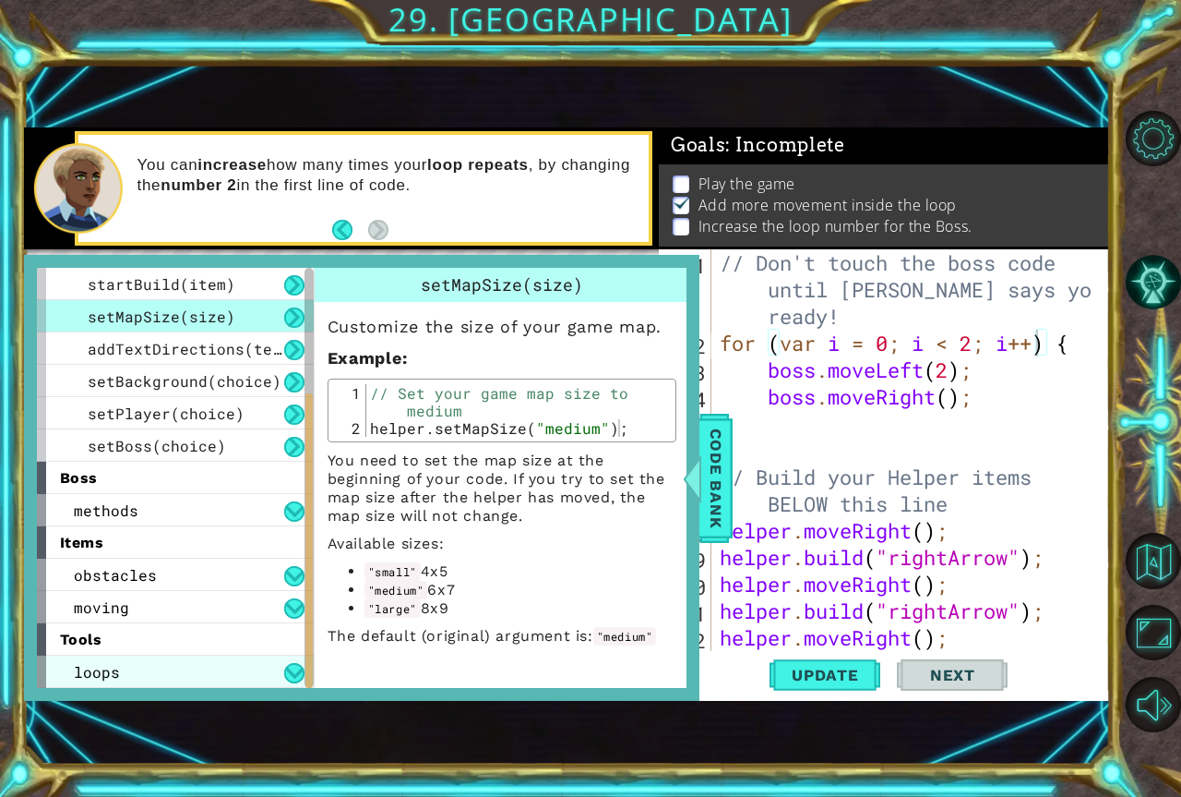
click at [120, 665] on div "loops" at bounding box center [175, 671] width 277 height 32
click at [292, 678] on button at bounding box center [294, 673] width 20 height 20
click at [294, 676] on button at bounding box center [294, 673] width 20 height 20
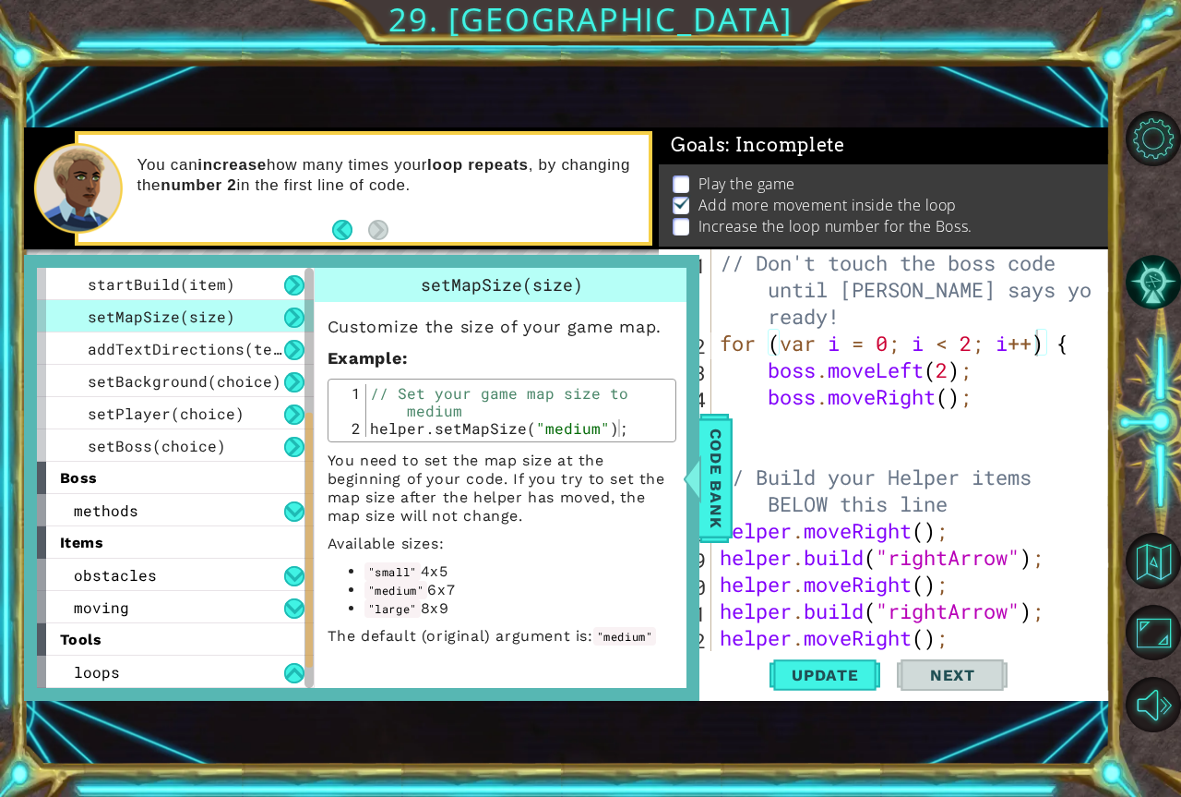
scroll to position [258, 0]
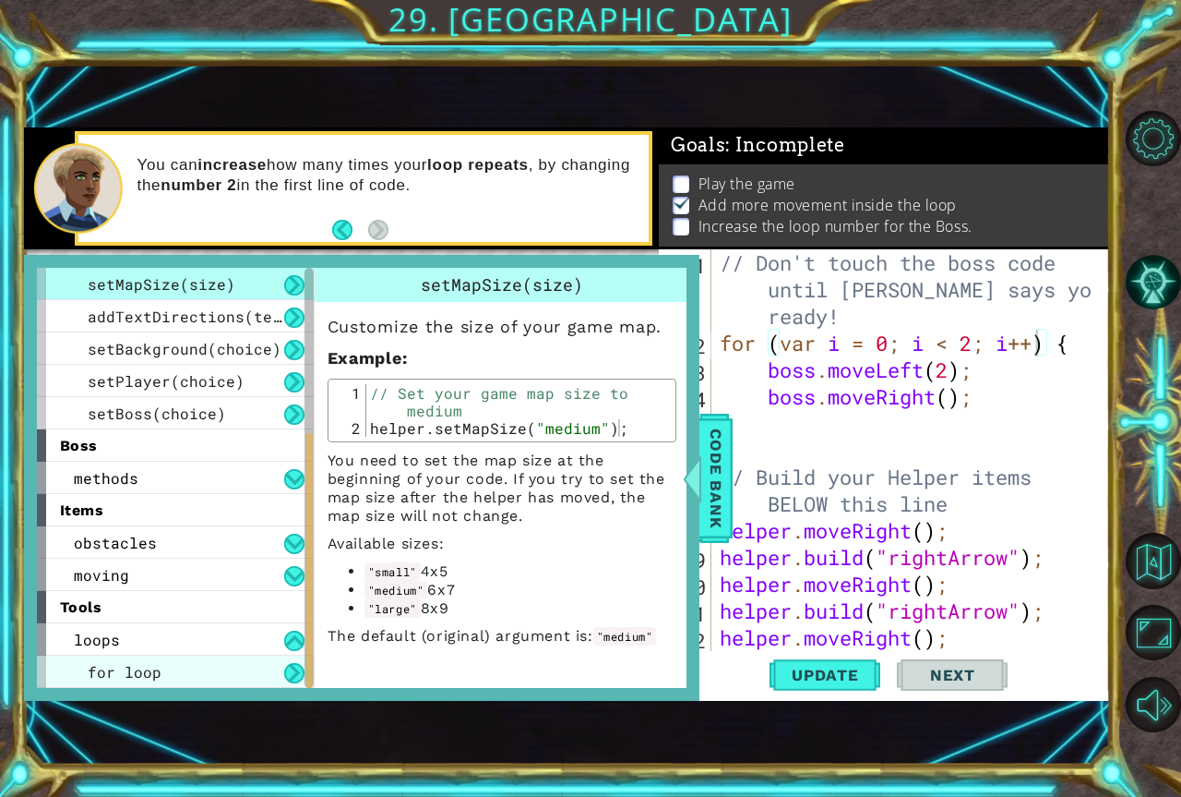
click at [165, 662] on div "for loop" at bounding box center [175, 671] width 277 height 32
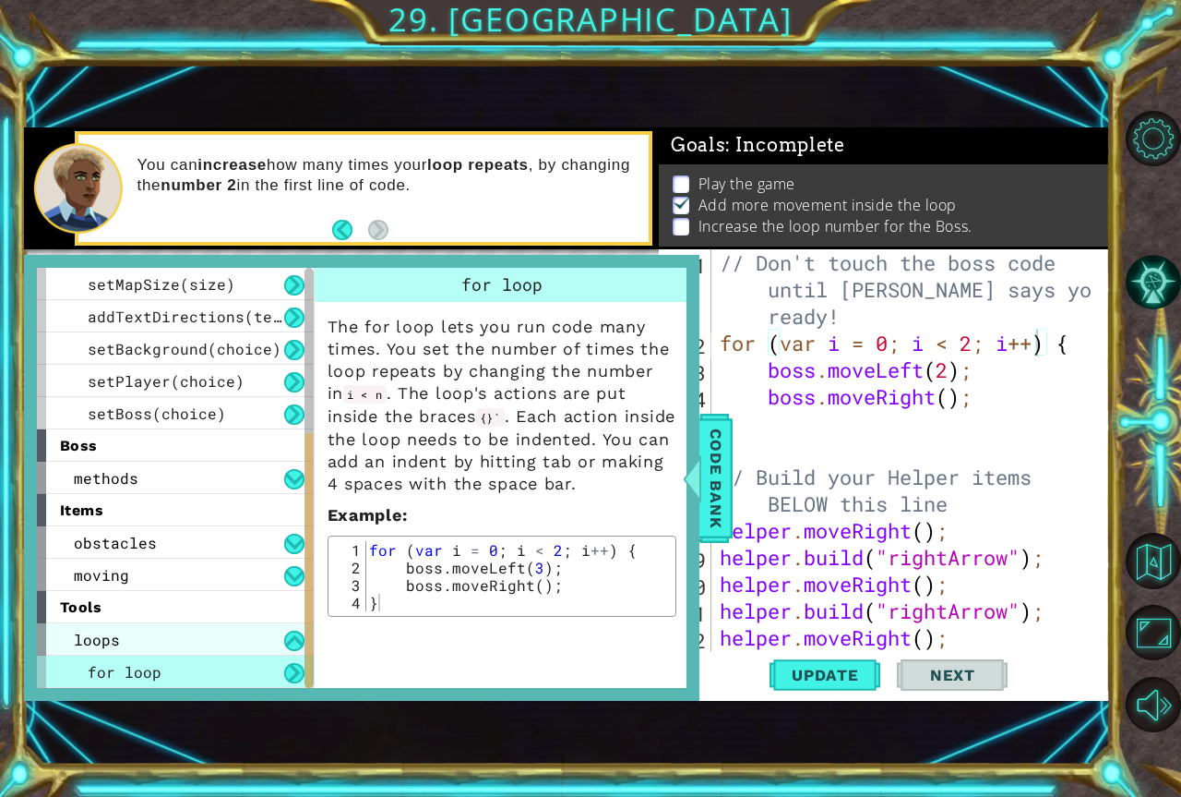
click at [184, 642] on div "loops" at bounding box center [175, 639] width 277 height 32
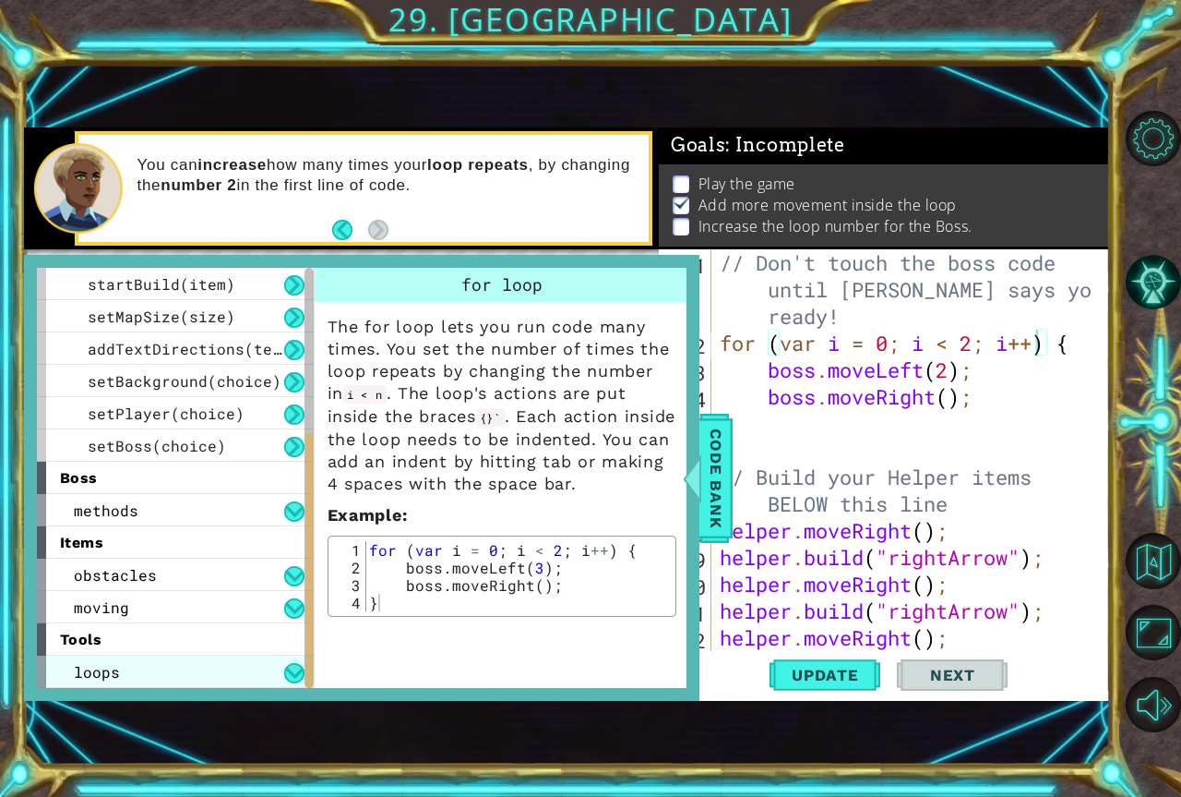
click at [139, 663] on div "loops" at bounding box center [175, 671] width 277 height 32
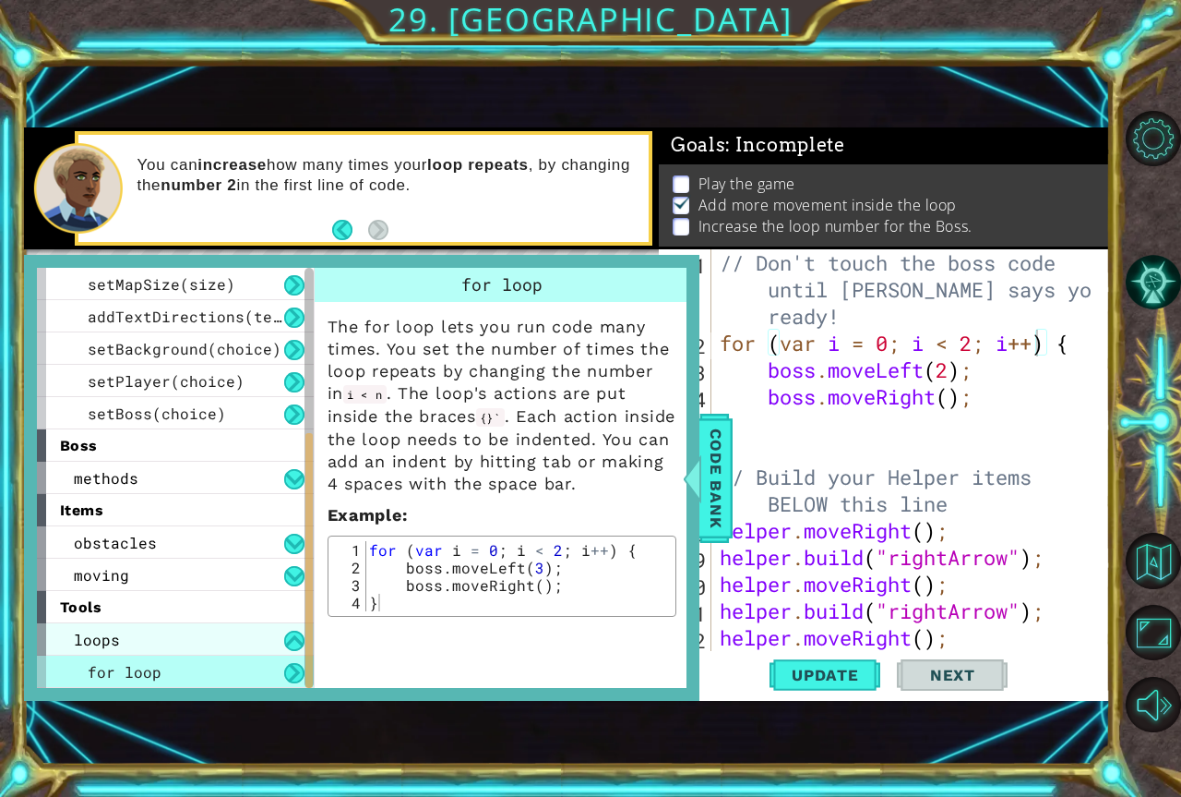
click at [154, 632] on div "loops" at bounding box center [175, 639] width 277 height 32
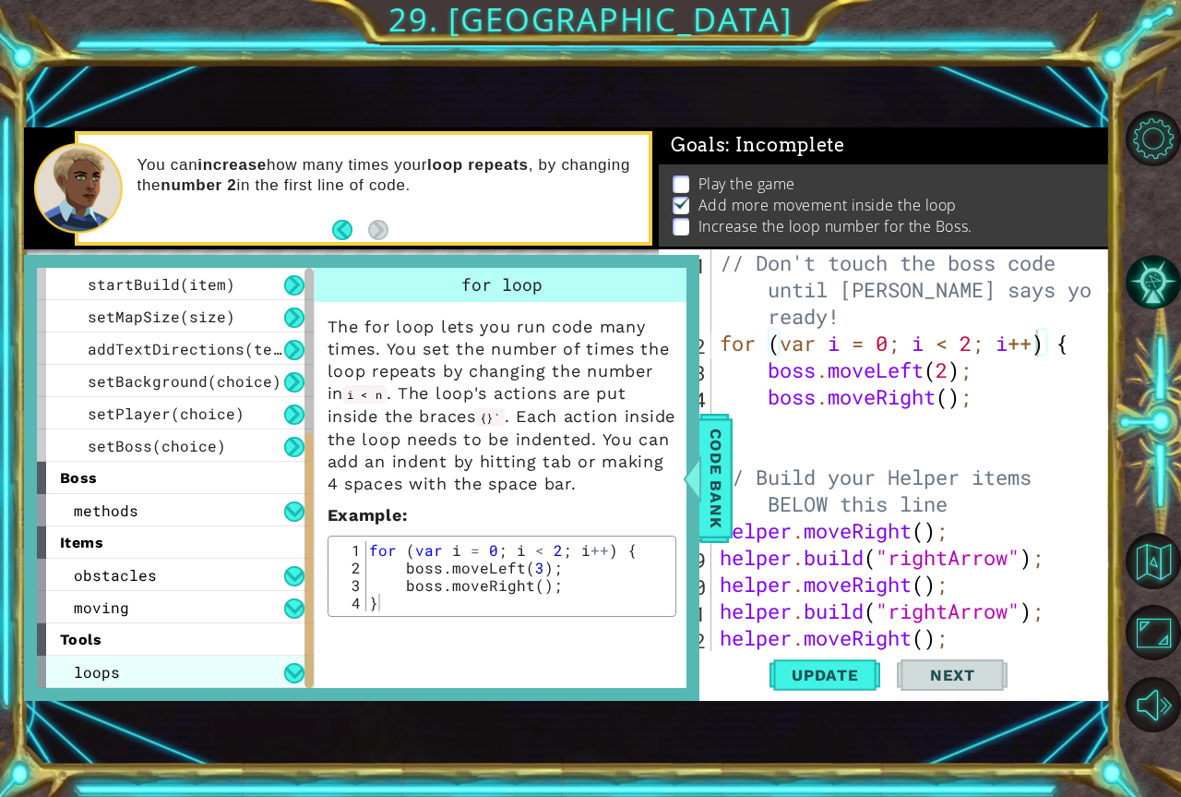
click at [139, 675] on div "loops" at bounding box center [175, 671] width 277 height 32
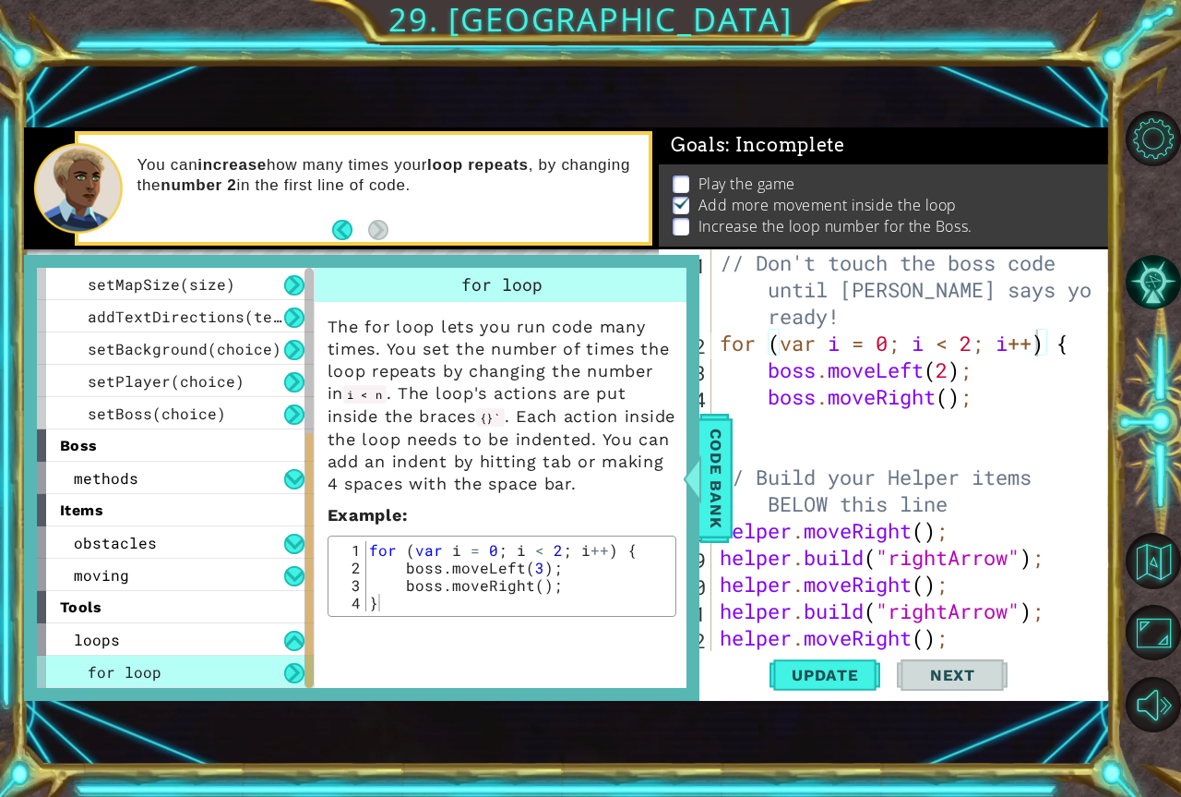
click at [138, 665] on span "for loop" at bounding box center [125, 671] width 74 height 19
click at [954, 368] on div "// Don't touch the boss code until Vega says you're ready! for ( var i = 0 ; i …" at bounding box center [908, 503] width 385 height 509
click at [845, 673] on span "Update" at bounding box center [825, 674] width 104 height 18
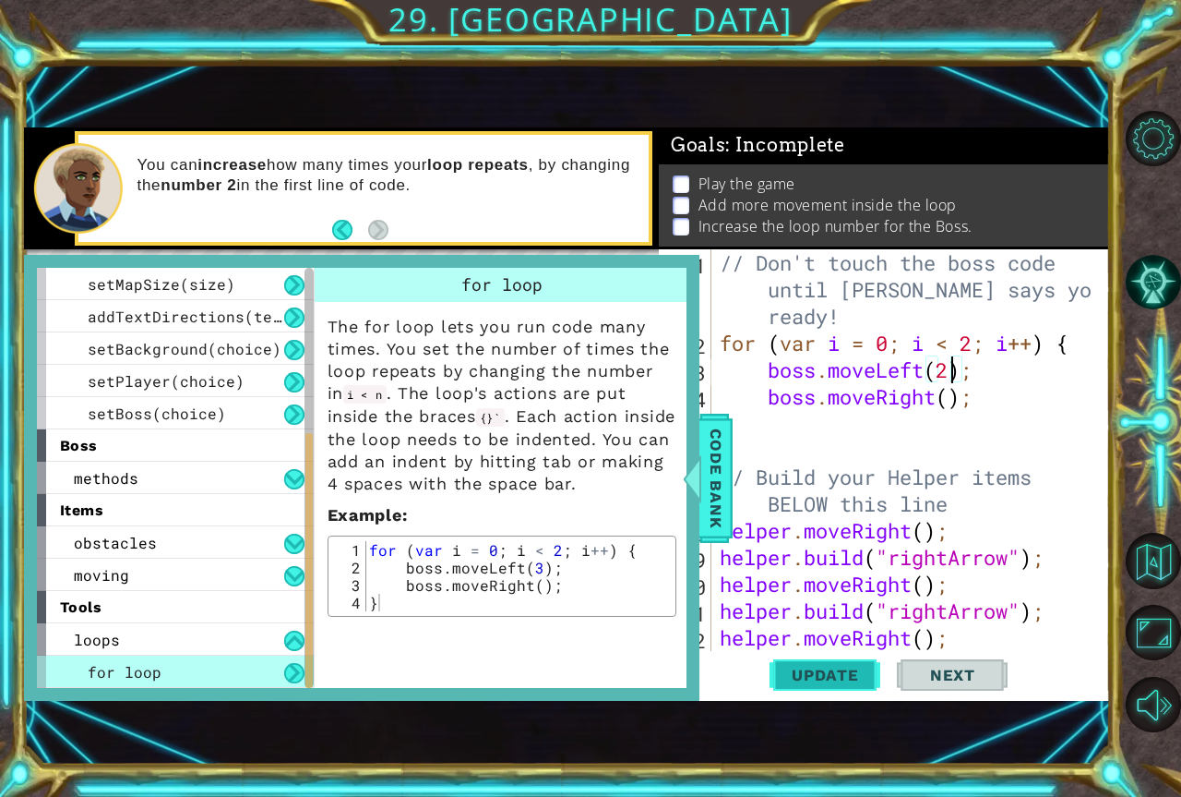
click at [845, 672] on span "Update" at bounding box center [825, 674] width 104 height 18
click at [702, 488] on div at bounding box center [691, 477] width 23 height 55
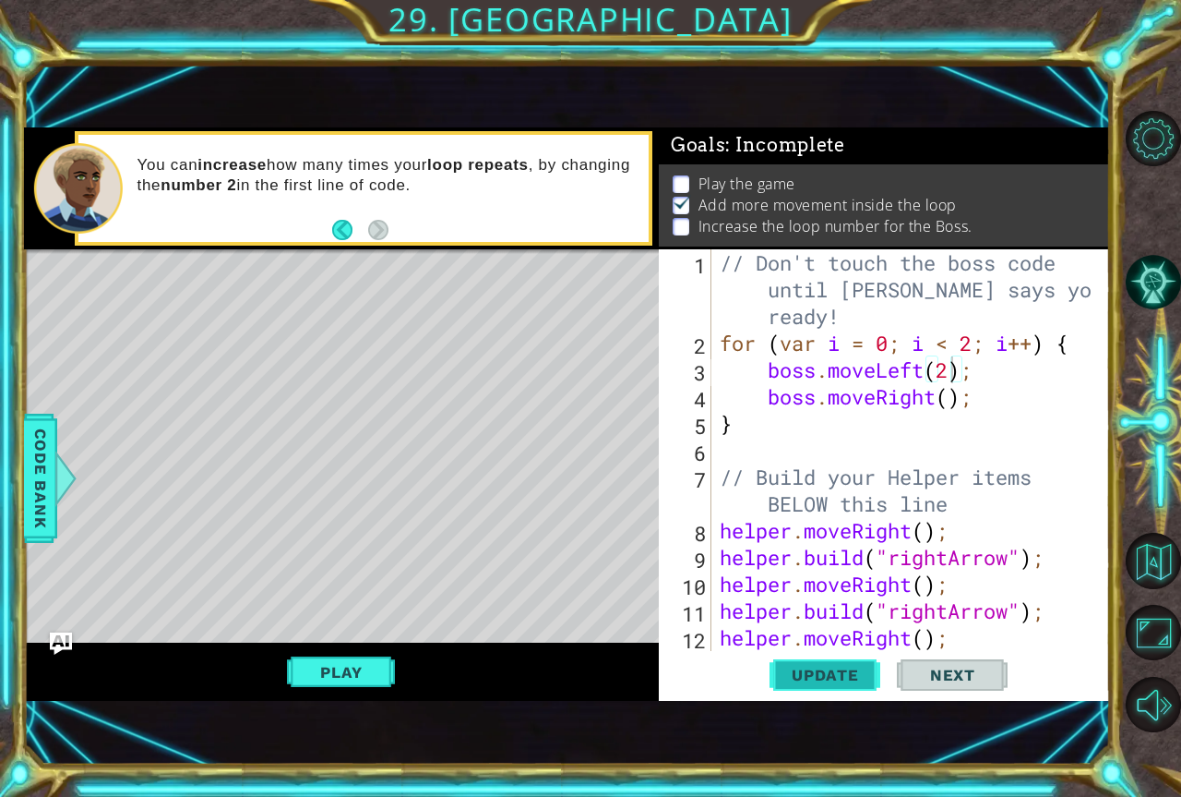
click at [843, 674] on span "Update" at bounding box center [825, 674] width 104 height 18
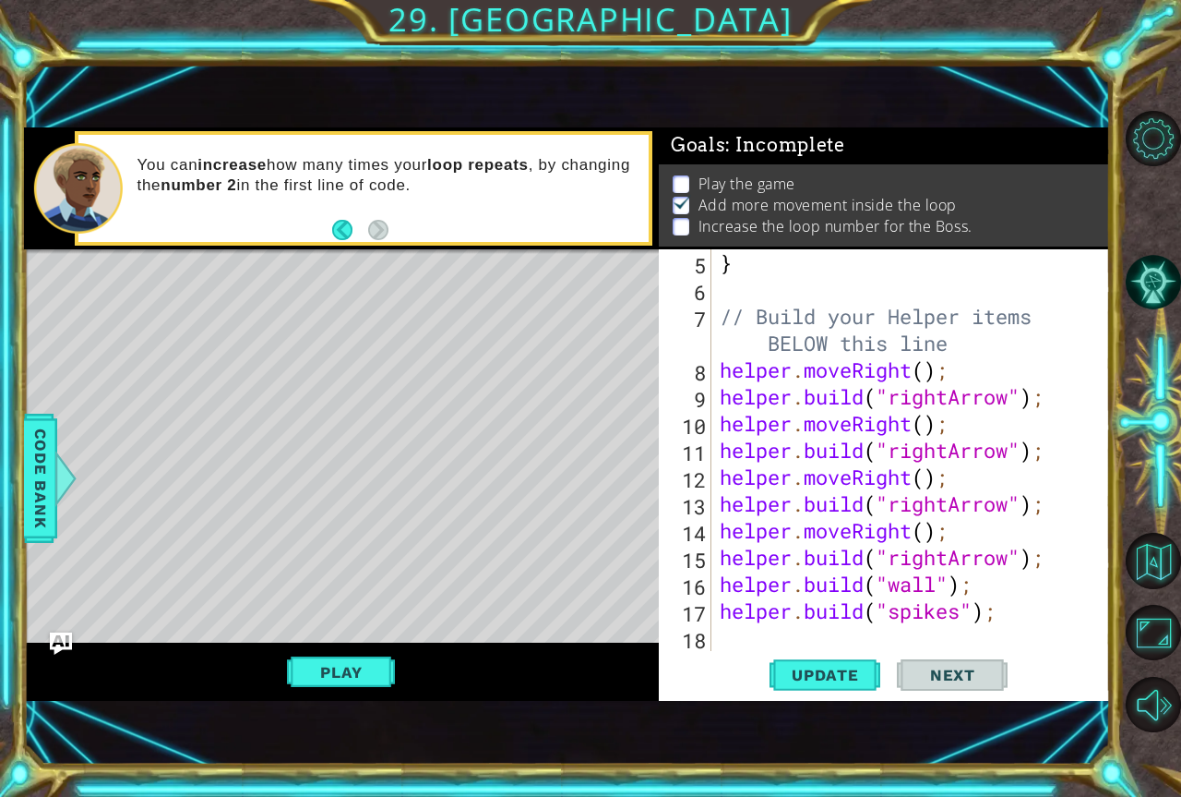
scroll to position [0, 0]
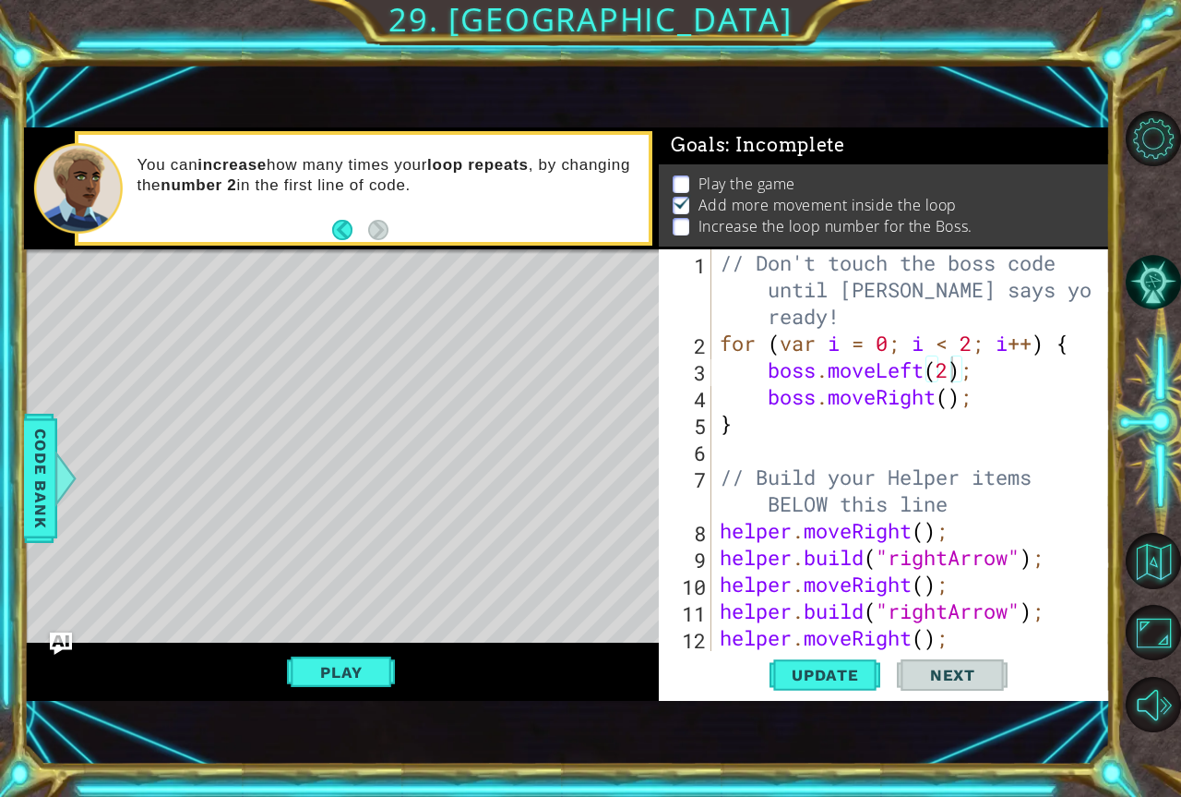
click at [380, 246] on div "You can increase how many times your loop repeats , by changing the number 2 in…" at bounding box center [341, 188] width 635 height 122
click at [380, 250] on div at bounding box center [341, 251] width 635 height 5
click at [953, 405] on div "// Don't touch the boss code until Vega says you're ready! for ( var i = 0 ; i …" at bounding box center [908, 503] width 385 height 509
click at [833, 687] on button "Update" at bounding box center [825, 675] width 111 height 45
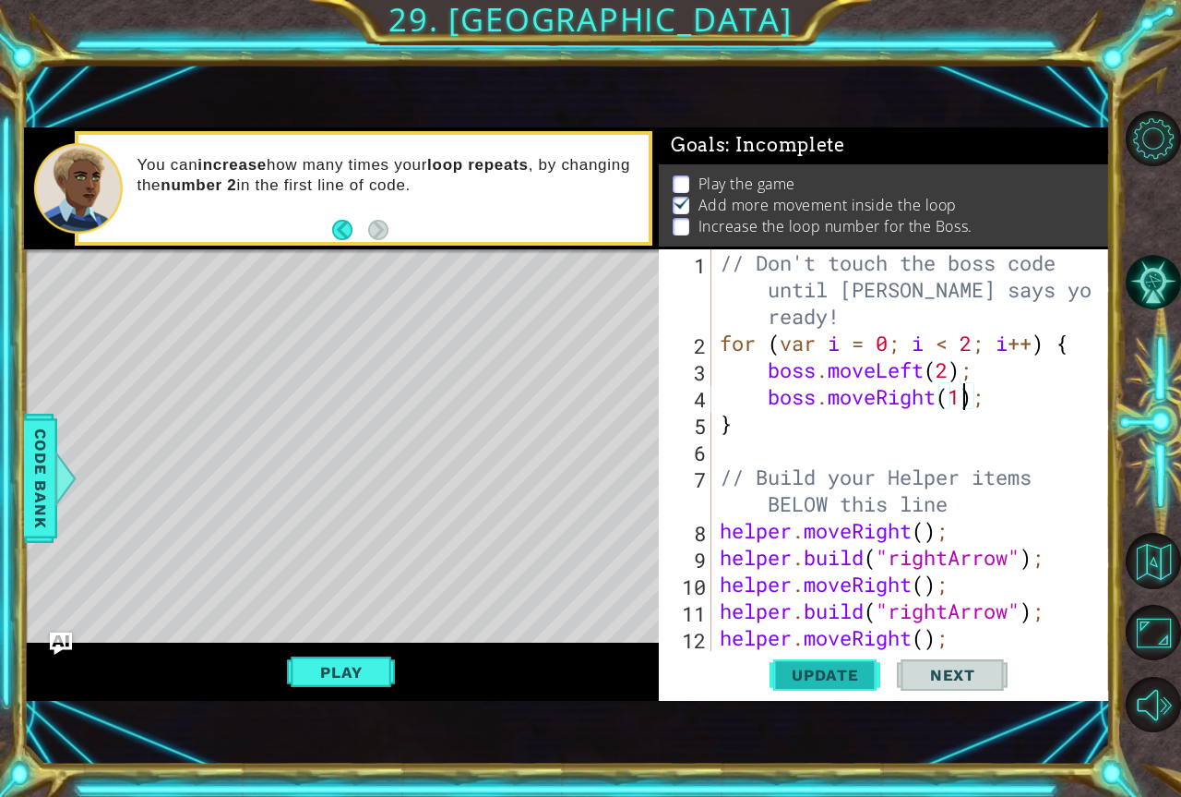
click at [829, 679] on span "Update" at bounding box center [825, 674] width 104 height 18
click at [821, 671] on span "Update" at bounding box center [825, 674] width 104 height 18
click at [35, 470] on span "Code Bank" at bounding box center [41, 478] width 30 height 113
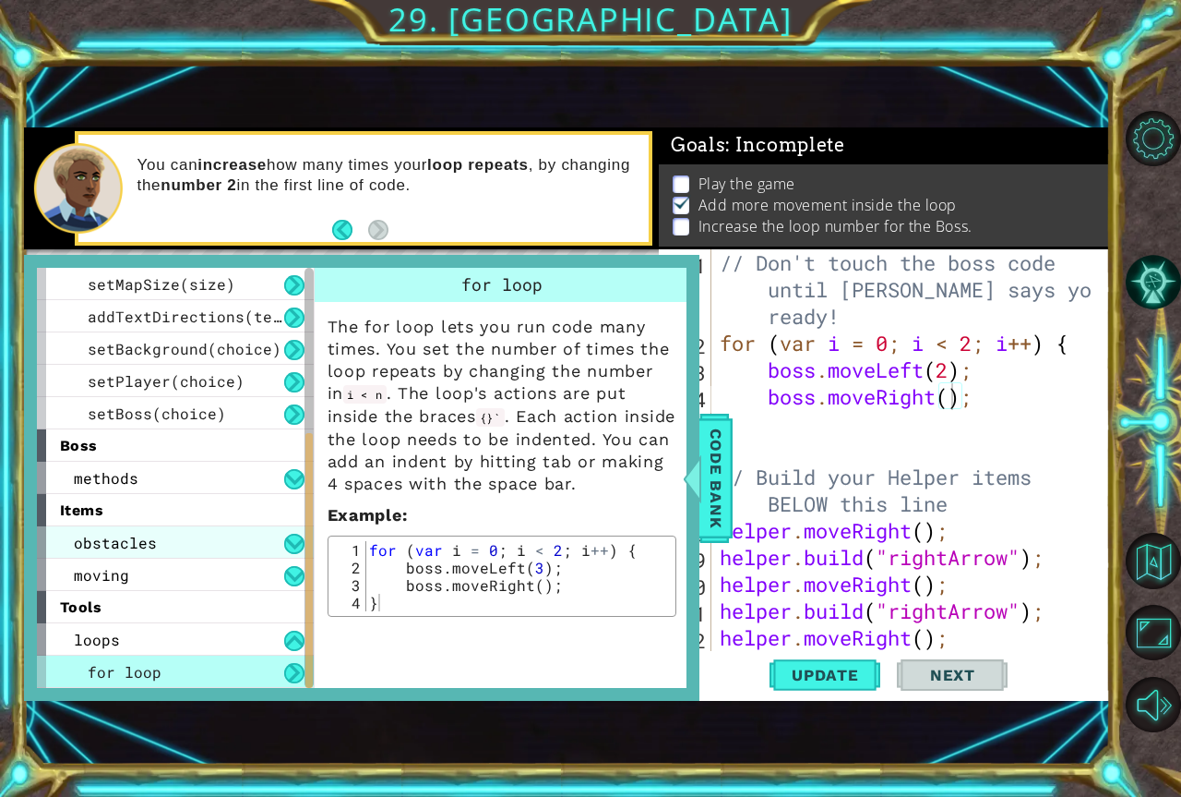
click at [116, 536] on span "obstacles" at bounding box center [115, 542] width 83 height 19
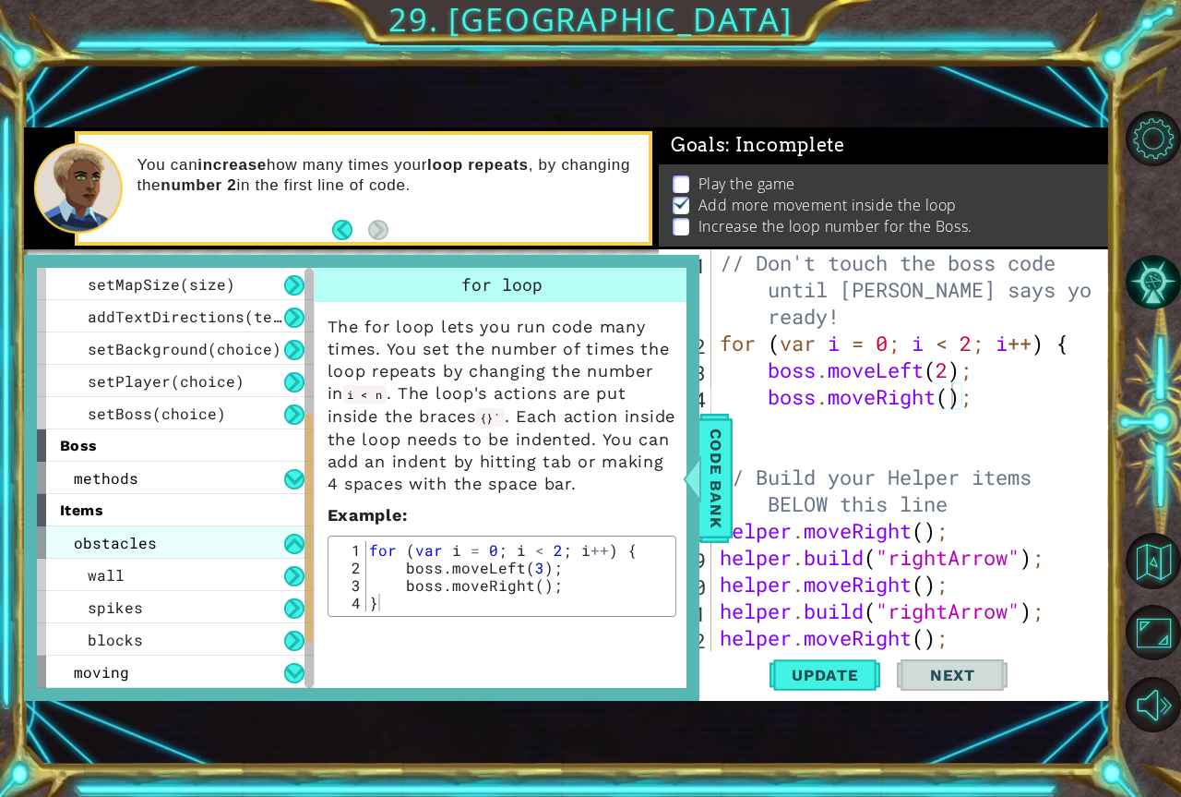
click at [143, 531] on div "obstacles" at bounding box center [175, 542] width 277 height 32
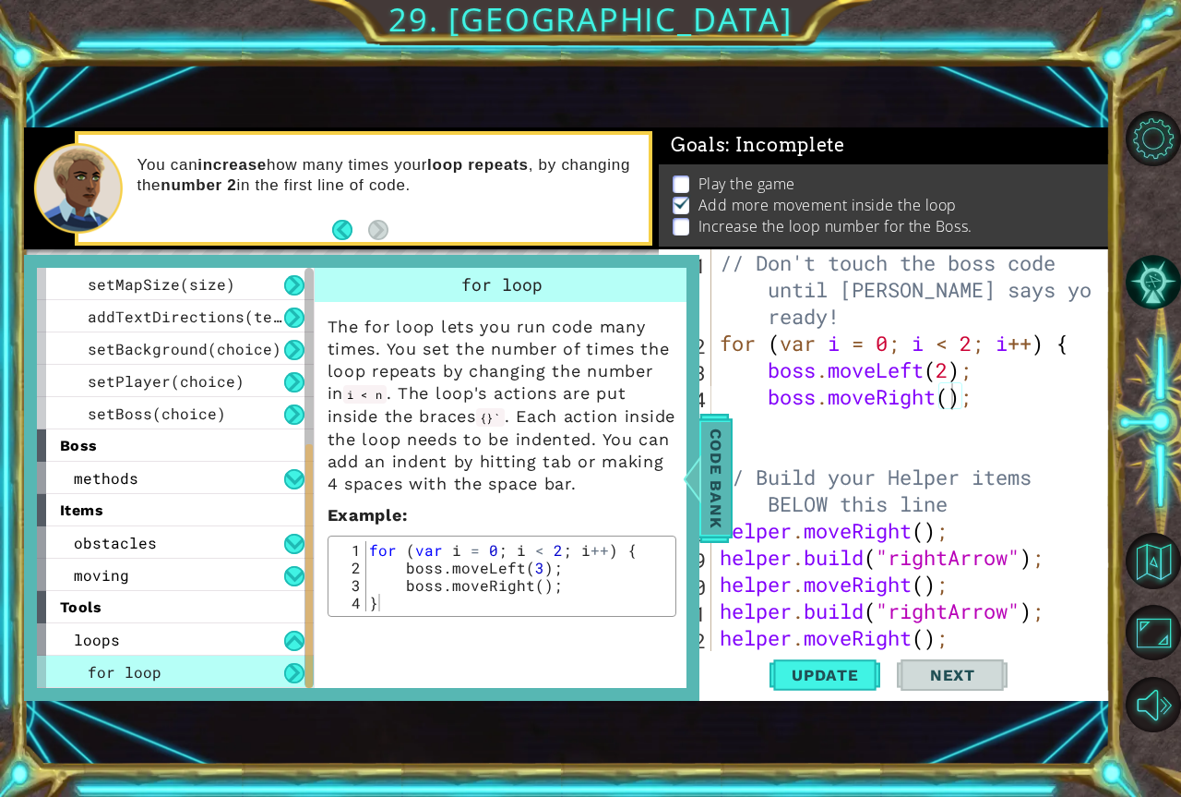
click at [722, 458] on span "Code Bank" at bounding box center [716, 478] width 30 height 113
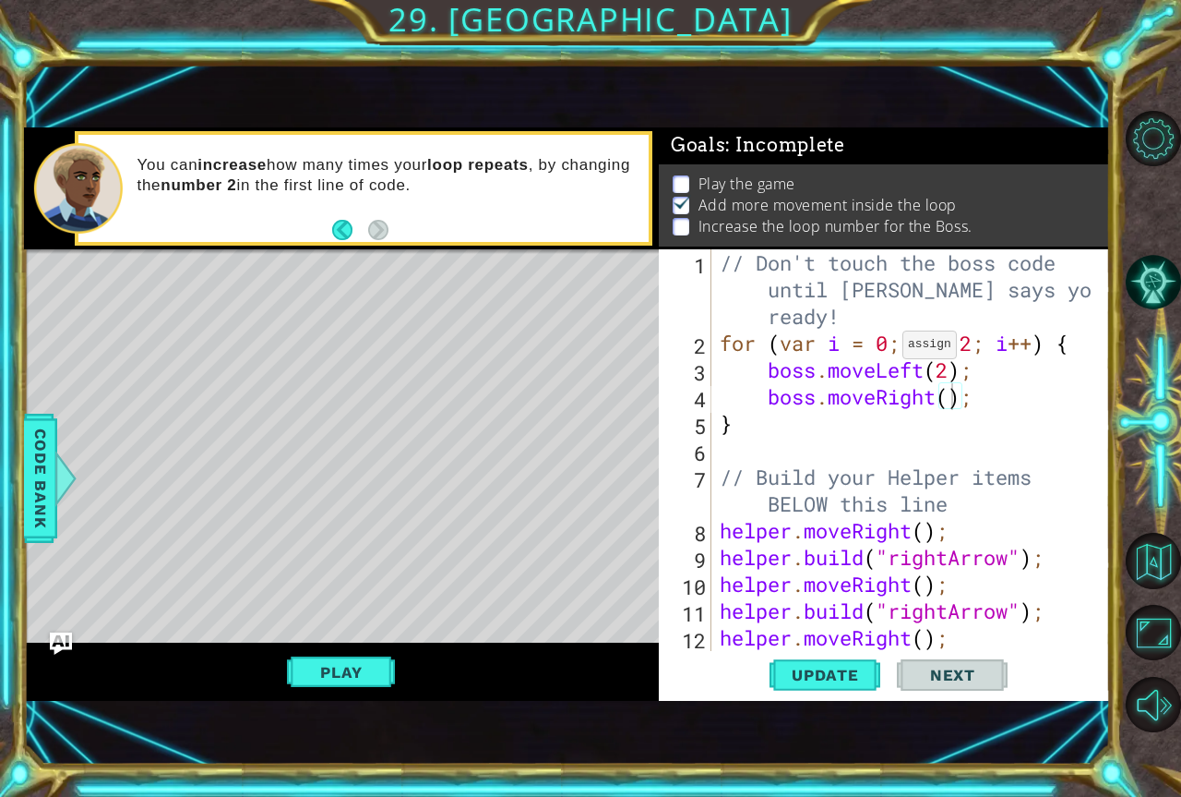
click at [888, 349] on div "// Don't touch the boss code until Vega says you're ready! for ( var i = 0 ; i …" at bounding box center [908, 503] width 385 height 509
click at [835, 668] on span "Update" at bounding box center [825, 674] width 104 height 18
click at [361, 676] on button "Play" at bounding box center [341, 671] width 108 height 35
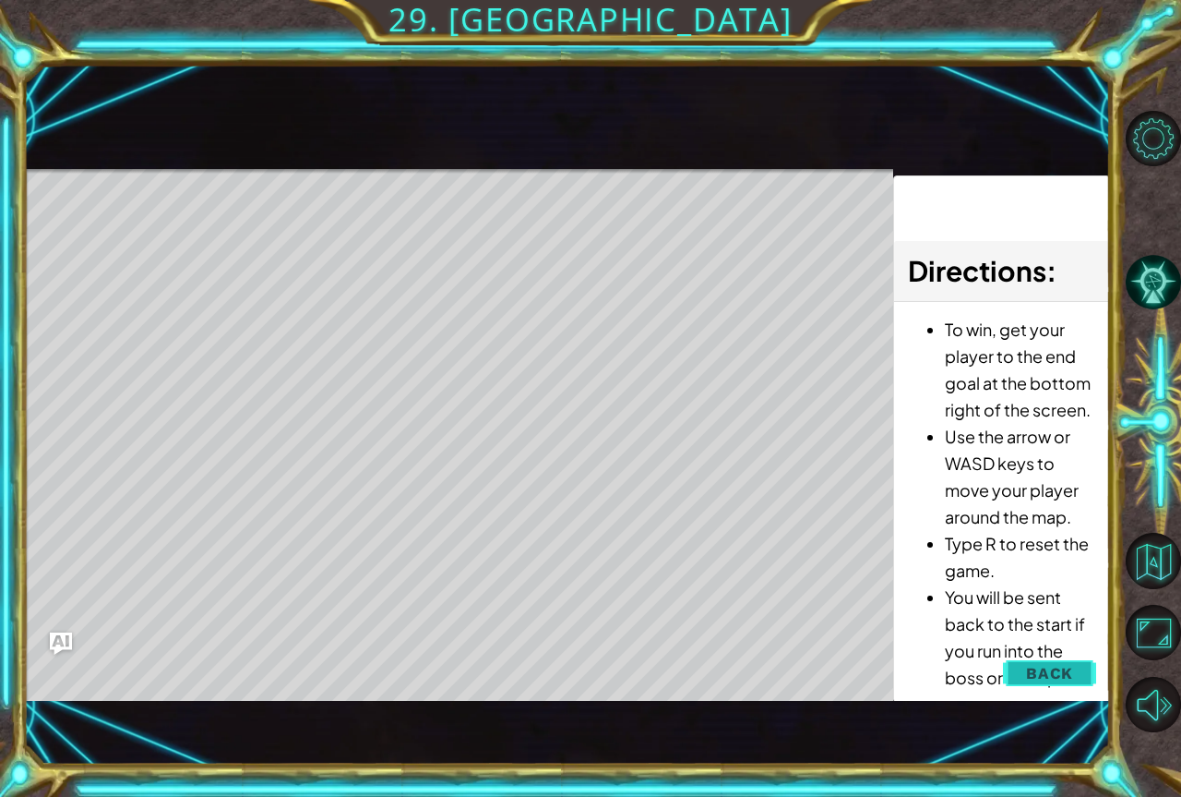
click at [1061, 668] on span "Back" at bounding box center [1049, 673] width 47 height 18
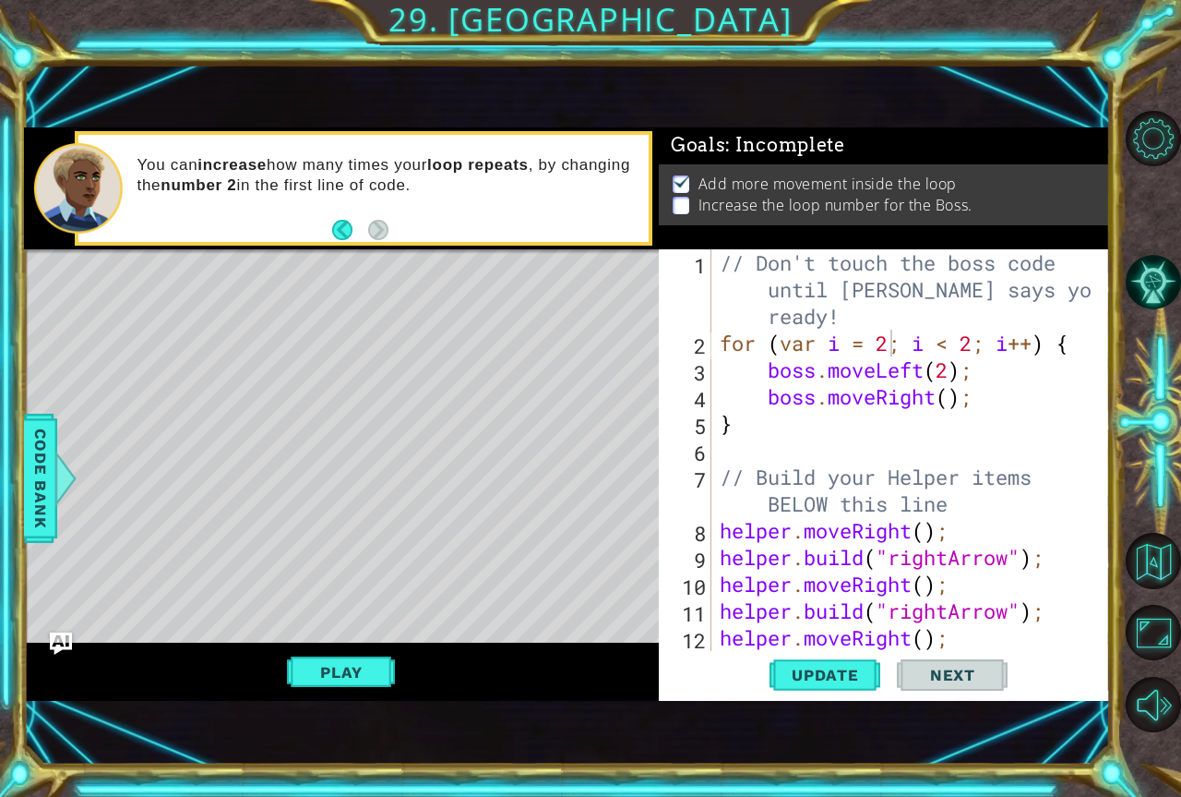
scroll to position [0, 0]
click at [1154, 279] on button "AI Hint" at bounding box center [1153, 281] width 55 height 55
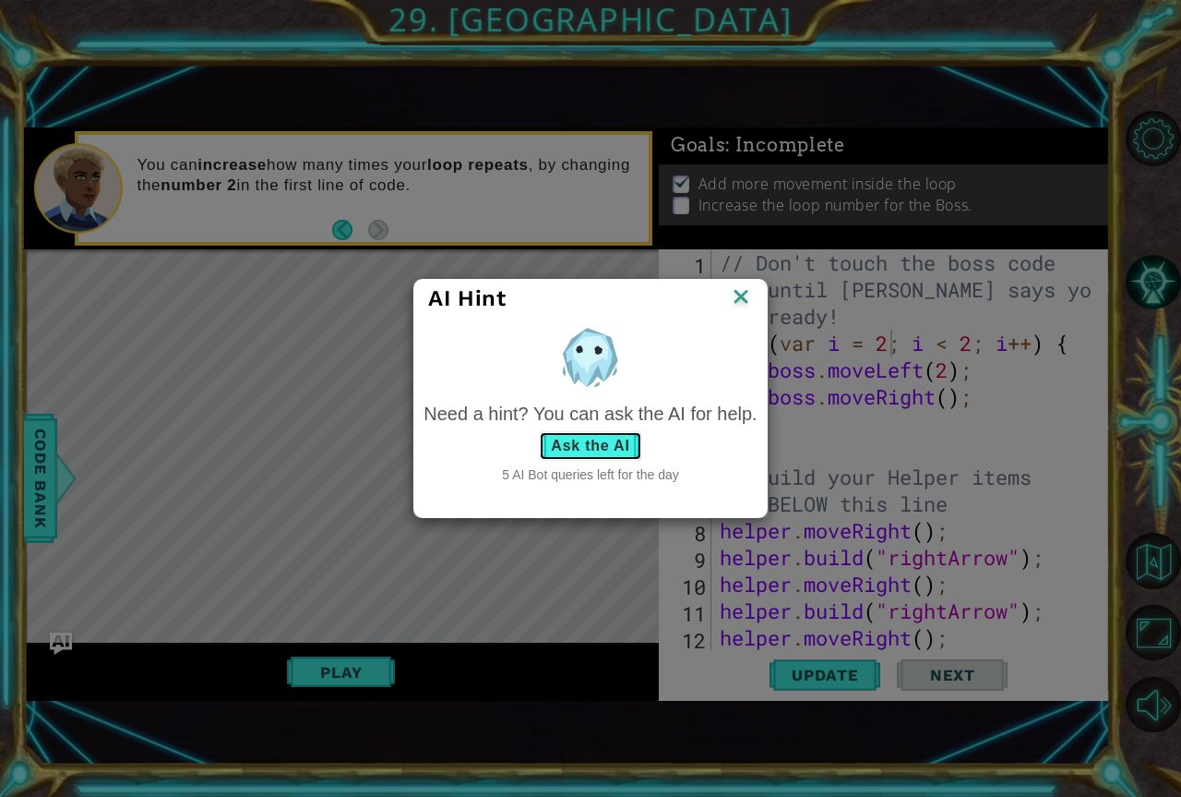
click at [593, 440] on button "Ask the AI" at bounding box center [590, 446] width 102 height 30
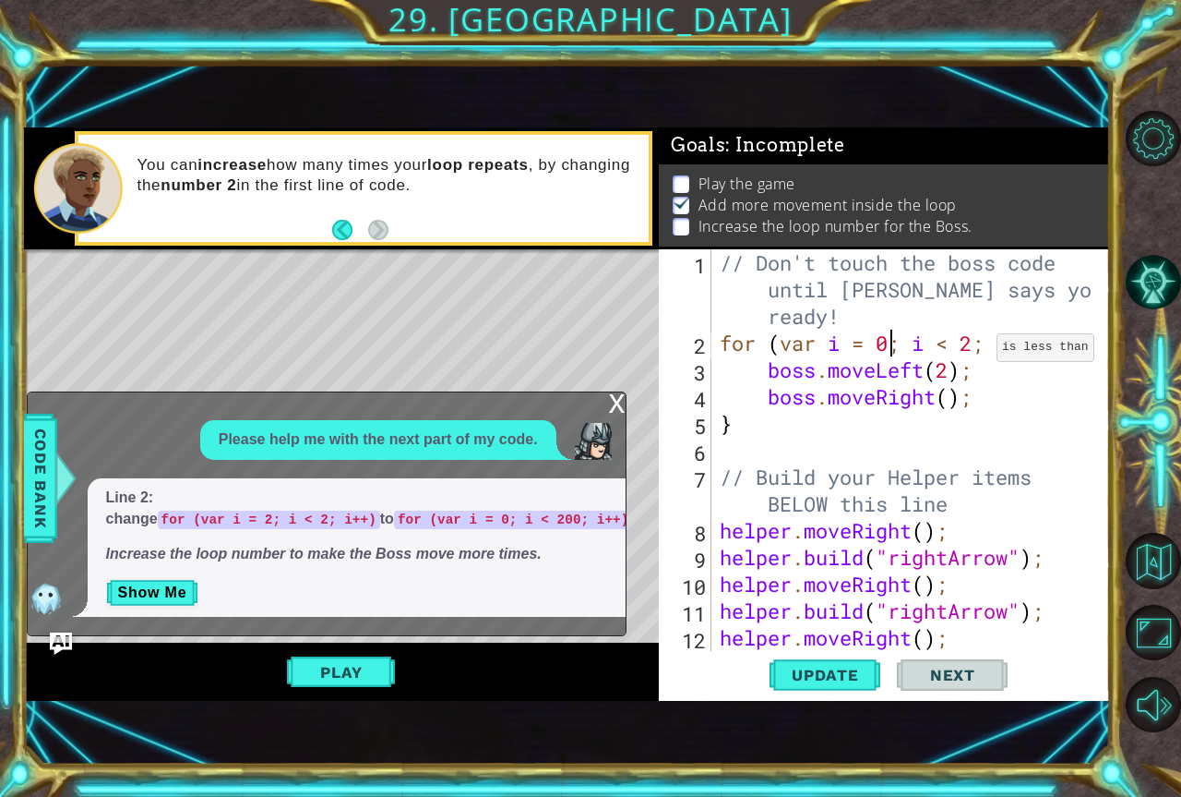
click at [979, 349] on div "// Don't touch the boss code until Vega says you're ready! for ( var i = 0 ; i …" at bounding box center [908, 503] width 385 height 509
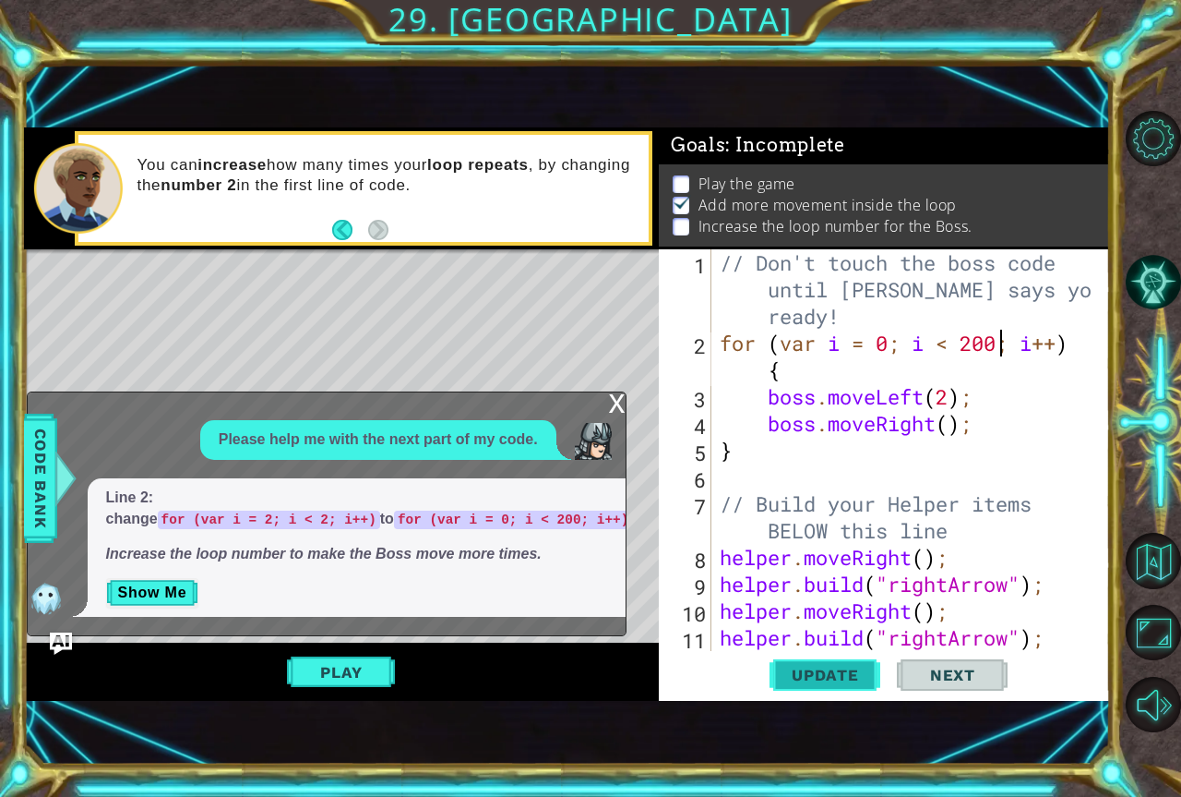
type textarea "for (var i = 0; i < 200; i++) {"
click at [840, 672] on span "Update" at bounding box center [825, 674] width 104 height 18
click at [346, 675] on button "Play" at bounding box center [341, 671] width 108 height 35
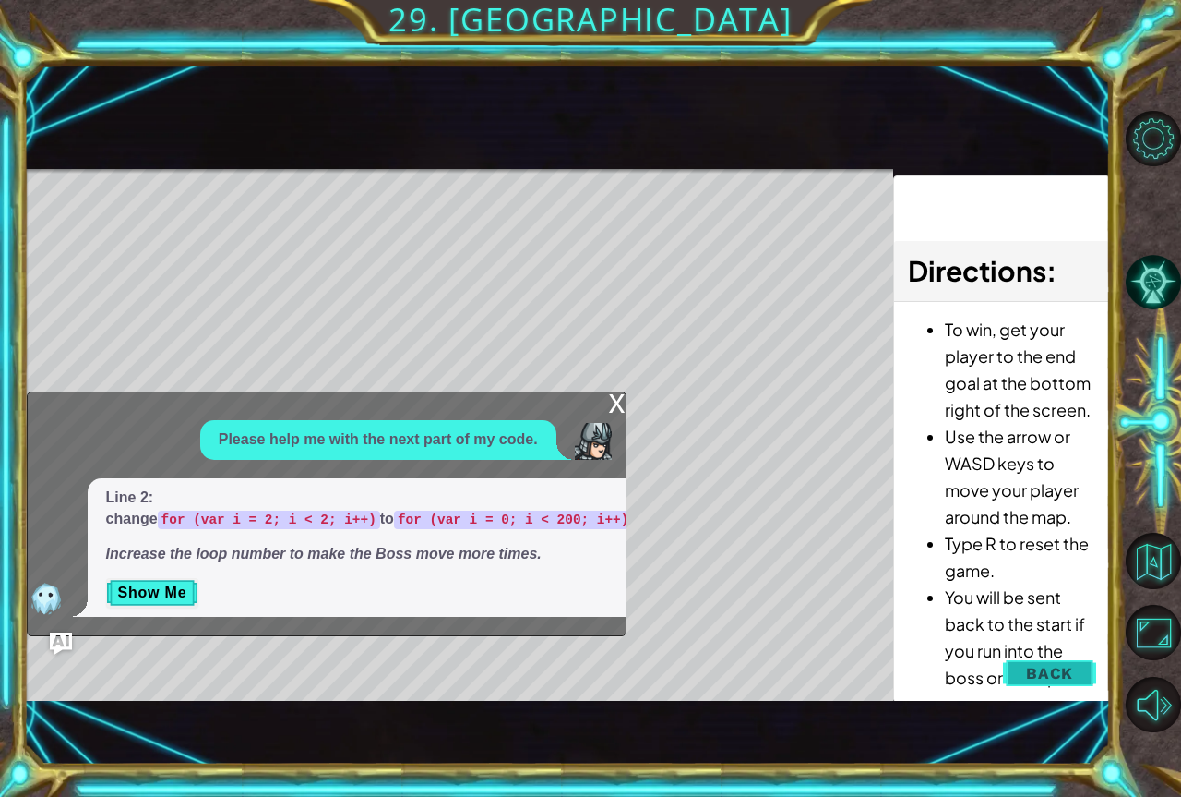
click at [1066, 670] on span "Back" at bounding box center [1049, 673] width 47 height 18
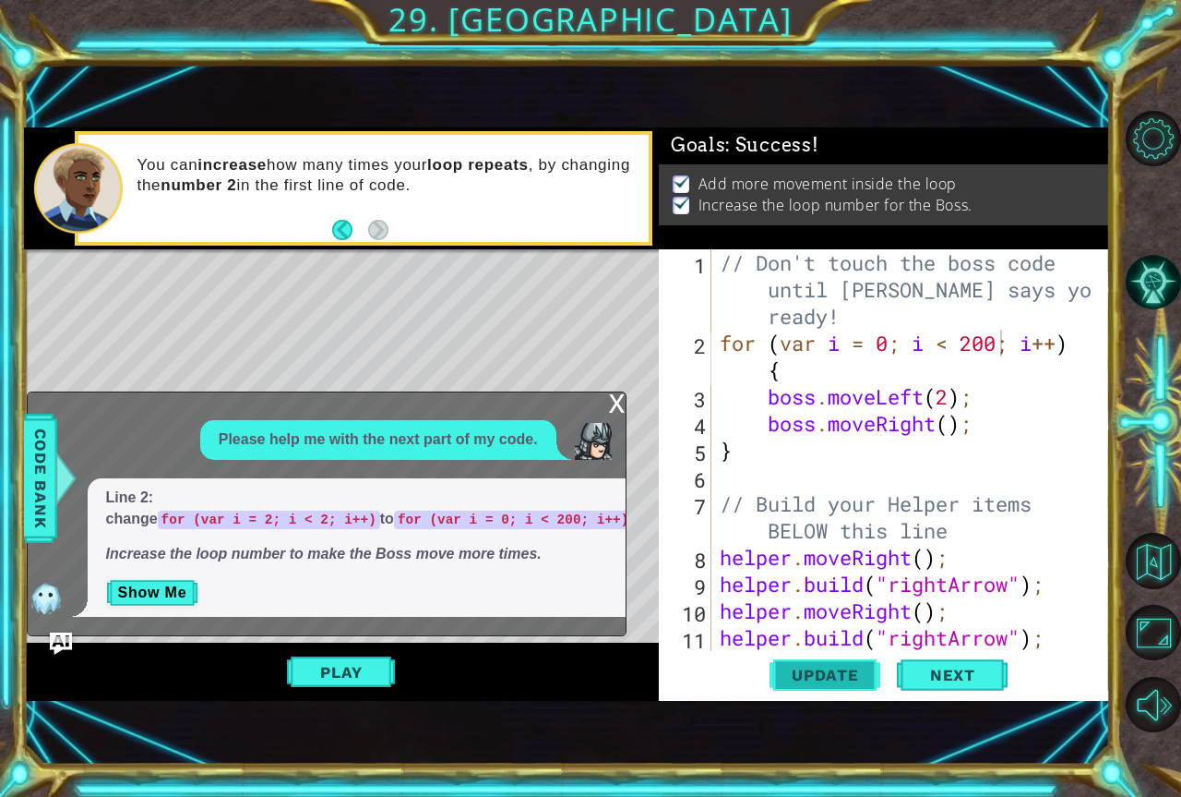
scroll to position [0, 0]
click at [615, 391] on div "x Please help me with the next part of my code. Line 2: change for (var i = 2; …" at bounding box center [327, 513] width 600 height 245
click at [952, 672] on span "Next" at bounding box center [953, 674] width 82 height 18
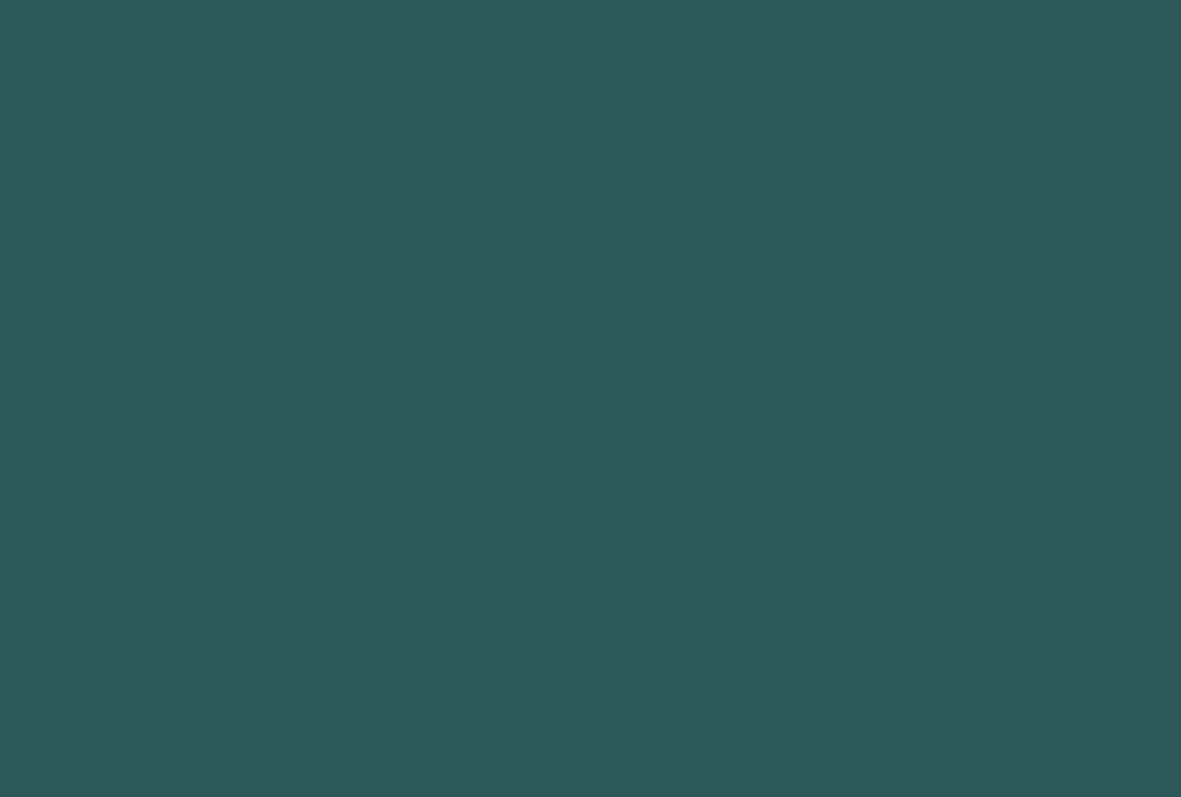
click at [949, 666] on body "1 2 3 4 5 6 7 8 9 "rightArrow " press enter ההההההההההההההההההההההההההההההההההה…" at bounding box center [590, 398] width 1181 height 797
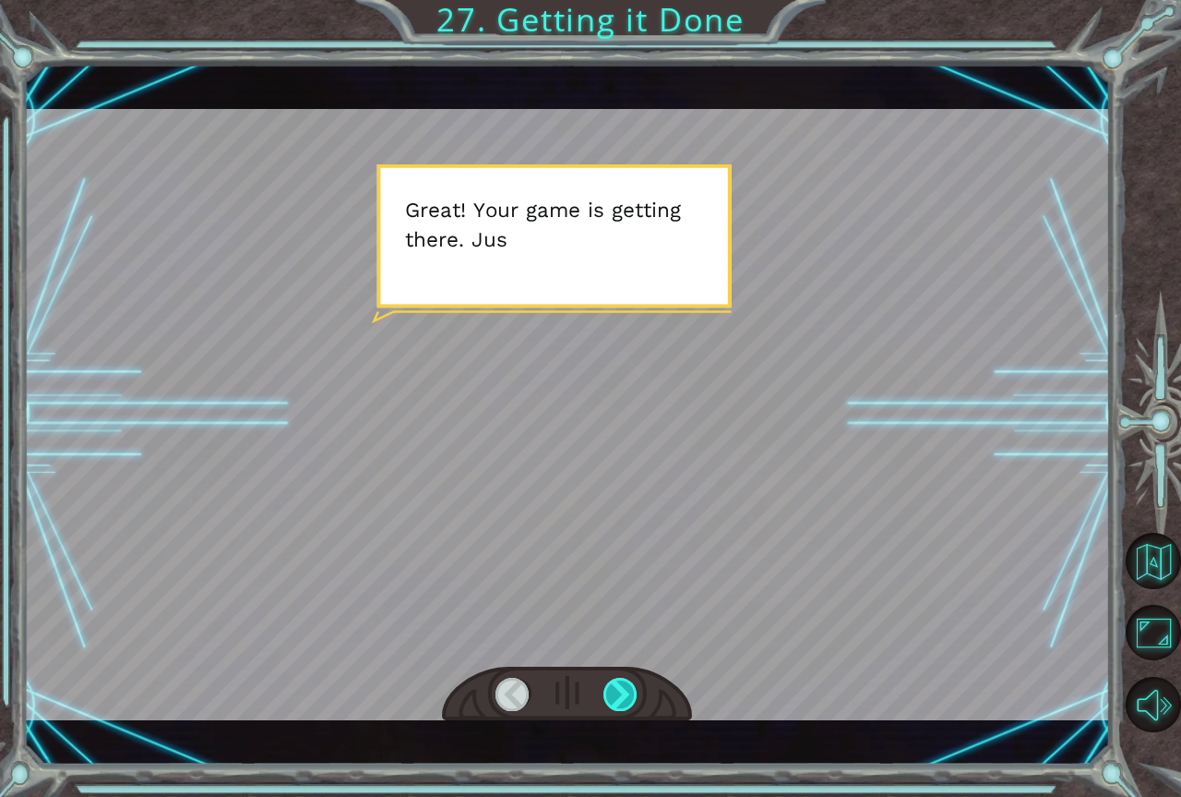
click at [624, 697] on div at bounding box center [621, 693] width 35 height 33
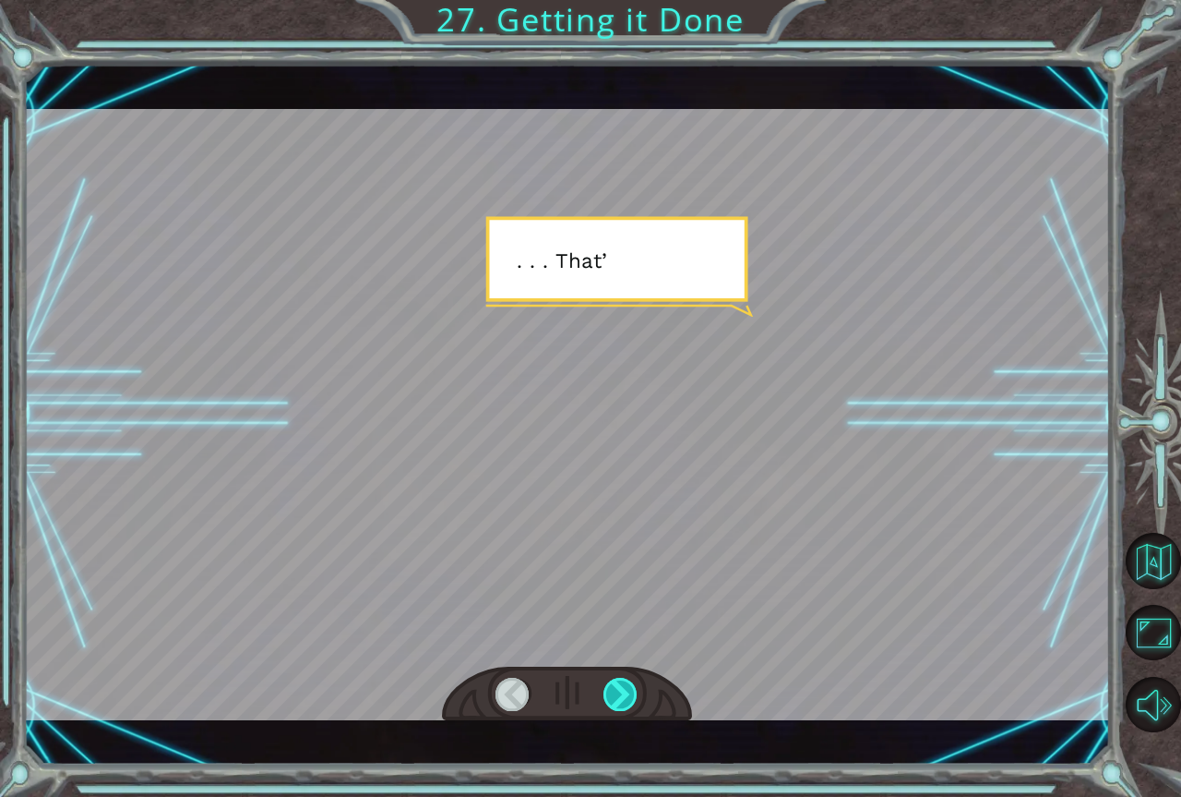
click at [630, 694] on div at bounding box center [621, 693] width 35 height 33
click at [632, 695] on div at bounding box center [621, 693] width 35 height 33
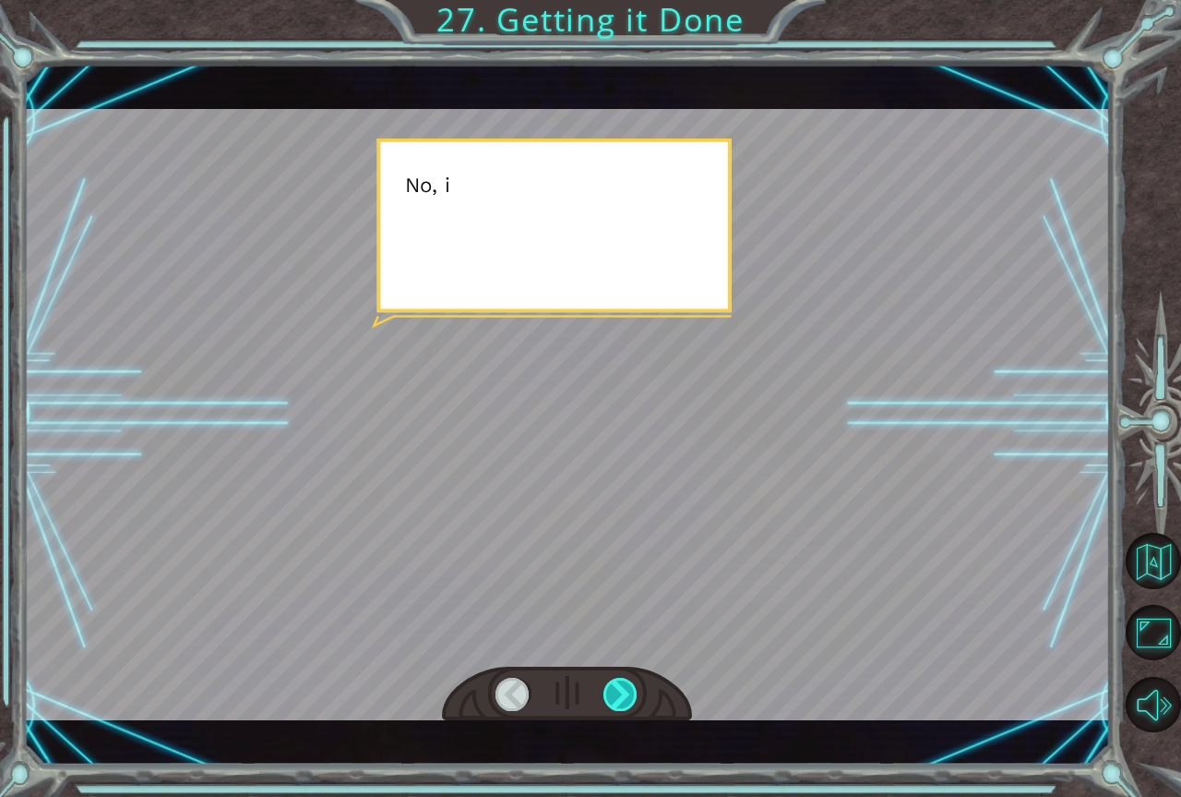
click at [632, 695] on div at bounding box center [621, 693] width 35 height 33
click at [631, 695] on div at bounding box center [621, 693] width 35 height 33
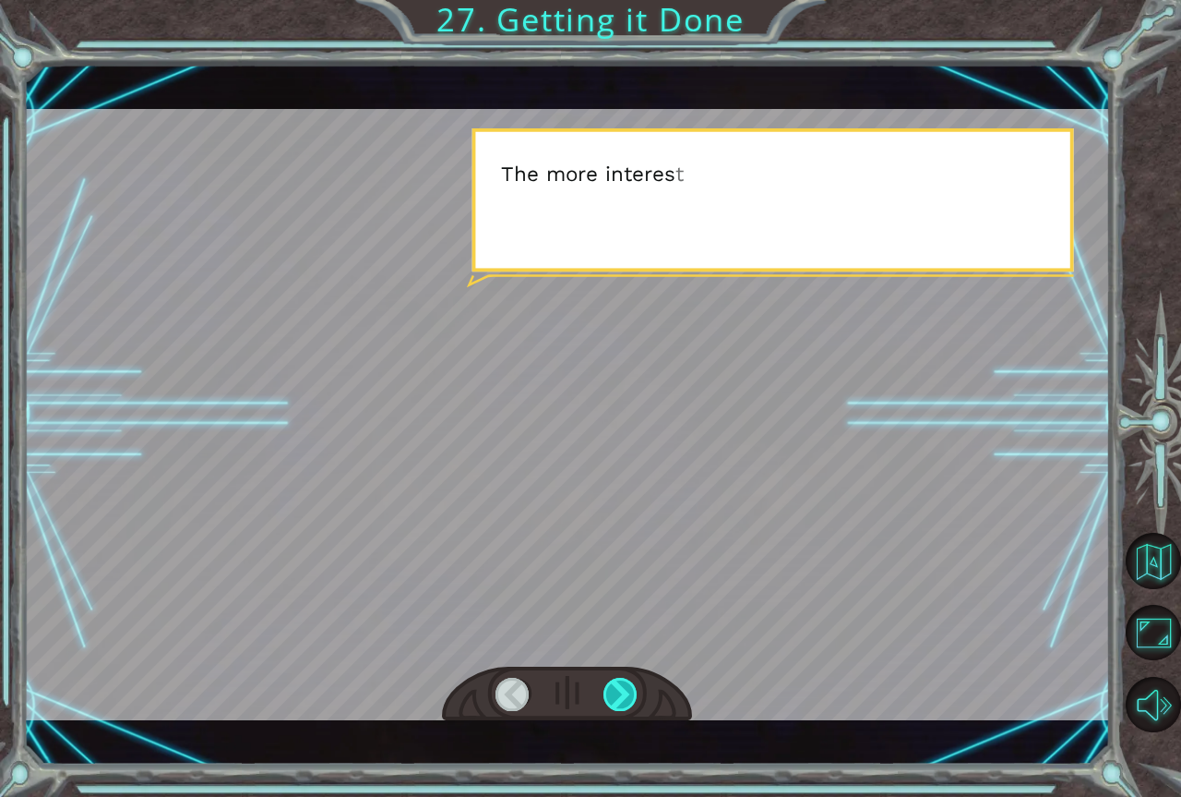
click at [630, 695] on div at bounding box center [621, 693] width 35 height 33
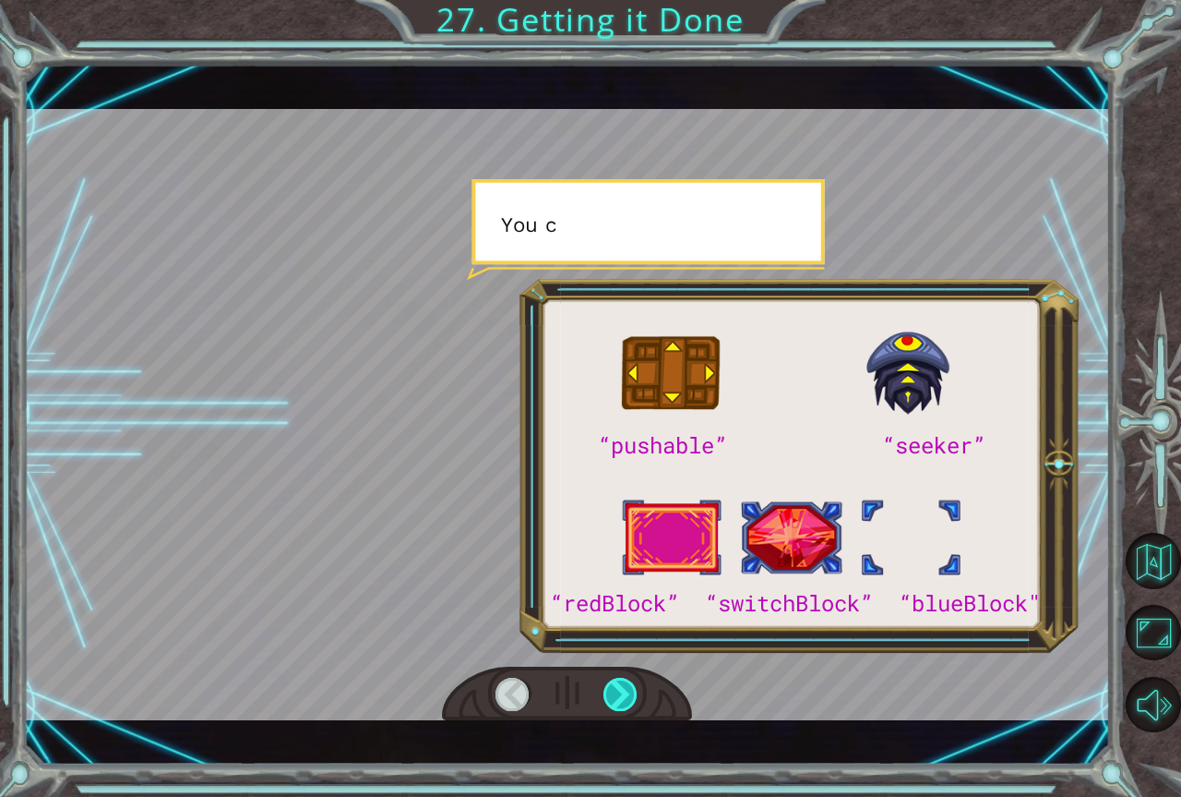
click at [630, 695] on div at bounding box center [621, 693] width 35 height 33
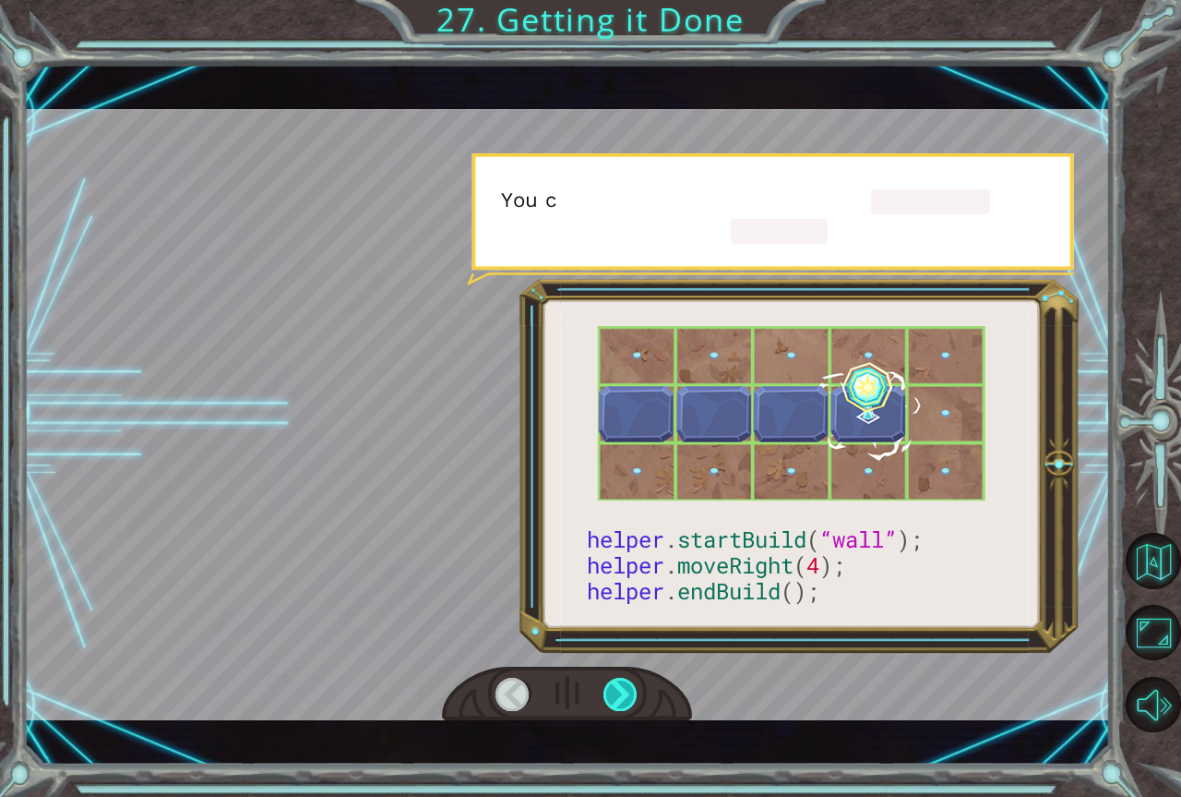
click at [630, 695] on div at bounding box center [621, 693] width 35 height 33
click at [630, 697] on div at bounding box center [621, 693] width 35 height 33
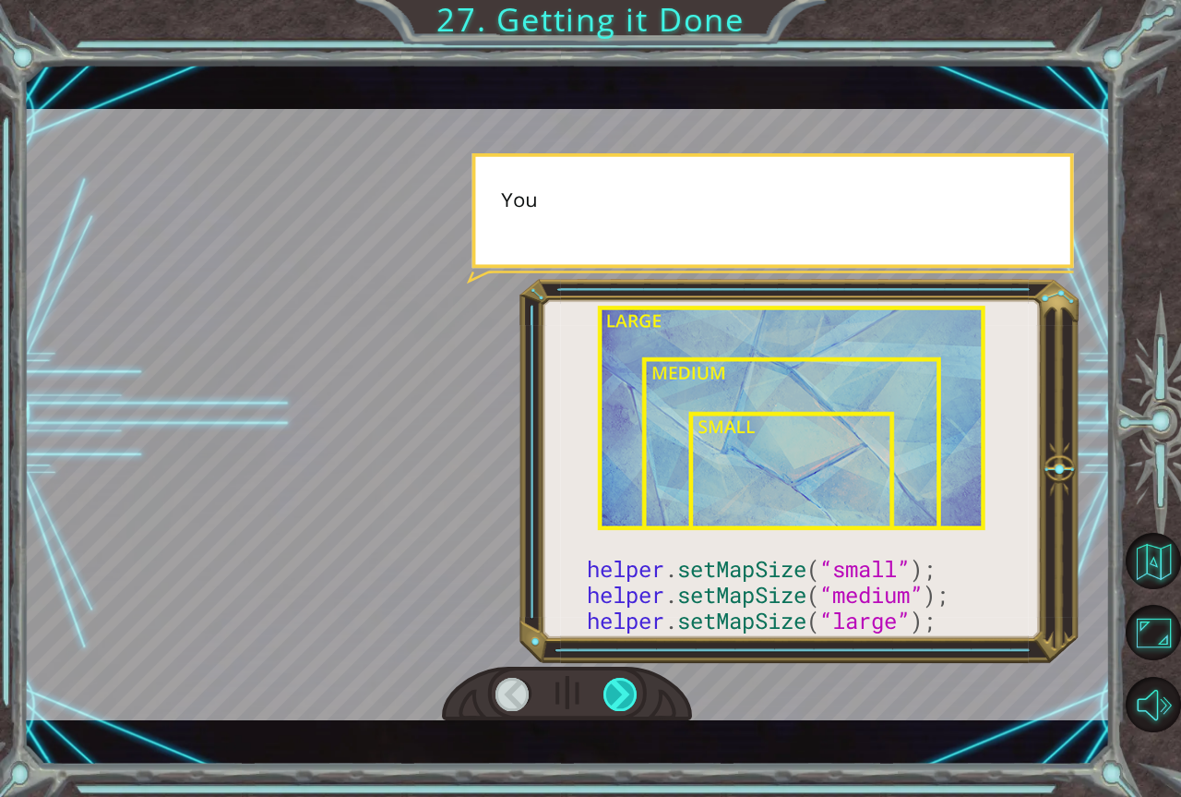
click at [629, 697] on div at bounding box center [621, 693] width 35 height 33
click at [629, 699] on div at bounding box center [621, 693] width 35 height 33
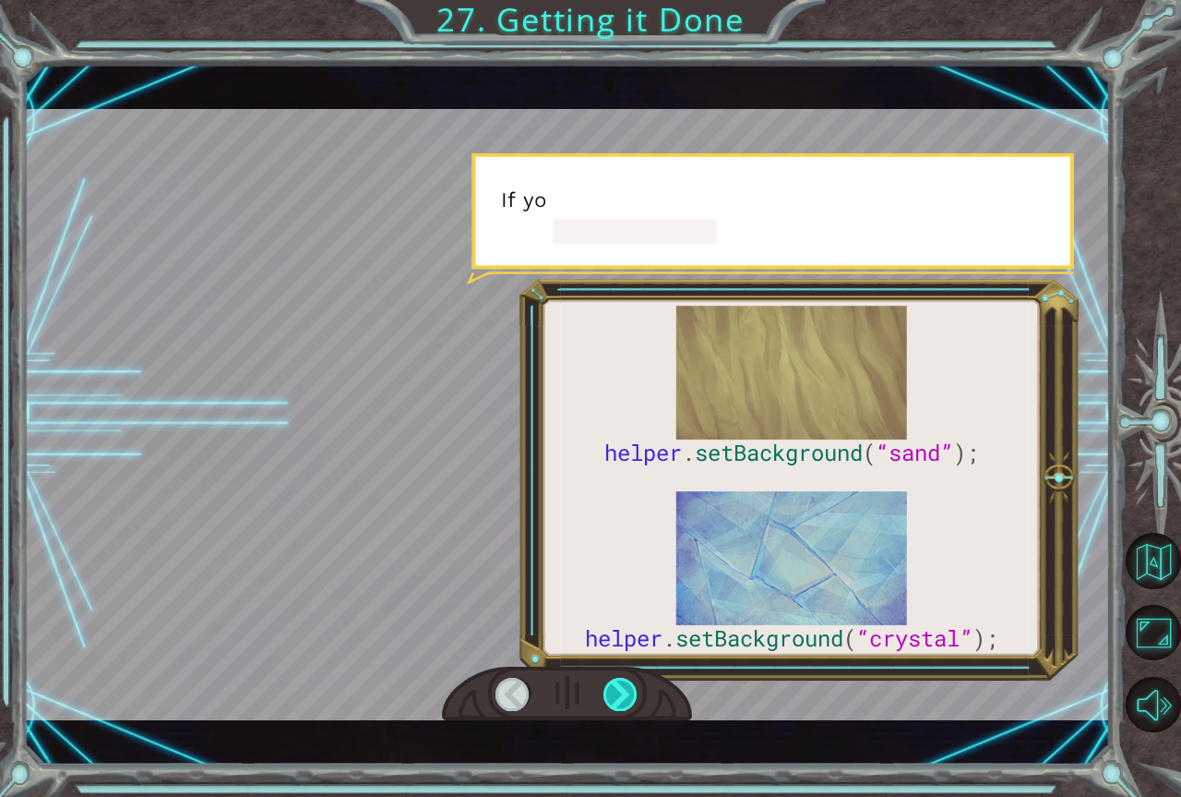
click at [629, 699] on div at bounding box center [621, 693] width 35 height 33
click at [628, 704] on div at bounding box center [621, 693] width 35 height 33
click at [627, 704] on div at bounding box center [621, 693] width 35 height 33
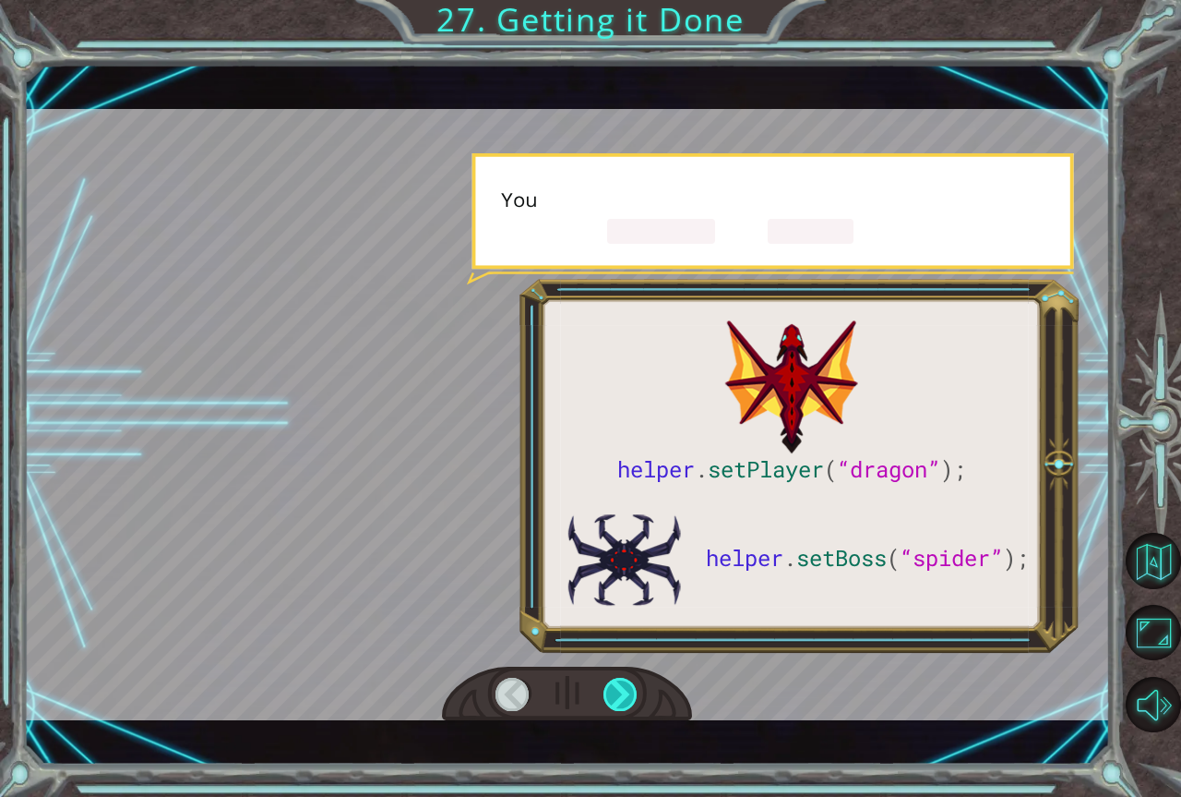
click at [627, 704] on div at bounding box center [621, 693] width 35 height 33
click at [627, 709] on div at bounding box center [621, 693] width 35 height 33
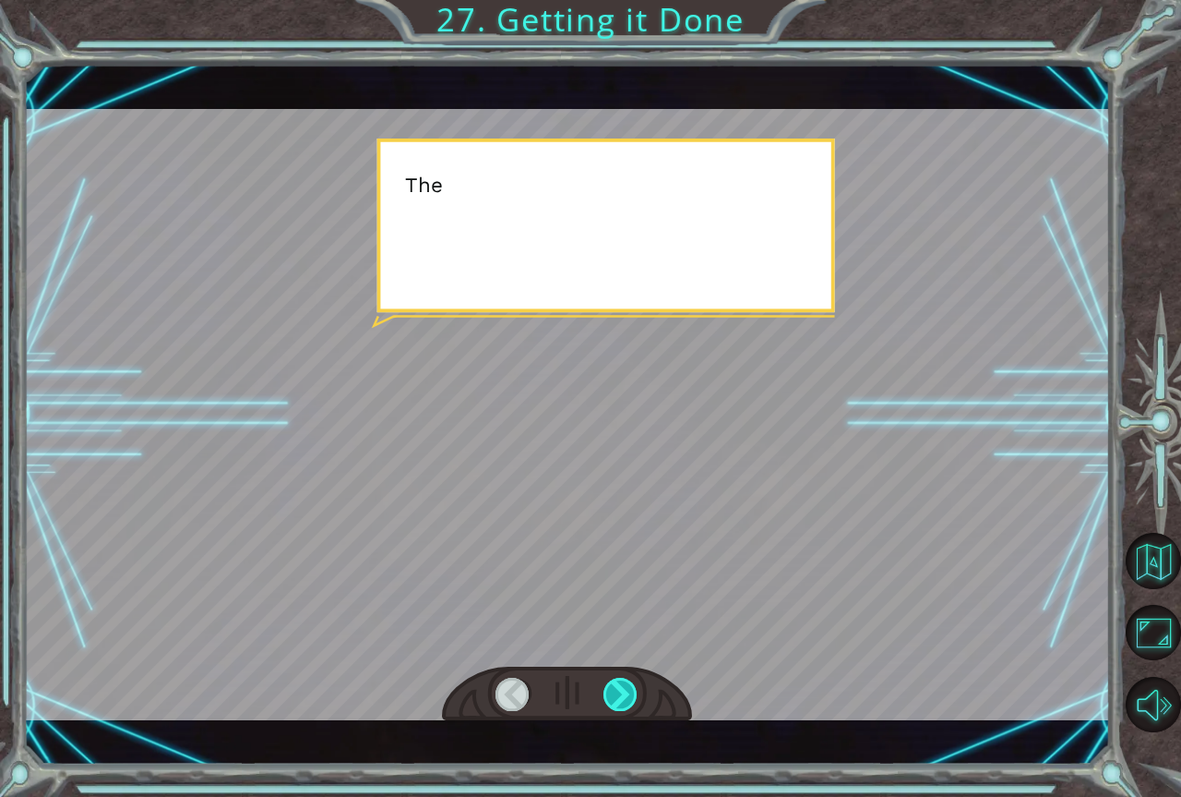
click at [626, 707] on div at bounding box center [621, 693] width 35 height 33
click at [619, 709] on div at bounding box center [621, 693] width 35 height 33
click at [618, 706] on div at bounding box center [621, 693] width 35 height 33
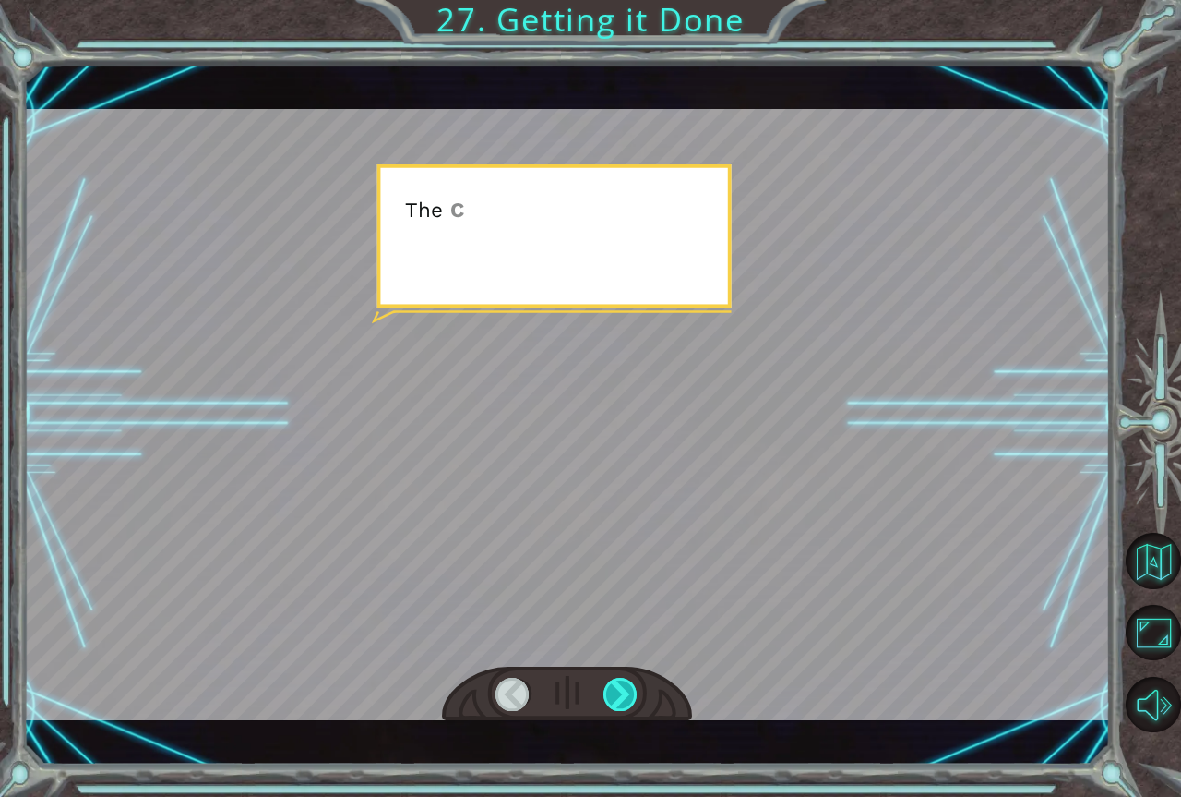
click at [620, 704] on div at bounding box center [621, 693] width 35 height 33
click at [620, 703] on div at bounding box center [621, 693] width 35 height 33
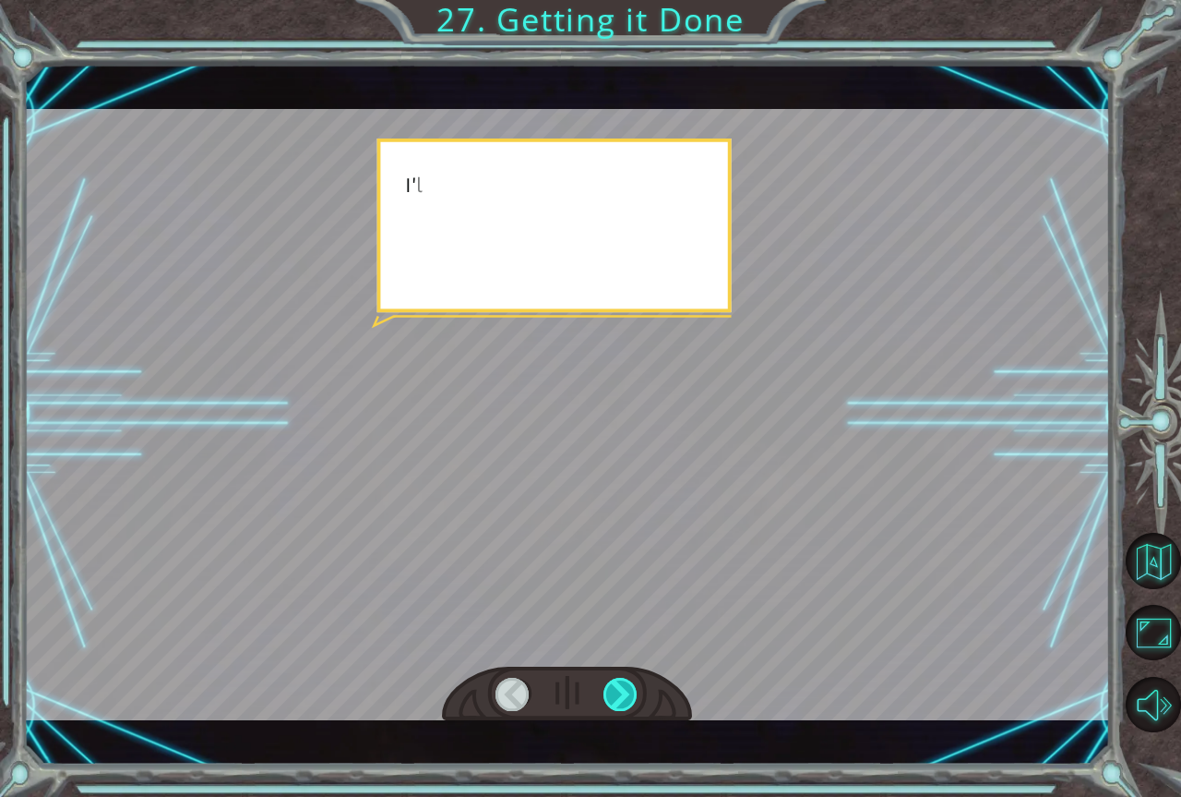
click at [620, 703] on div at bounding box center [621, 693] width 35 height 33
click at [619, 0] on div "helper . setPlayer ( “dragon” ); helper . setBoss ( “spider” ); G r e a t ! Y o…" at bounding box center [590, 0] width 1181 height 0
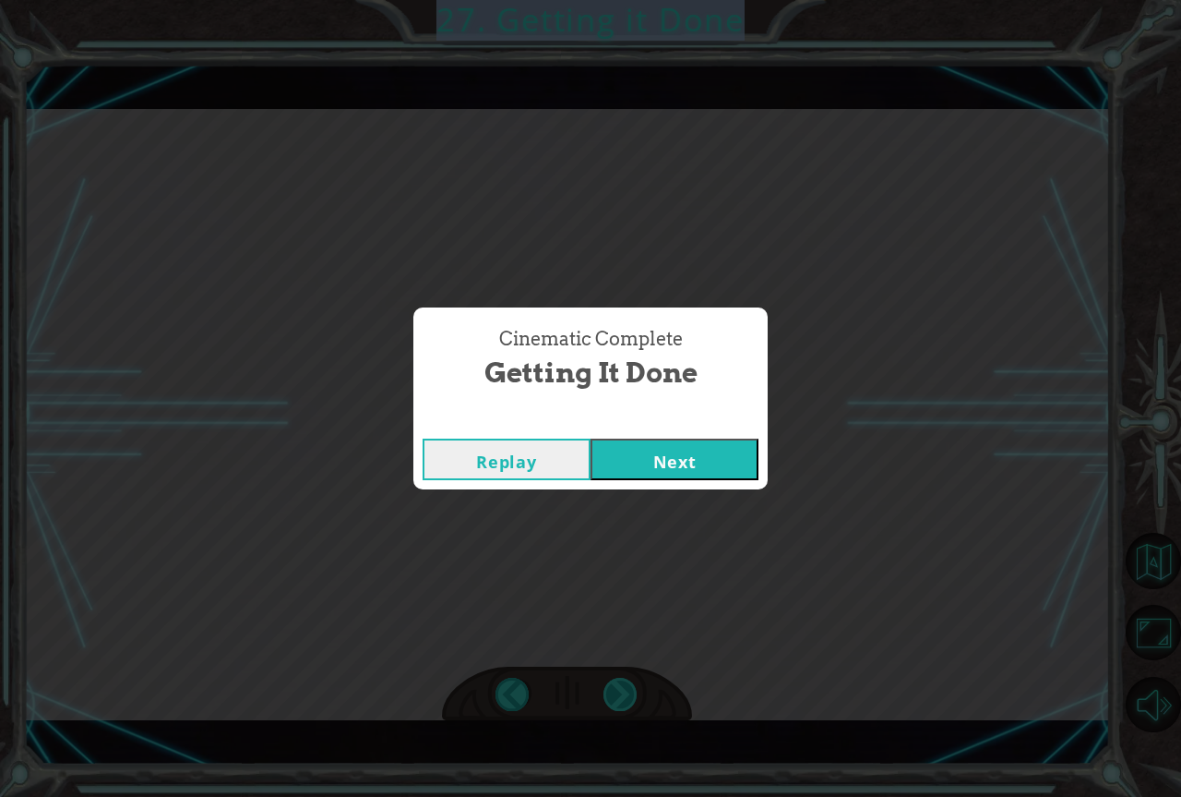
click at [618, 702] on div "Cinematic Complete Getting it Done Replay Next" at bounding box center [590, 398] width 1181 height 797
click at [725, 450] on button "Next" at bounding box center [675, 459] width 168 height 42
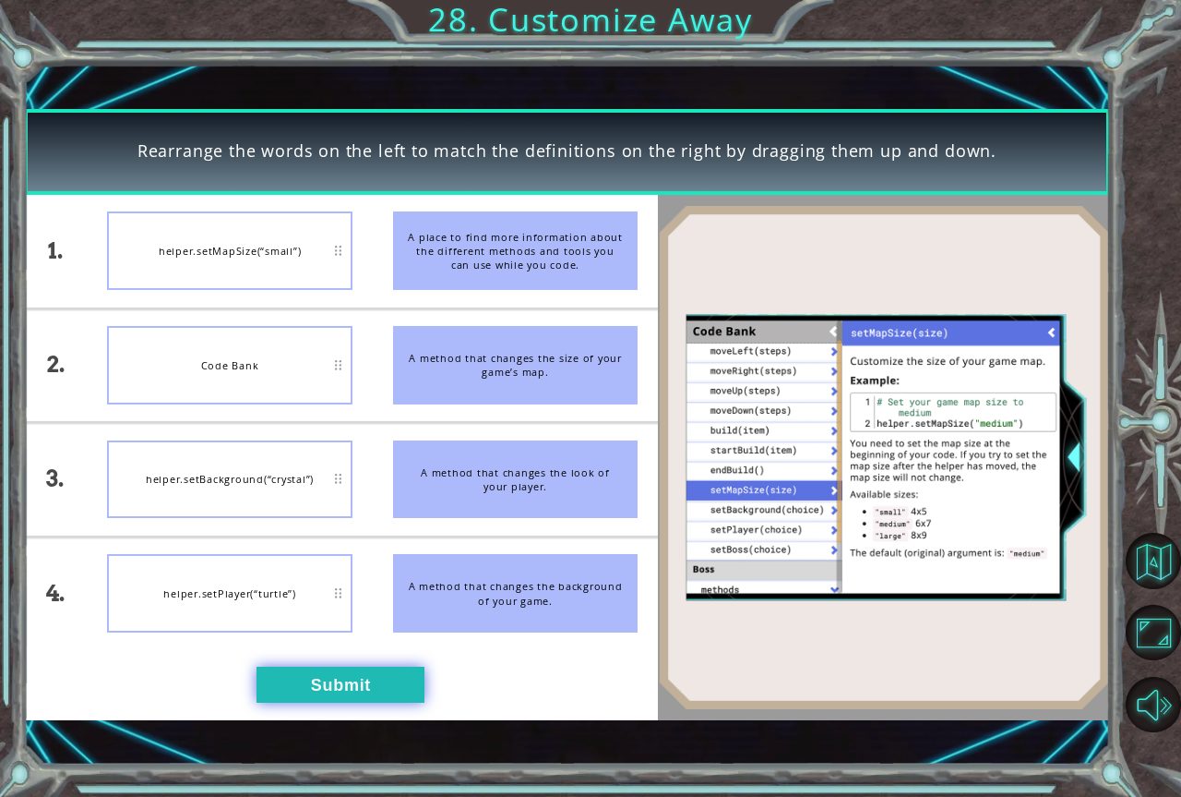
click at [348, 673] on button "Submit" at bounding box center [341, 684] width 168 height 36
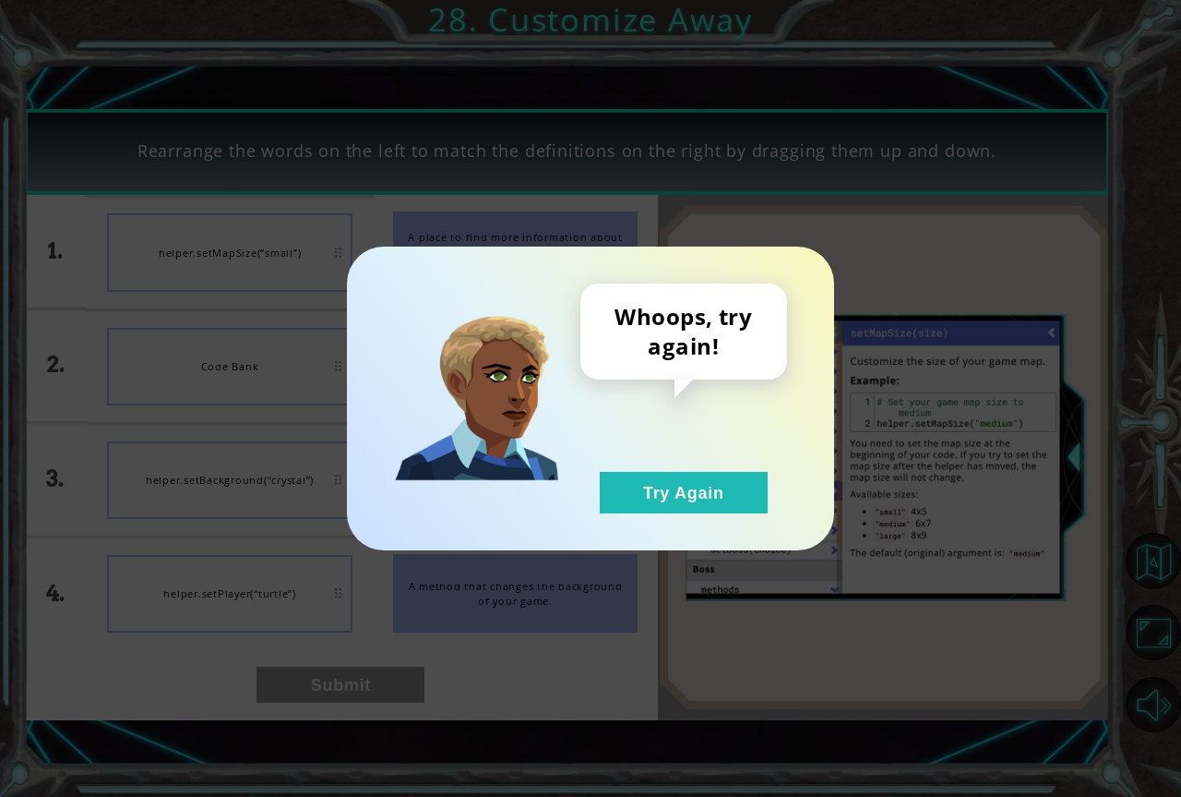
click at [683, 455] on div "Whoops, try again! Try Again" at bounding box center [684, 398] width 207 height 230
click at [683, 478] on button "Try Again" at bounding box center [684, 493] width 168 height 42
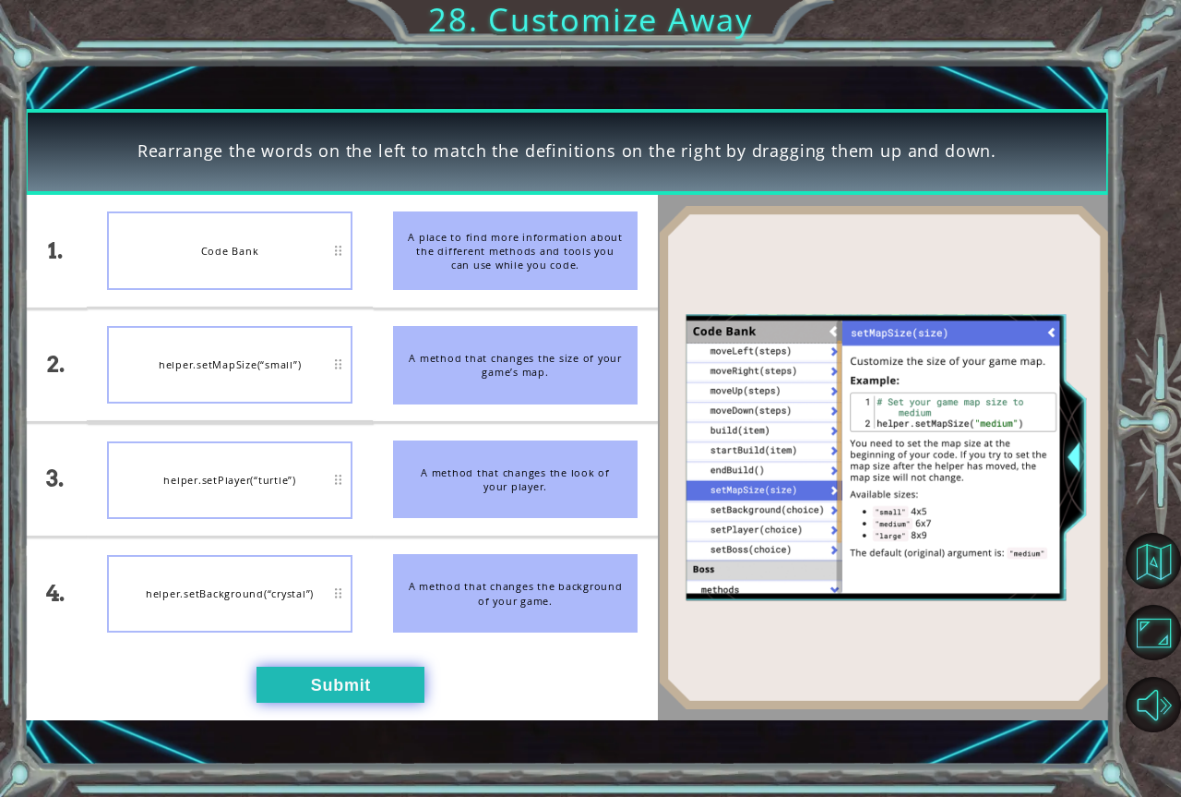
click at [347, 689] on button "Submit" at bounding box center [341, 684] width 168 height 36
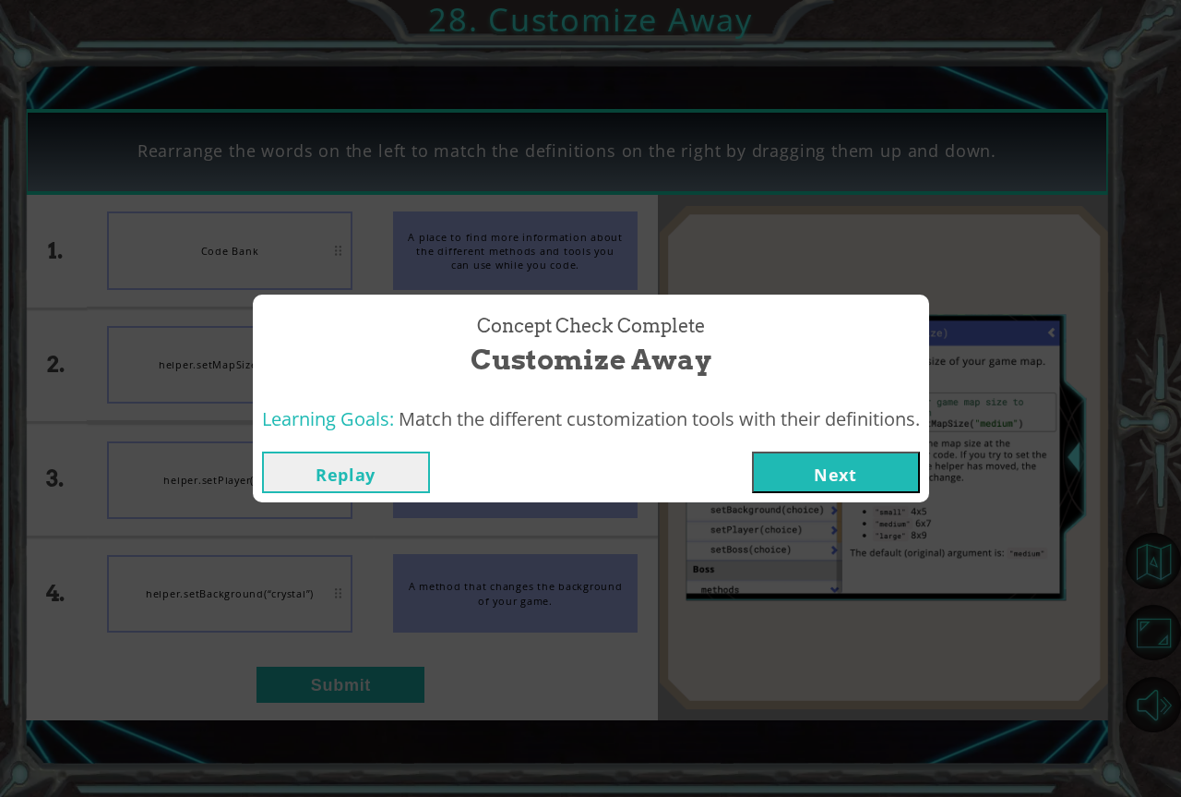
click at [806, 468] on button "Next" at bounding box center [836, 472] width 168 height 42
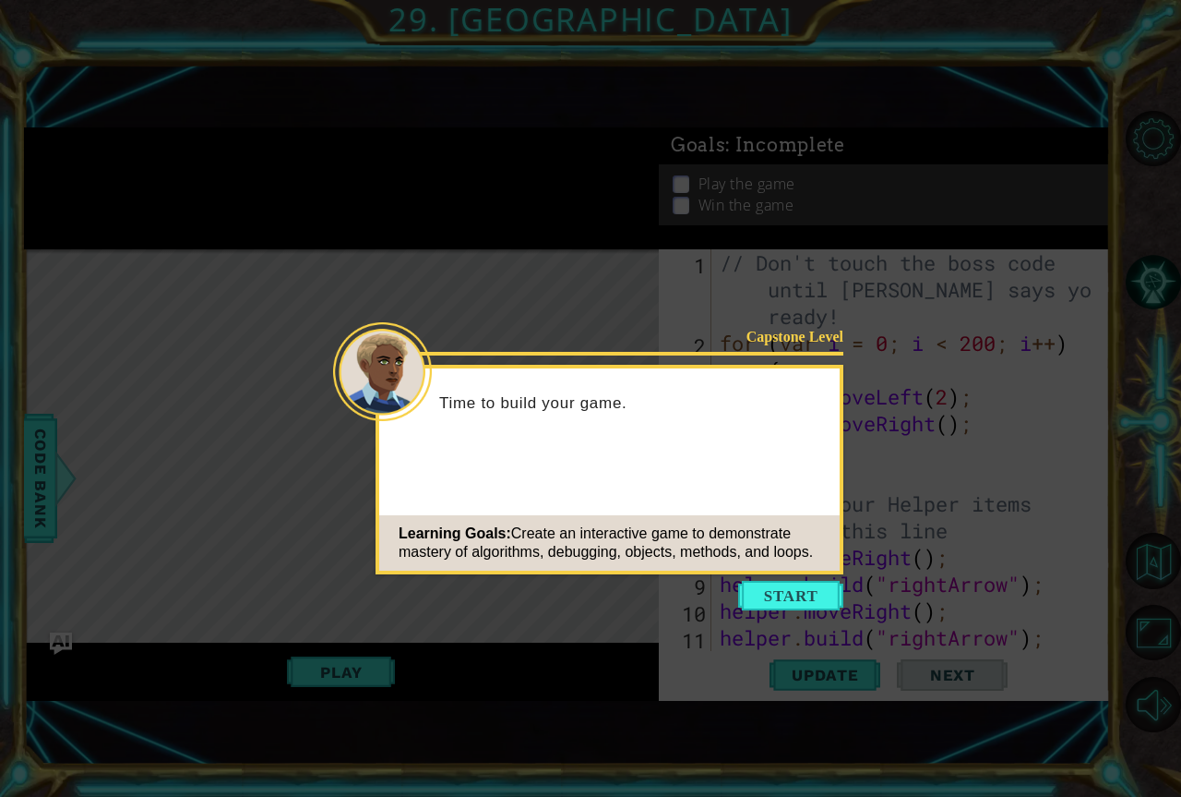
scroll to position [187, 0]
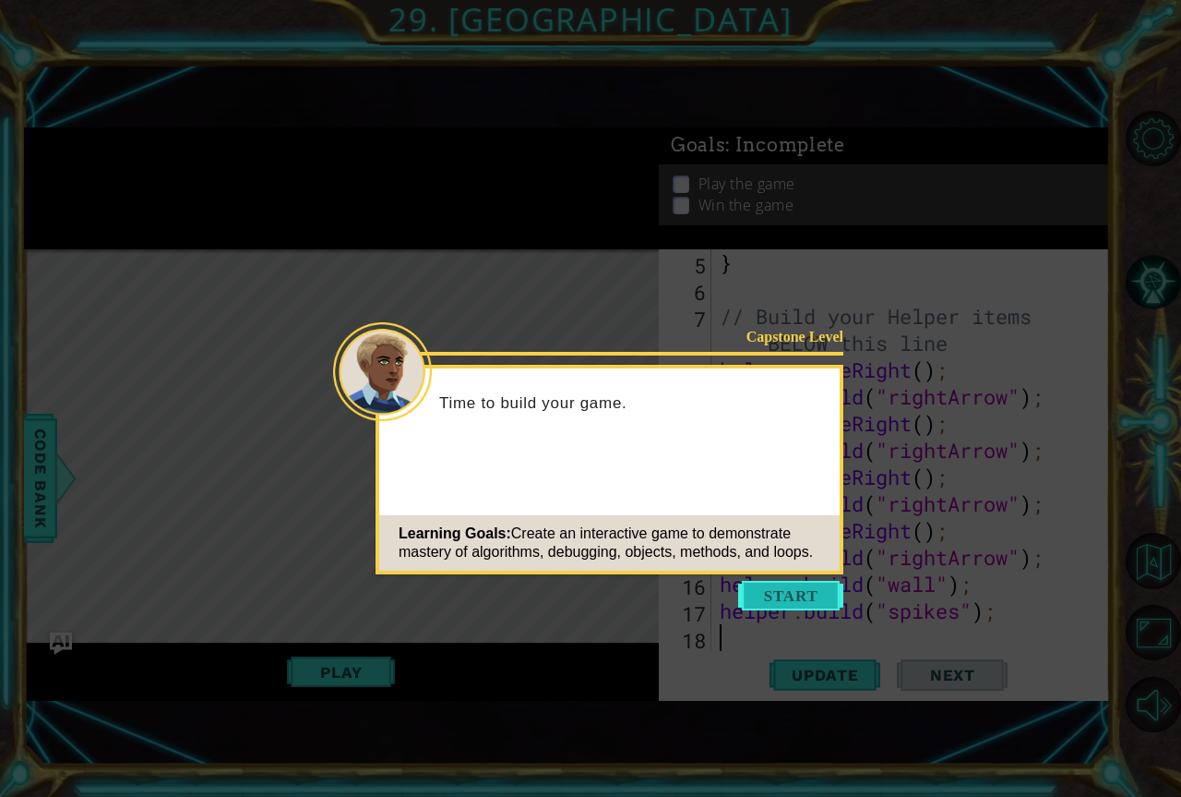
click at [783, 586] on button "Start" at bounding box center [790, 596] width 105 height 30
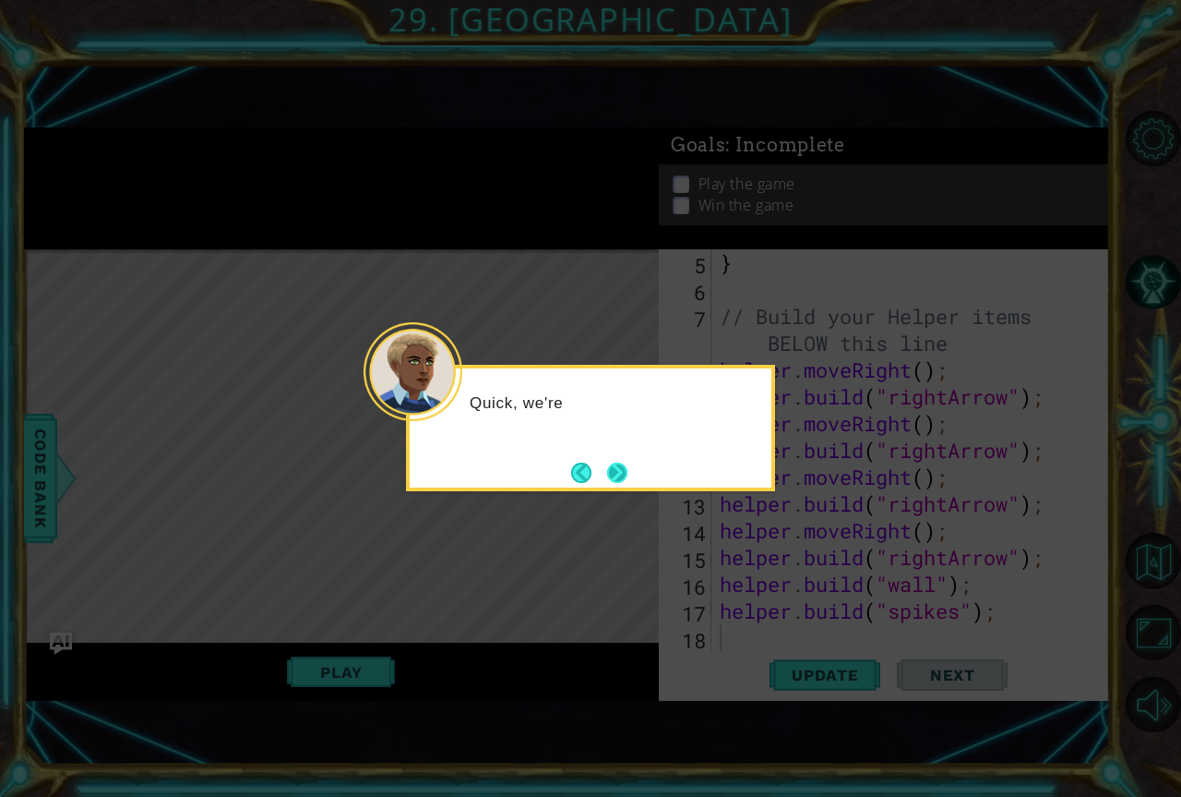
click at [599, 466] on footer at bounding box center [599, 473] width 56 height 28
click at [623, 475] on button "Next" at bounding box center [617, 472] width 20 height 20
click at [617, 471] on button "Next" at bounding box center [617, 472] width 20 height 20
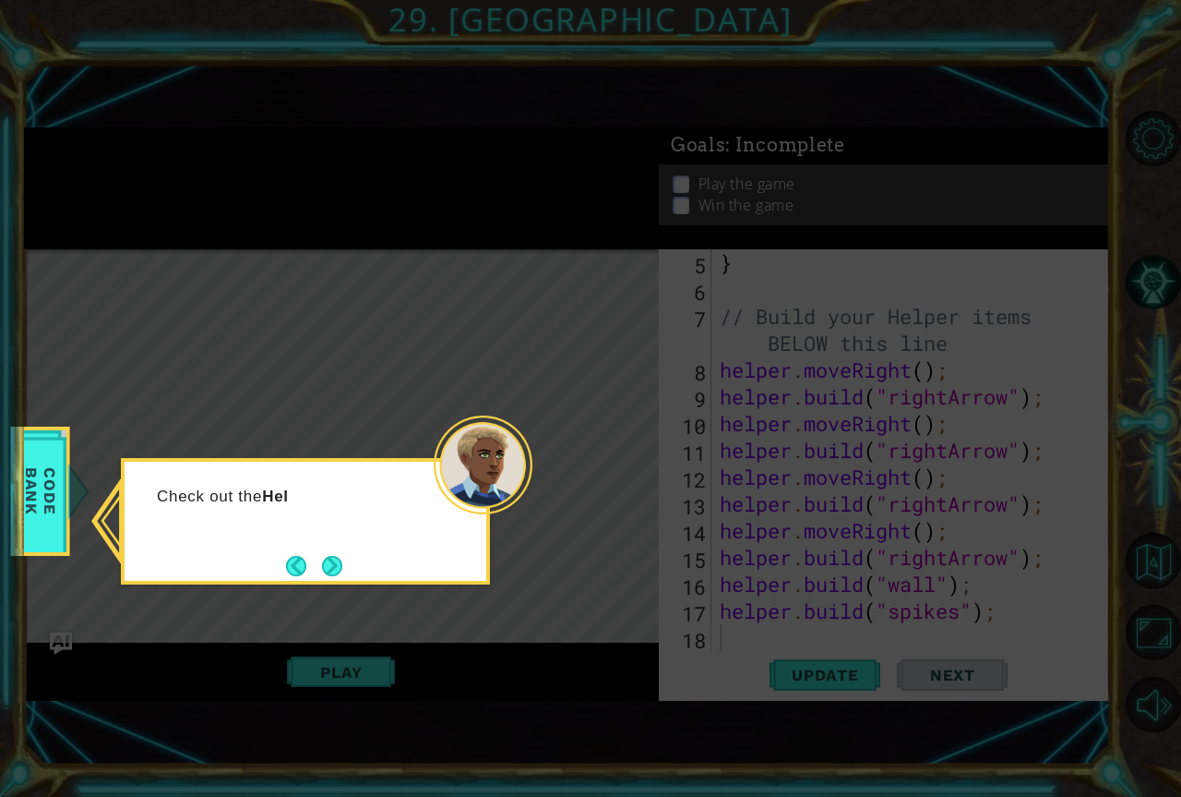
click at [352, 555] on div "Check out the Hel" at bounding box center [305, 521] width 369 height 126
click at [342, 562] on button "Next" at bounding box center [332, 566] width 20 height 20
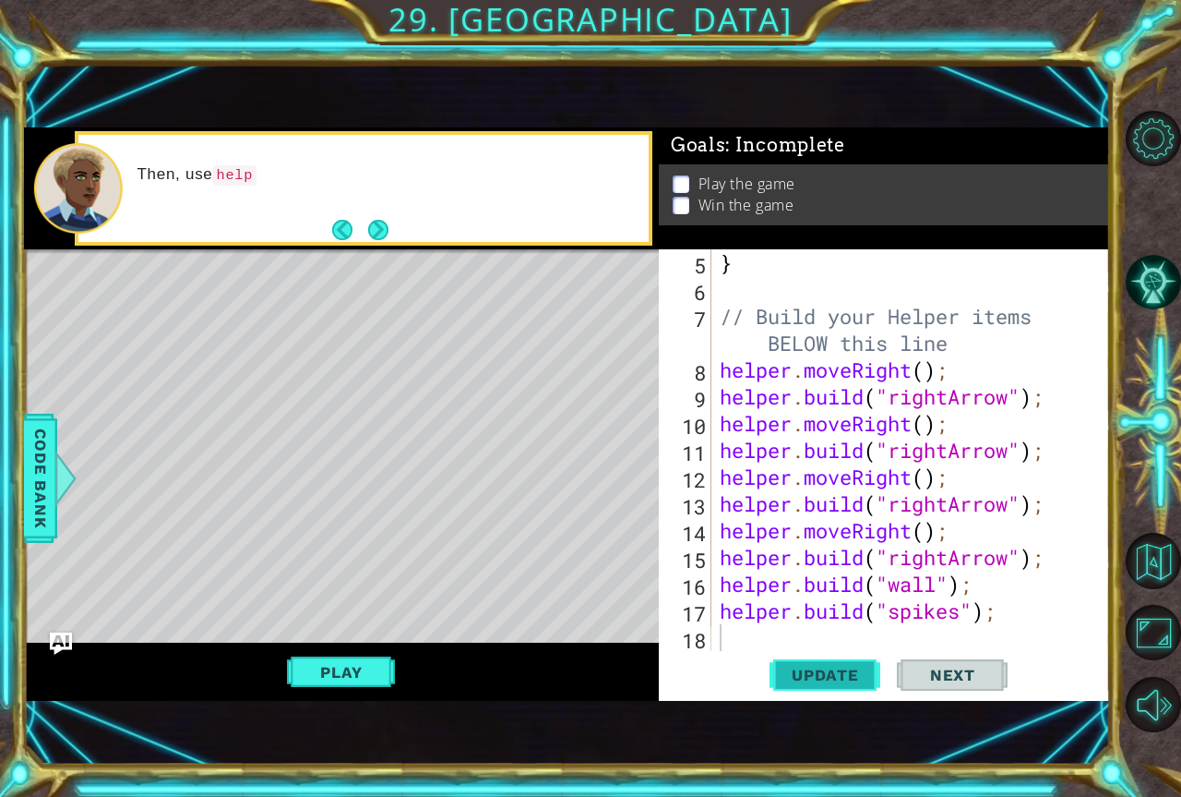
click at [834, 679] on span "Update" at bounding box center [825, 674] width 104 height 18
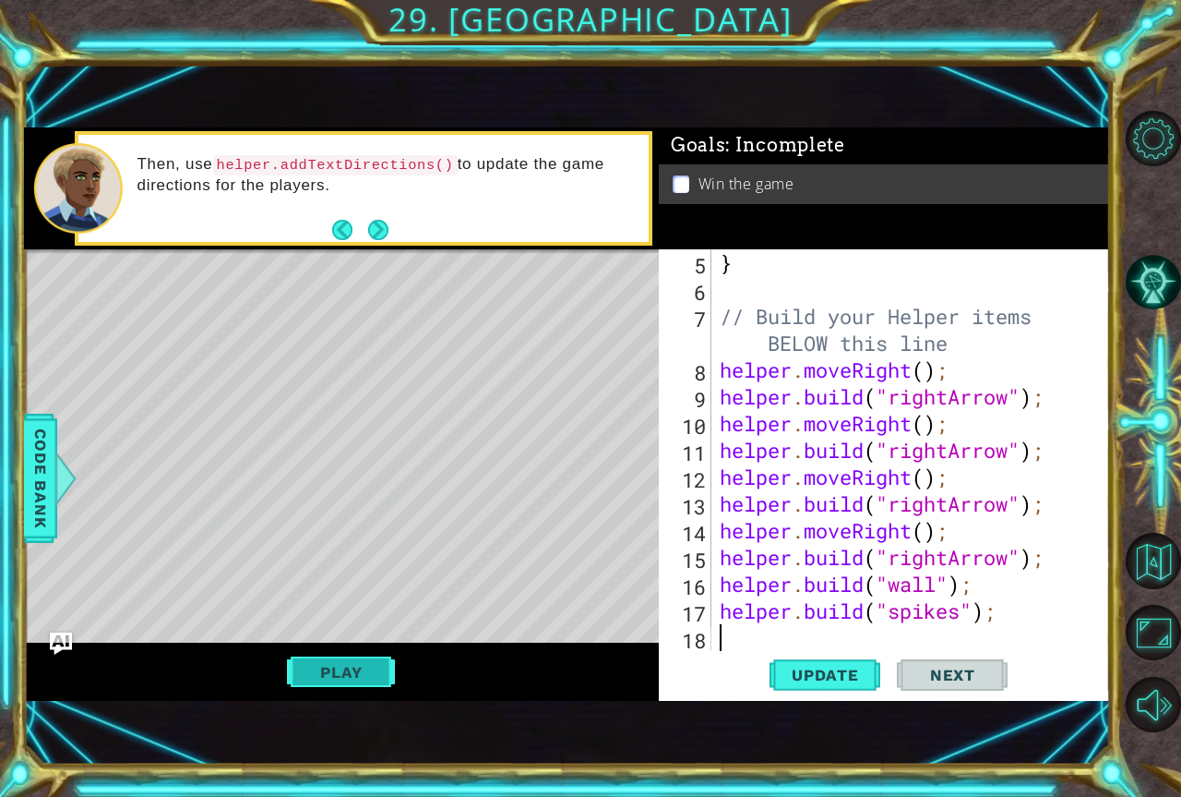
click at [366, 674] on button "Play" at bounding box center [341, 671] width 108 height 35
click at [937, 671] on span "Next" at bounding box center [953, 675] width 82 height 18
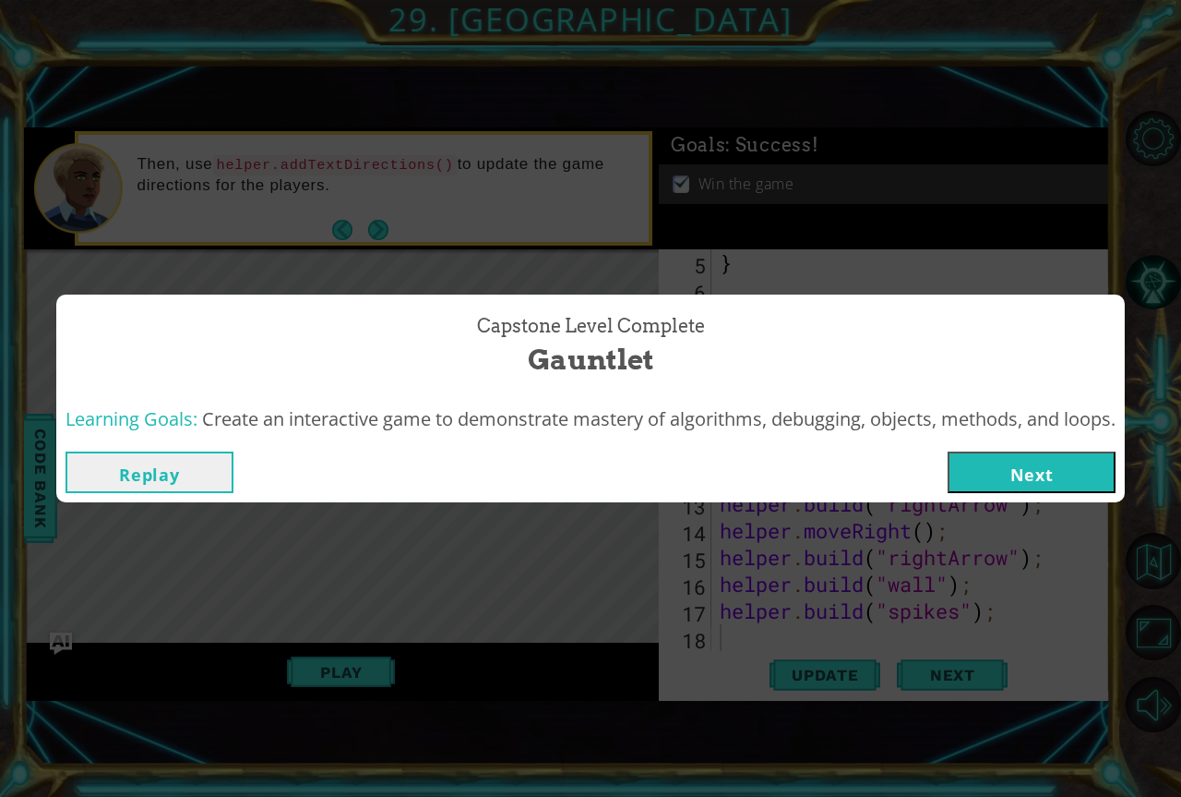
click at [1058, 467] on button "Next" at bounding box center [1032, 472] width 168 height 42
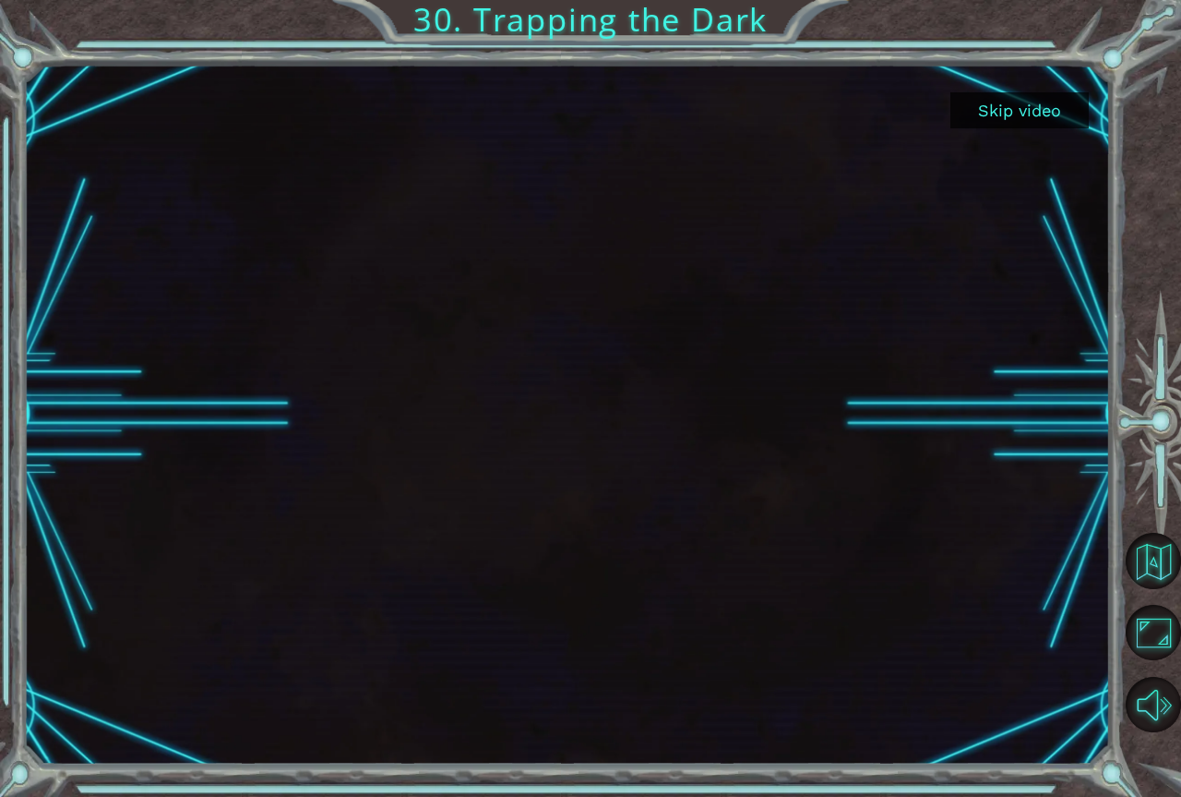
drag, startPoint x: 739, startPoint y: 429, endPoint x: 721, endPoint y: 438, distance: 20.6
click at [729, 430] on div at bounding box center [567, 414] width 1087 height 611
click at [1094, 102] on div at bounding box center [567, 414] width 1087 height 701
drag, startPoint x: 1075, startPoint y: 115, endPoint x: 1048, endPoint y: 152, distance: 46.2
click at [1074, 116] on button "Skip video" at bounding box center [1020, 110] width 138 height 36
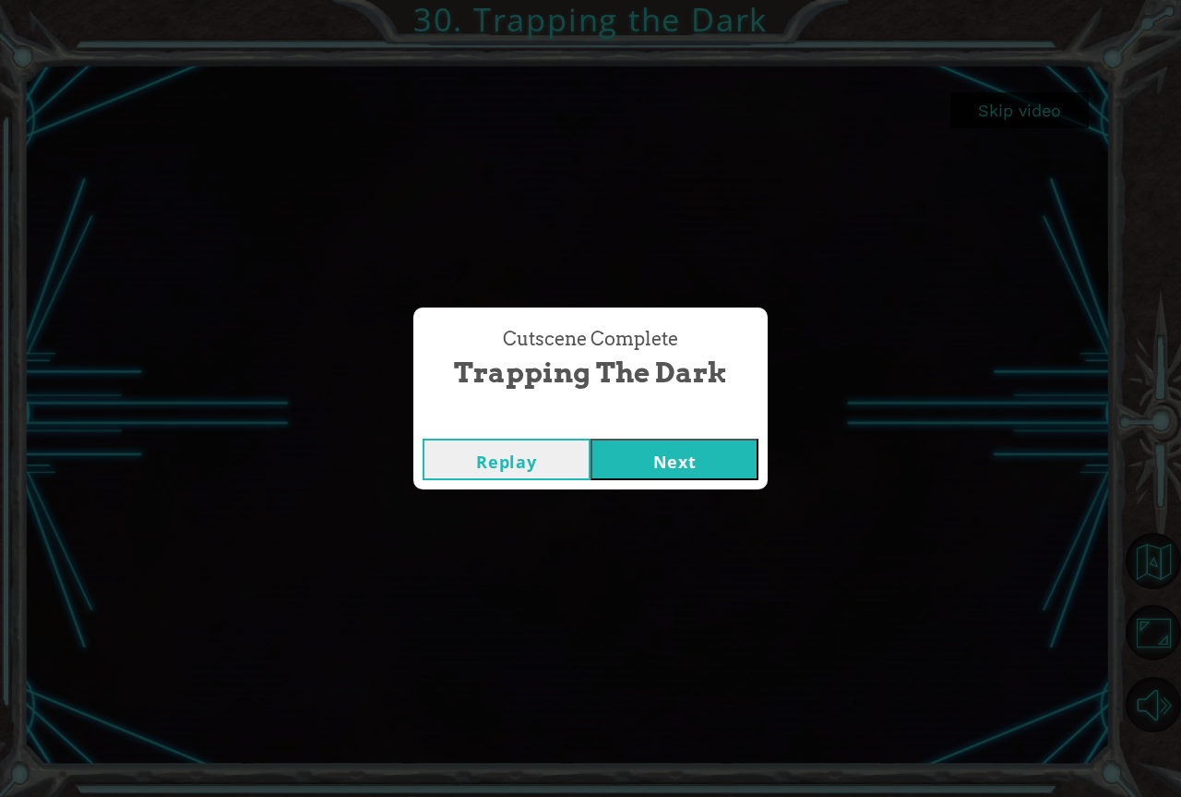
click at [678, 452] on button "Next" at bounding box center [675, 459] width 168 height 42
